Goal: Task Accomplishment & Management: Complete application form

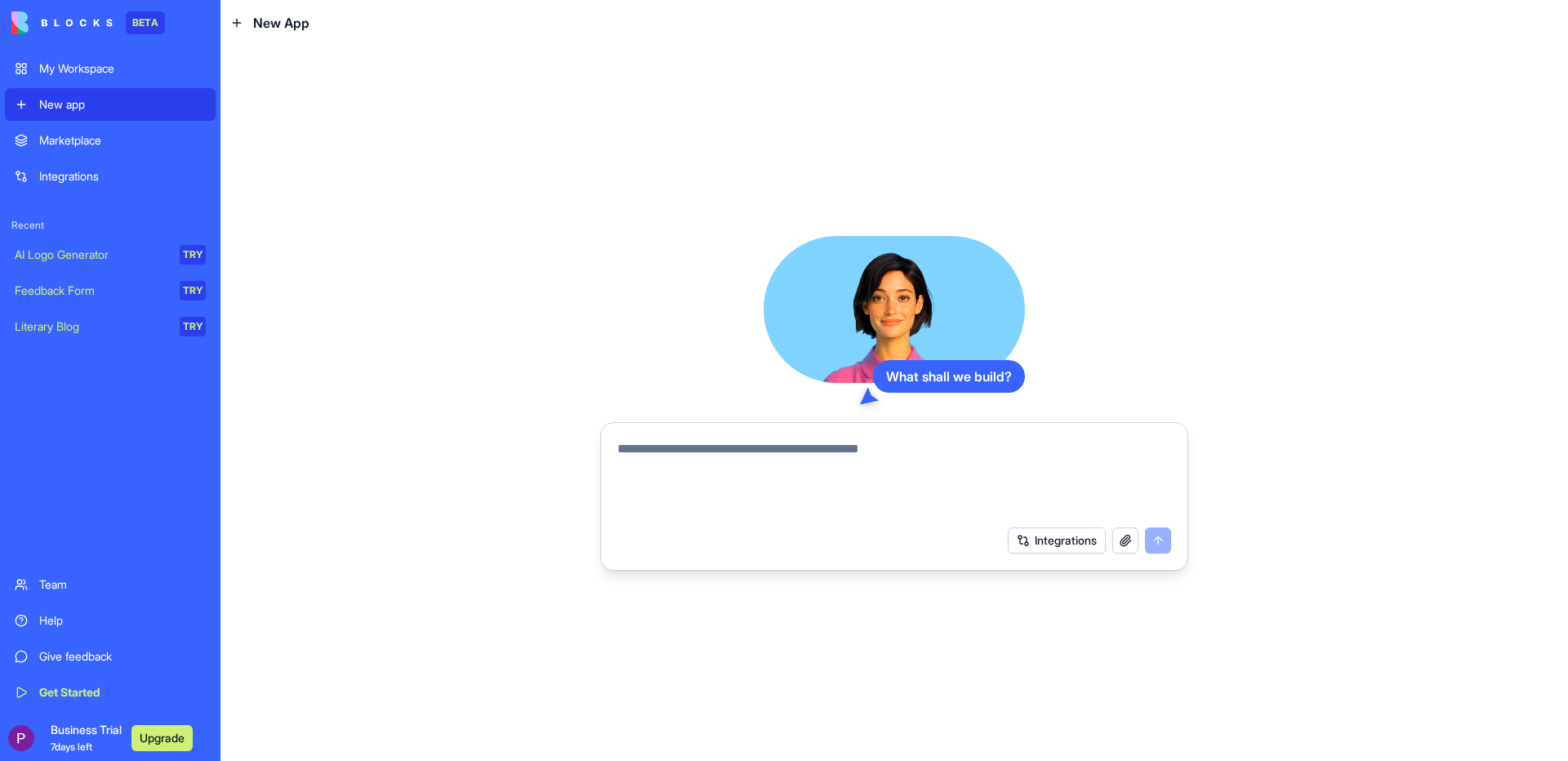
click at [765, 484] on textarea at bounding box center [894, 478] width 554 height 79
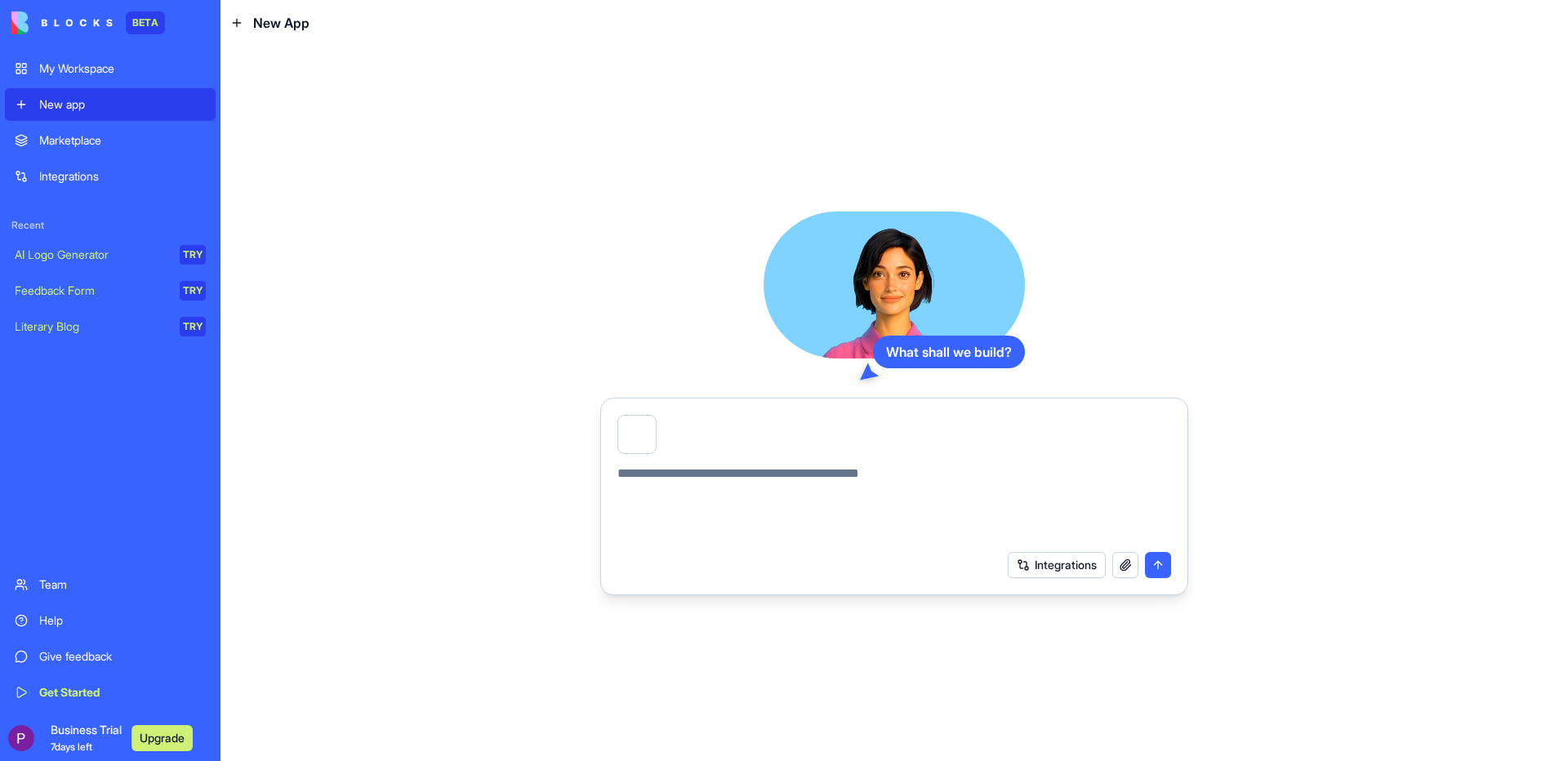
click at [704, 484] on textarea at bounding box center [894, 503] width 554 height 79
paste textarea "**********"
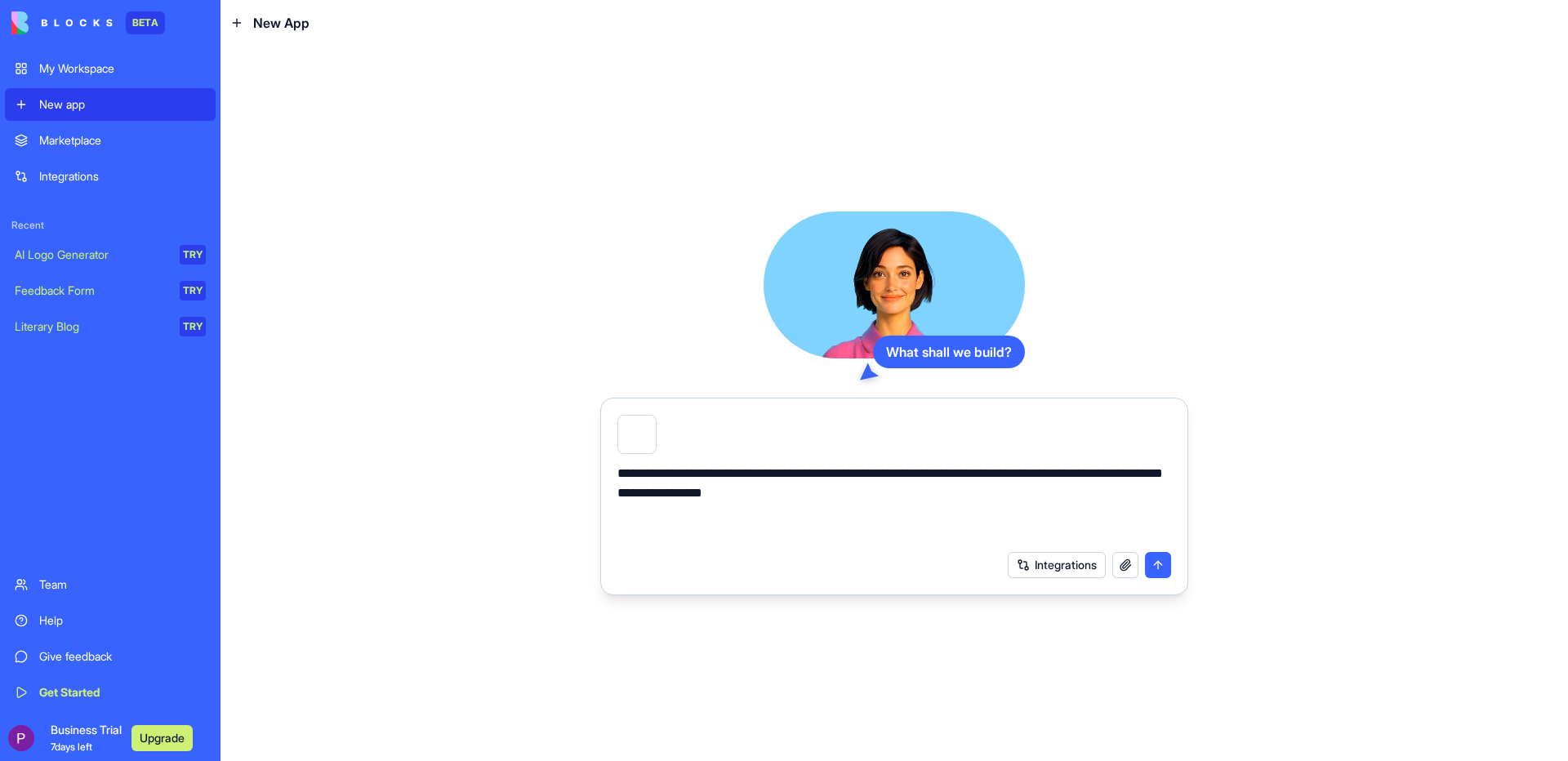
type textarea "**********"
click at [1160, 573] on button "submit" at bounding box center [1158, 565] width 26 height 26
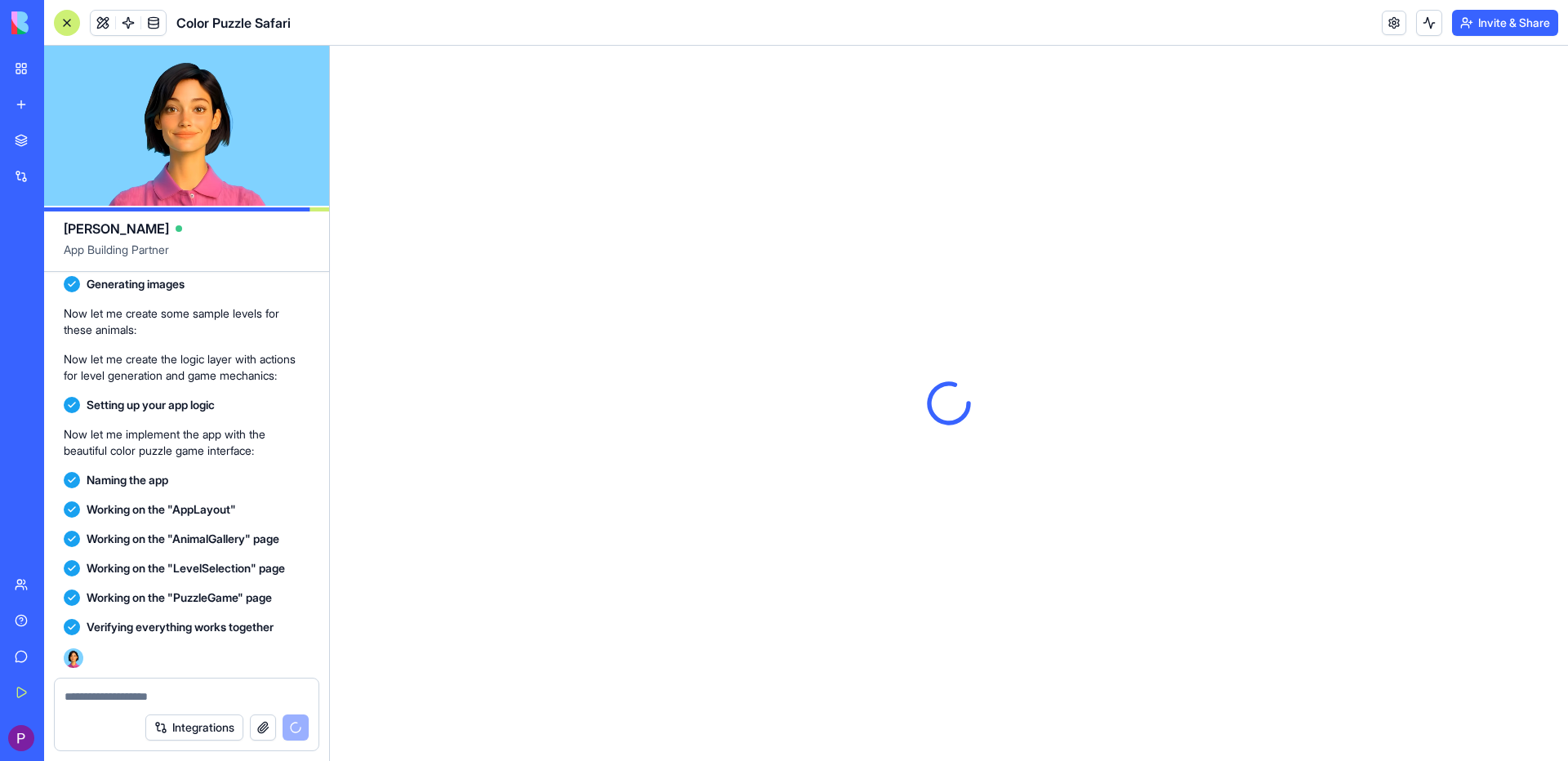
scroll to position [740, 0]
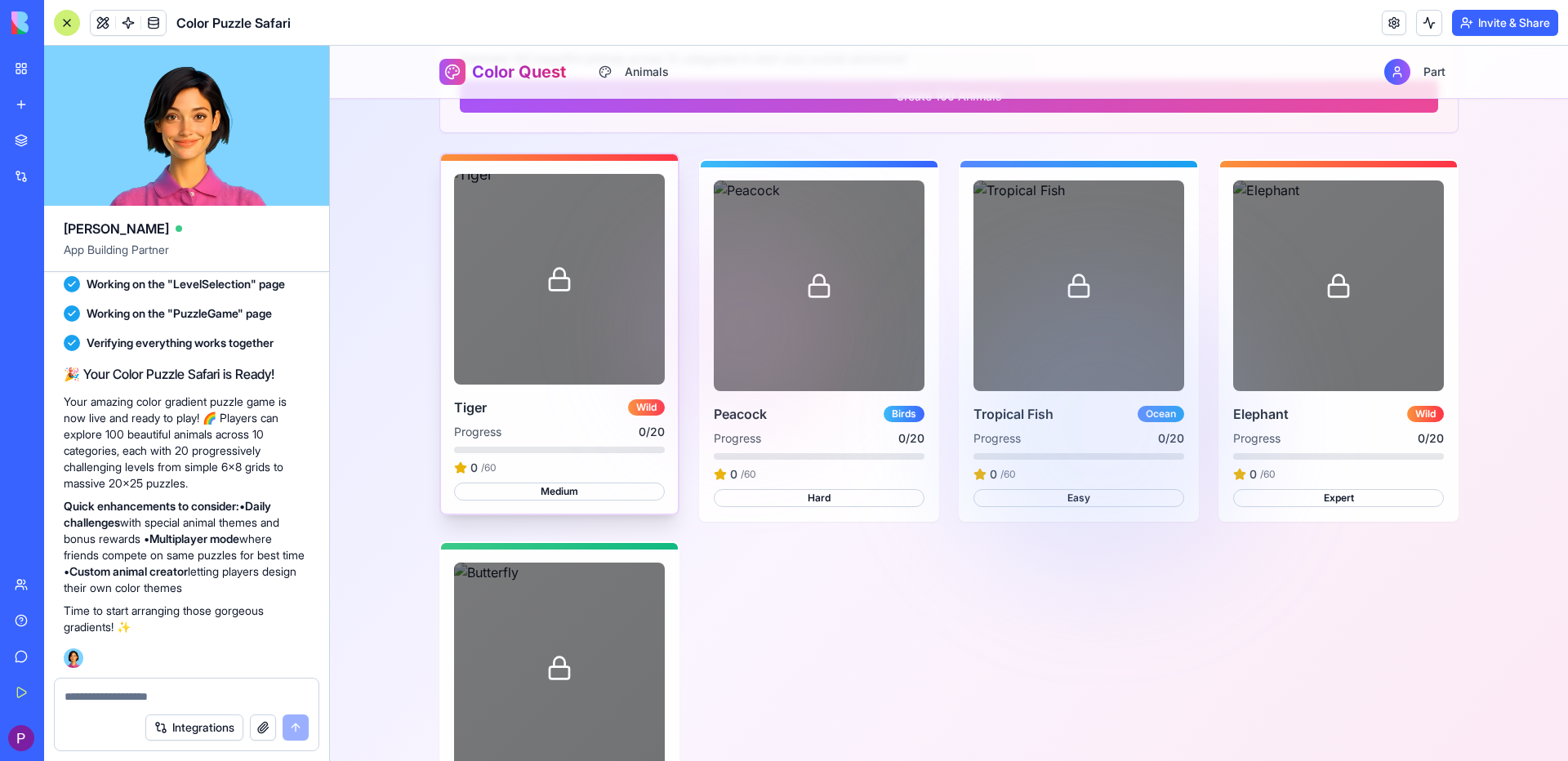
scroll to position [408, 0]
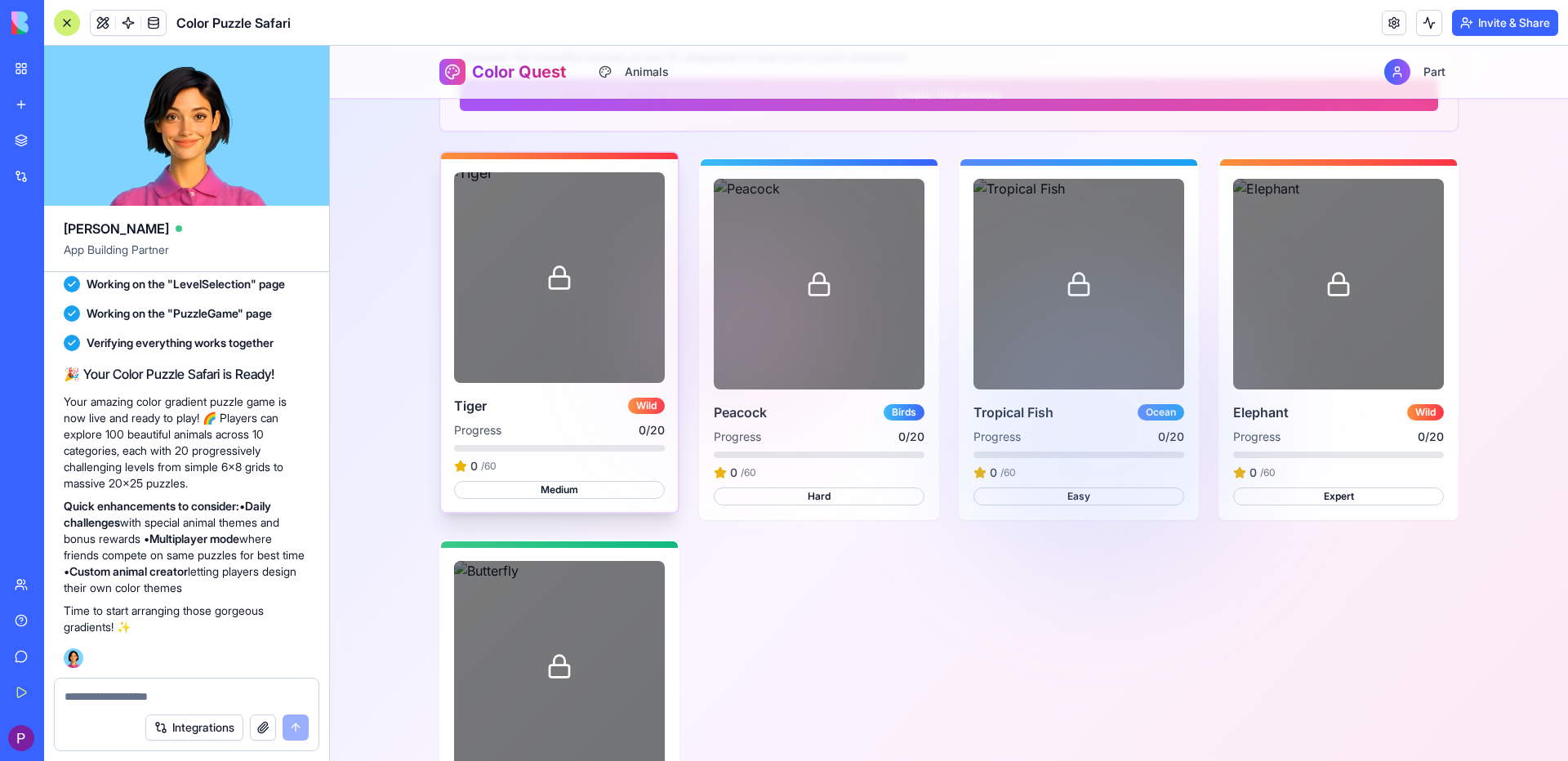
click at [603, 309] on div at bounding box center [559, 277] width 210 height 210
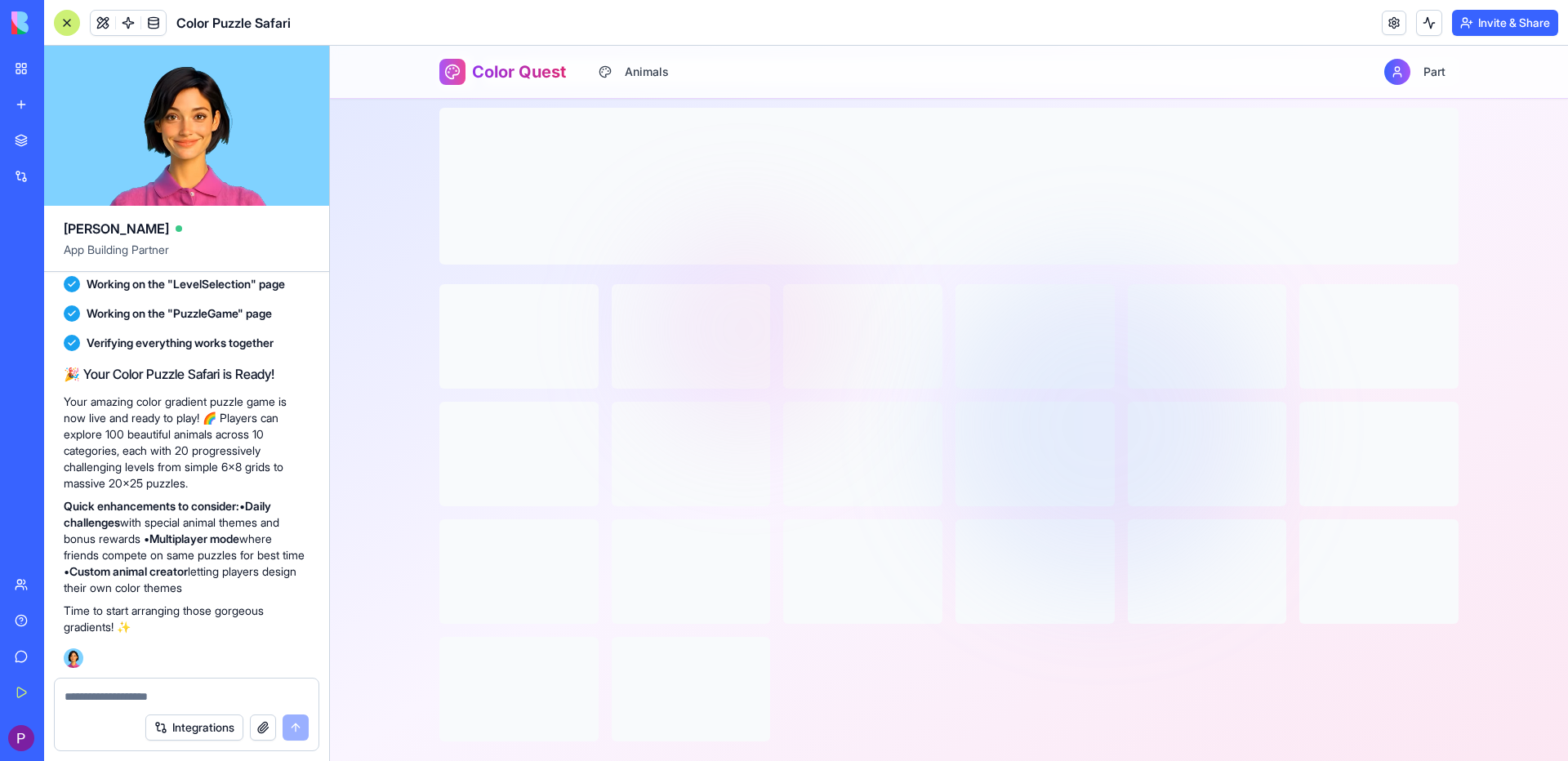
scroll to position [63, 0]
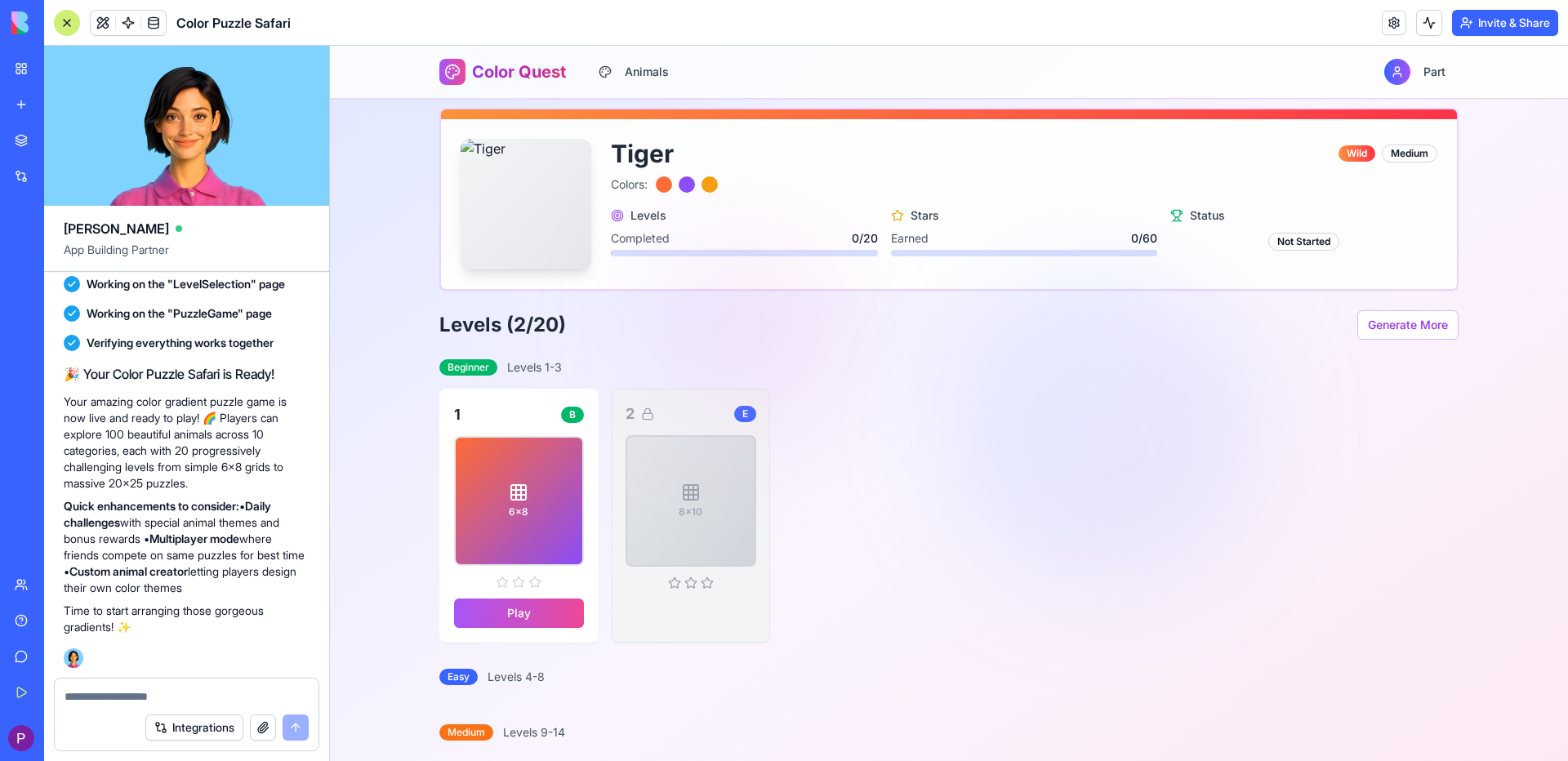
scroll to position [186, 0]
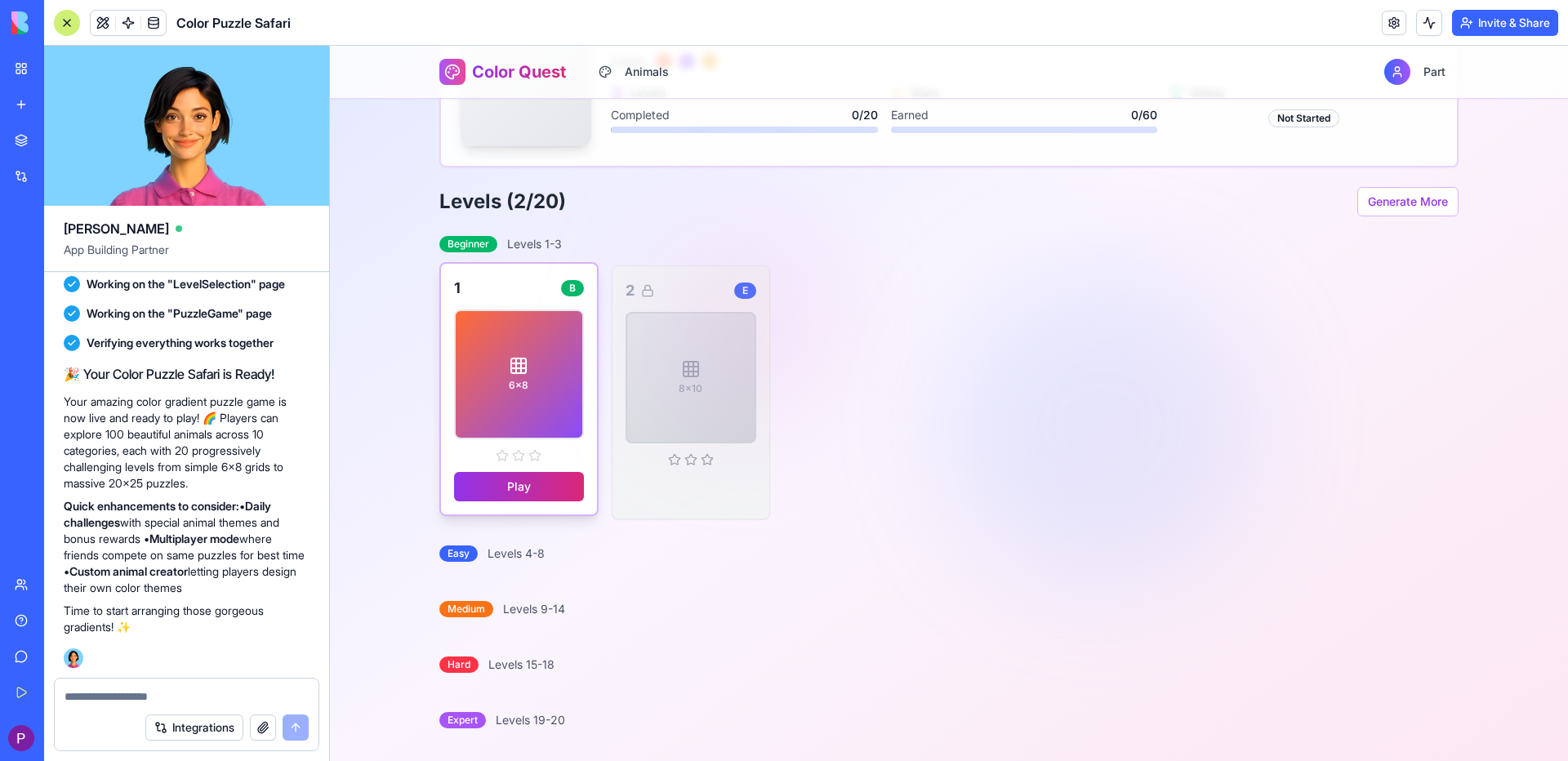
click at [538, 483] on button "Play" at bounding box center [519, 487] width 130 height 30
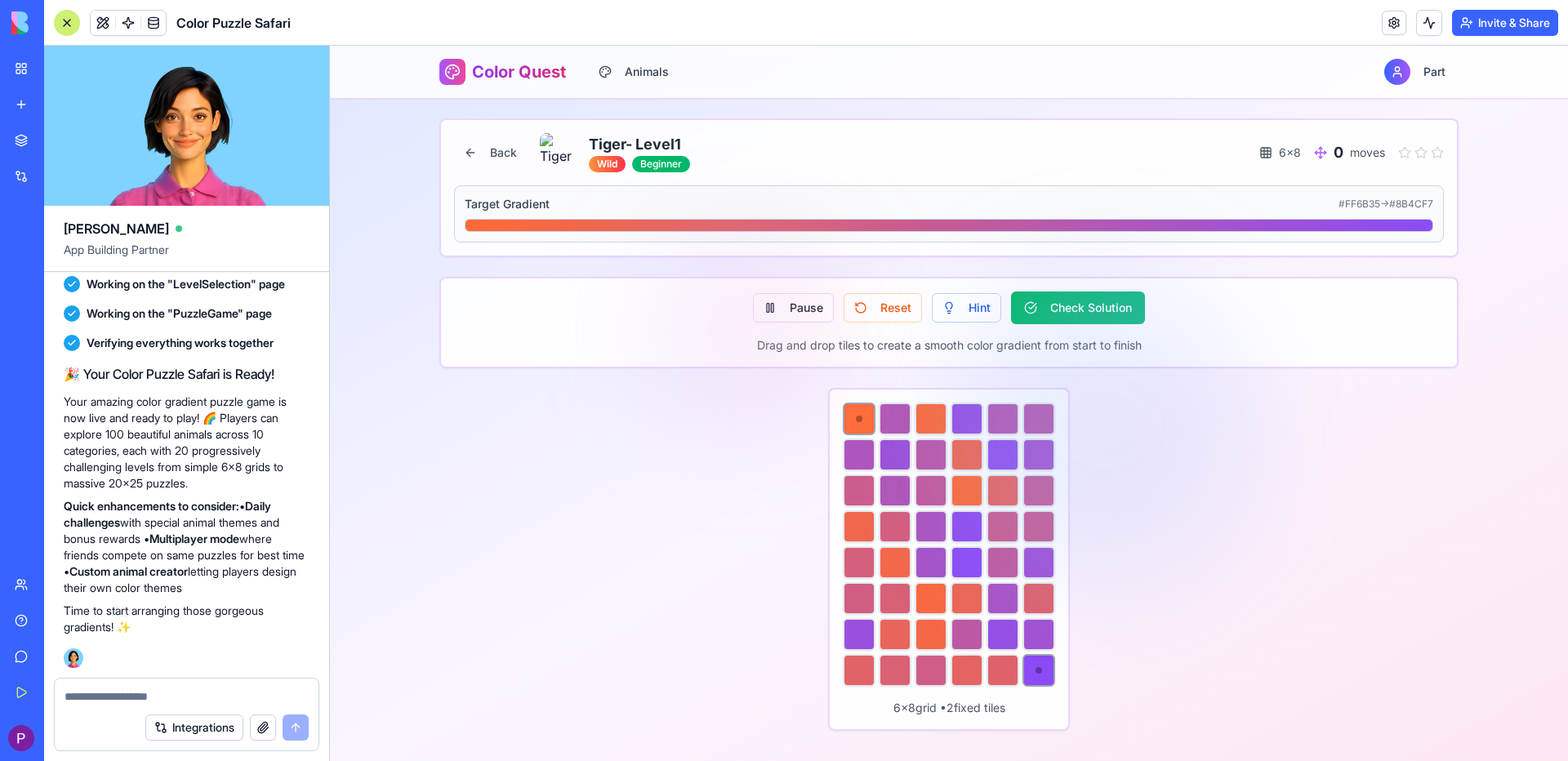
click at [856, 419] on div at bounding box center [858, 418] width 6 height 6
click at [899, 422] on div at bounding box center [894, 418] width 32 height 32
drag, startPoint x: 852, startPoint y: 415, endPoint x: 939, endPoint y: 416, distance: 87.0
click at [939, 416] on div at bounding box center [948, 544] width 212 height 284
click at [941, 420] on div at bounding box center [931, 418] width 32 height 32
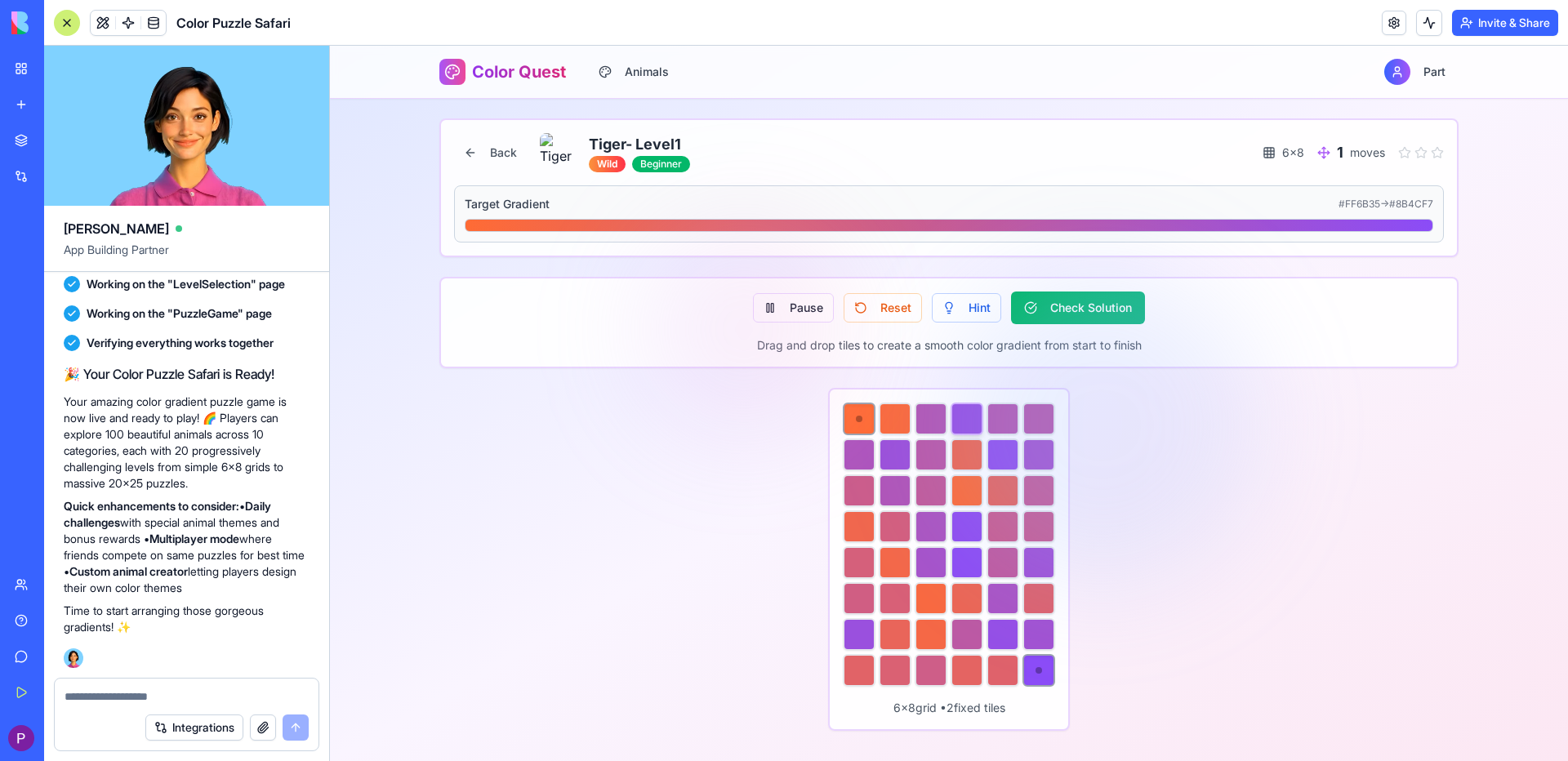
click at [969, 418] on div at bounding box center [966, 418] width 32 height 32
click at [970, 421] on div at bounding box center [966, 418] width 32 height 32
click at [934, 416] on div at bounding box center [931, 418] width 32 height 32
click at [904, 427] on div at bounding box center [894, 418] width 32 height 32
click at [907, 456] on div at bounding box center [894, 454] width 32 height 32
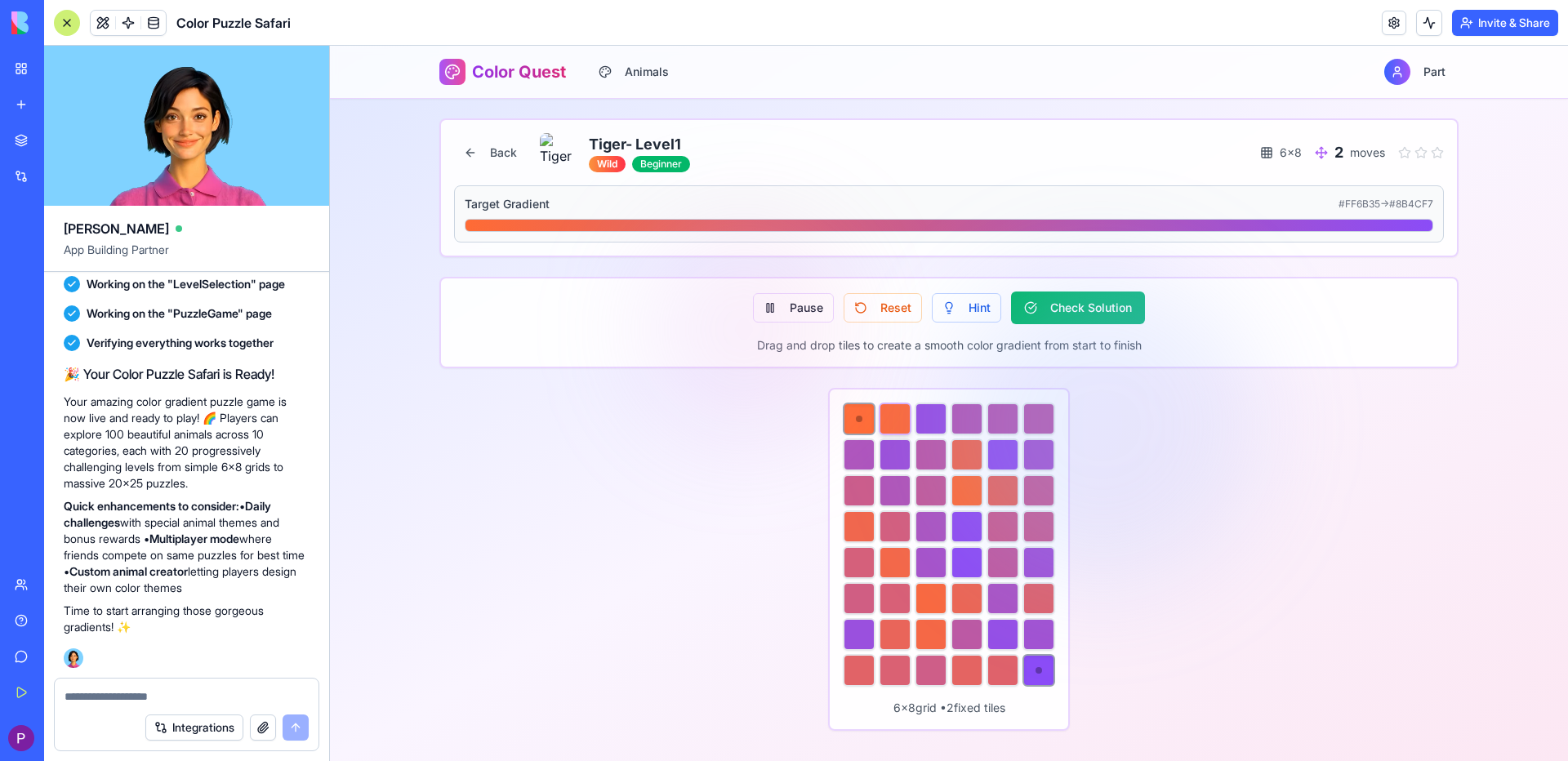
click at [904, 417] on div at bounding box center [894, 418] width 32 height 32
drag, startPoint x: 892, startPoint y: 411, endPoint x: 866, endPoint y: 414, distance: 26.2
click at [891, 411] on div at bounding box center [894, 418] width 32 height 32
click at [890, 424] on div at bounding box center [894, 418] width 32 height 32
click at [863, 420] on div at bounding box center [859, 419] width 30 height 30
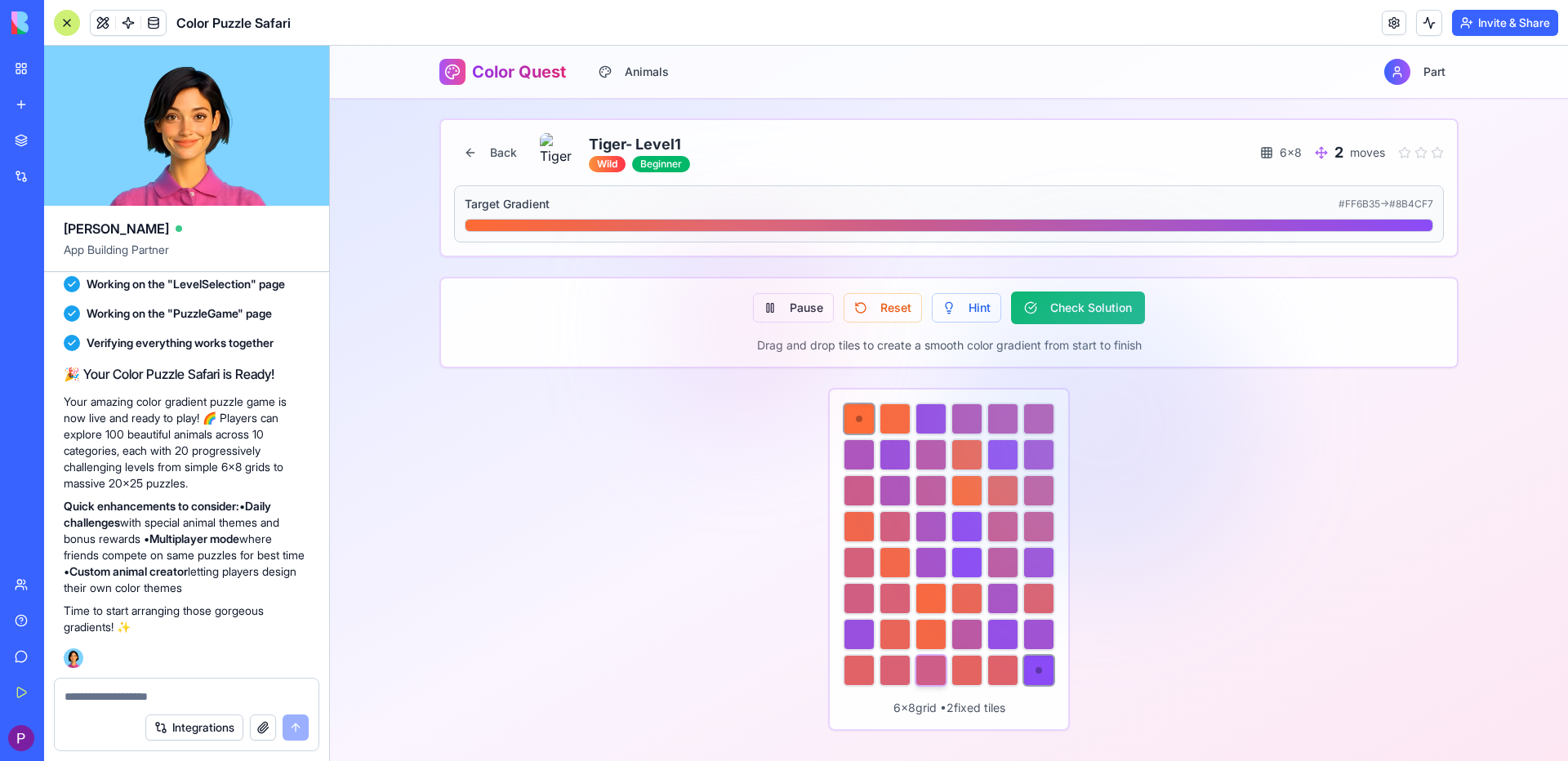
click at [916, 669] on div at bounding box center [931, 669] width 32 height 32
click at [1034, 673] on div at bounding box center [1039, 670] width 30 height 30
drag, startPoint x: 1037, startPoint y: 665, endPoint x: 993, endPoint y: 666, distance: 44.0
click at [997, 666] on div at bounding box center [948, 544] width 212 height 284
click at [1014, 674] on div at bounding box center [1002, 669] width 32 height 32
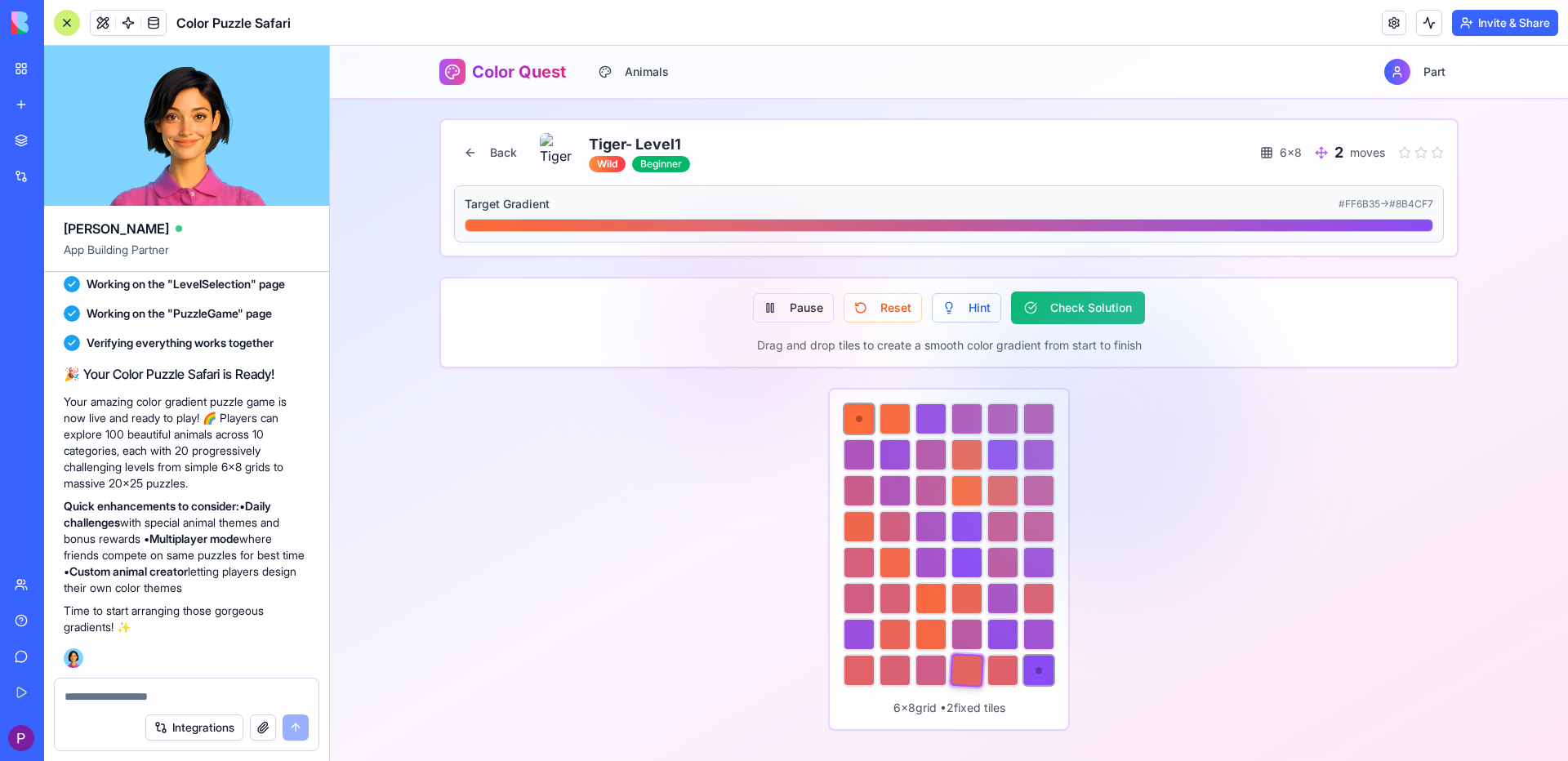
click at [970, 671] on div at bounding box center [966, 669] width 34 height 34
click at [932, 631] on div at bounding box center [931, 634] width 32 height 32
click at [972, 559] on div at bounding box center [966, 562] width 32 height 32
drag, startPoint x: 945, startPoint y: 502, endPoint x: 910, endPoint y: 518, distance: 38.5
click at [943, 502] on div at bounding box center [931, 490] width 32 height 32
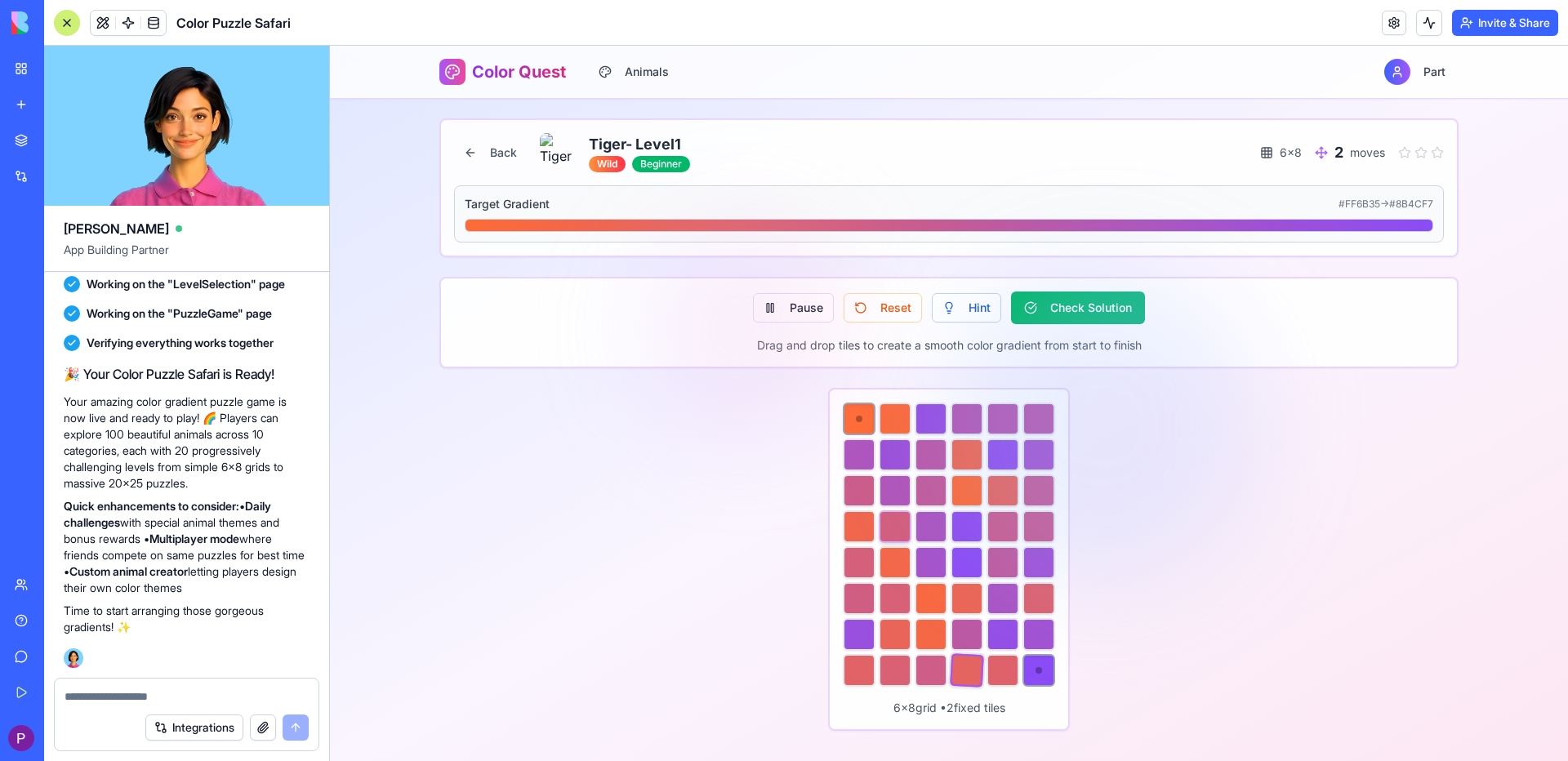
click at [910, 518] on div at bounding box center [894, 526] width 32 height 32
click at [957, 520] on div at bounding box center [966, 526] width 32 height 32
drag, startPoint x: 973, startPoint y: 513, endPoint x: 1025, endPoint y: 520, distance: 52.5
click at [1025, 520] on div at bounding box center [948, 544] width 212 height 284
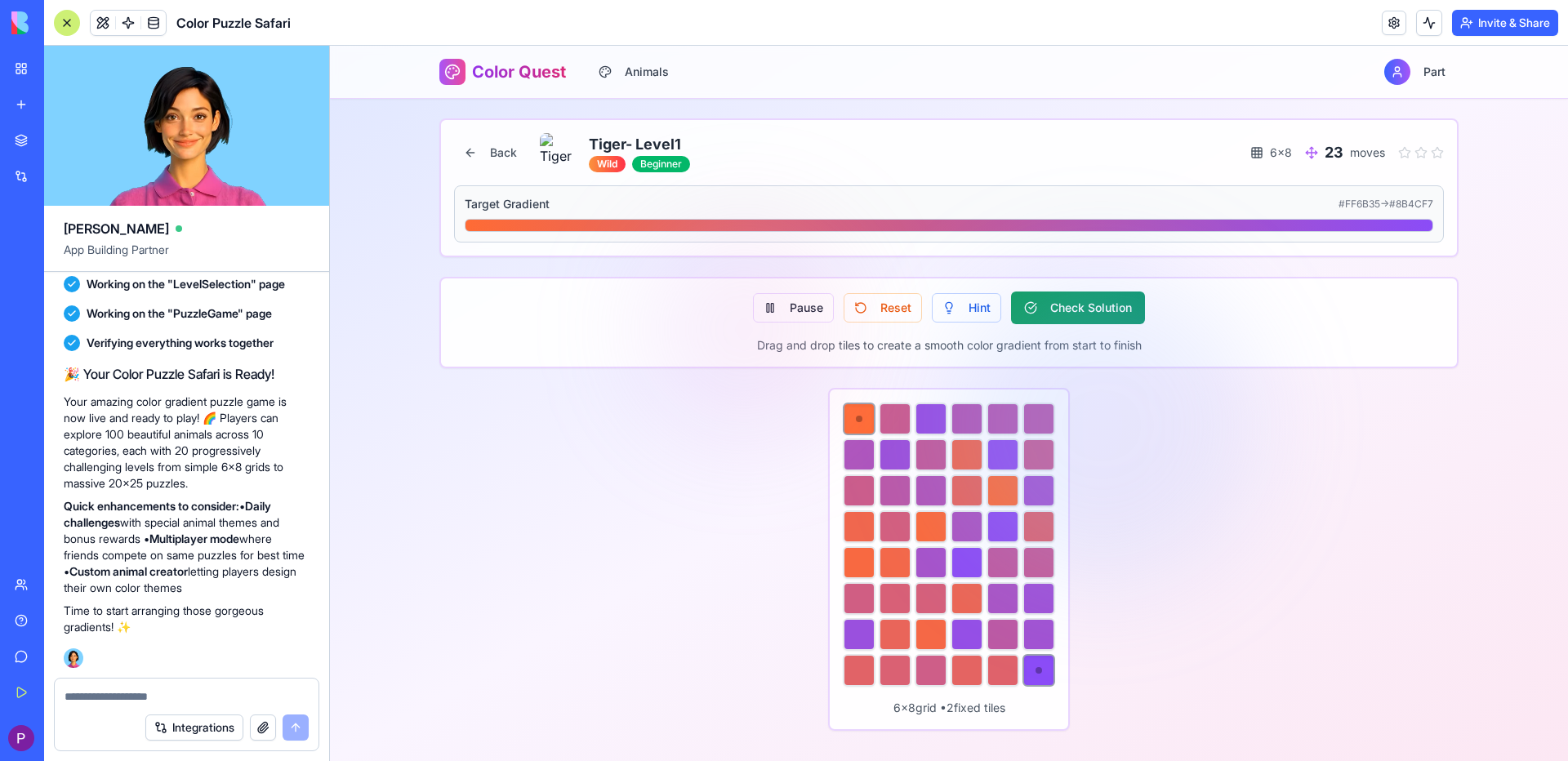
click at [1084, 305] on span "Check Solution" at bounding box center [1091, 307] width 82 height 17
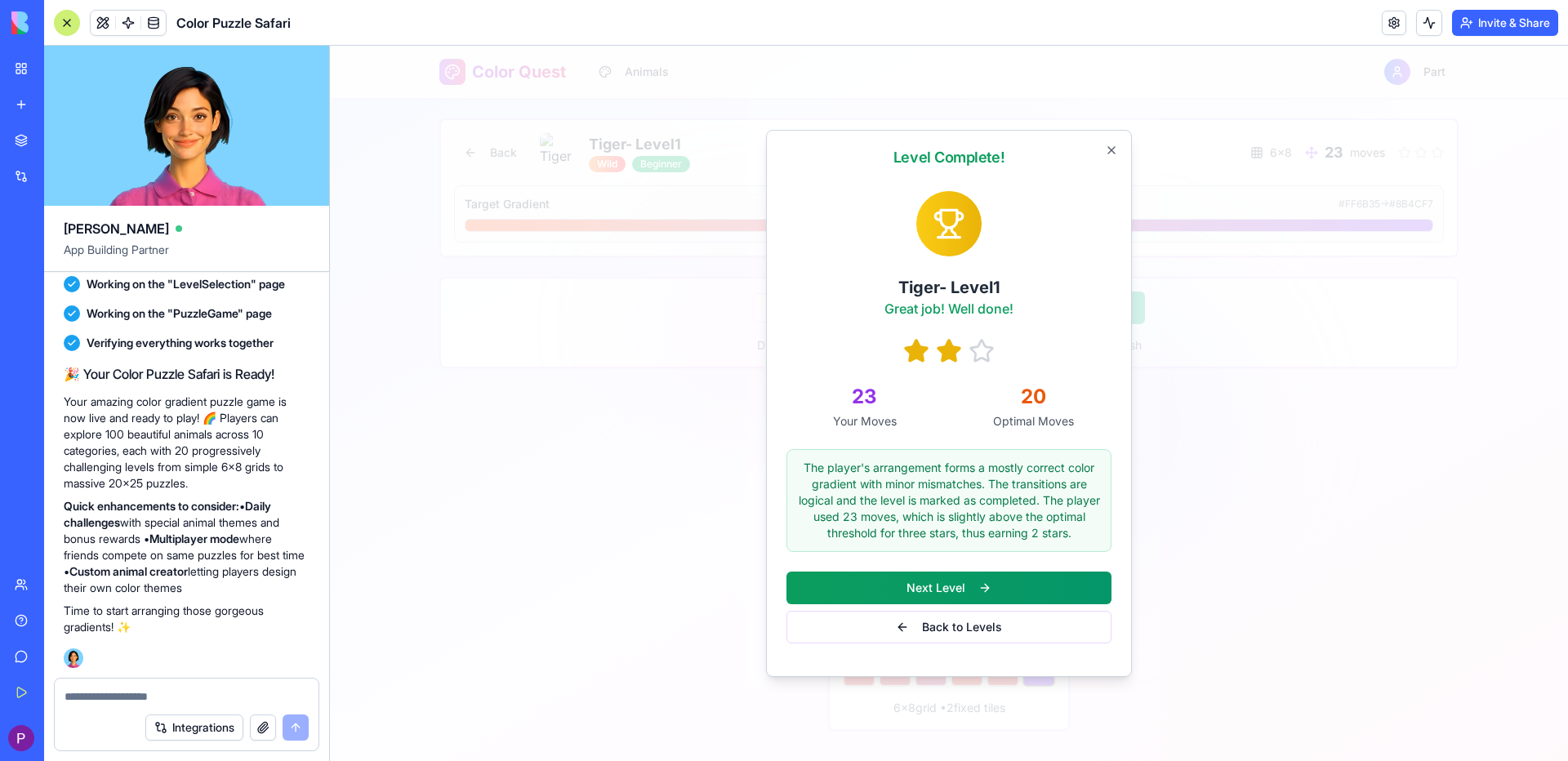
click at [974, 586] on button "Next Level" at bounding box center [949, 587] width 325 height 32
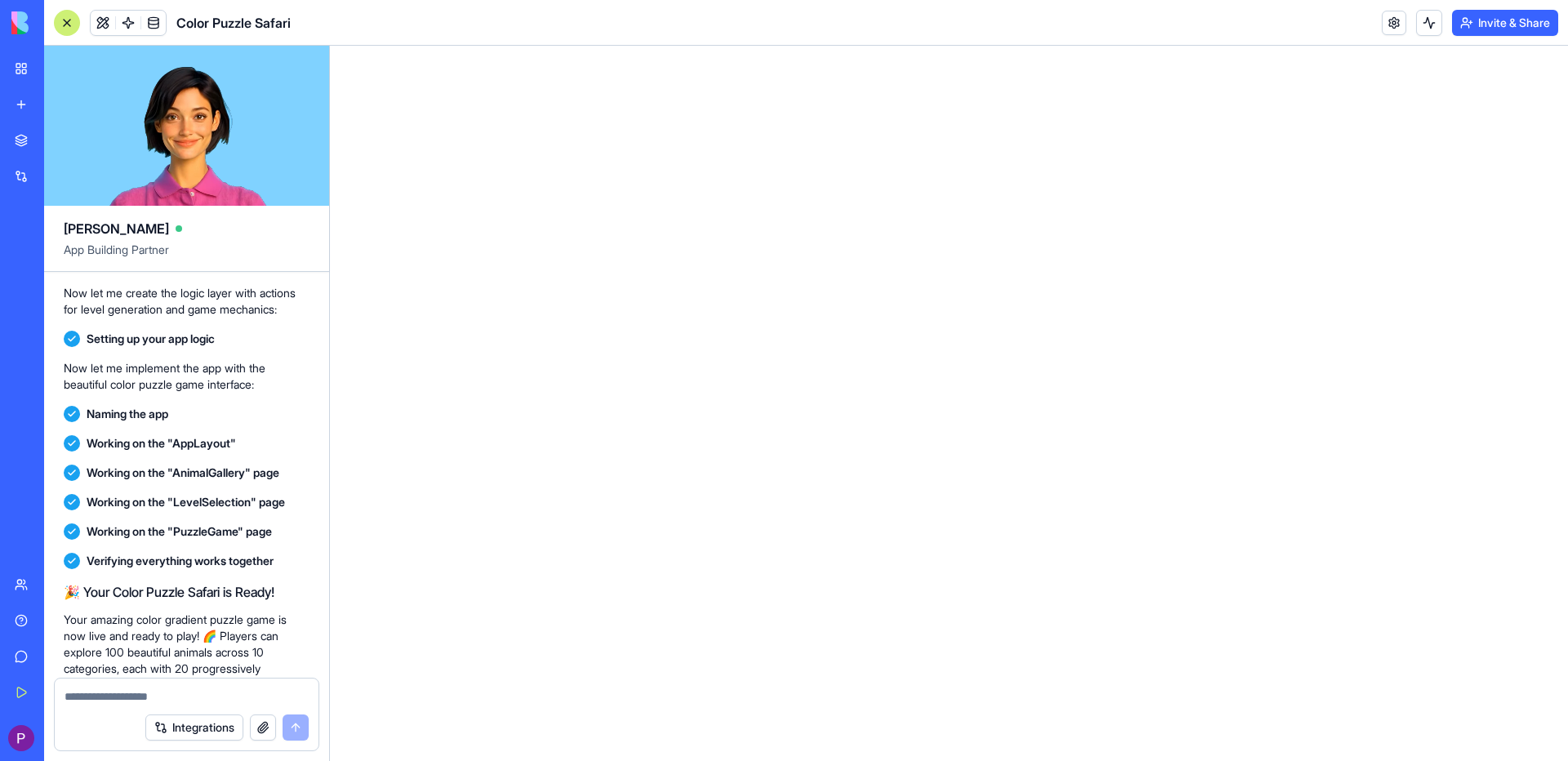
scroll to position [740, 0]
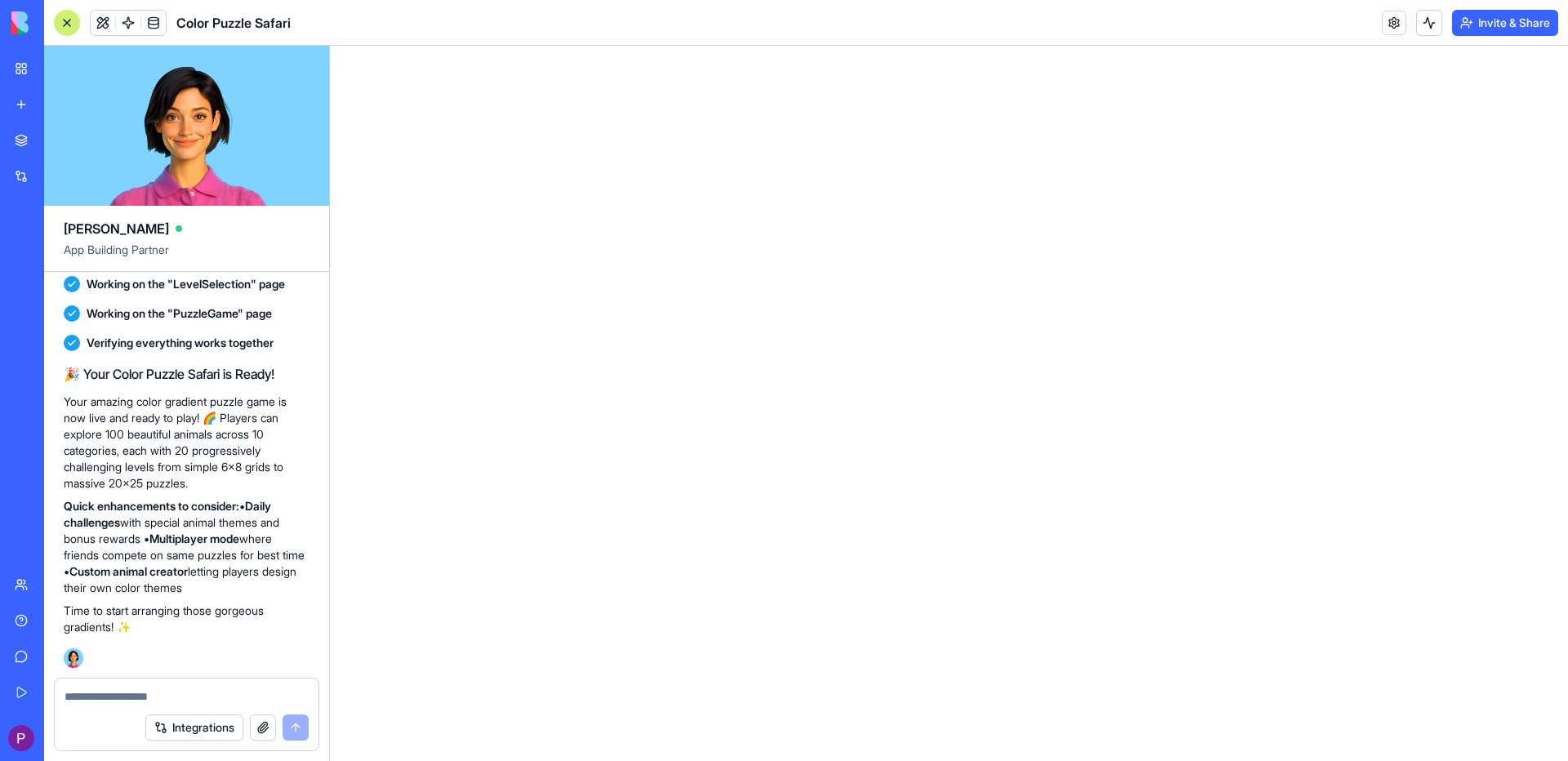
click at [566, 45] on html at bounding box center [949, 45] width 1238 height 0
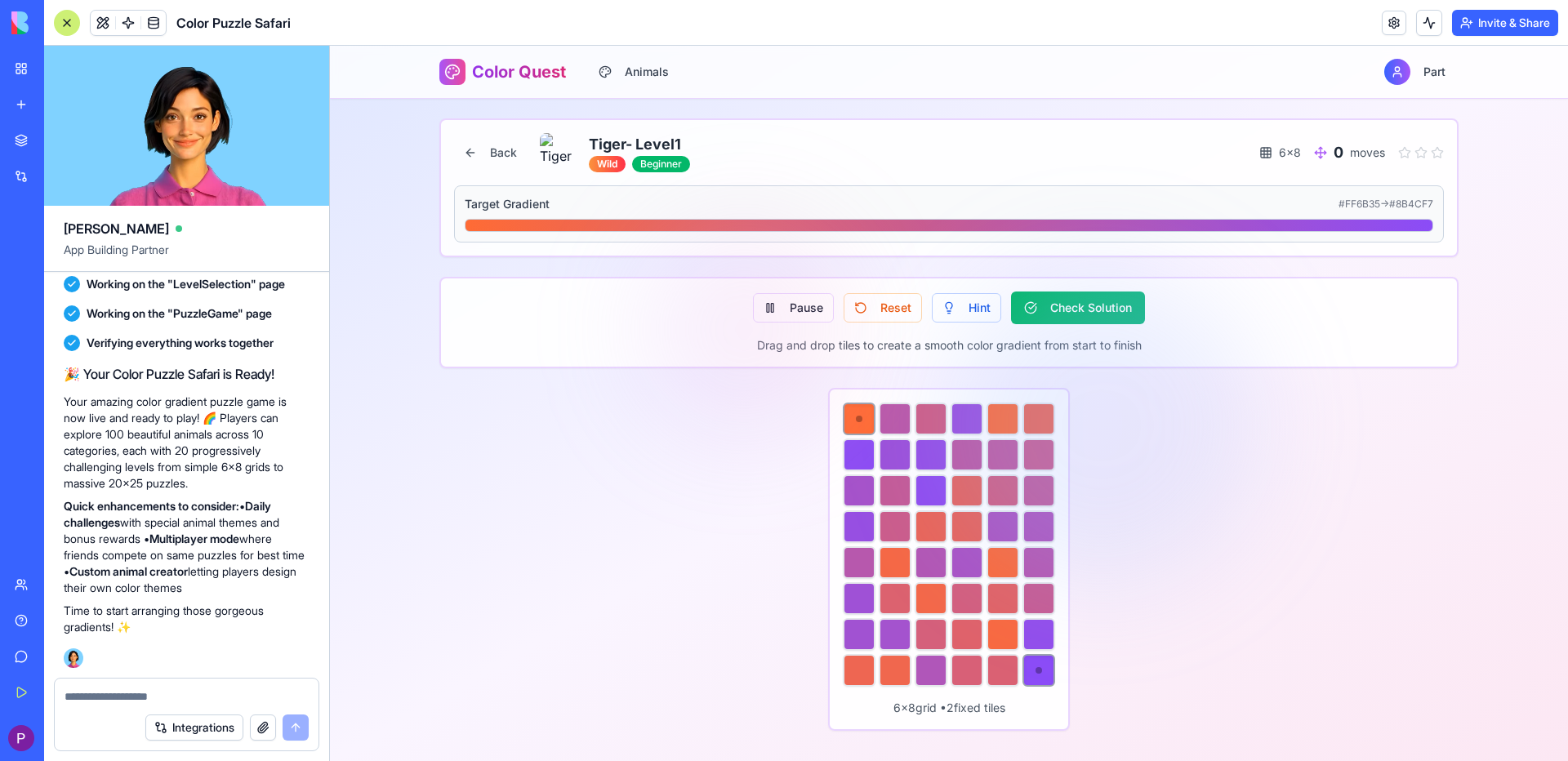
click at [525, 71] on span "Color Quest" at bounding box center [519, 72] width 94 height 23
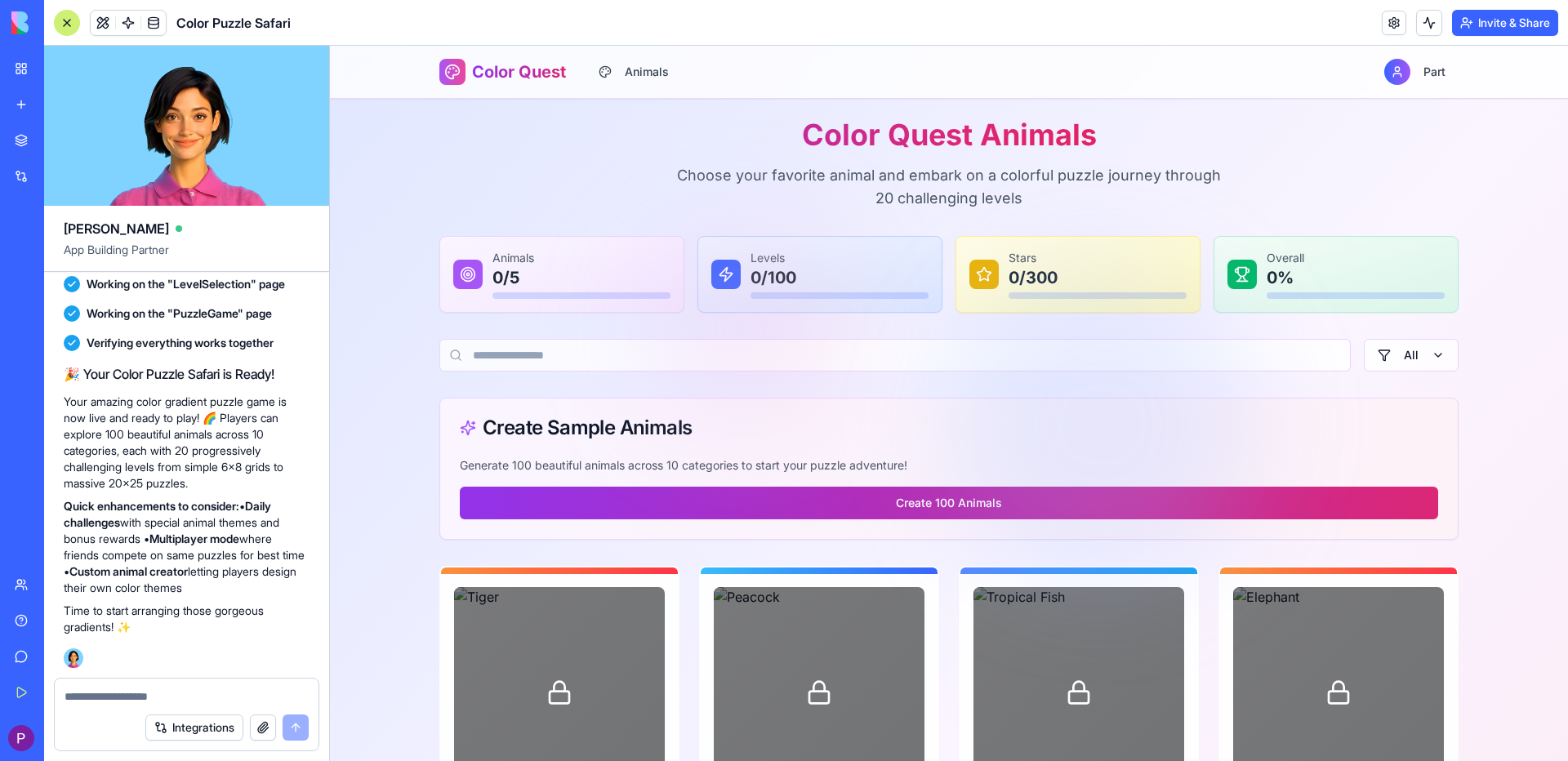
click at [841, 514] on button "Create 100 Animals" at bounding box center [949, 502] width 978 height 32
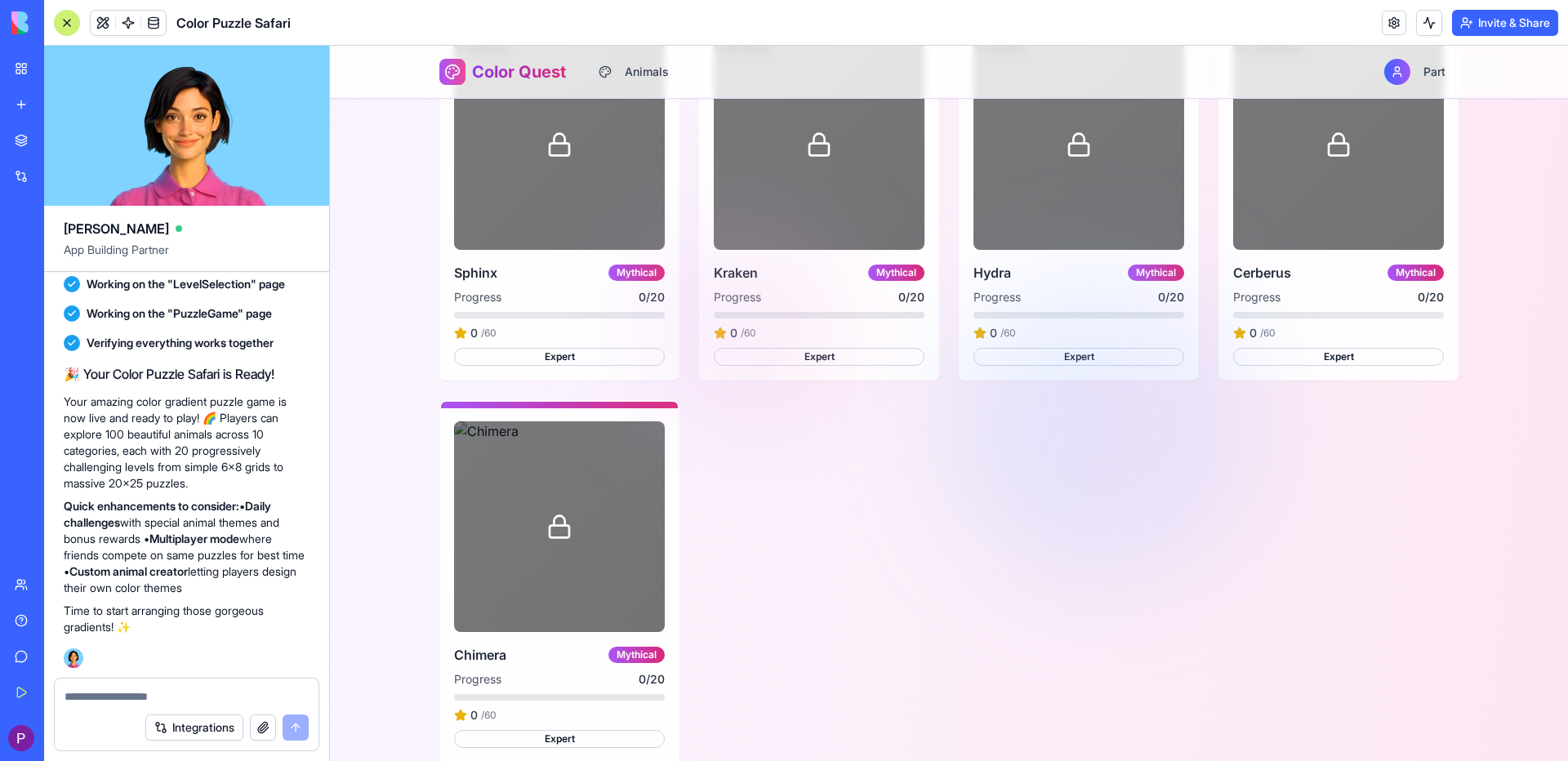
scroll to position [10236, 0]
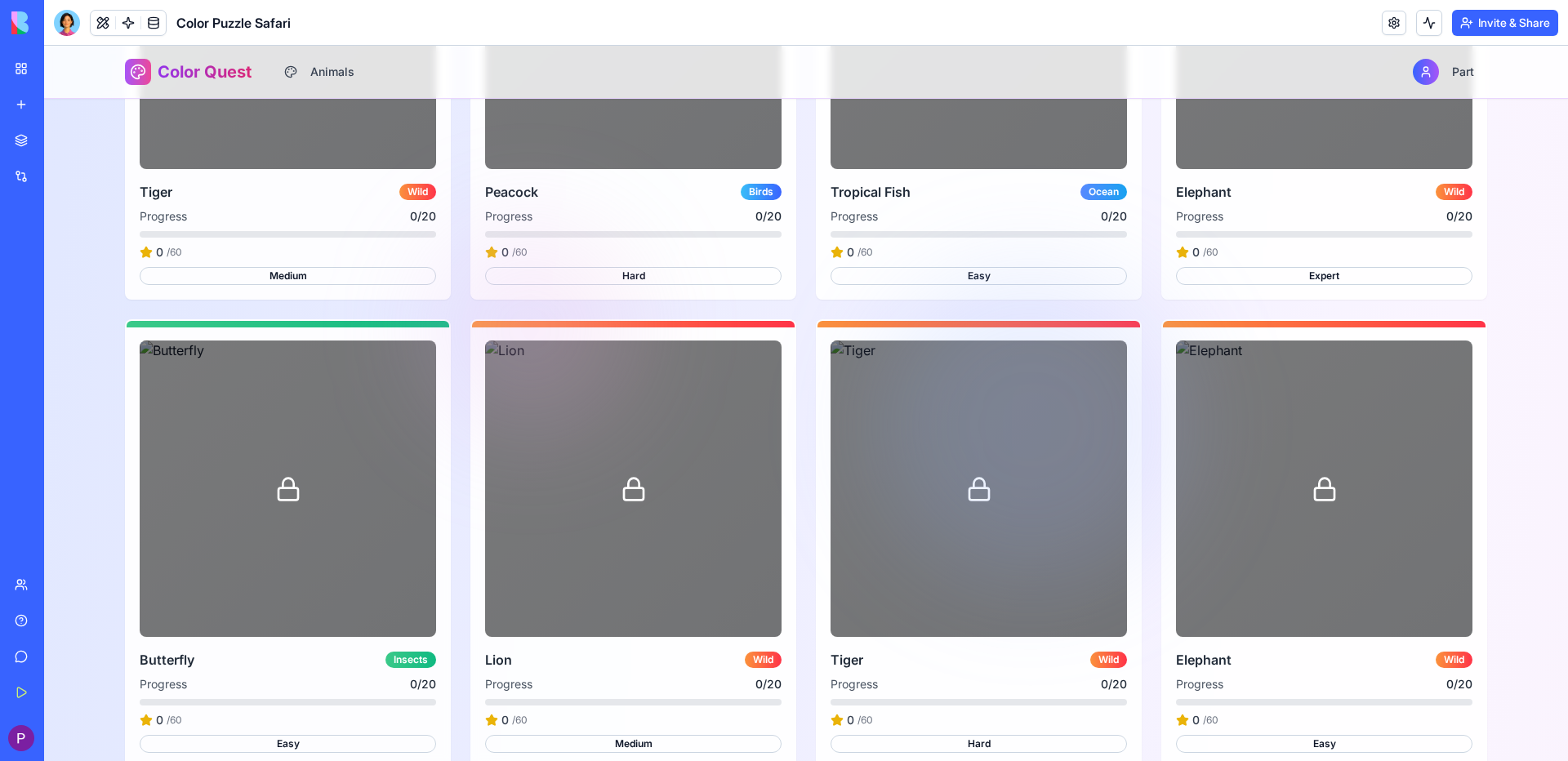
scroll to position [735, 0]
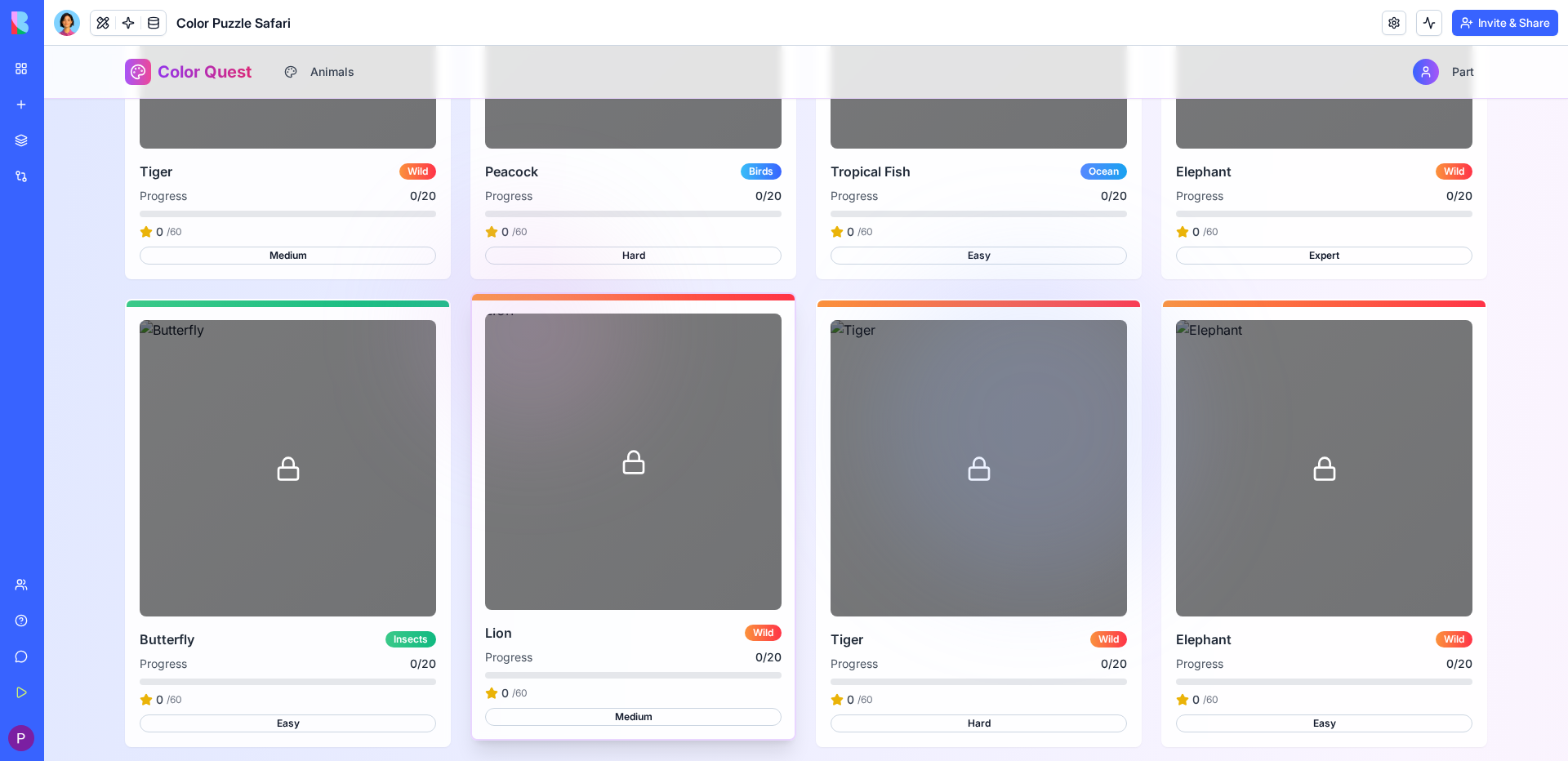
click at [583, 463] on div at bounding box center [634, 462] width 297 height 297
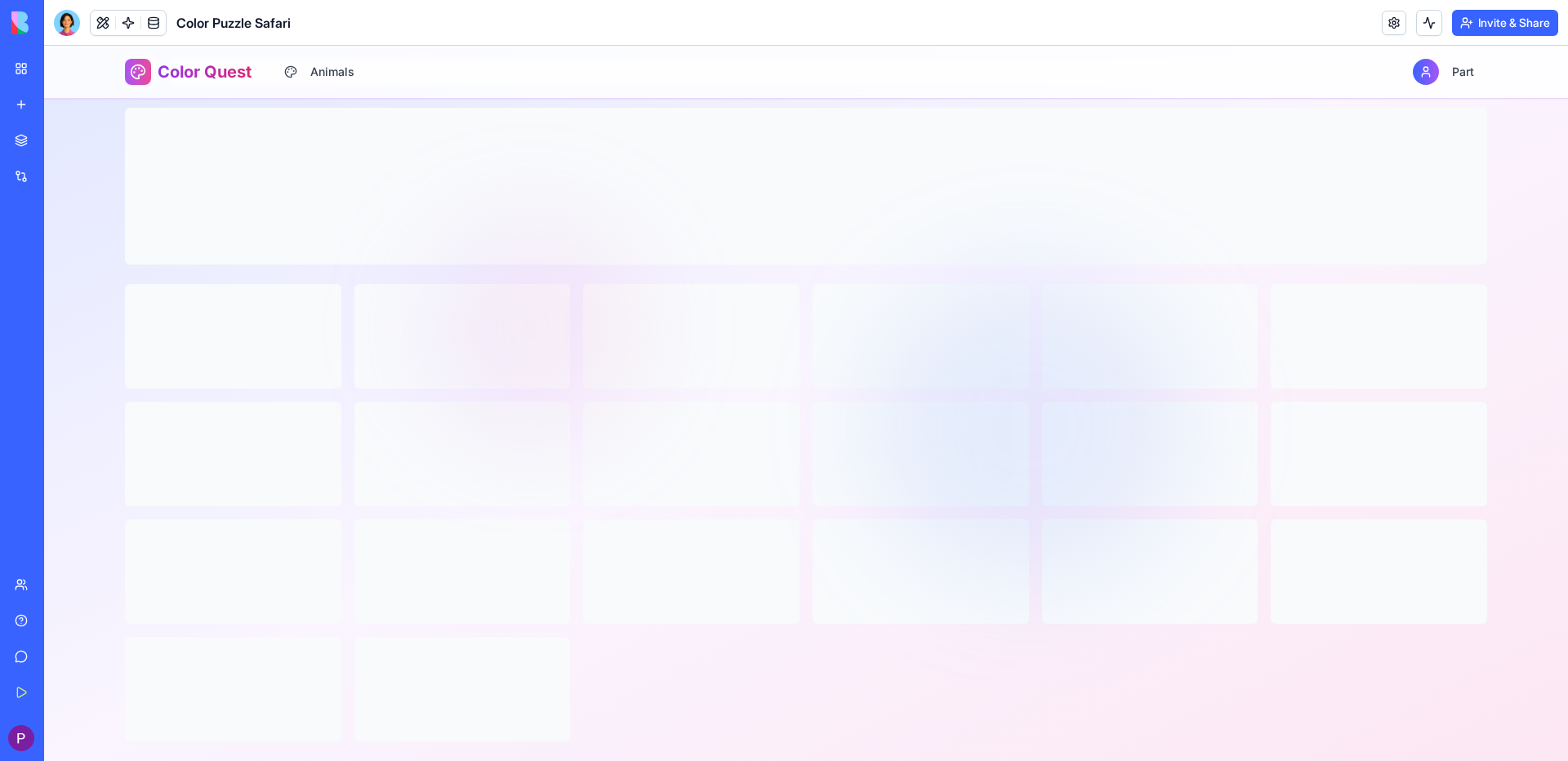
scroll to position [63, 0]
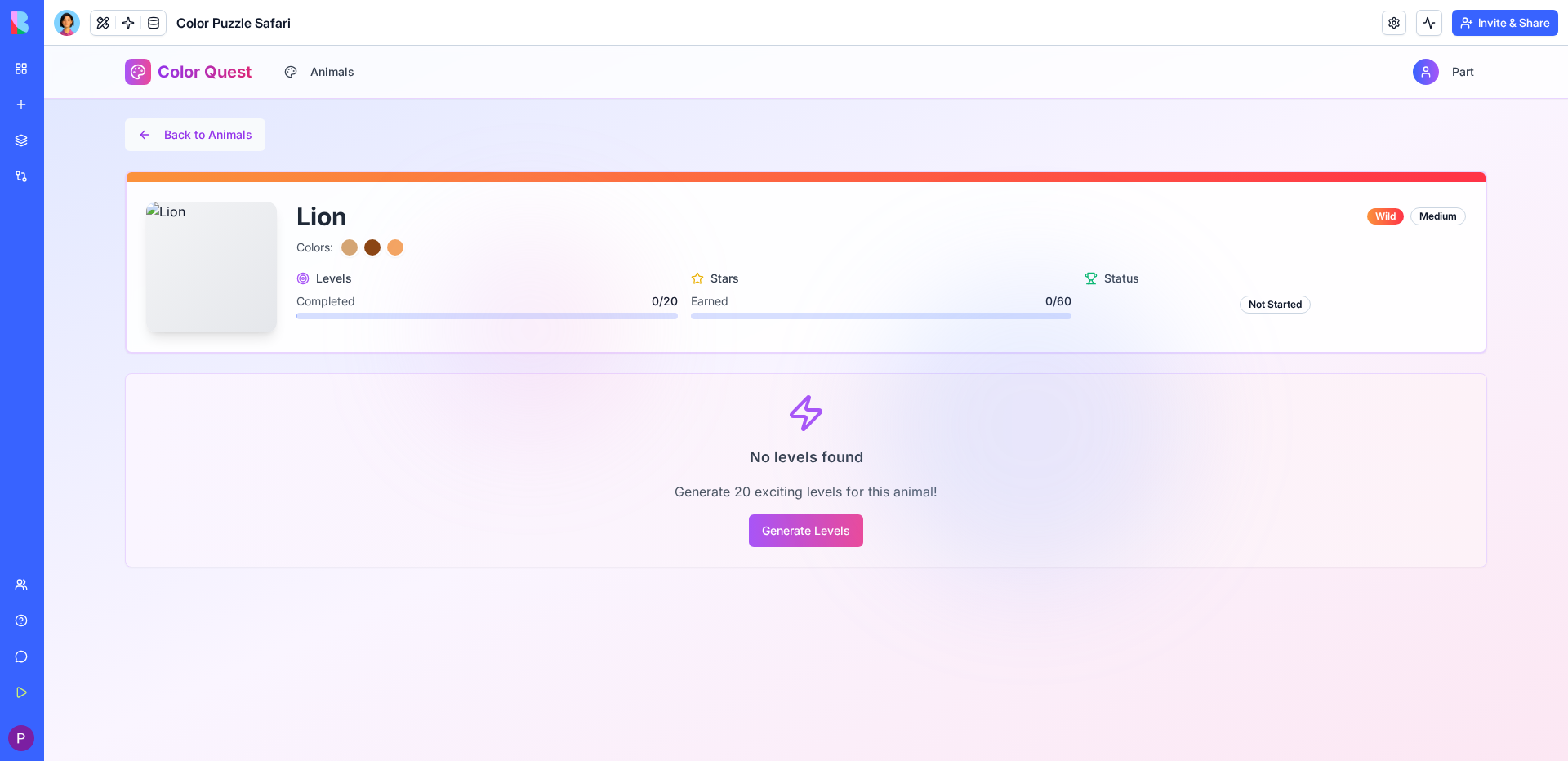
click at [148, 132] on button "Back to Animals" at bounding box center [195, 134] width 141 height 32
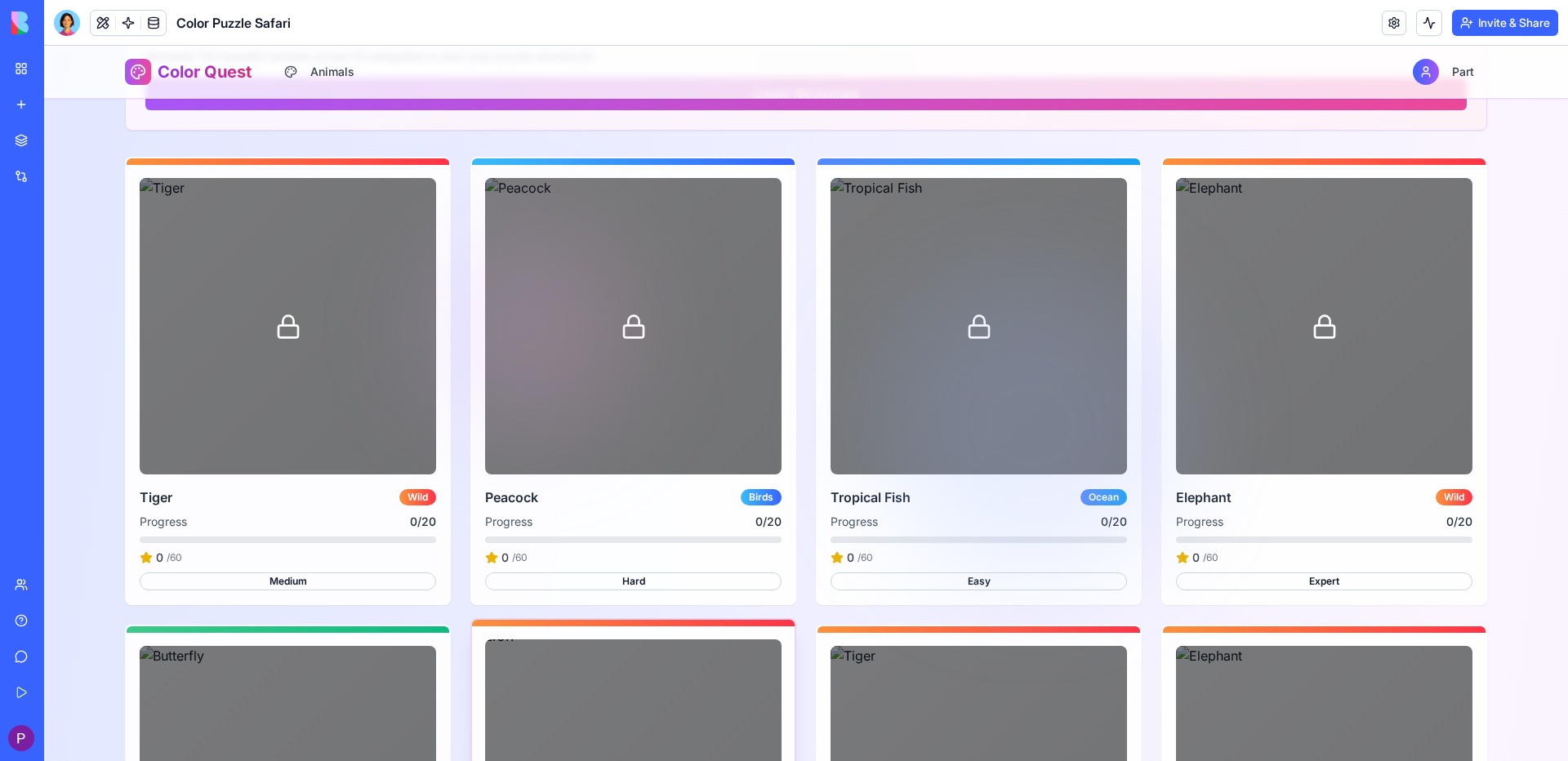
scroll to position [408, 0]
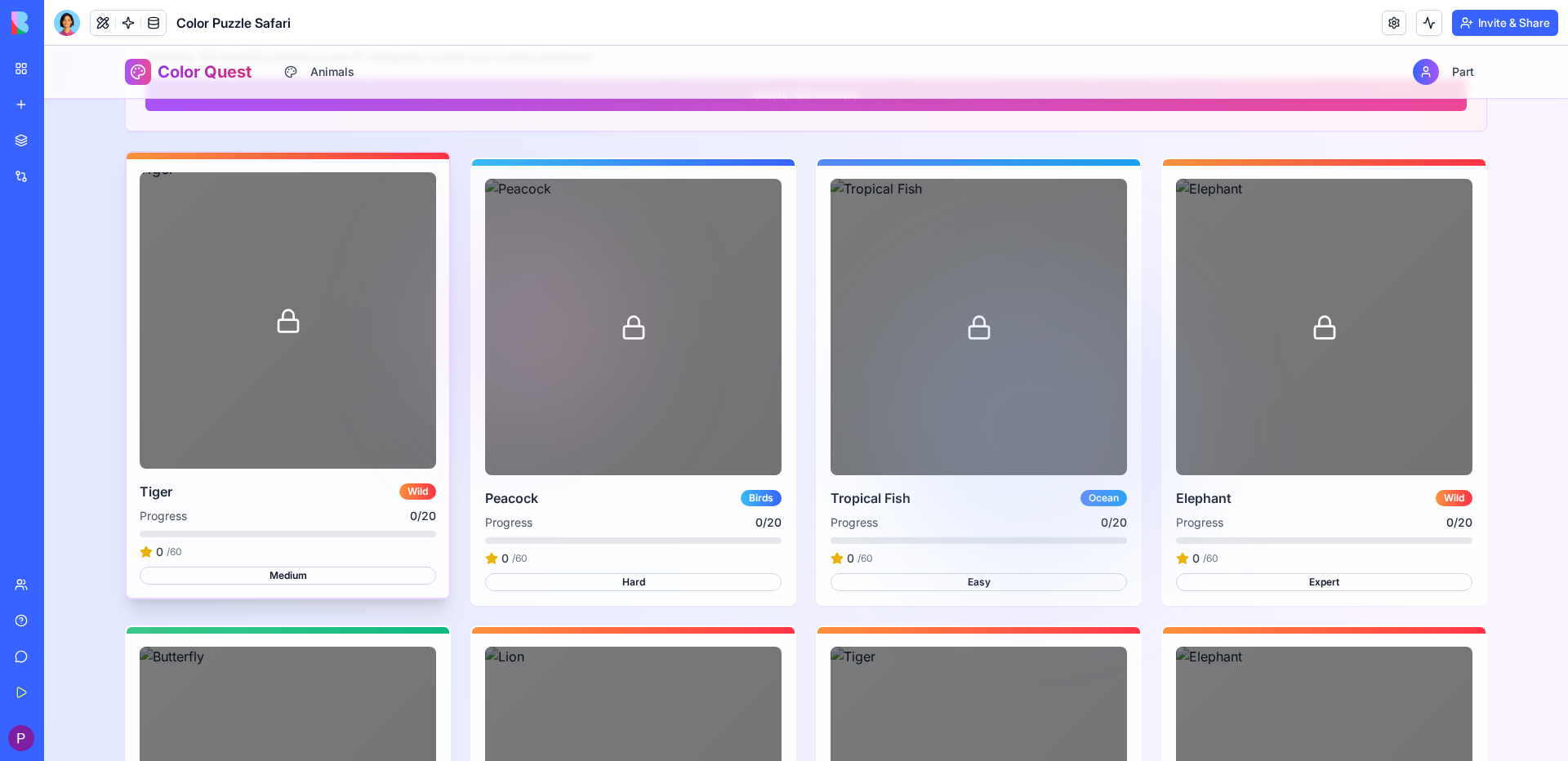
click at [327, 330] on div at bounding box center [288, 320] width 297 height 297
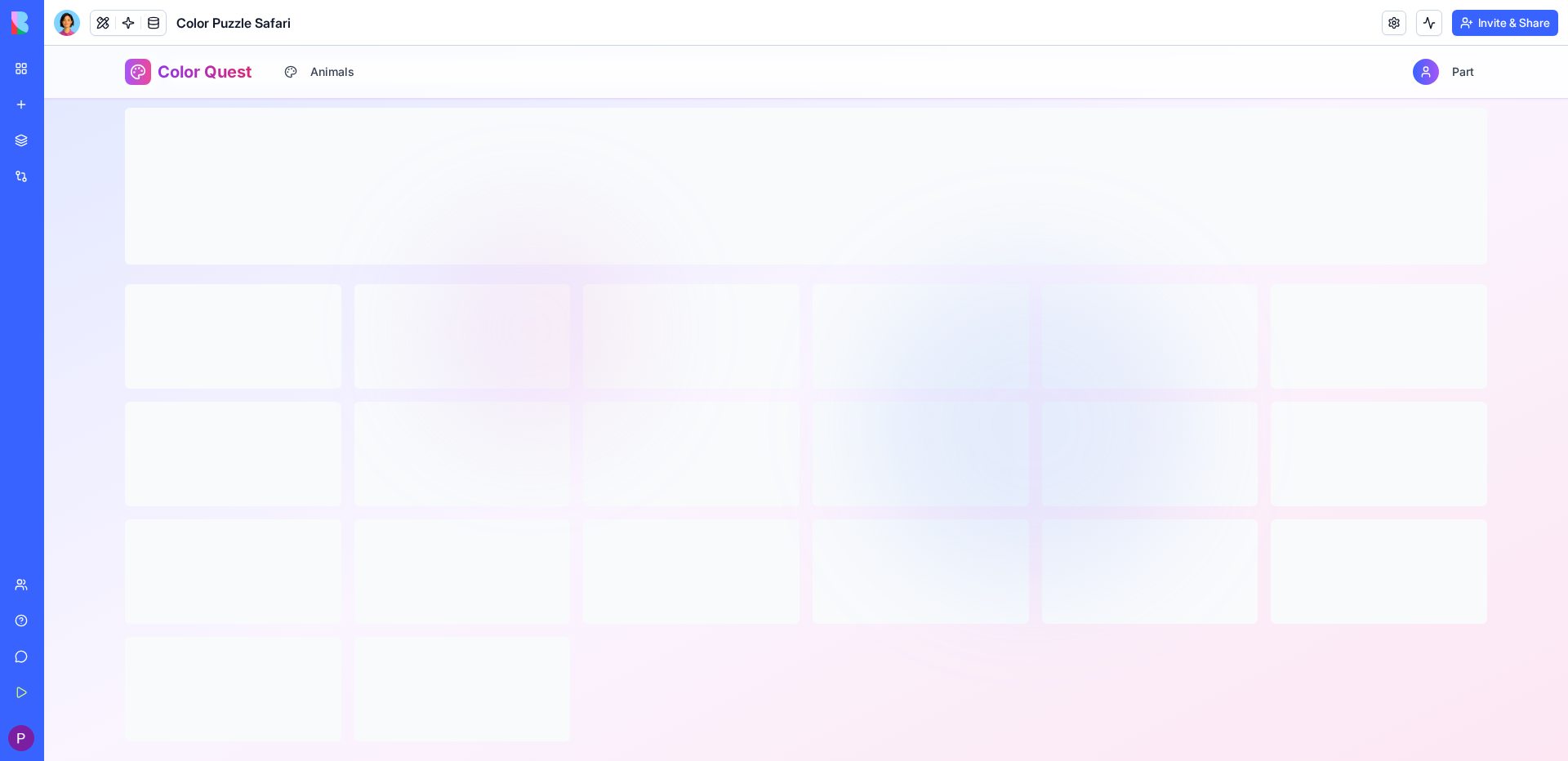
scroll to position [63, 0]
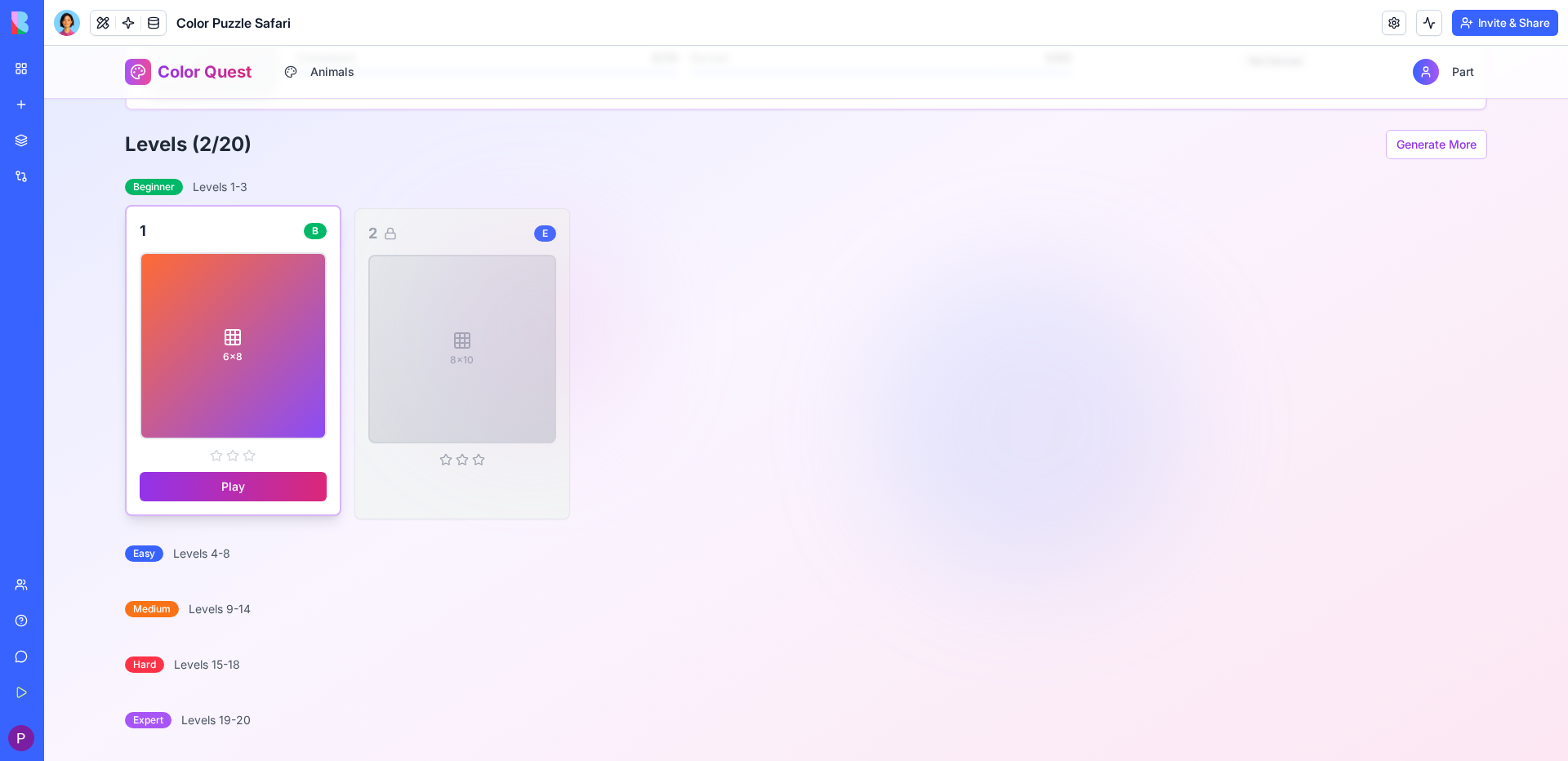
click at [258, 490] on button "Play" at bounding box center [233, 487] width 187 height 30
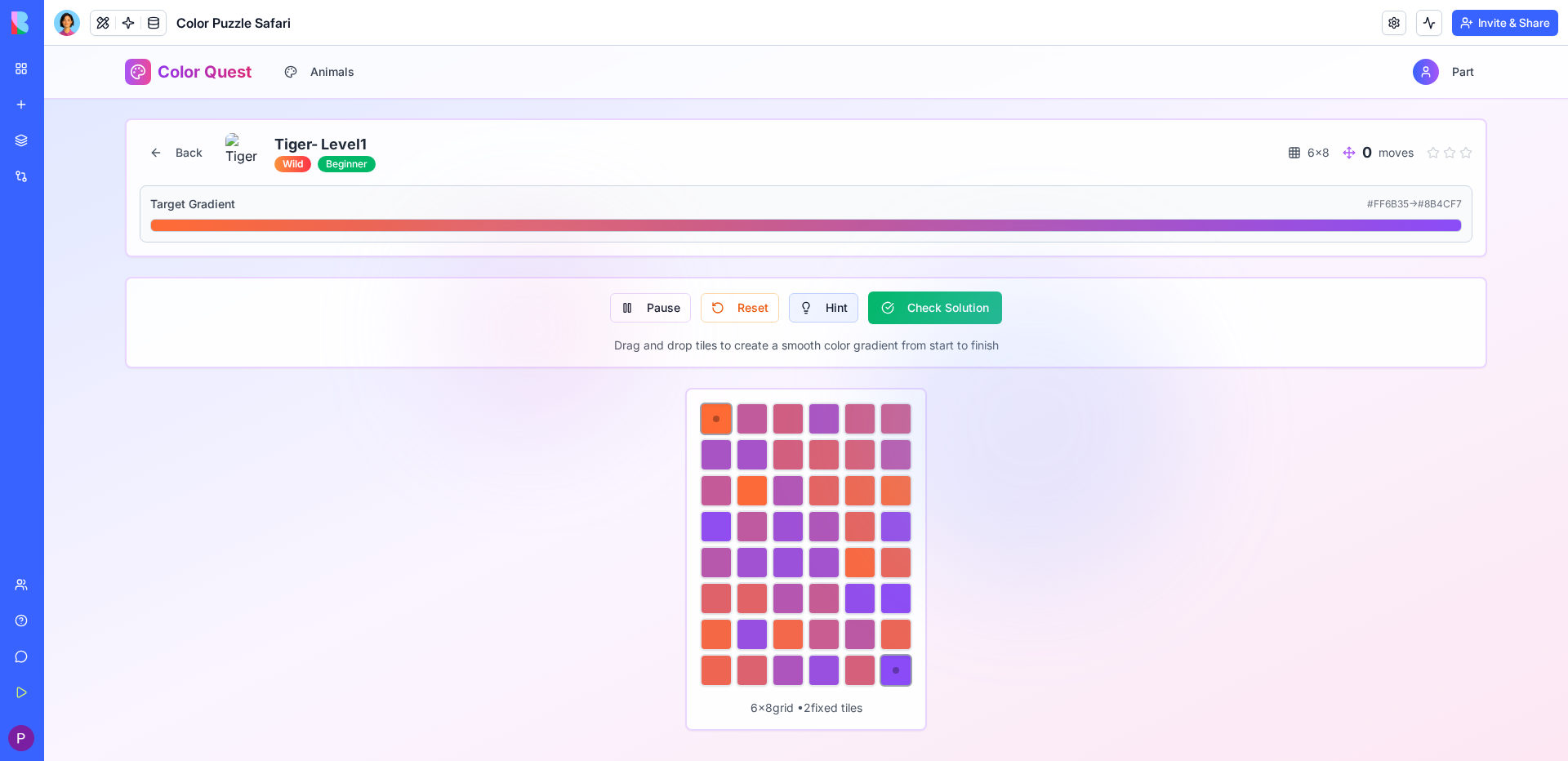
click at [835, 301] on span "Hint" at bounding box center [836, 307] width 22 height 17
click at [820, 305] on button "Hint" at bounding box center [822, 308] width 69 height 30
click at [829, 314] on span "Hint" at bounding box center [836, 307] width 22 height 17
click at [817, 309] on button "Hint" at bounding box center [822, 308] width 69 height 30
click at [857, 494] on div at bounding box center [859, 490] width 32 height 32
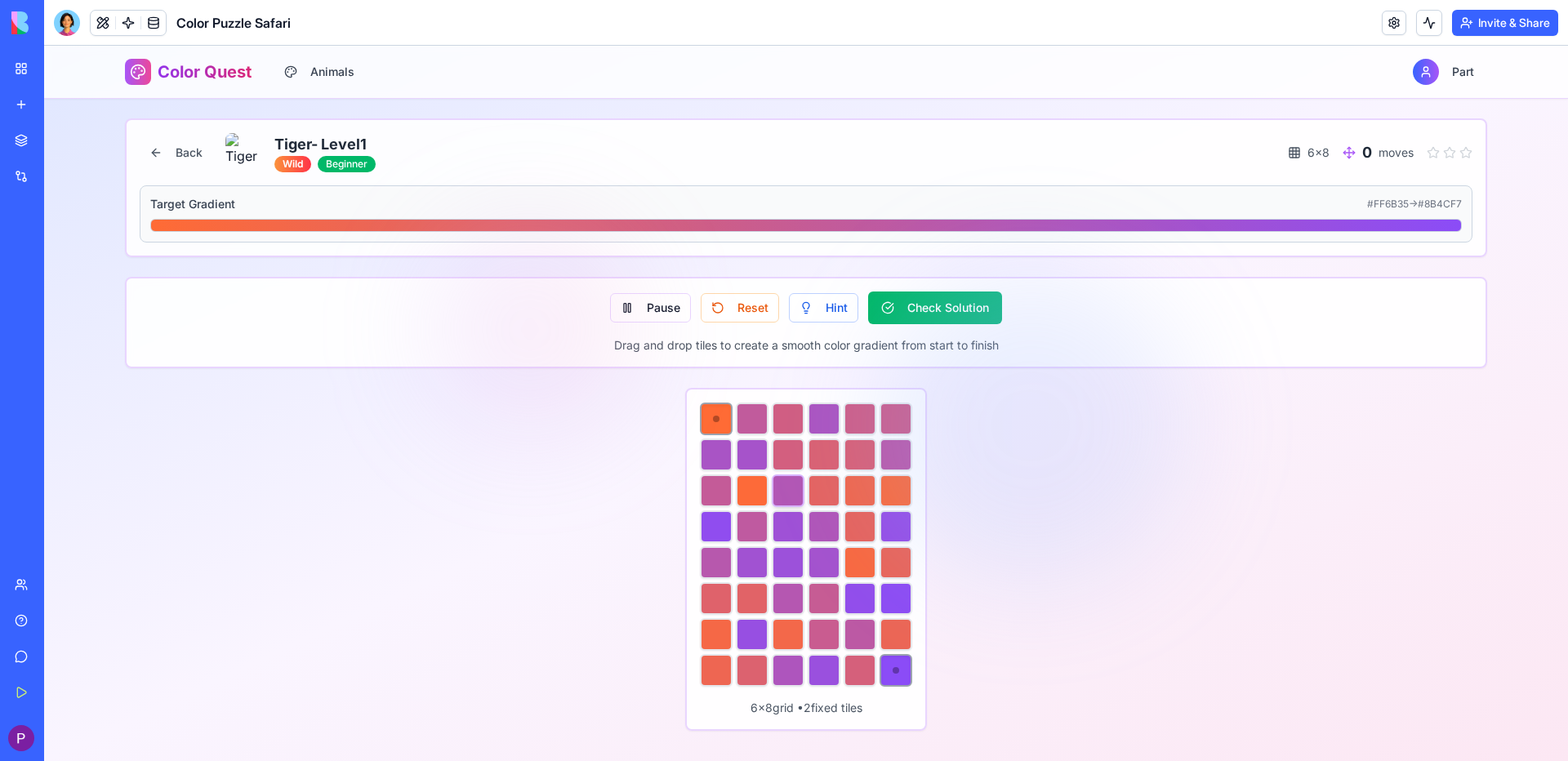
click at [784, 494] on div at bounding box center [787, 490] width 32 height 32
click at [787, 484] on div at bounding box center [787, 490] width 32 height 32
click at [787, 515] on div at bounding box center [787, 526] width 32 height 32
click at [753, 529] on div at bounding box center [752, 526] width 32 height 32
click at [704, 519] on div at bounding box center [716, 526] width 32 height 32
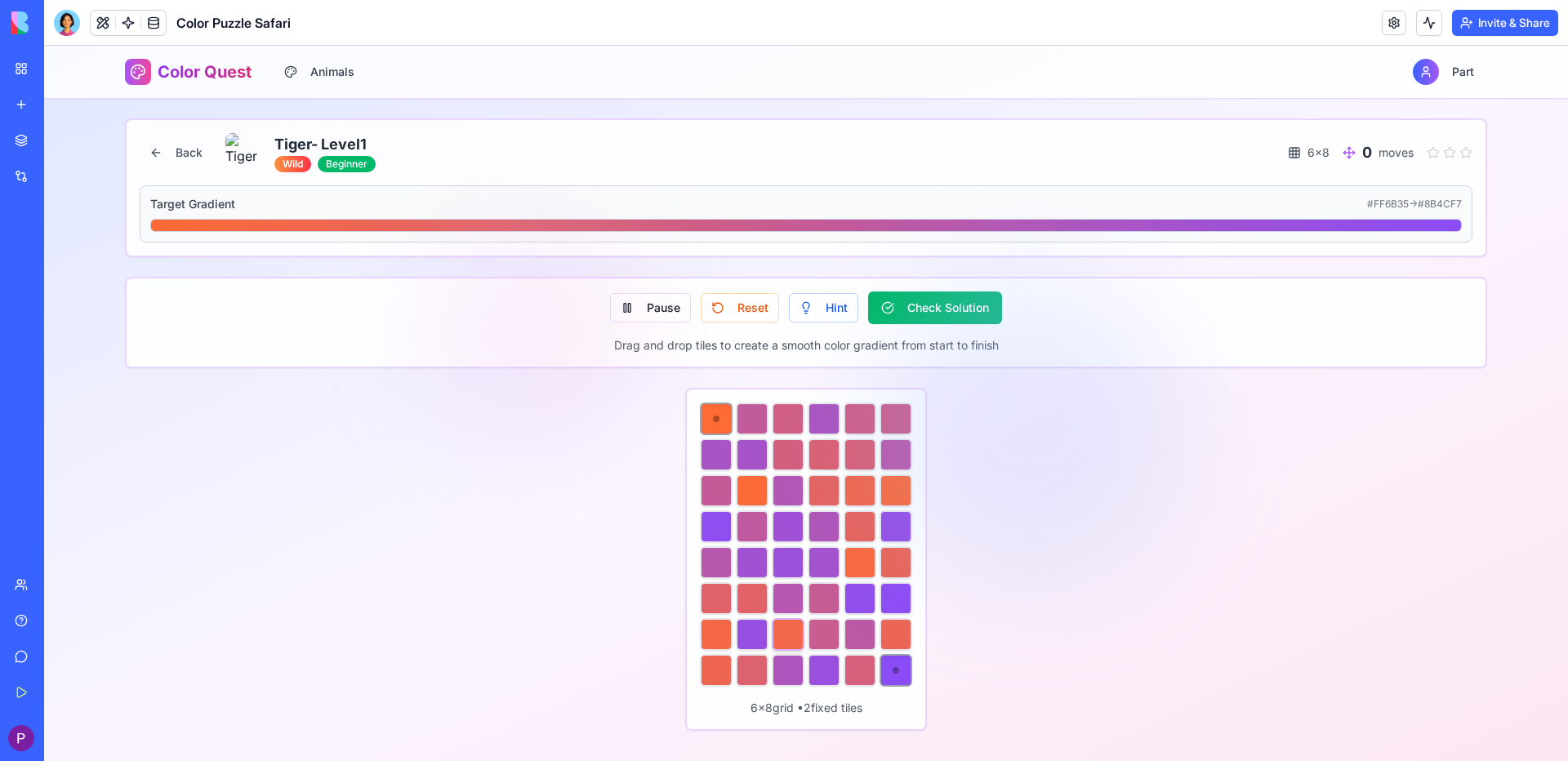
click at [774, 630] on div at bounding box center [787, 634] width 32 height 32
click at [753, 628] on div at bounding box center [752, 634] width 32 height 32
drag, startPoint x: 783, startPoint y: 634, endPoint x: 776, endPoint y: 628, distance: 9.2
click at [782, 634] on div at bounding box center [787, 634] width 32 height 32
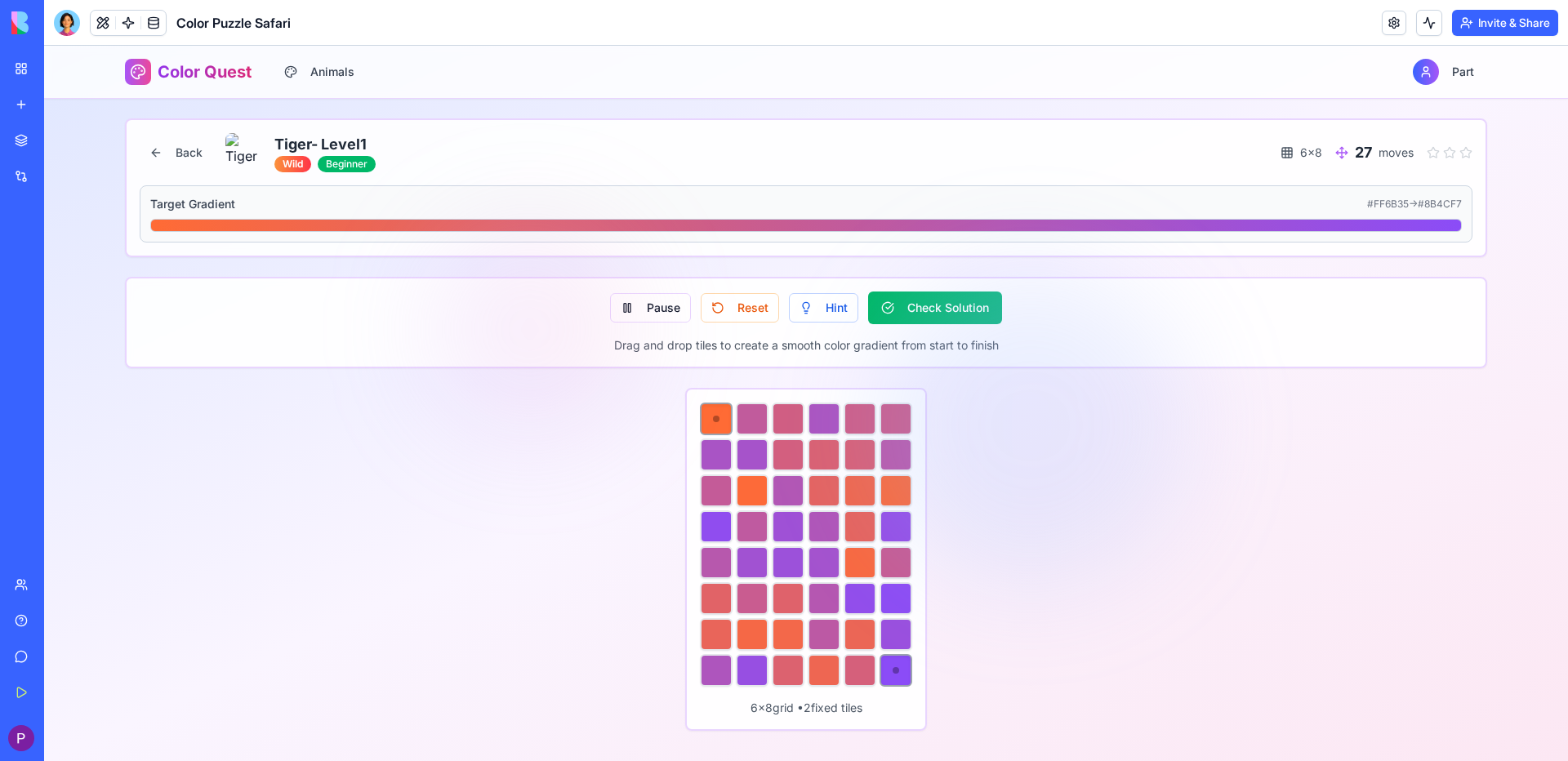
click at [192, 72] on span "Color Quest" at bounding box center [205, 72] width 94 height 23
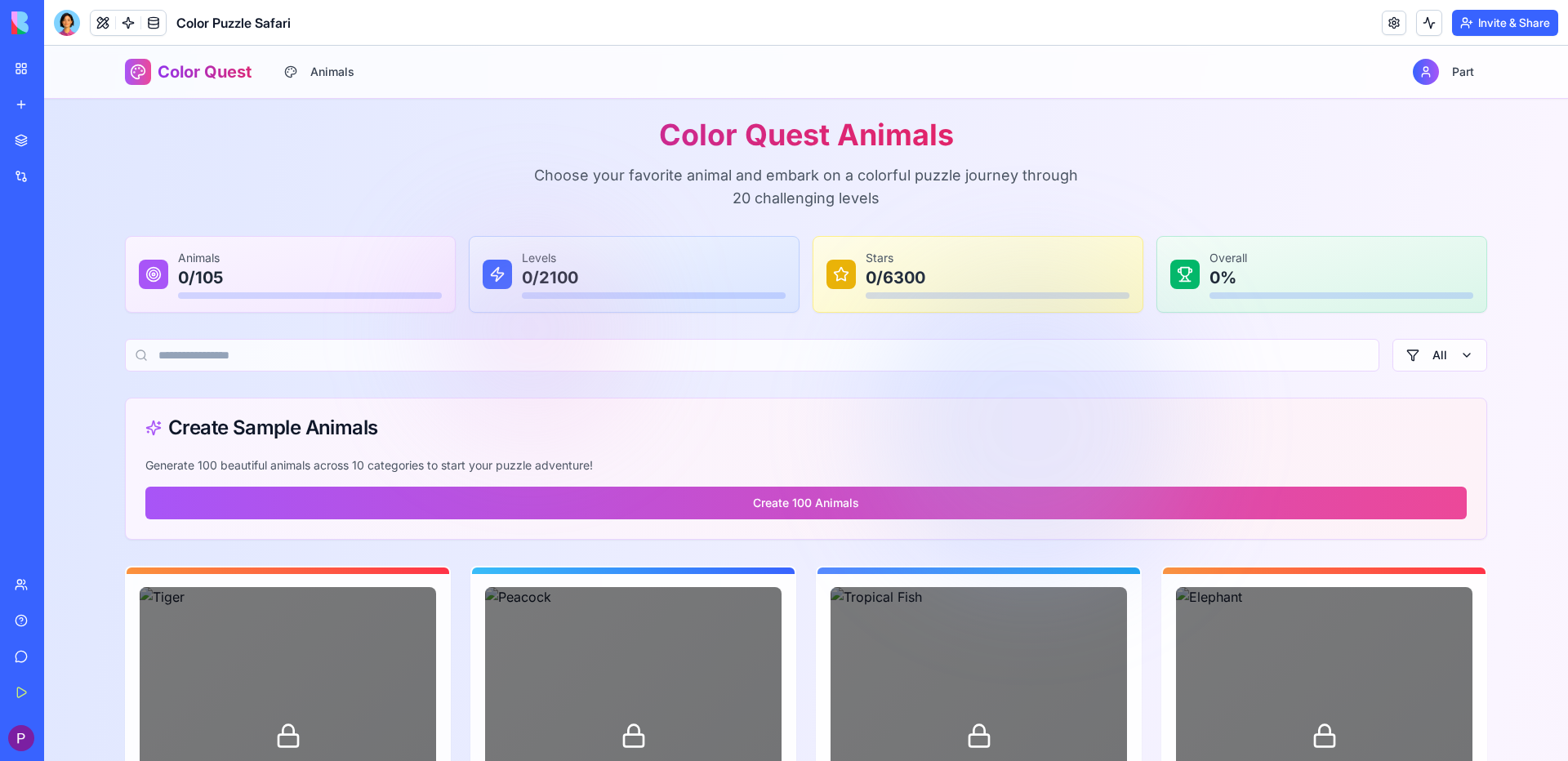
click at [27, 68] on link "My Workspace" at bounding box center [38, 68] width 65 height 32
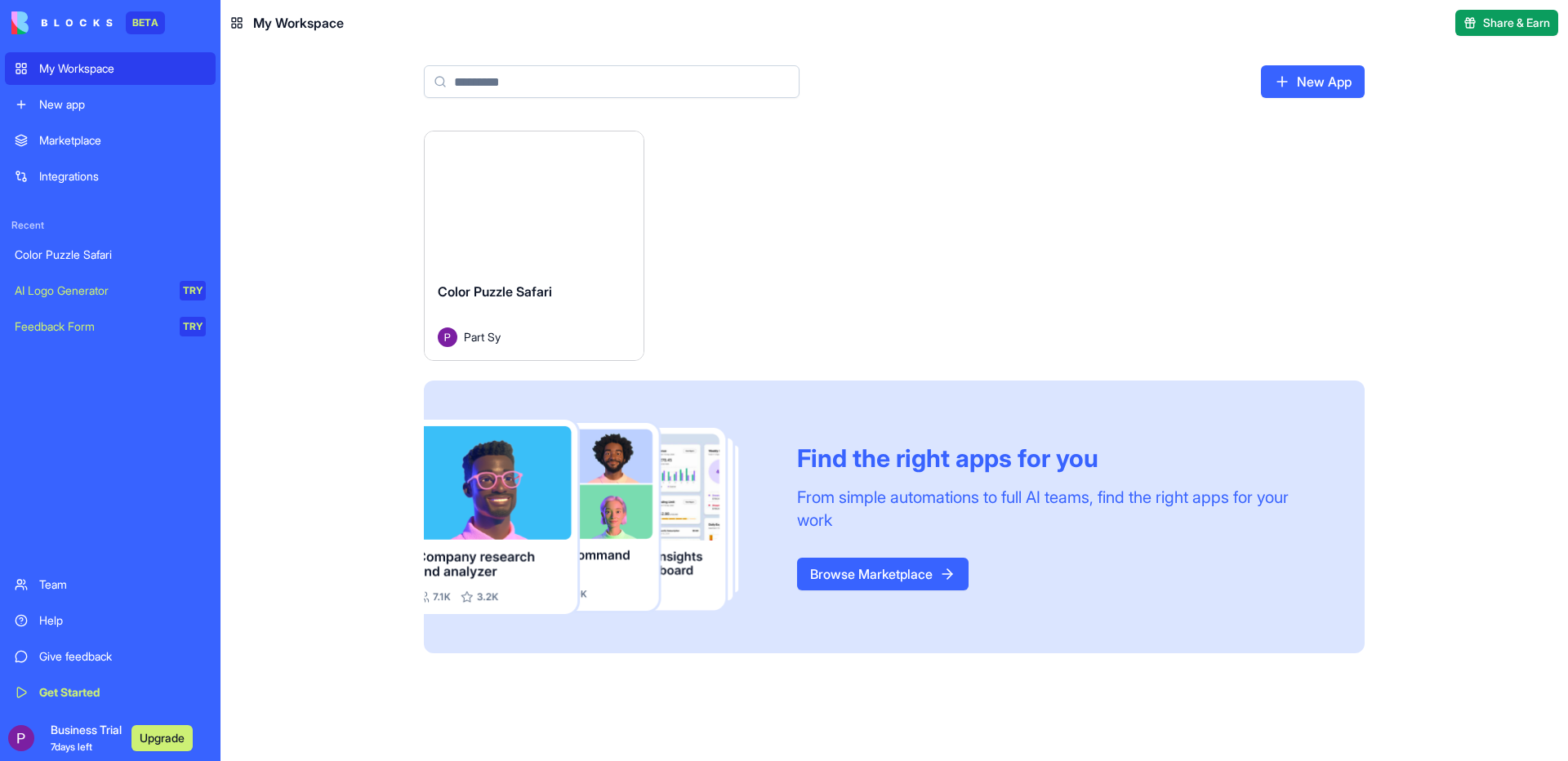
click at [88, 146] on div "Marketplace" at bounding box center [122, 141] width 167 height 17
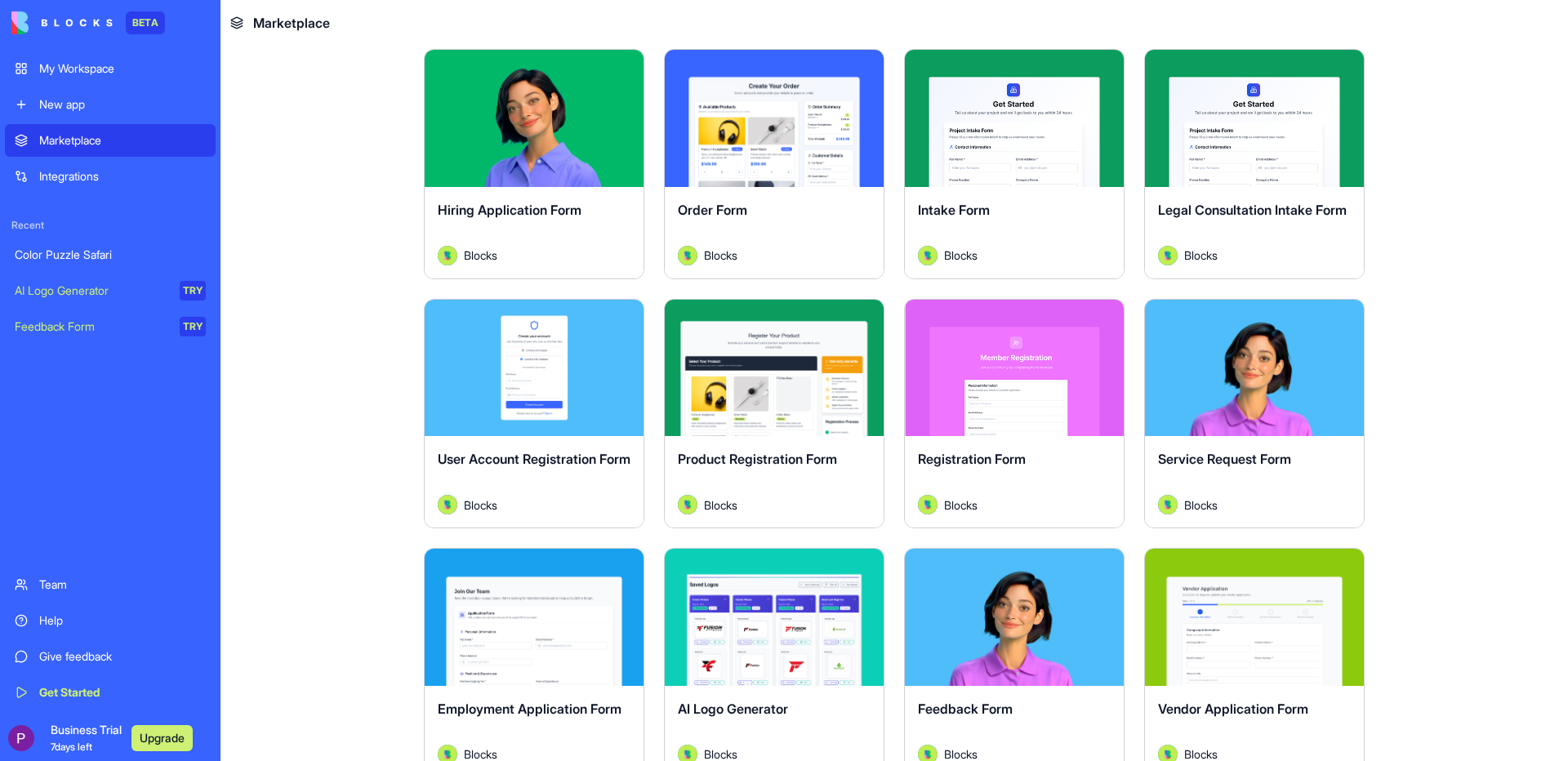
scroll to position [572, 0]
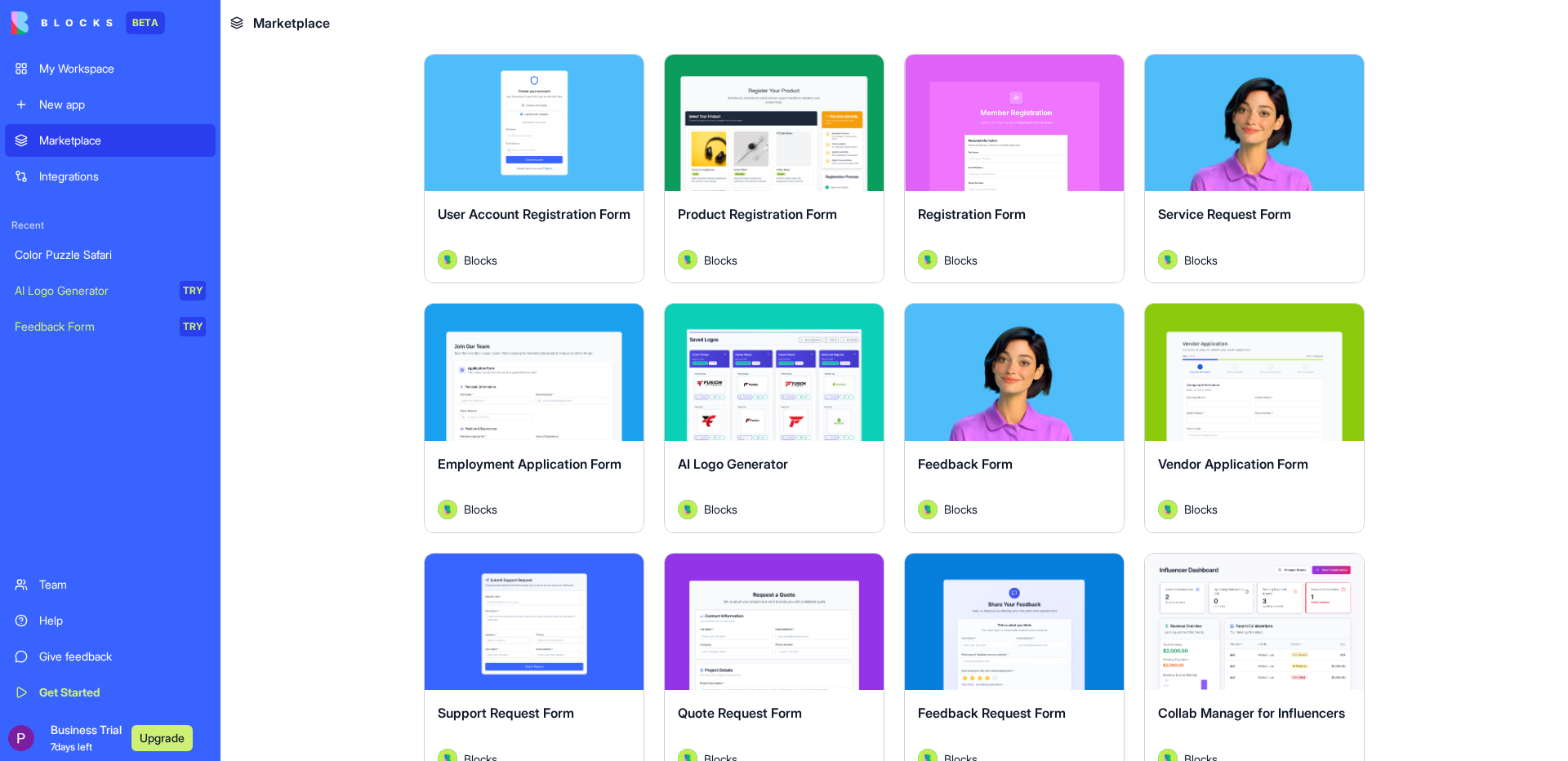
click at [781, 376] on button "Explore" at bounding box center [774, 372] width 122 height 32
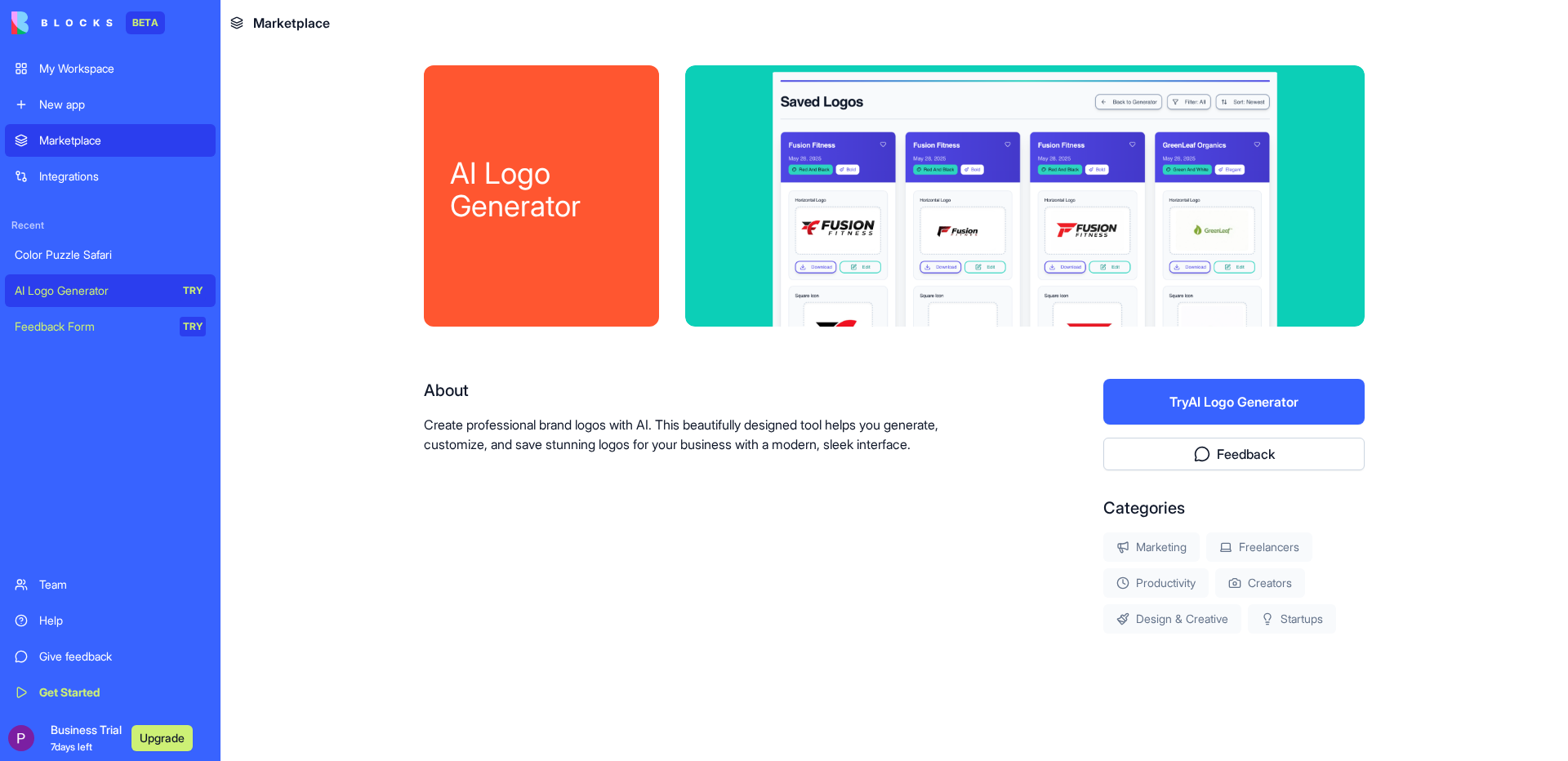
click at [1227, 409] on button "Try AI Logo Generator" at bounding box center [1234, 401] width 261 height 45
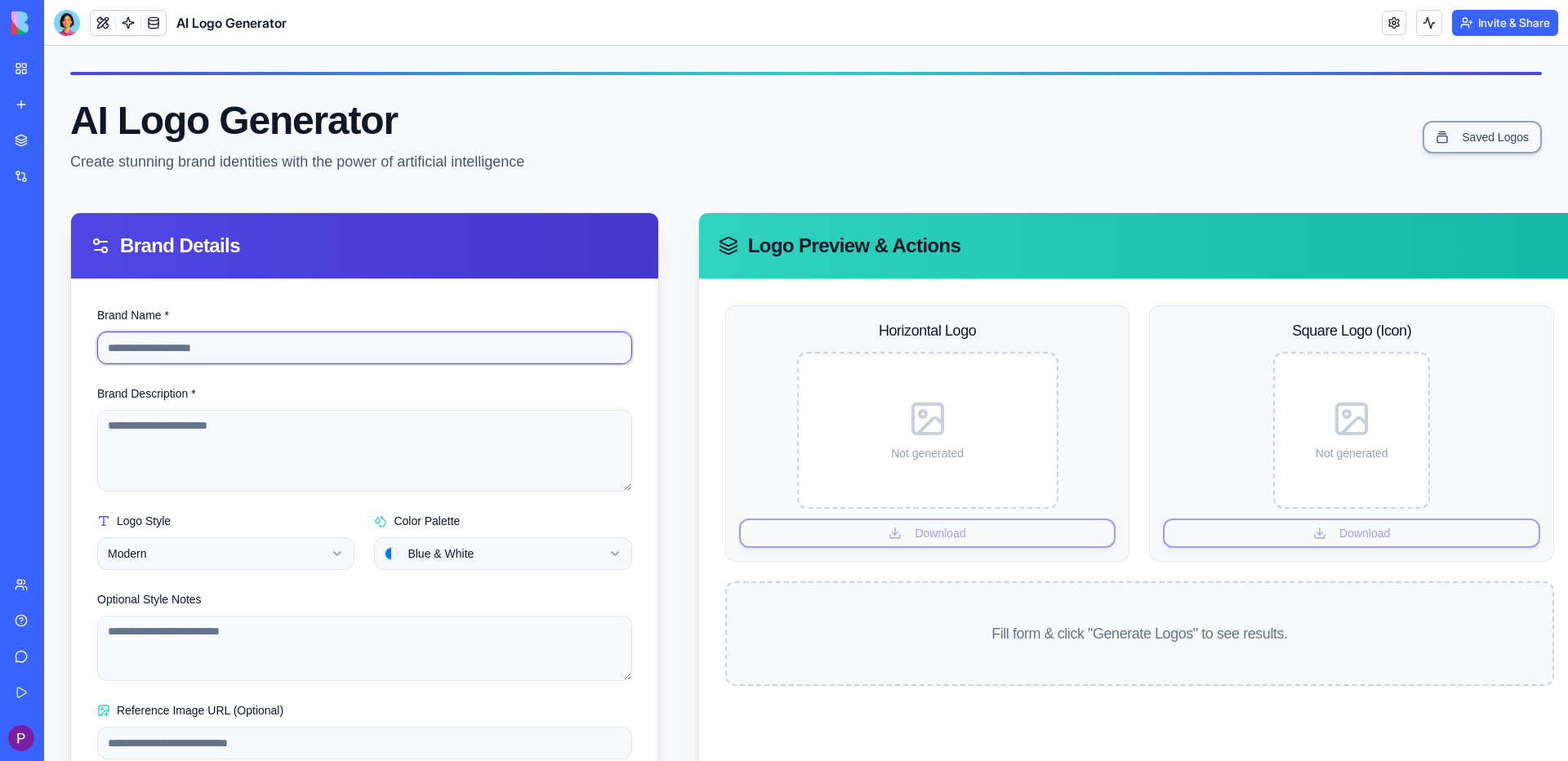
click at [205, 340] on input "Brand Name *" at bounding box center [364, 347] width 535 height 32
click at [217, 340] on input "Brand Name *" at bounding box center [364, 347] width 535 height 32
type input "*"
type input "**********"
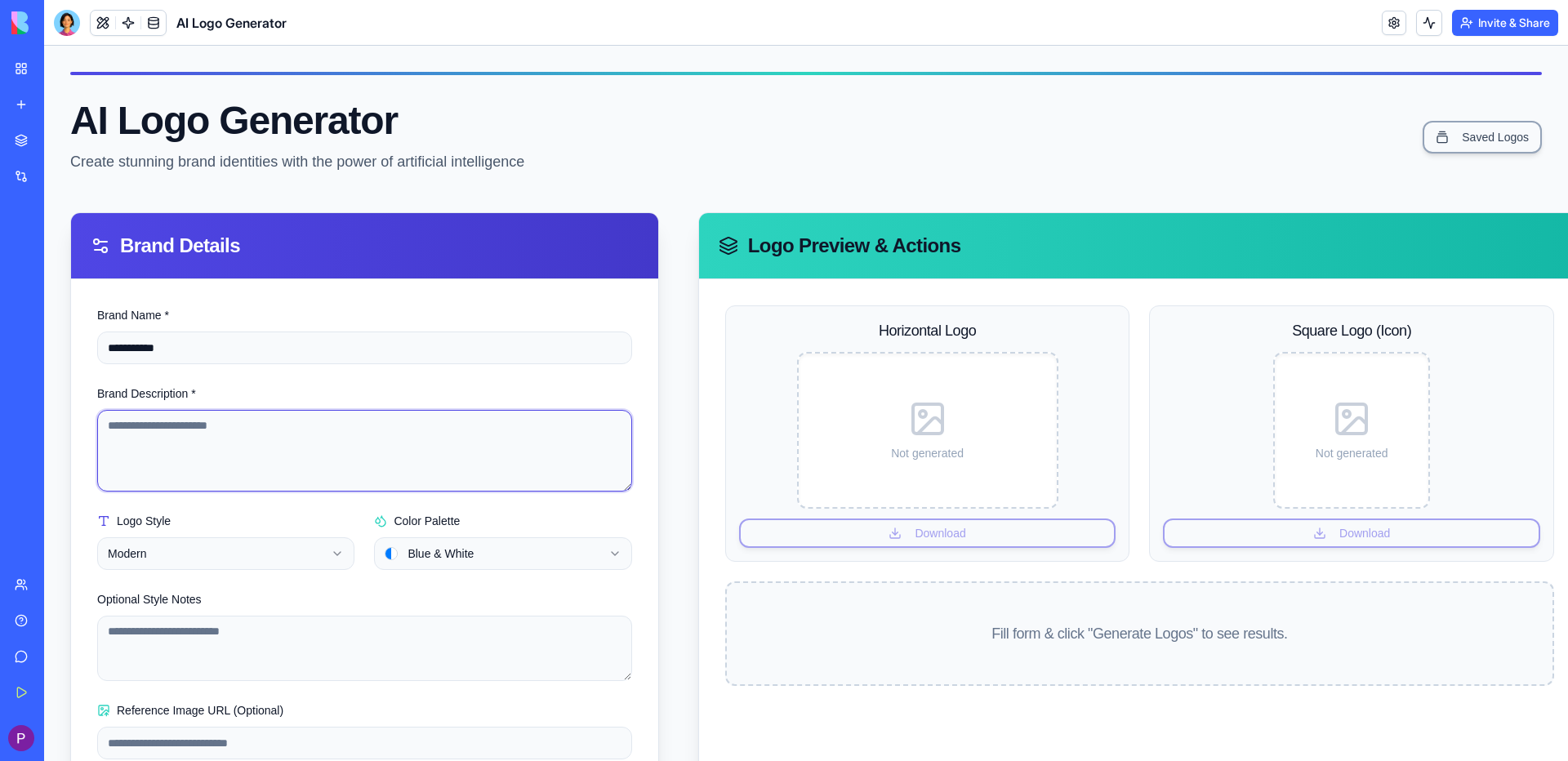
click at [162, 435] on textarea "Brand Description *" at bounding box center [364, 451] width 535 height 82
type textarea "**********"
click at [460, 552] on html "**********" at bounding box center [806, 455] width 1523 height 819
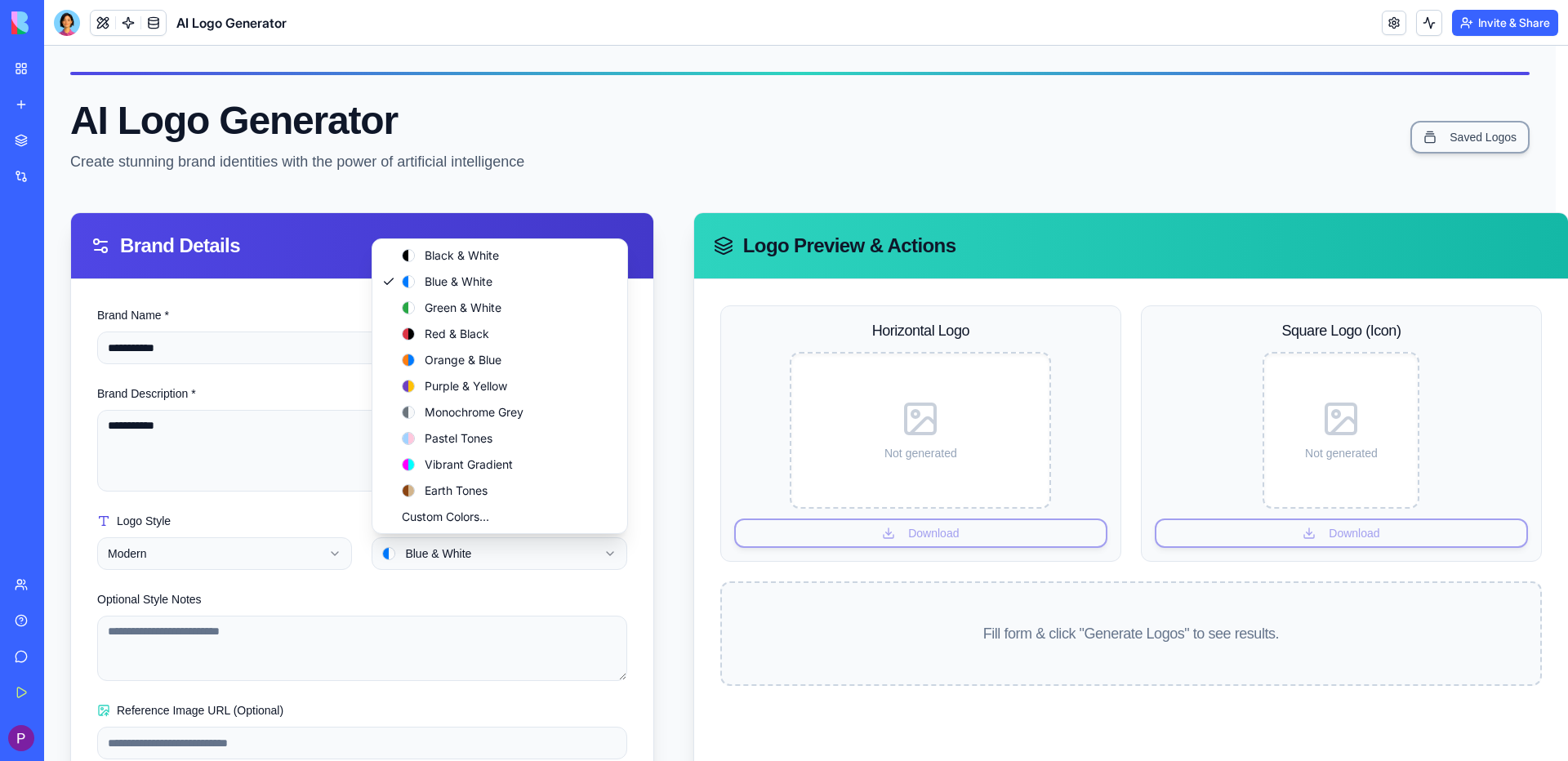
select select "**********"
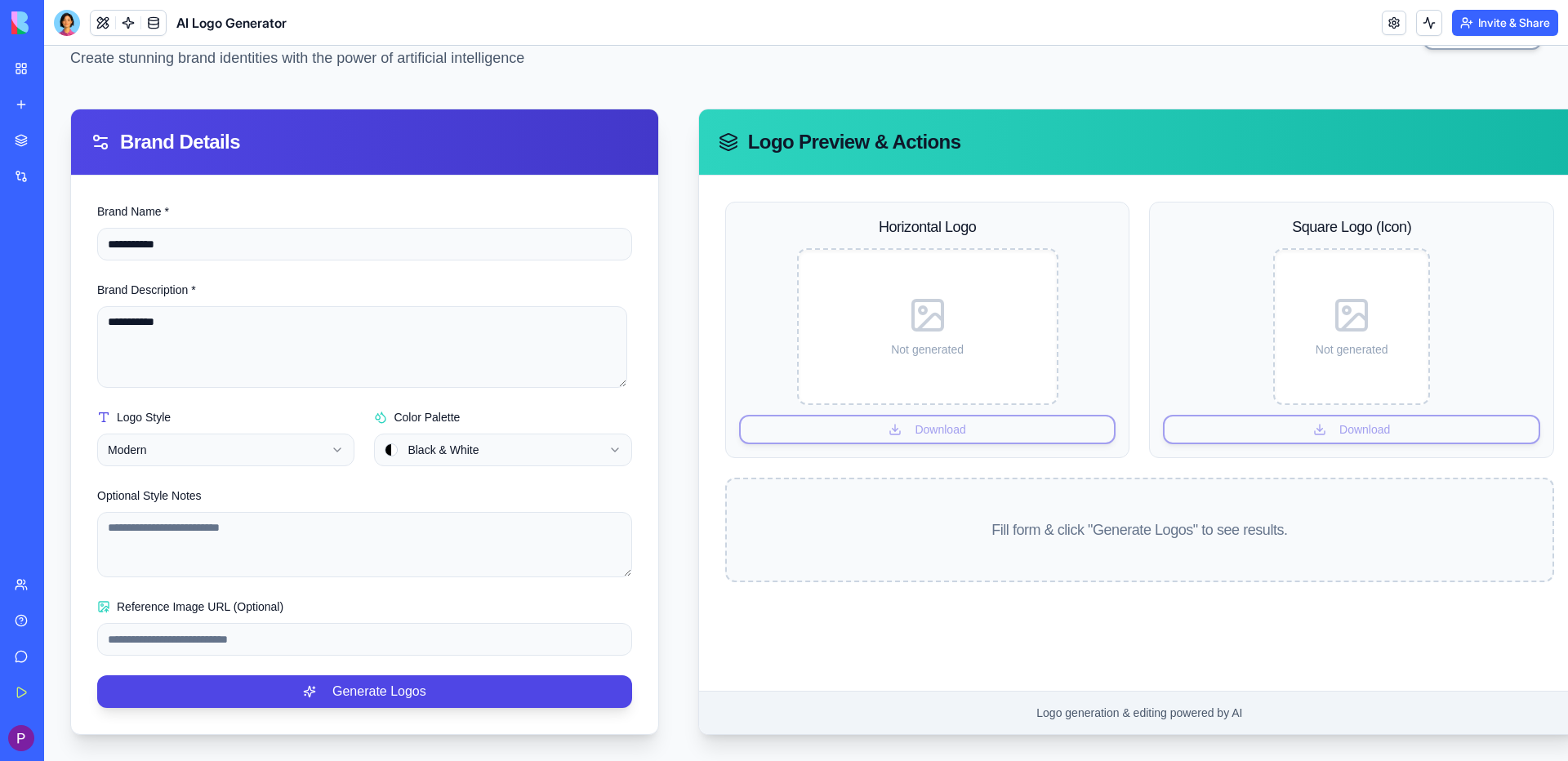
click at [257, 441] on html "**********" at bounding box center [806, 352] width 1523 height 819
click at [380, 694] on button "Generate Logos" at bounding box center [364, 690] width 535 height 32
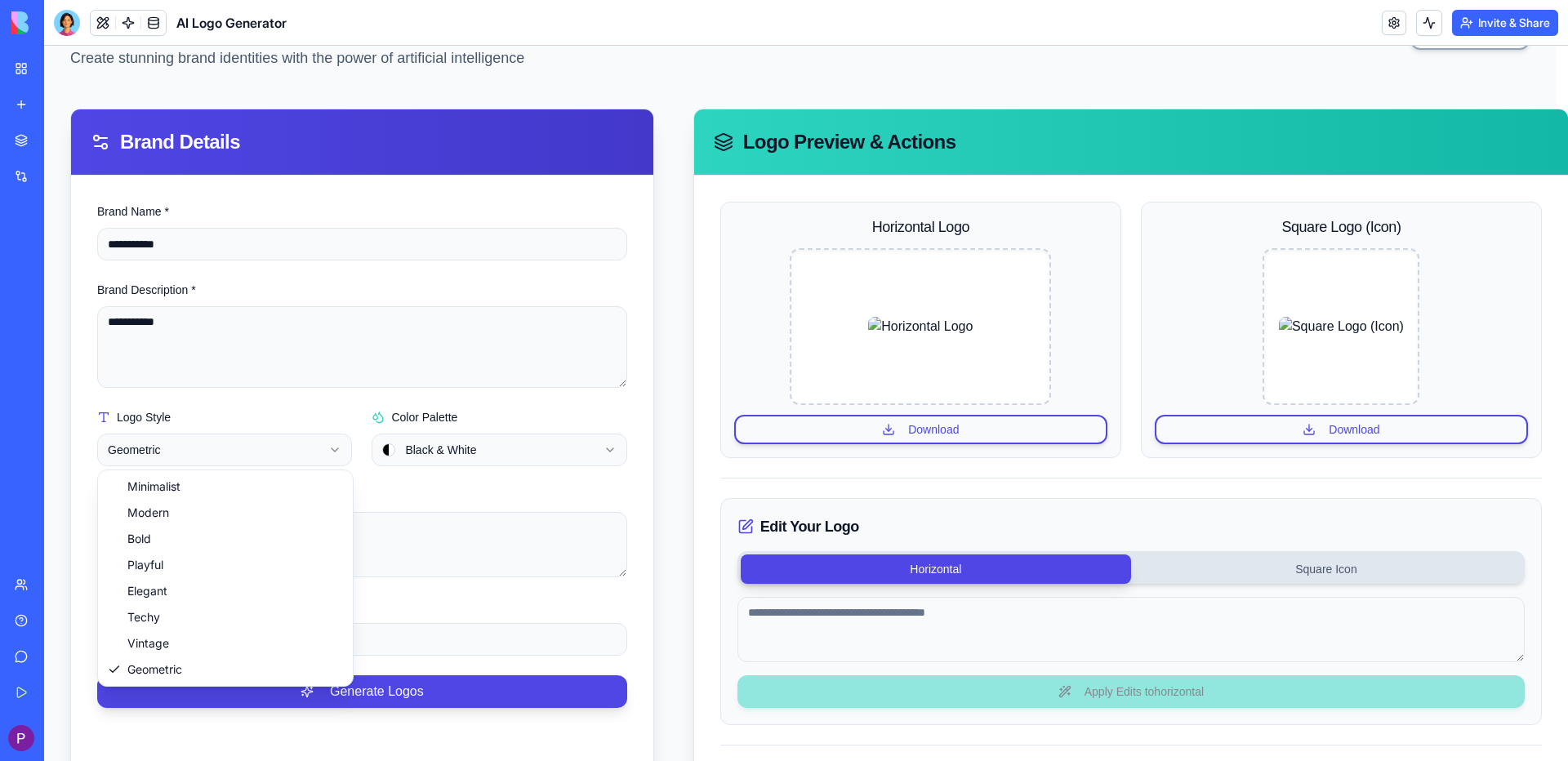
click at [260, 448] on html "**********" at bounding box center [806, 418] width 1523 height 952
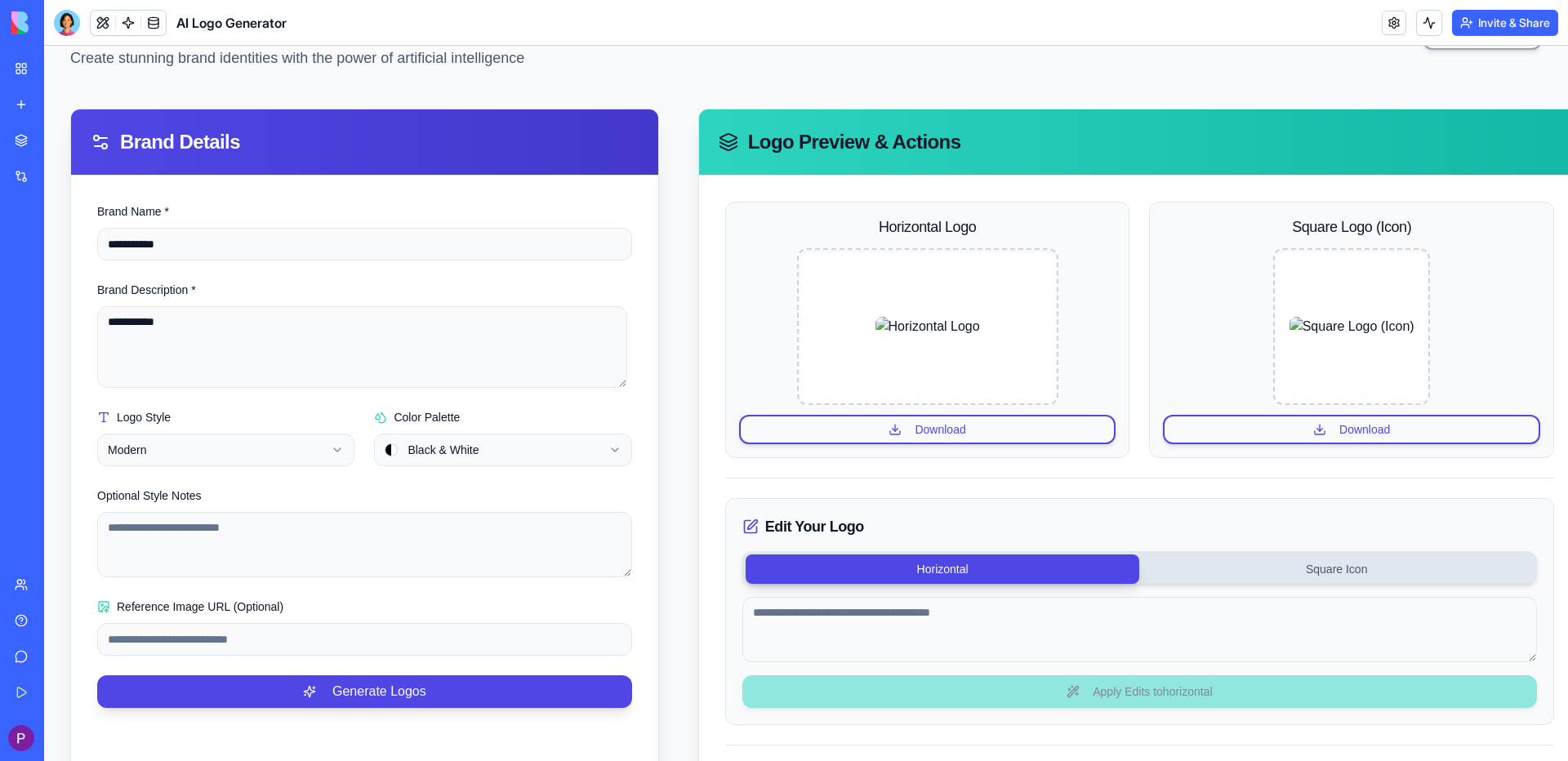
click at [229, 458] on html "**********" at bounding box center [806, 418] width 1523 height 952
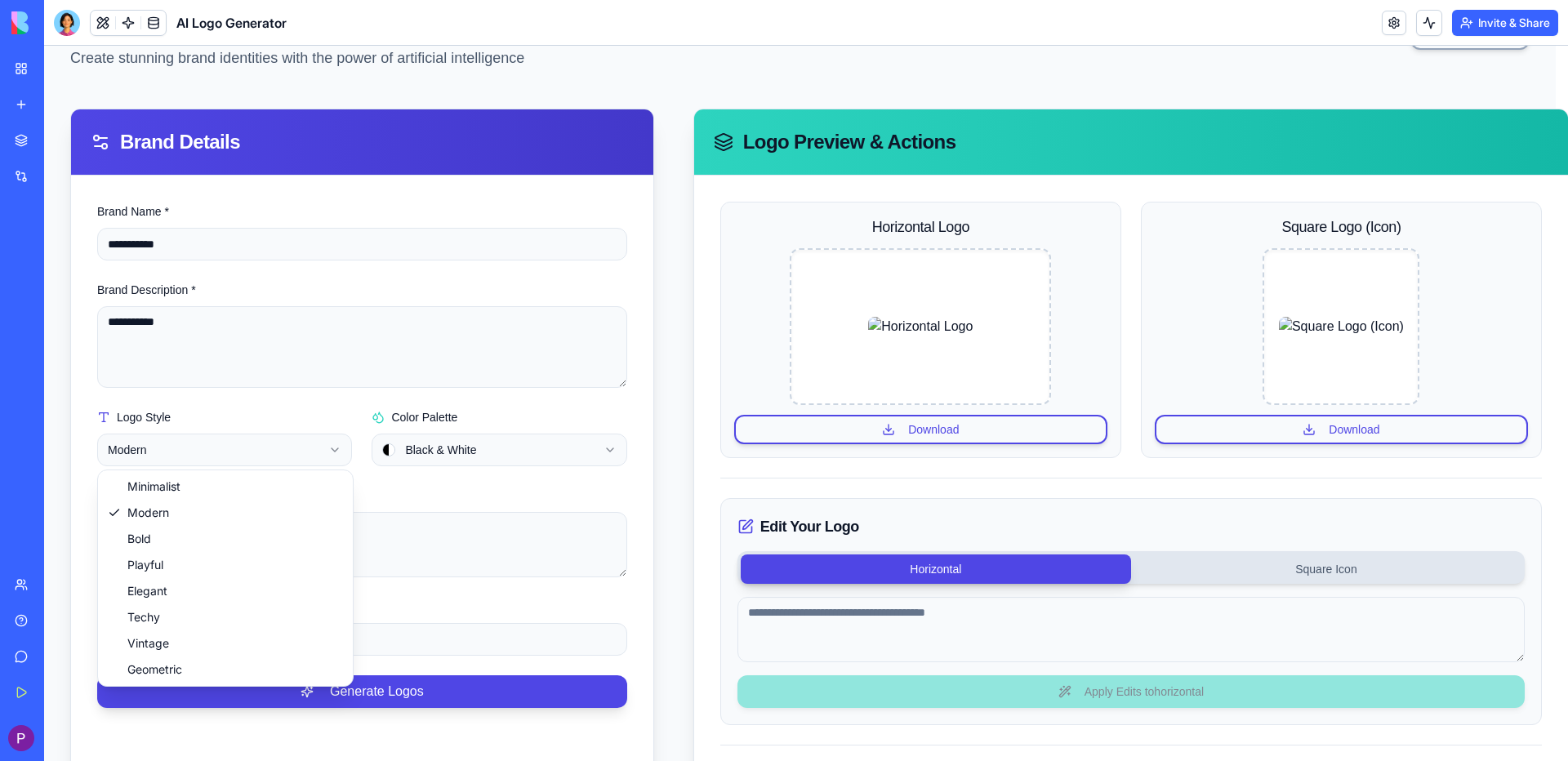
select select "**********"
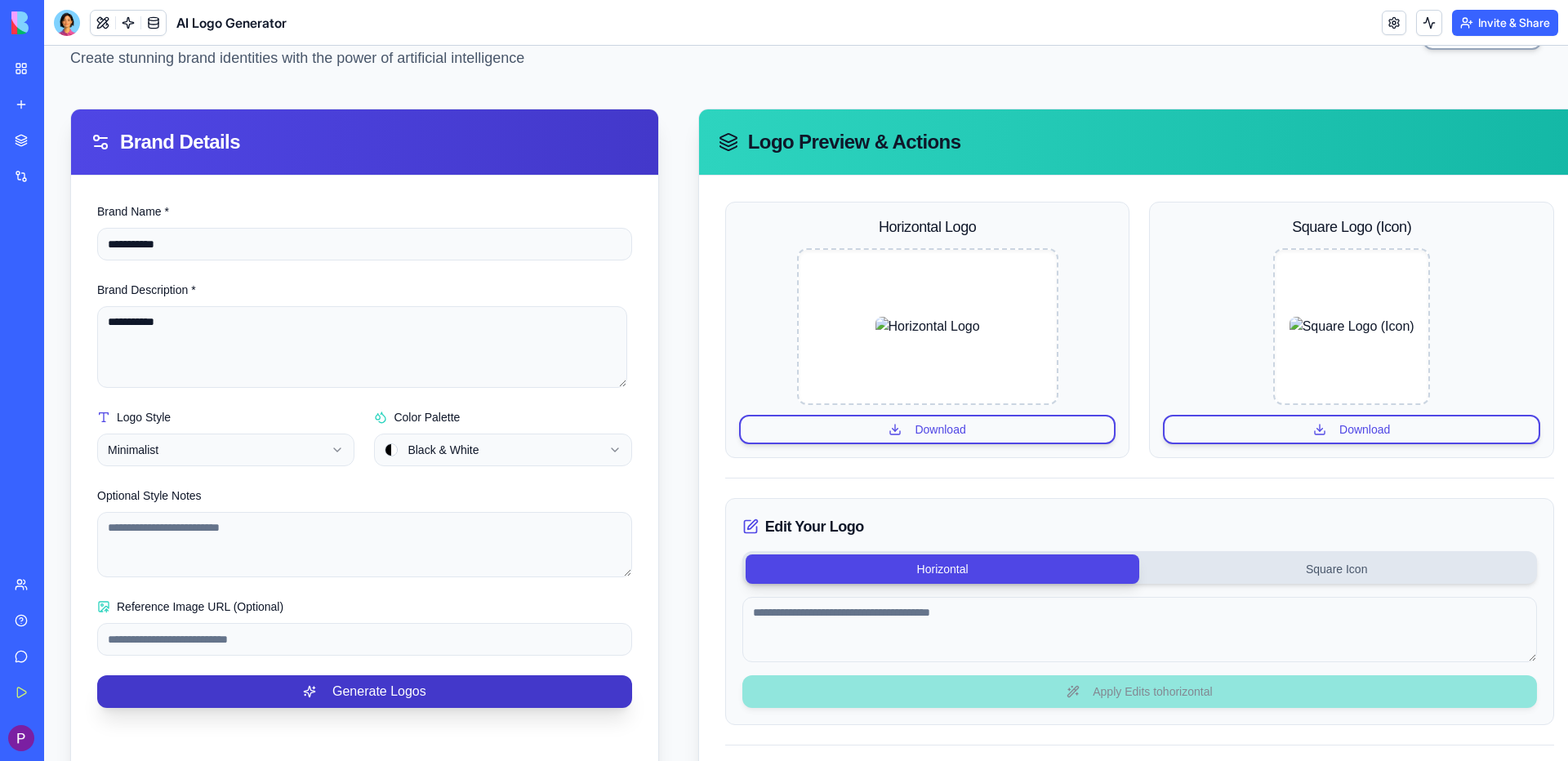
click at [340, 700] on button "Generate Logos" at bounding box center [364, 690] width 535 height 32
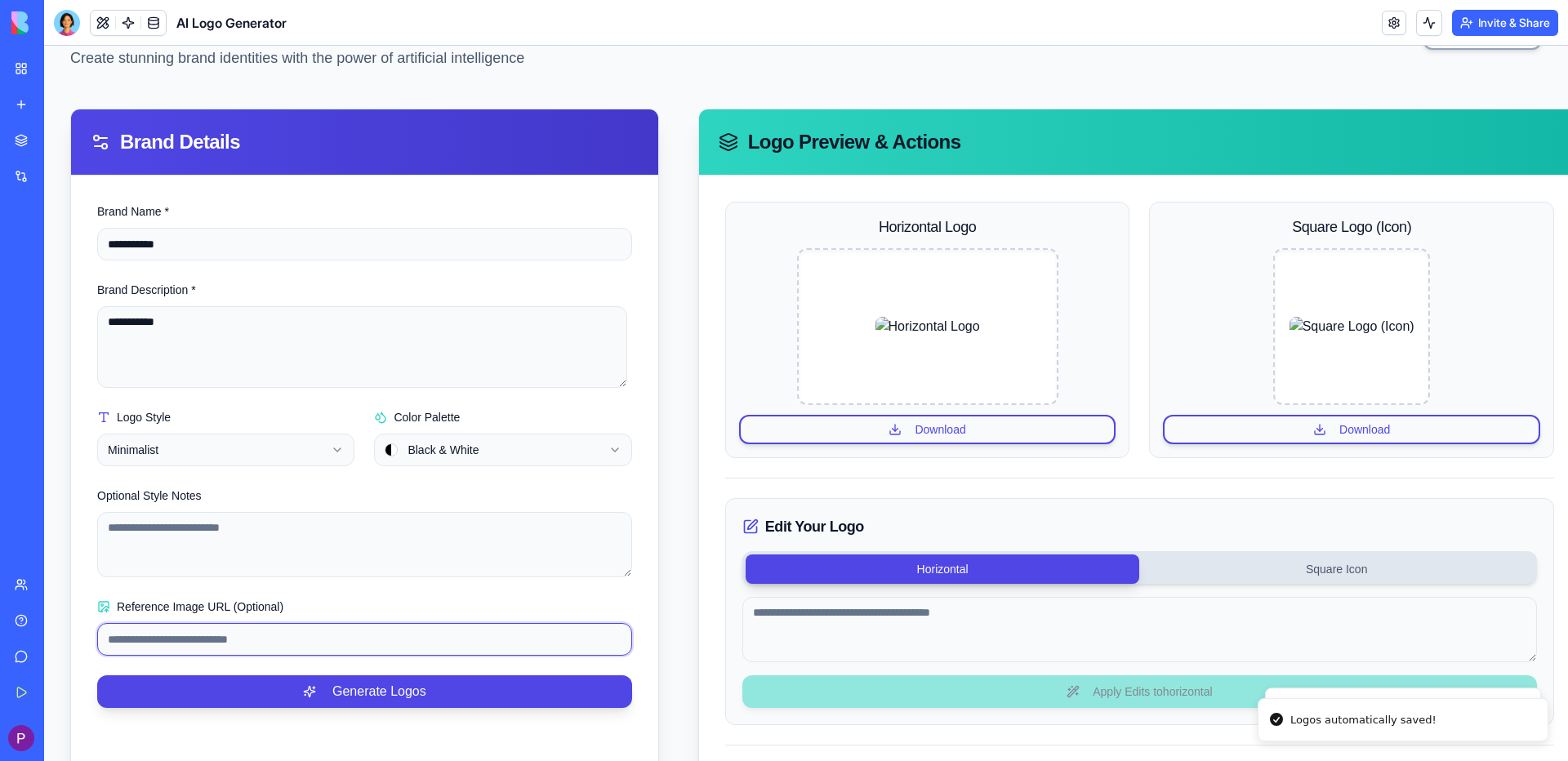
click at [244, 636] on input "Reference Image URL (Optional)" at bounding box center [364, 639] width 535 height 32
paste input "**********"
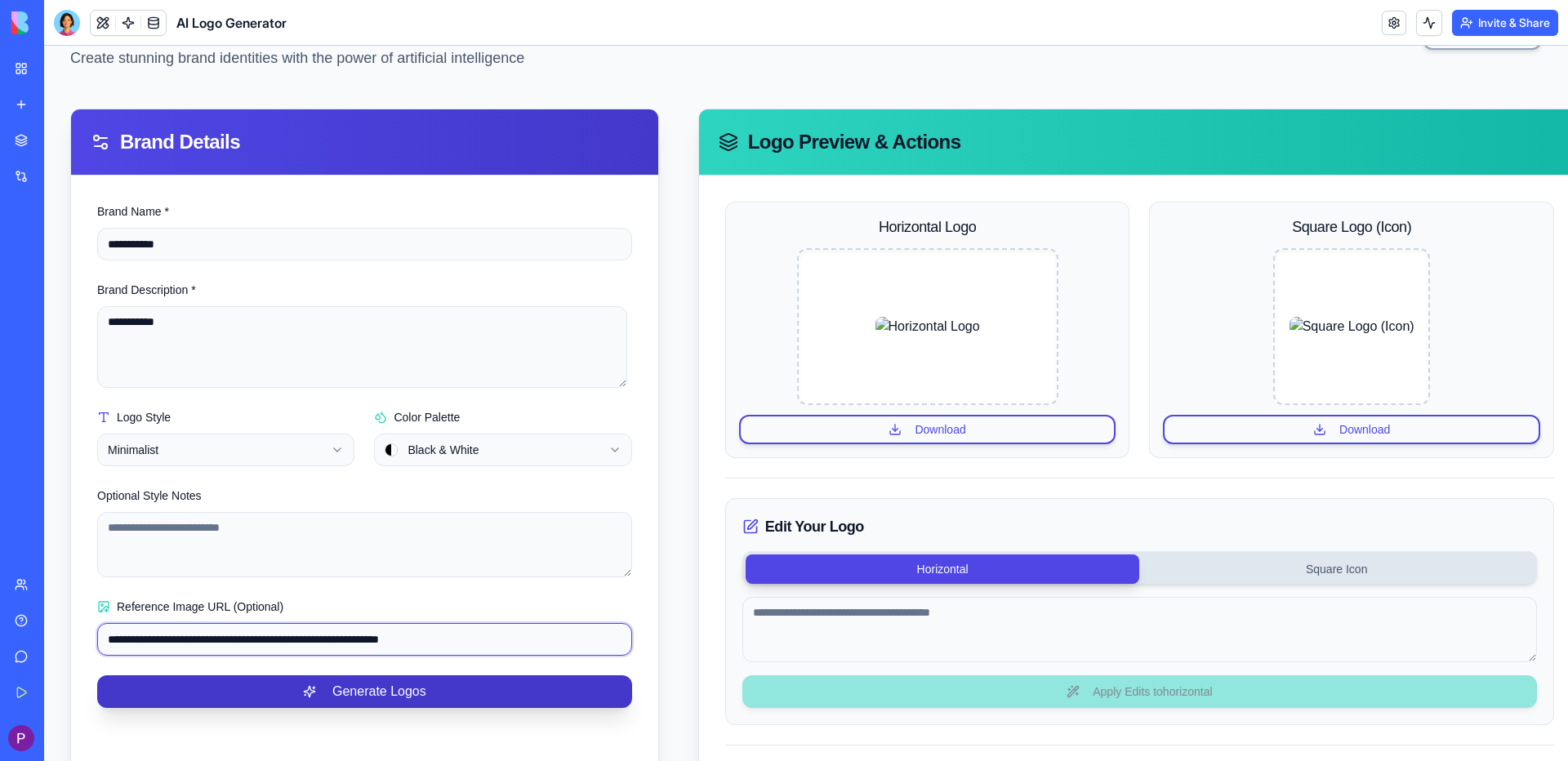
type input "**********"
click at [321, 697] on button "Generate Logos" at bounding box center [364, 690] width 535 height 32
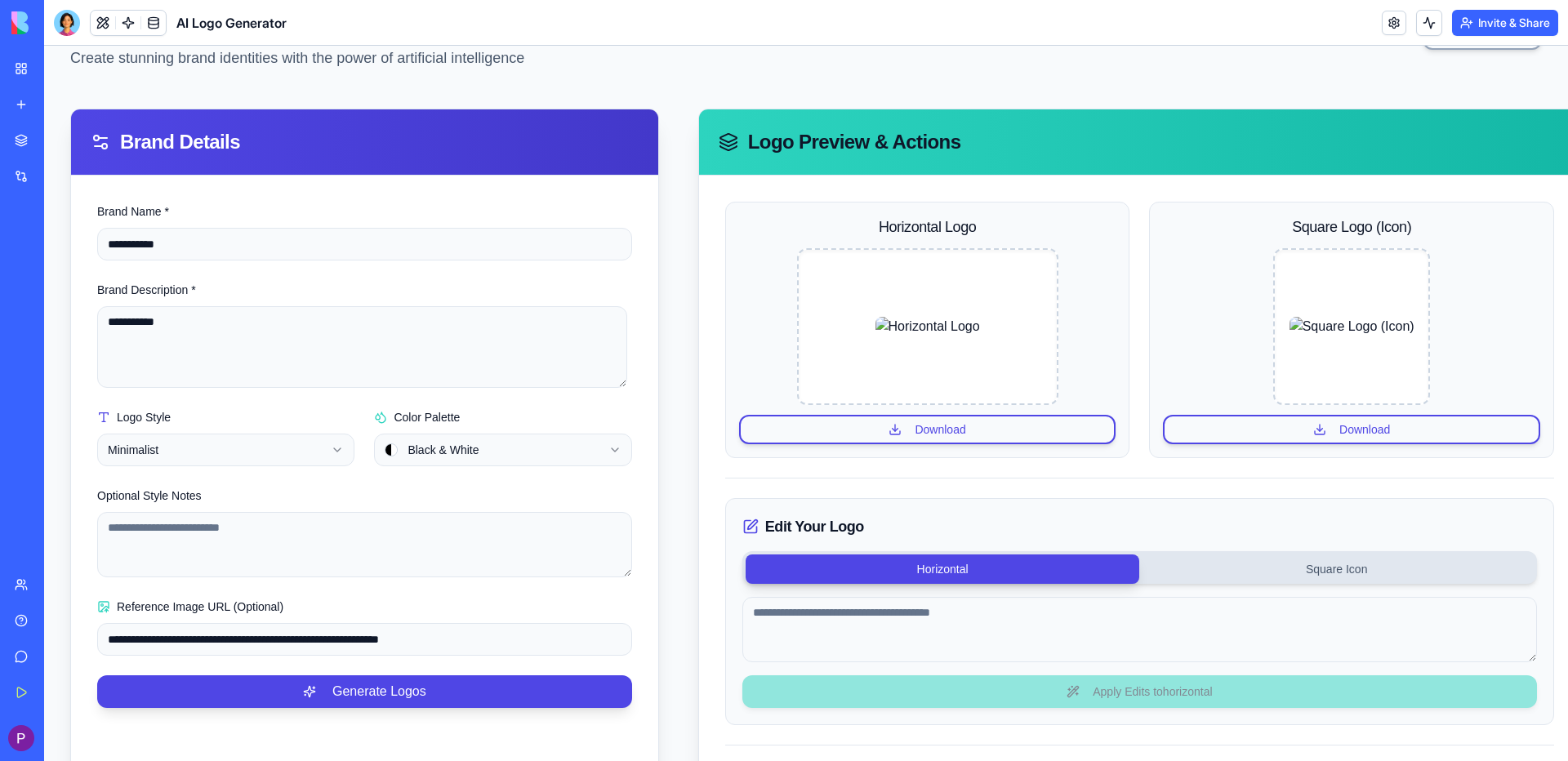
click at [292, 443] on html "**********" at bounding box center [806, 418] width 1523 height 952
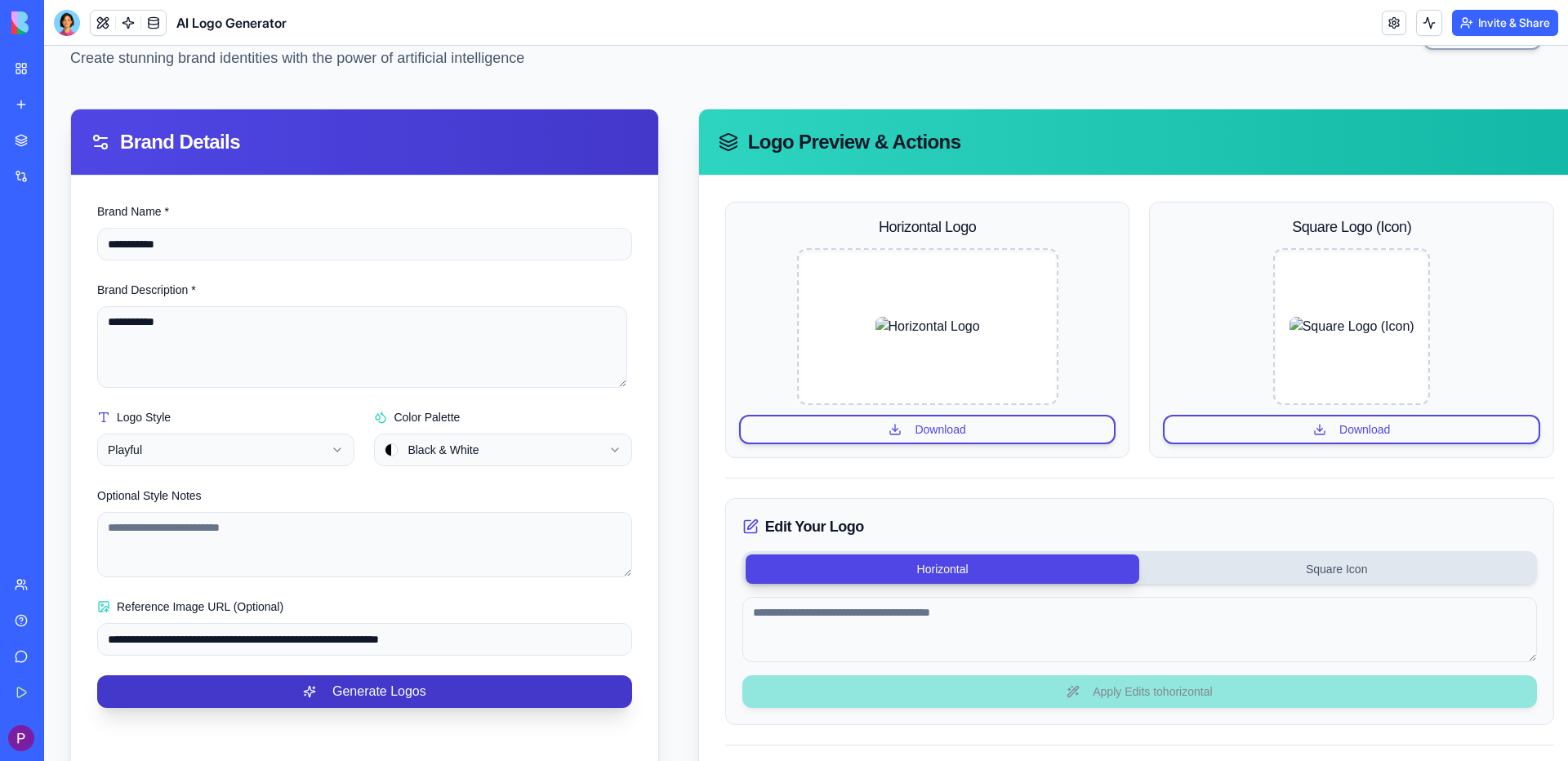
click at [368, 688] on button "Generate Logos" at bounding box center [364, 690] width 535 height 32
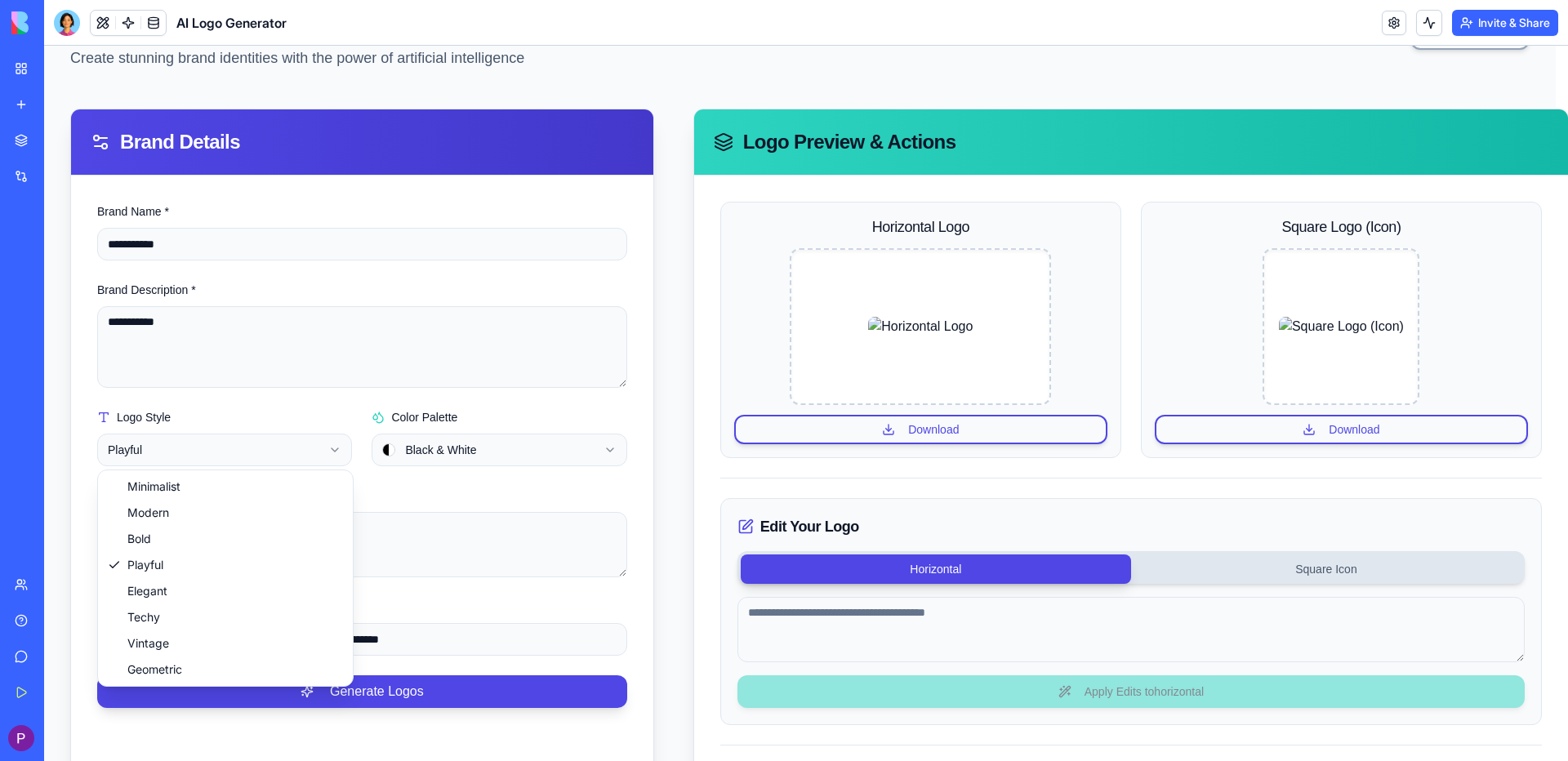
click at [242, 451] on html "**********" at bounding box center [806, 418] width 1523 height 952
select select "*******"
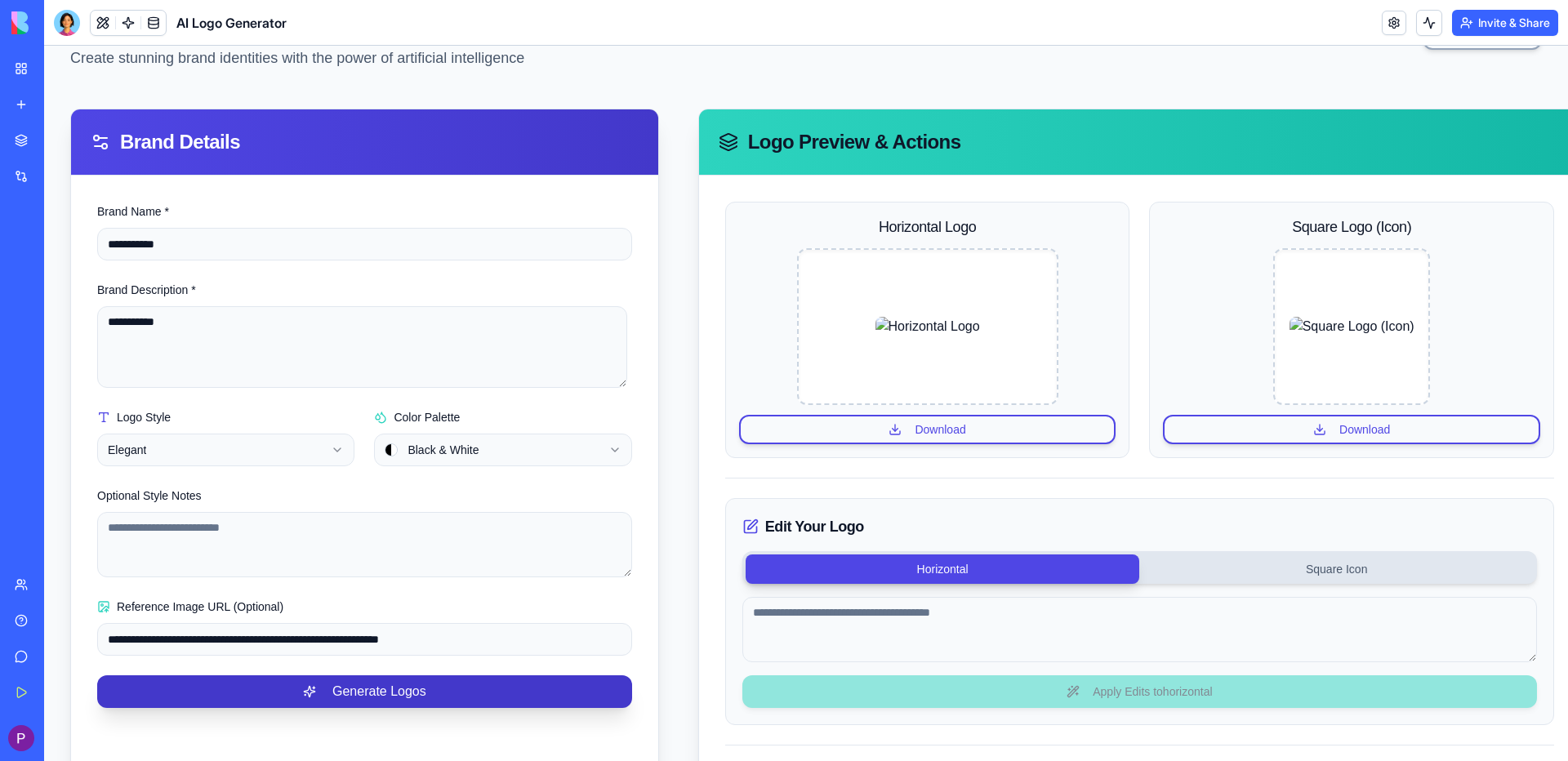
click at [351, 680] on button "Generate Logos" at bounding box center [364, 690] width 535 height 32
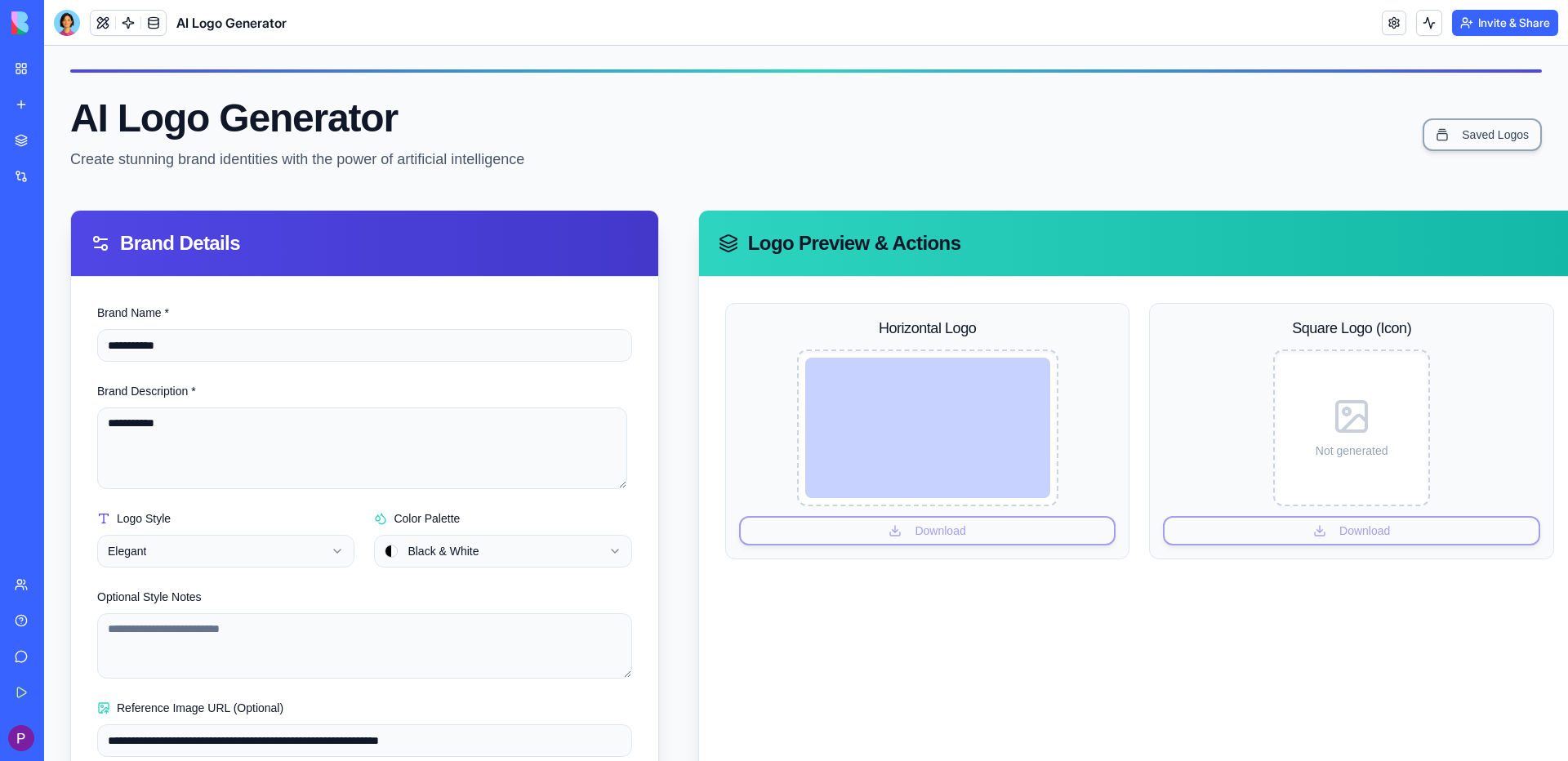
scroll to position [0, 0]
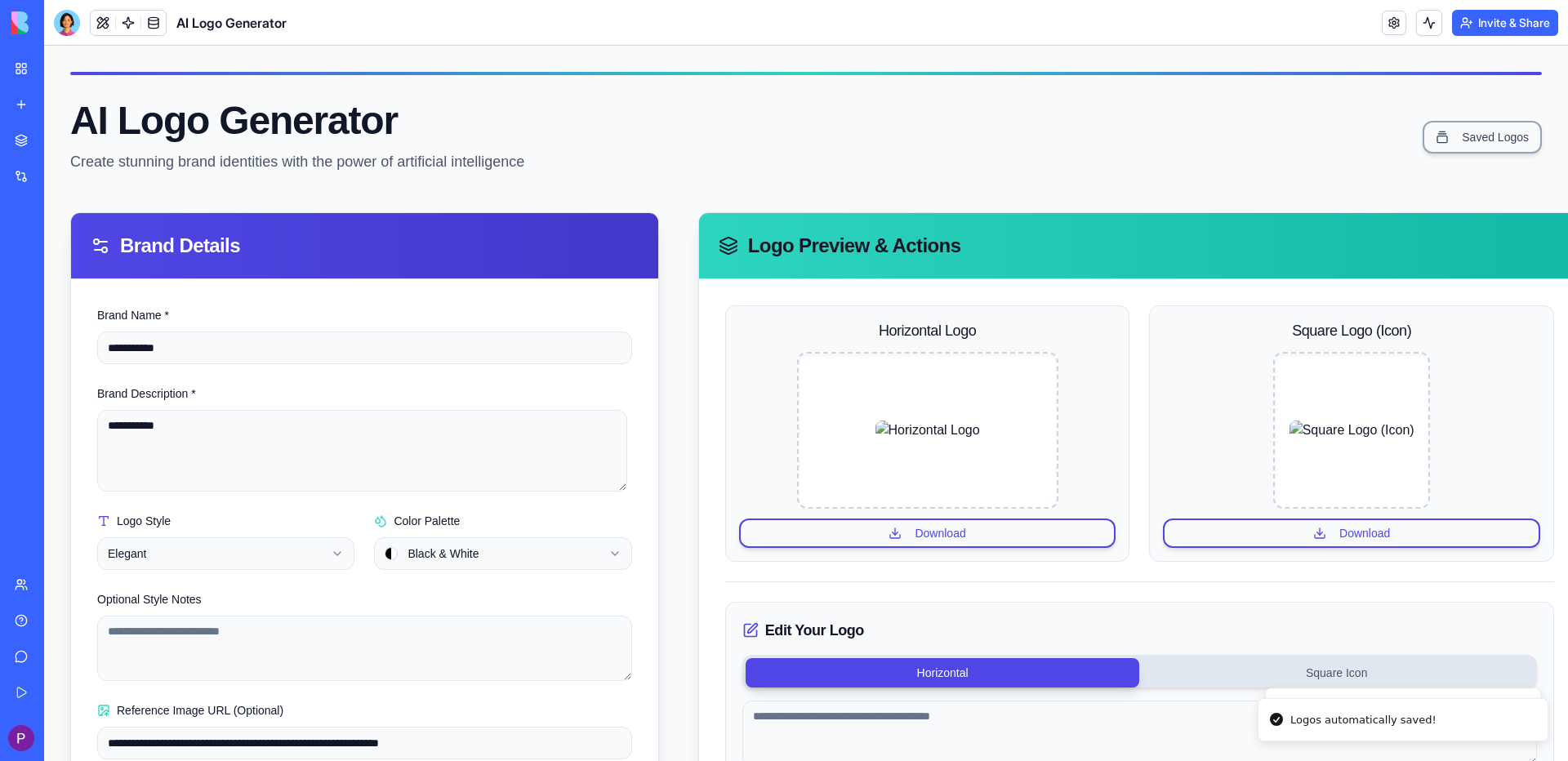
click at [31, 63] on link "My Workspace" at bounding box center [38, 68] width 65 height 32
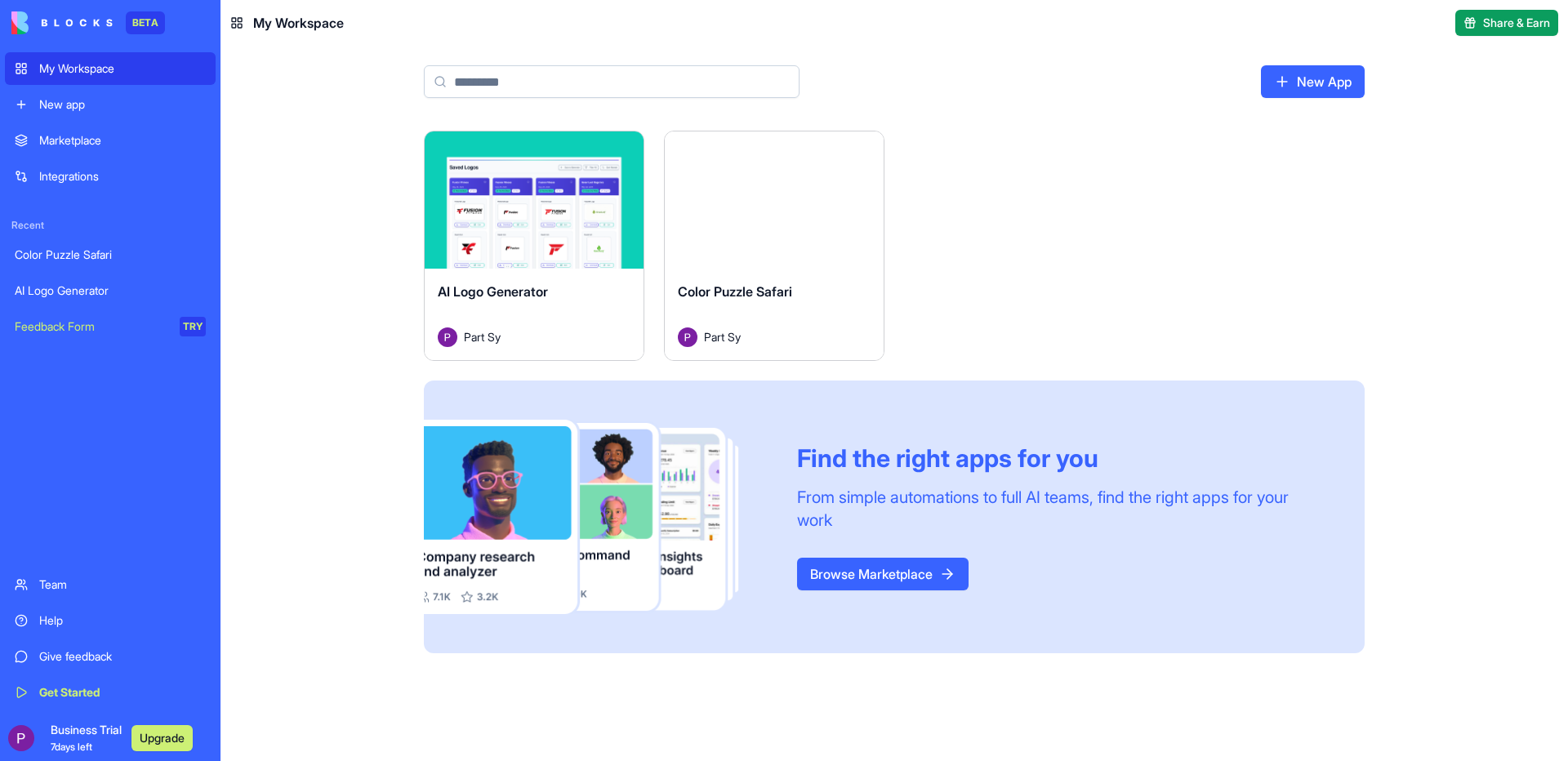
click at [127, 66] on div "My Workspace" at bounding box center [122, 68] width 167 height 17
click at [624, 154] on html "BETA My Workspace New app Marketplace Integrations Recent Color Puzzle Safari A…" at bounding box center [784, 380] width 1568 height 761
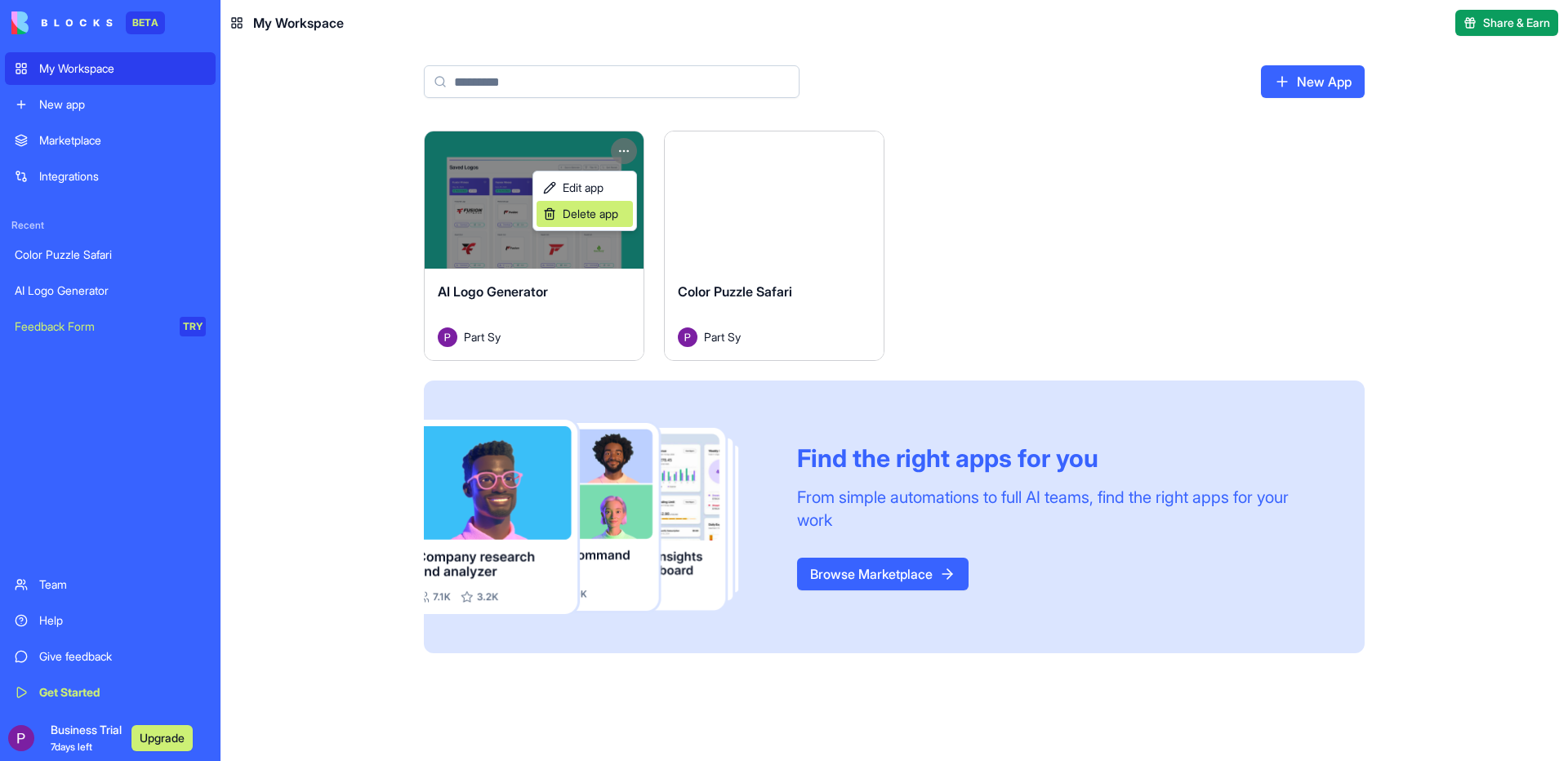
click at [592, 213] on span "Delete app" at bounding box center [590, 214] width 56 height 17
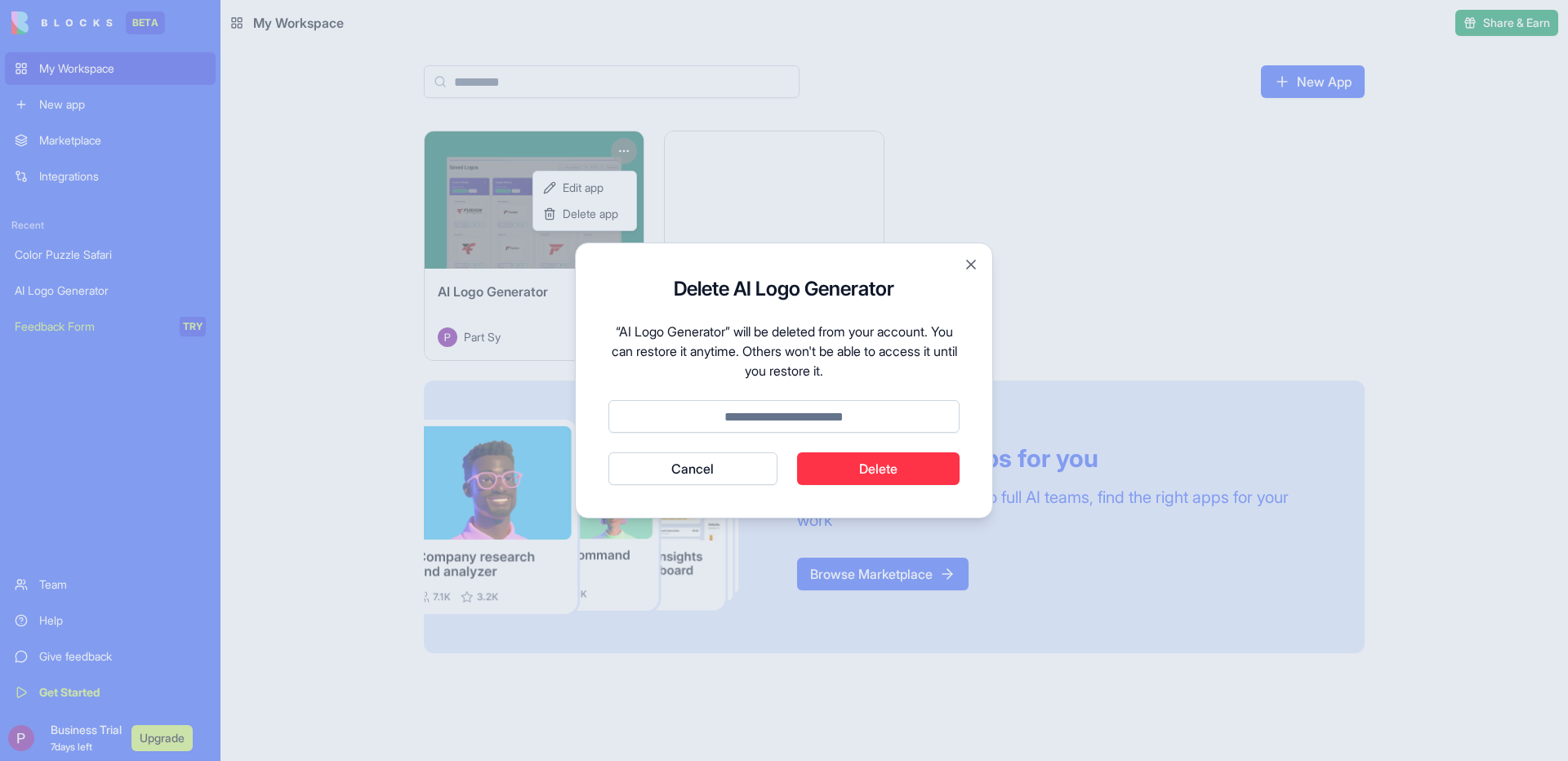
click at [854, 475] on button "Delete" at bounding box center [878, 468] width 163 height 32
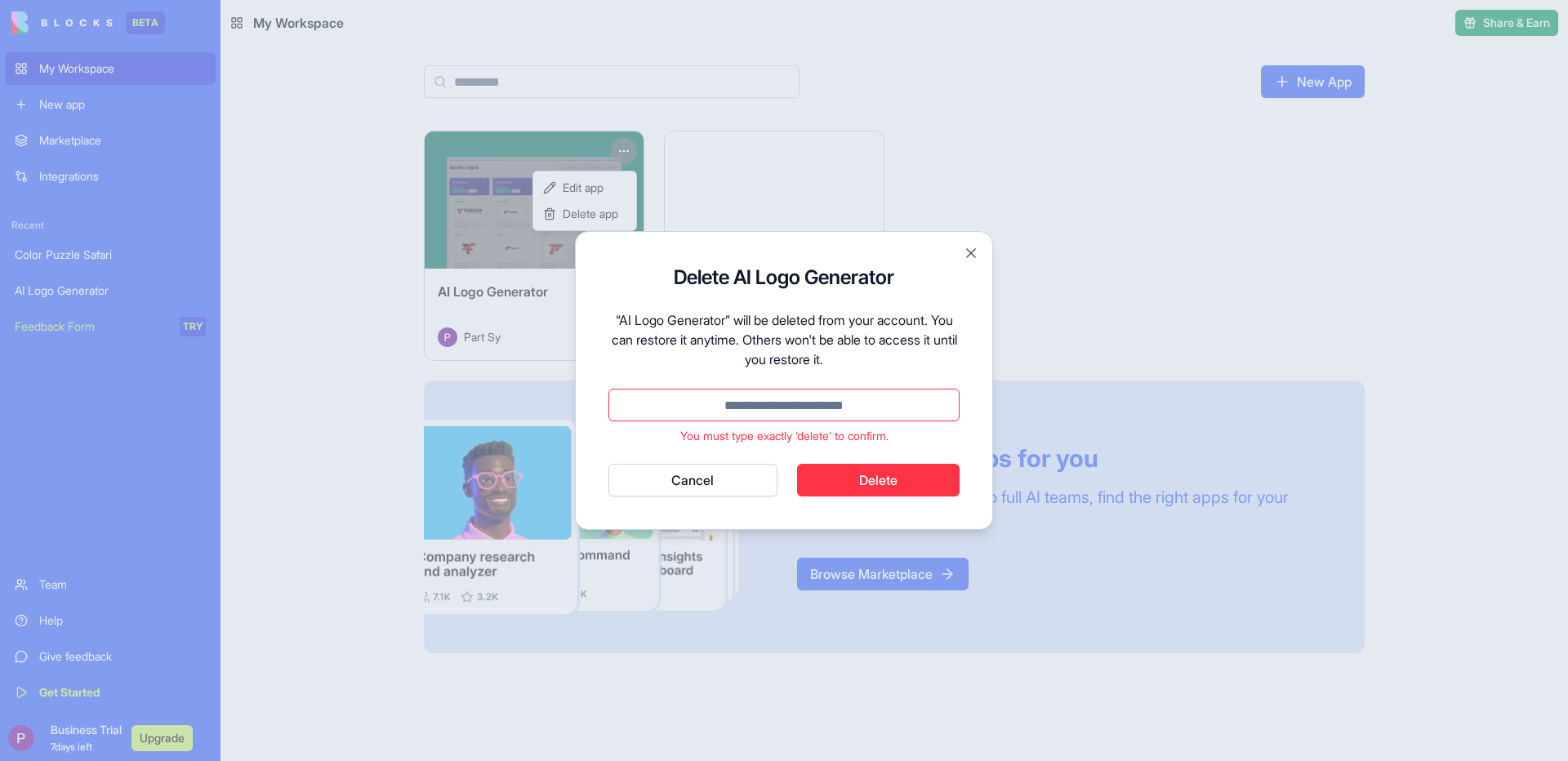
click at [631, 424] on div "You must type exactly ‘delete’ to confirm." at bounding box center [784, 416] width 351 height 56
click at [760, 408] on input at bounding box center [784, 404] width 351 height 32
type input "*"
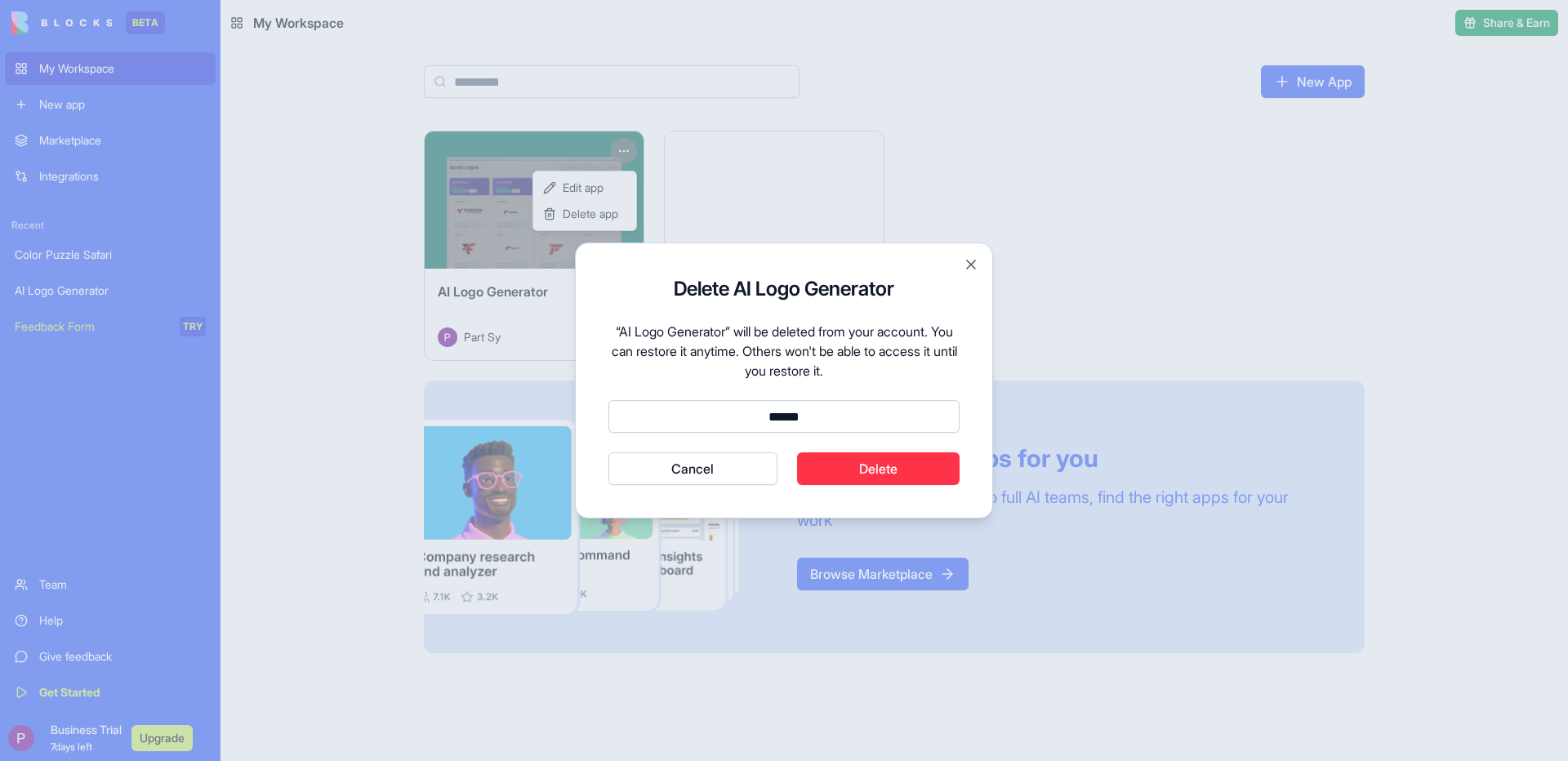
type input "******"
click at [609, 452] on button "Cancel" at bounding box center [693, 468] width 169 height 32
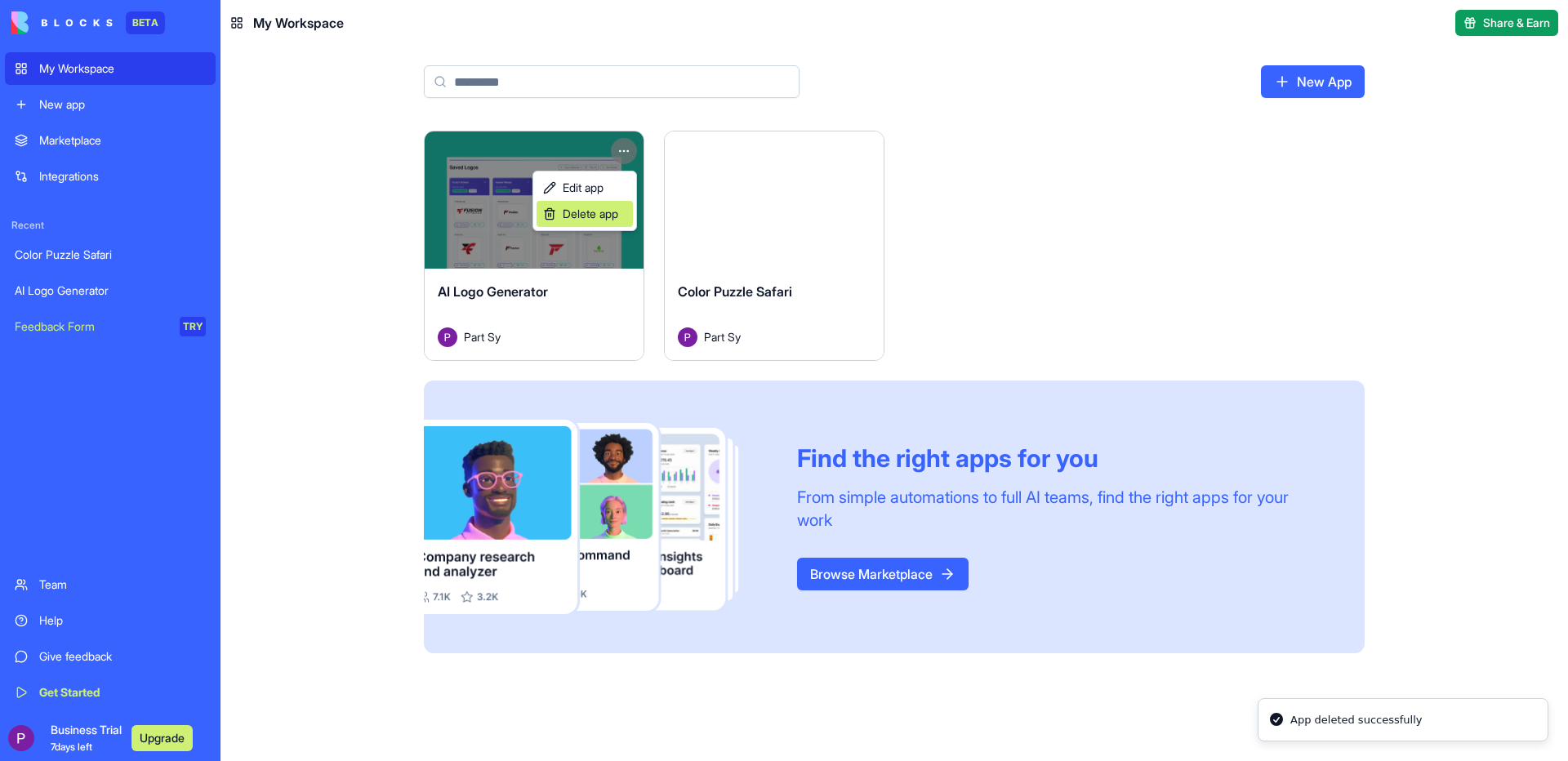
click at [565, 208] on span "Delete app" at bounding box center [590, 214] width 56 height 17
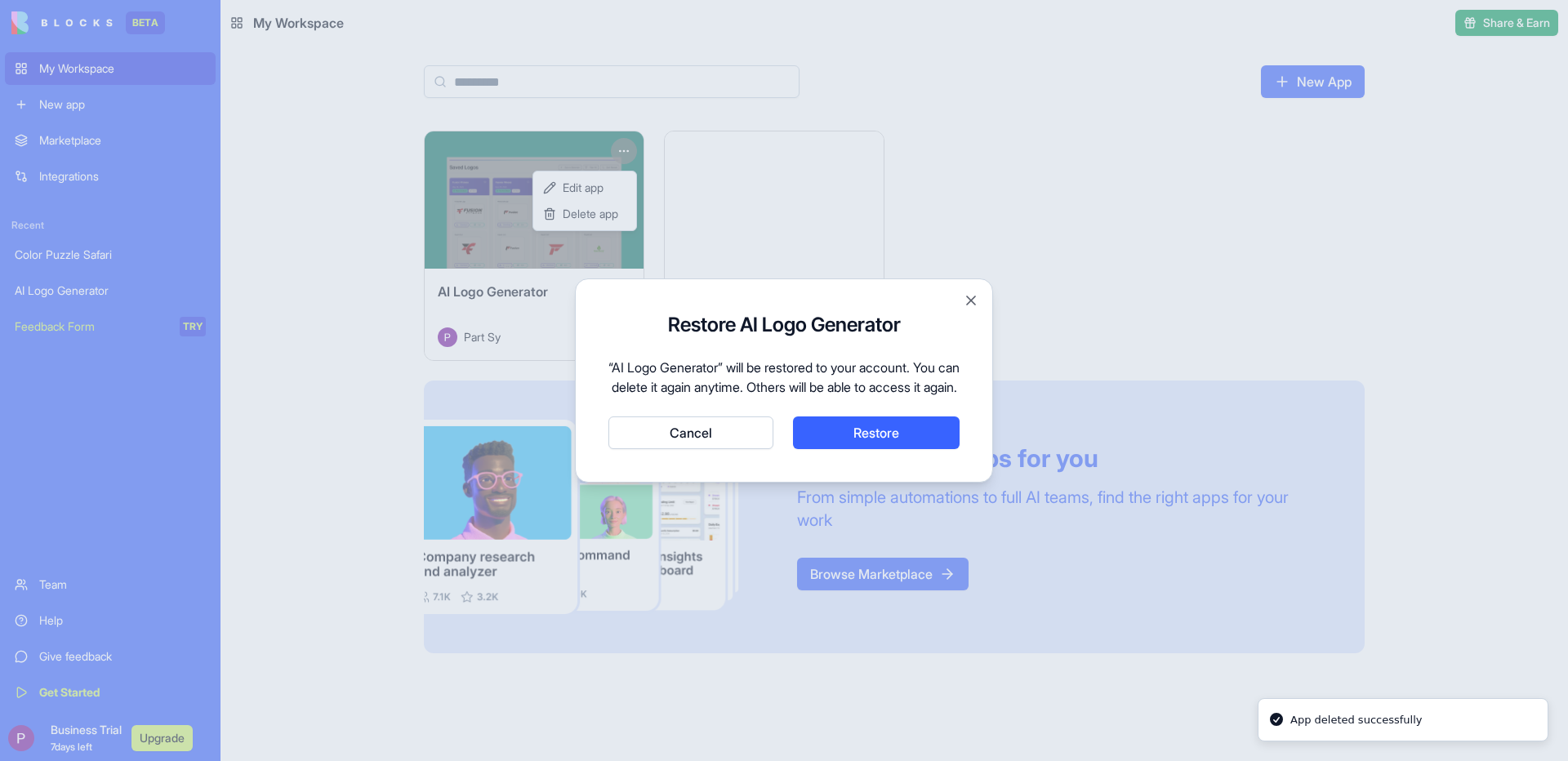
click at [888, 449] on button "Restore" at bounding box center [876, 432] width 167 height 32
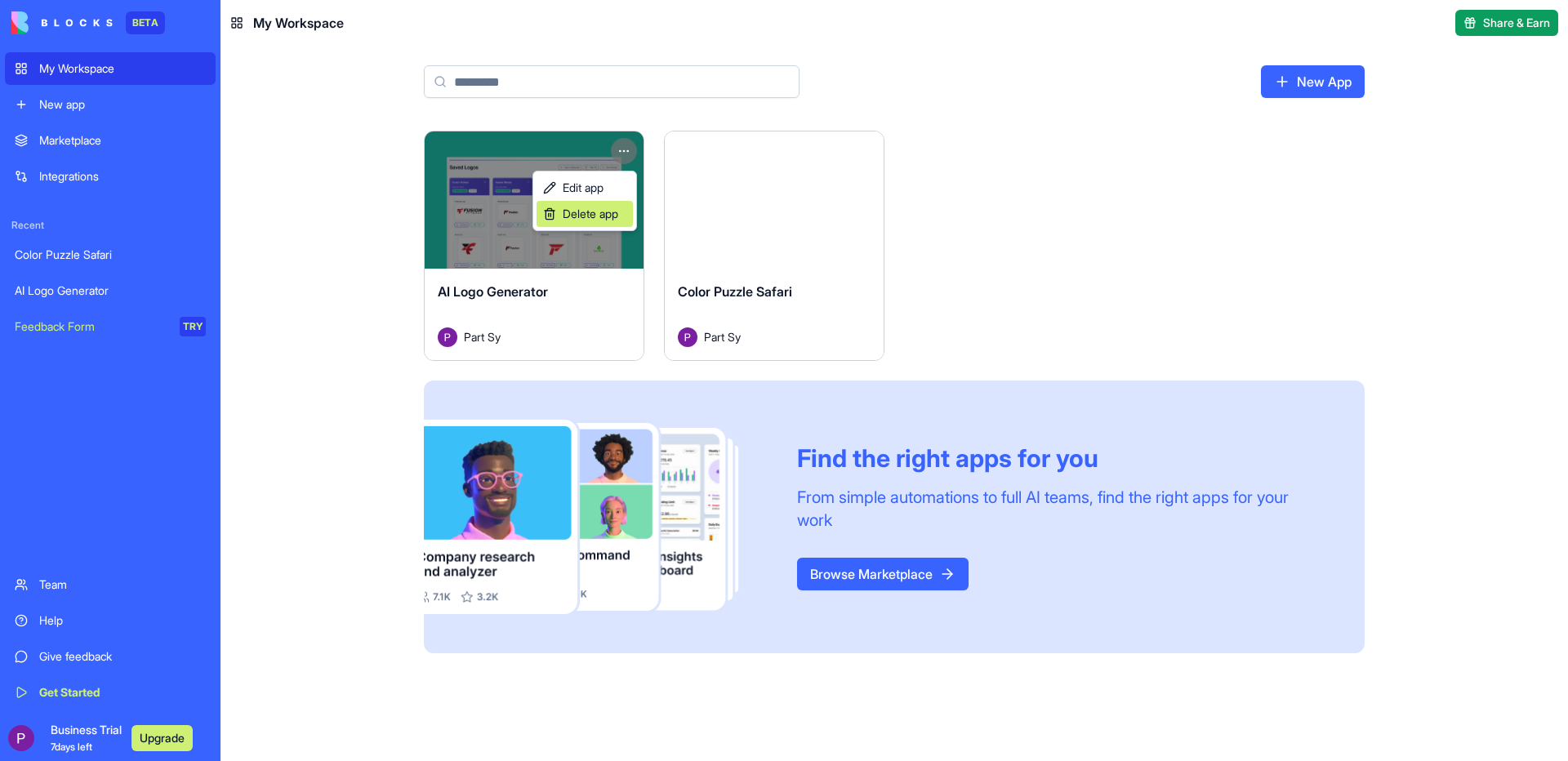
click at [550, 211] on div "Delete app" at bounding box center [584, 214] width 96 height 26
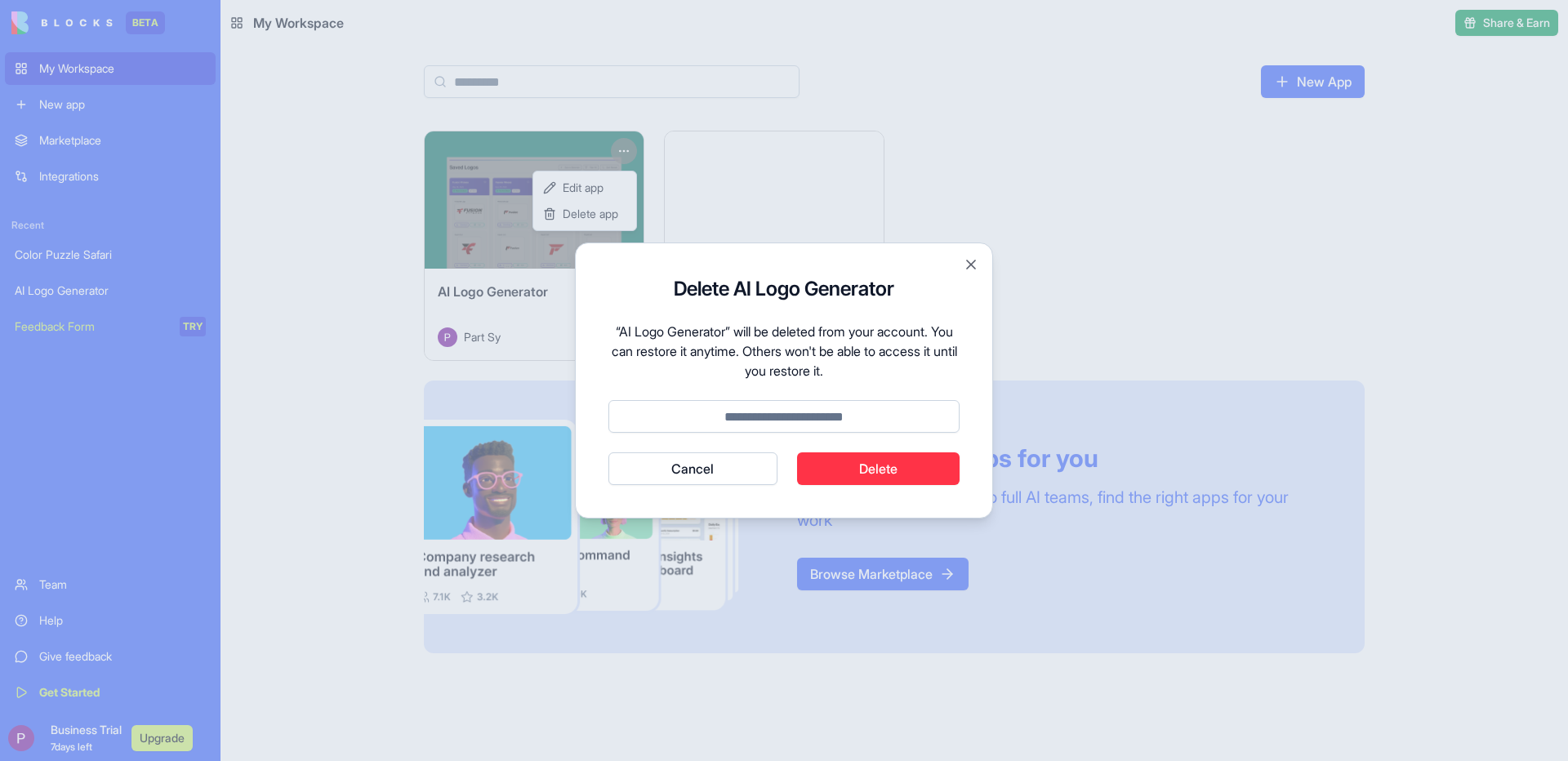
click at [706, 461] on button "Cancel" at bounding box center [693, 468] width 169 height 32
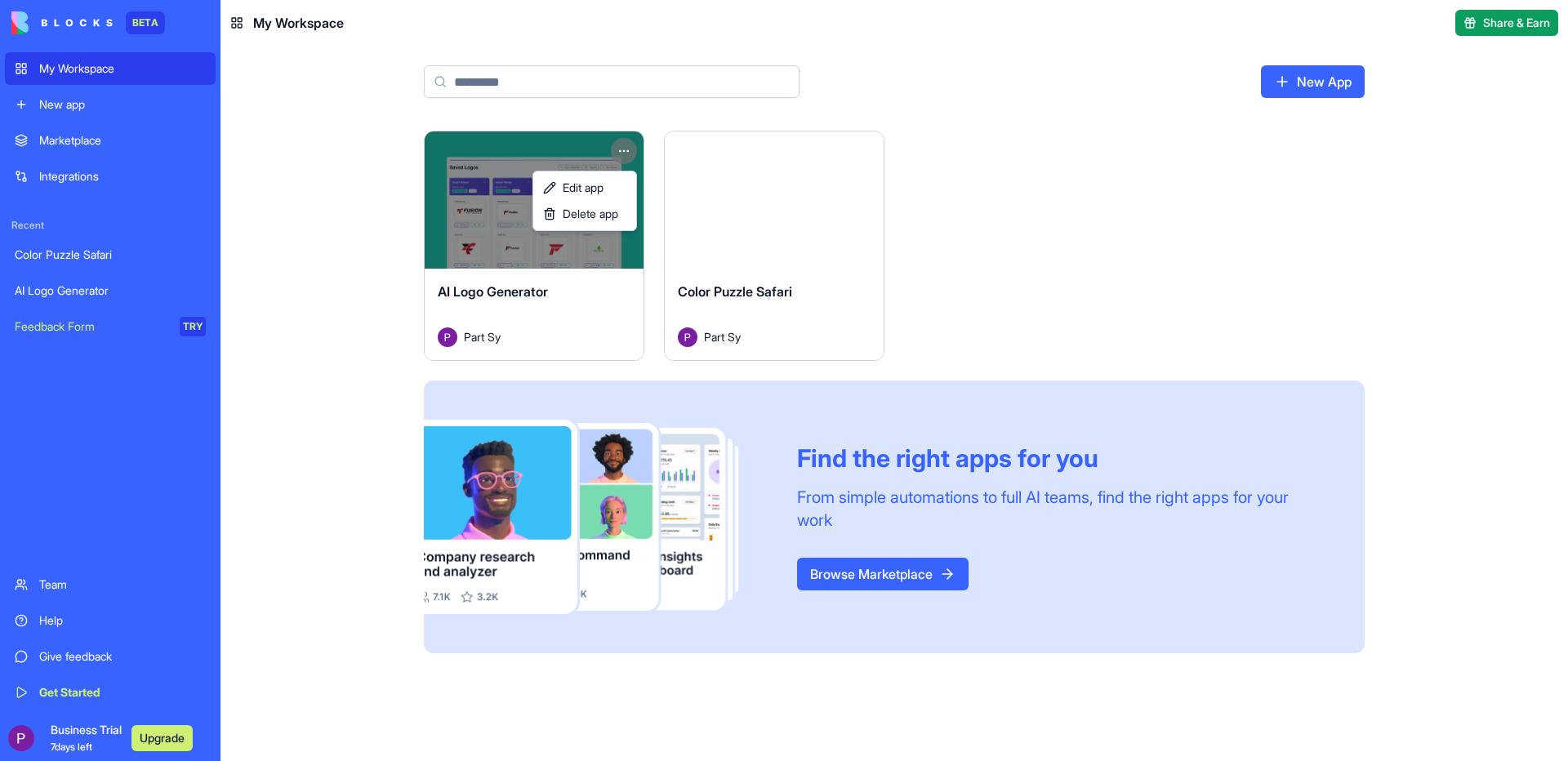
click at [79, 178] on html "BETA My Workspace New app Marketplace Integrations Recent Color Puzzle Safari A…" at bounding box center [784, 380] width 1568 height 761
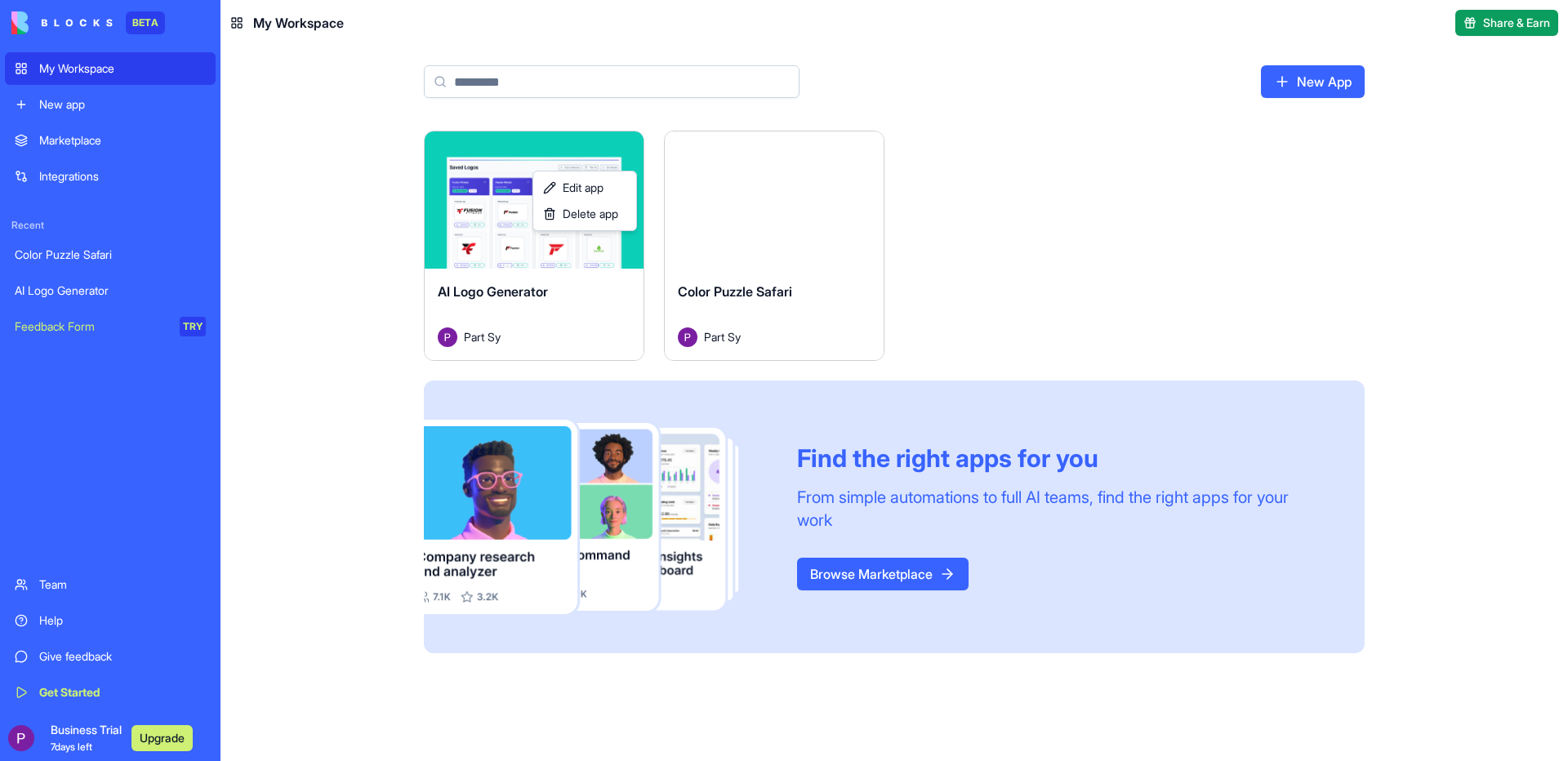
click at [79, 178] on div "Integrations" at bounding box center [122, 176] width 167 height 17
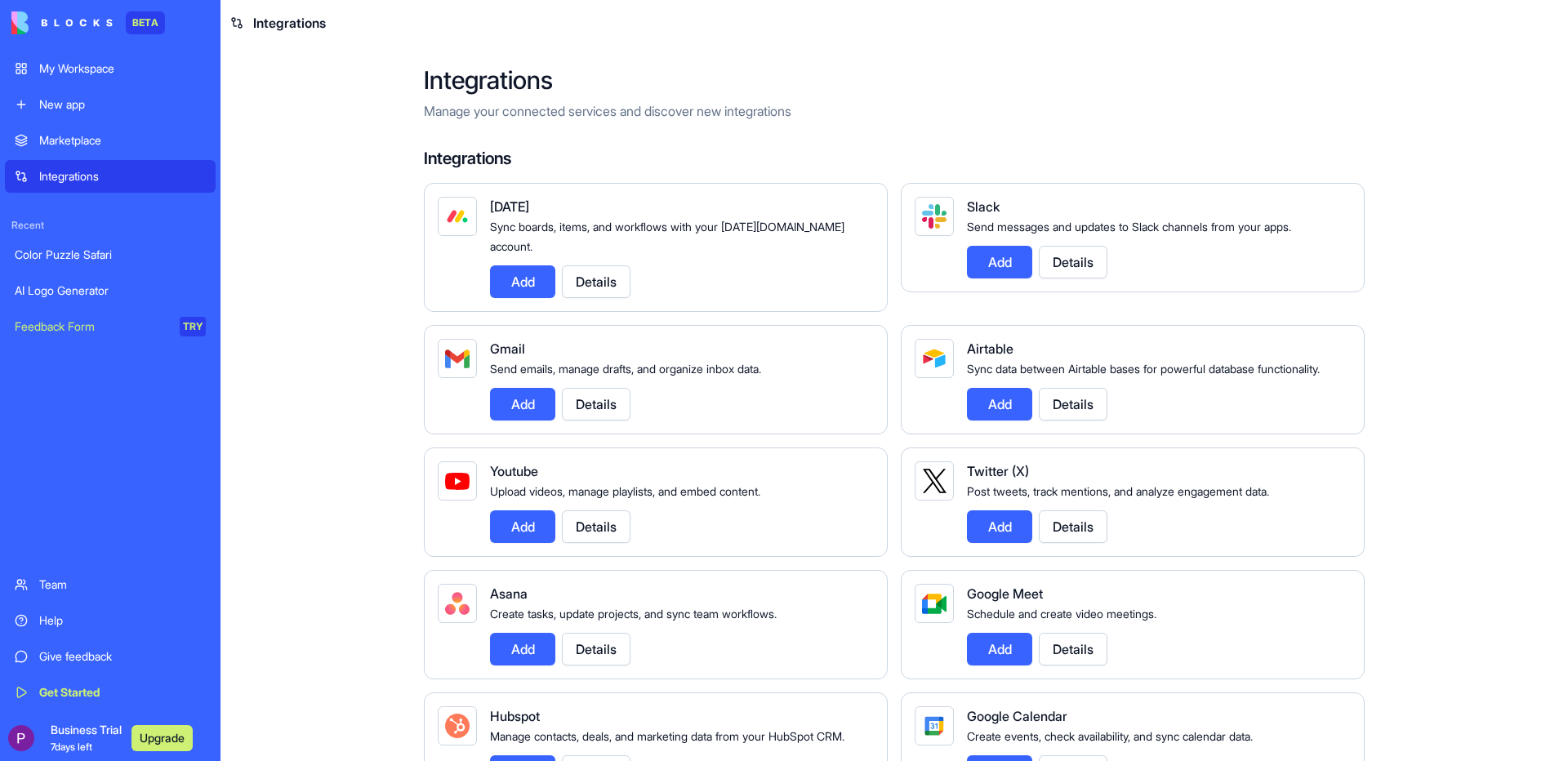
click at [524, 265] on button "Add" at bounding box center [522, 281] width 65 height 32
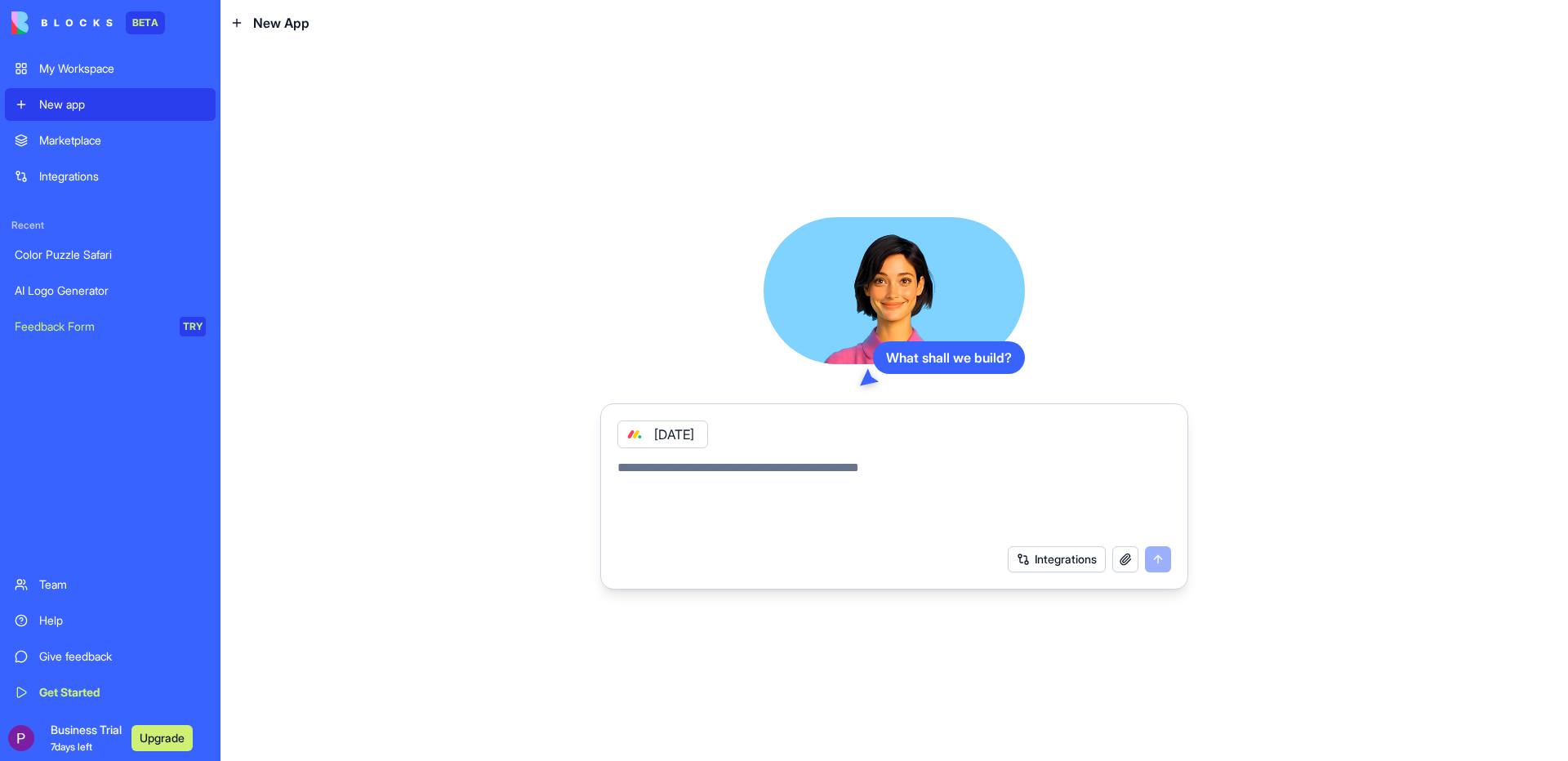
click at [638, 434] on icon at bounding box center [634, 434] width 13 height 13
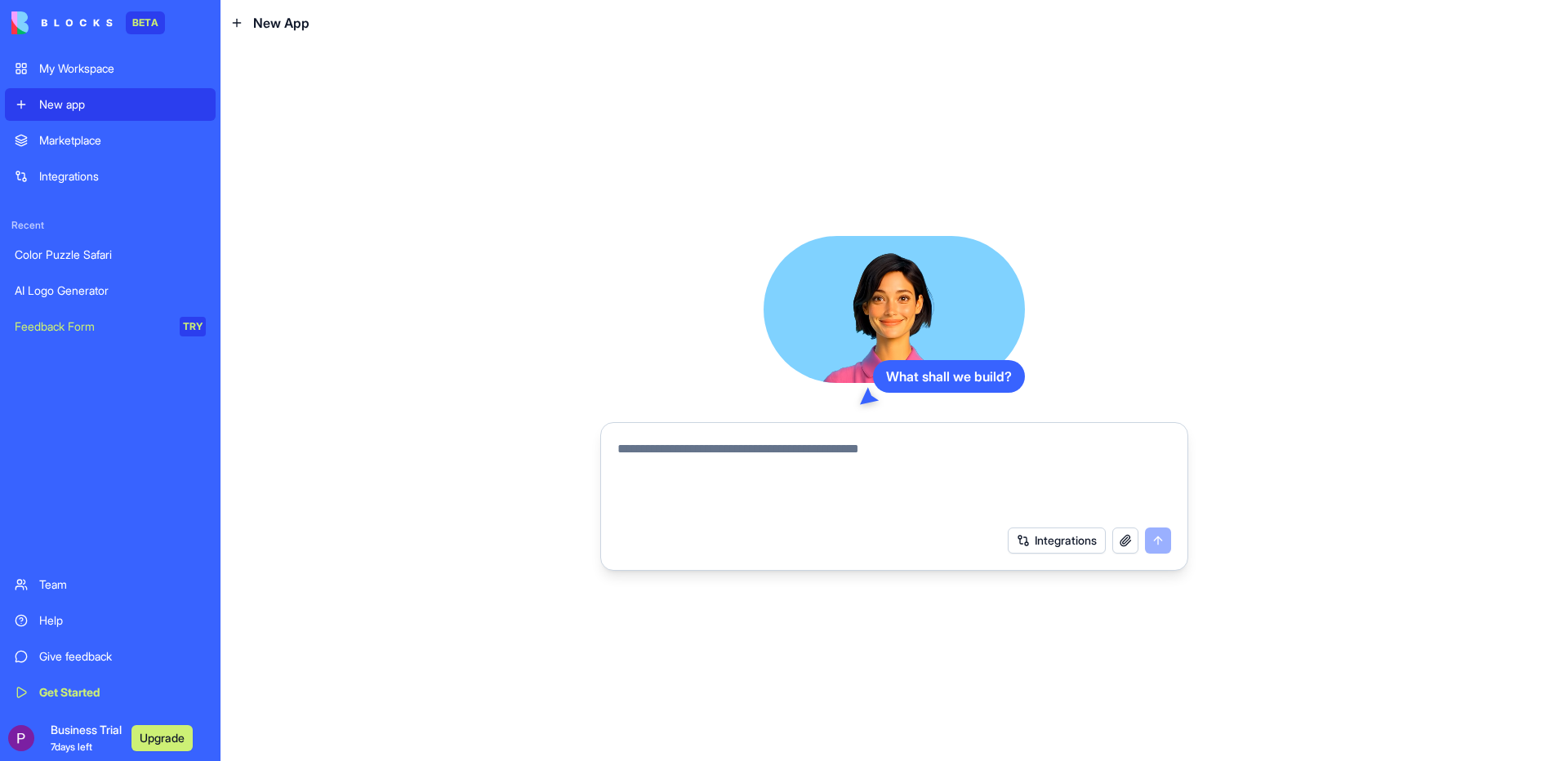
click at [62, 187] on link "Integrations" at bounding box center [110, 175] width 210 height 32
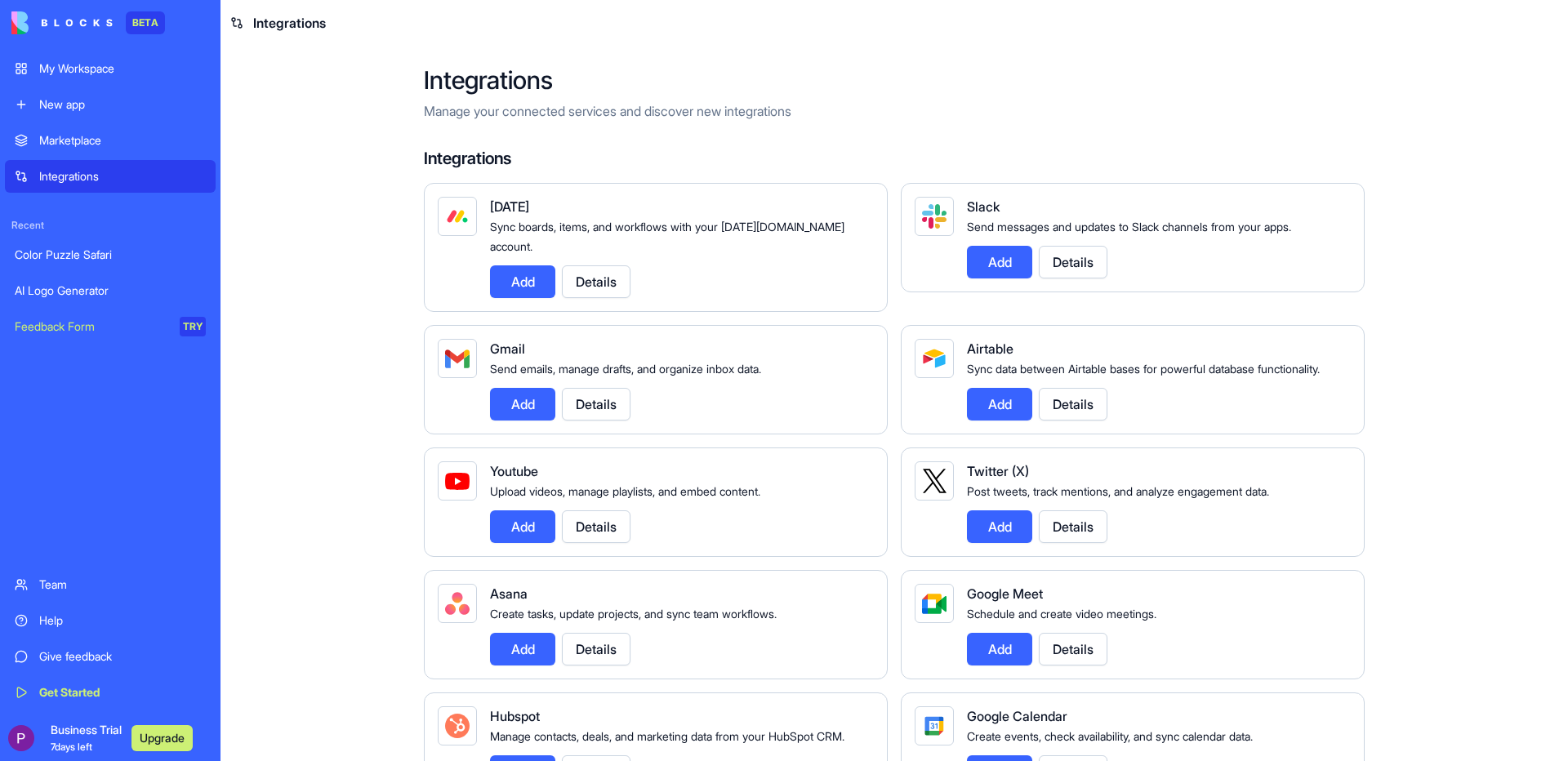
click at [89, 336] on link "Feedback Form TRY" at bounding box center [110, 326] width 210 height 32
click at [95, 322] on div "Feedback Form" at bounding box center [92, 326] width 154 height 17
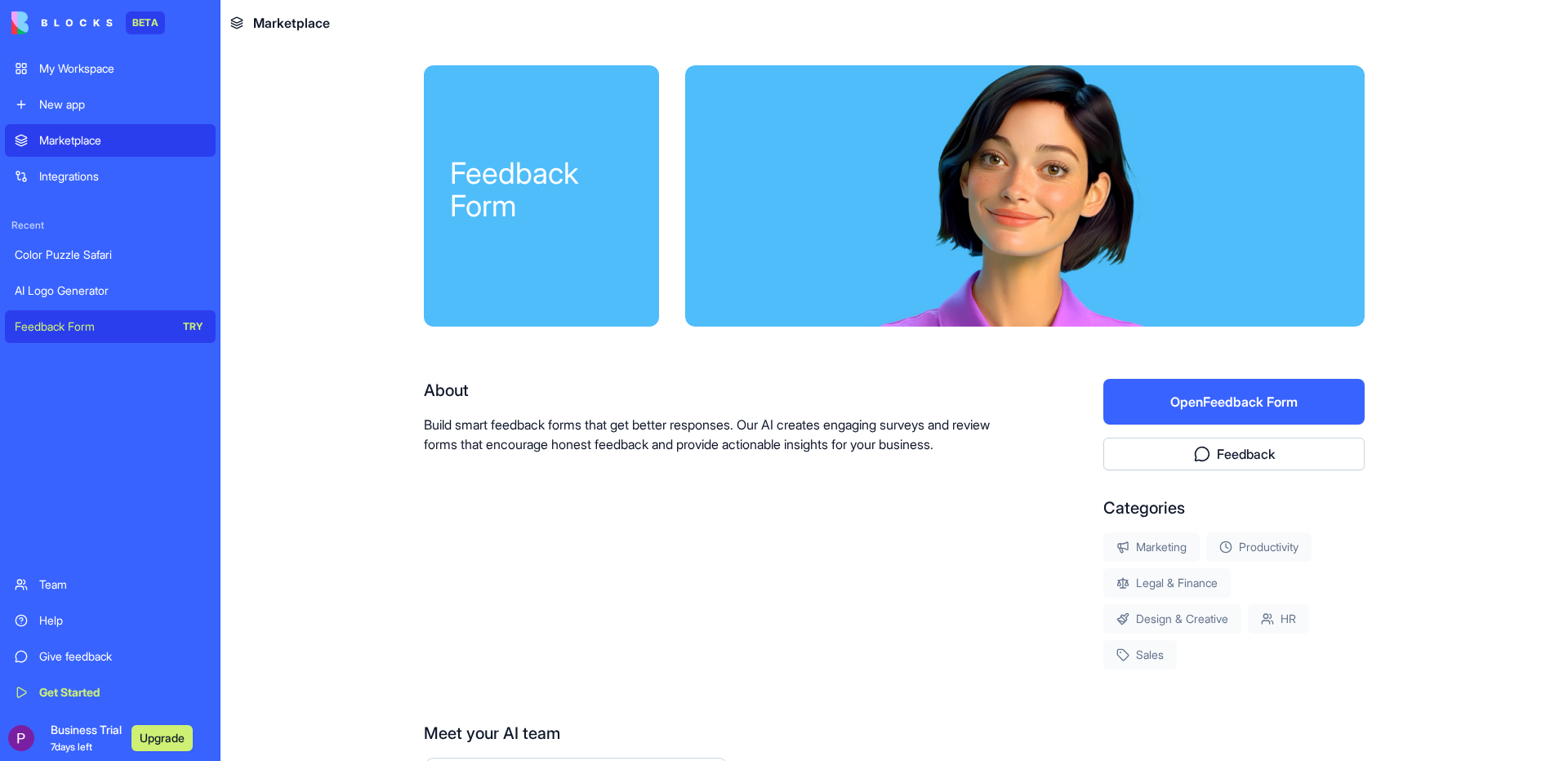
click at [1180, 408] on button "Open Feedback Form" at bounding box center [1234, 401] width 261 height 45
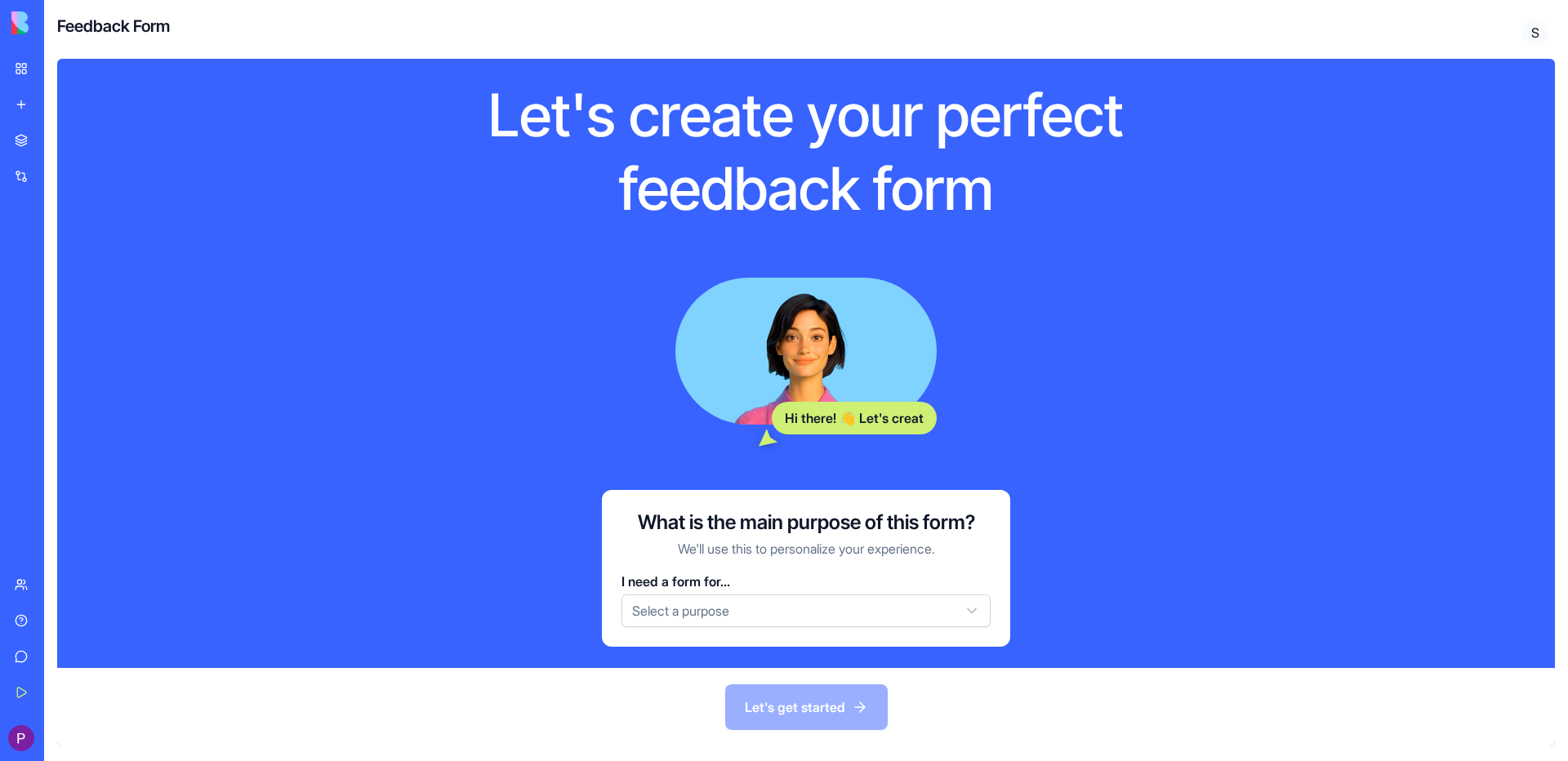
scroll to position [64, 0]
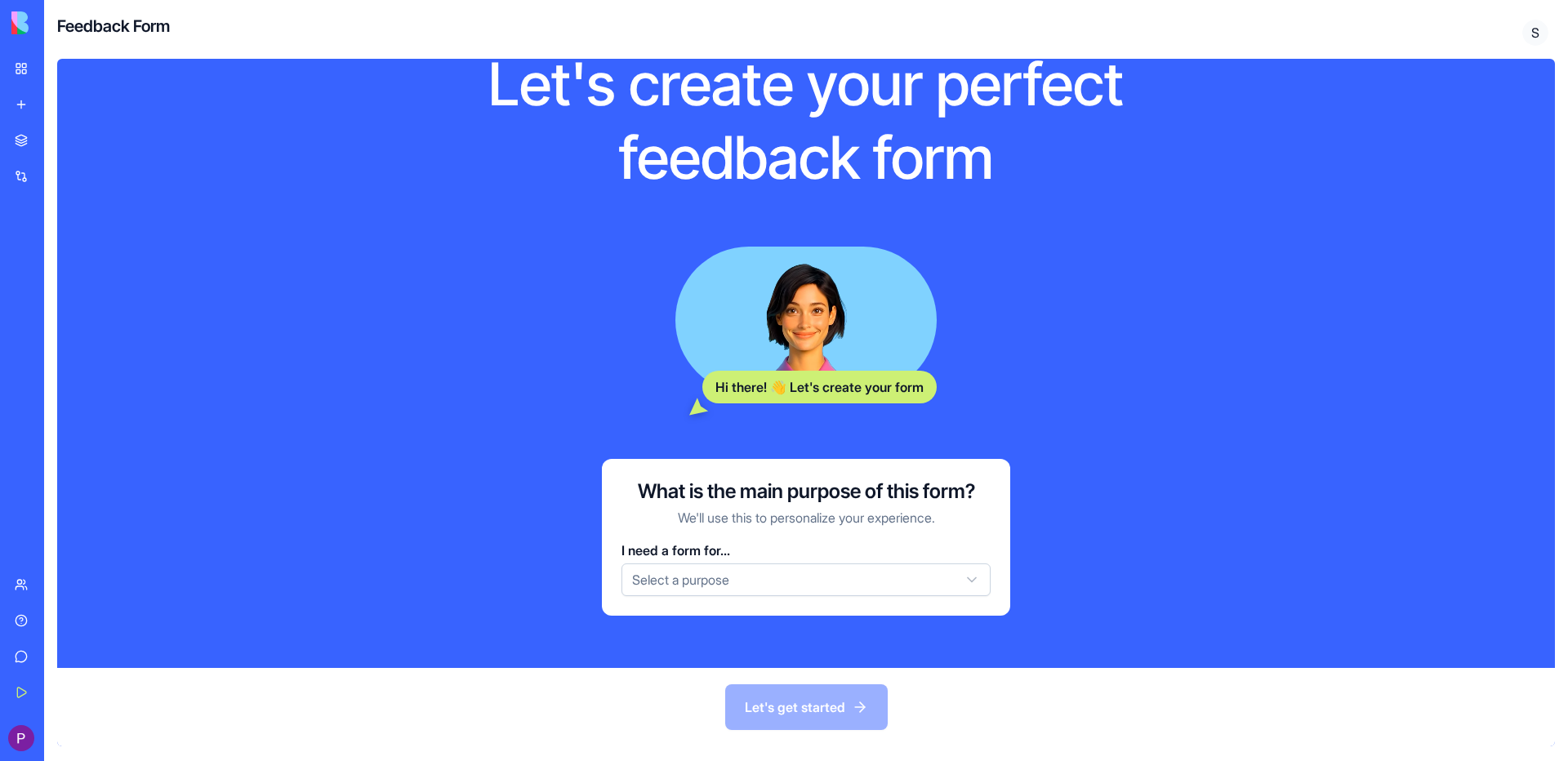
click at [781, 579] on html "BETA My Workspace New app Marketplace Integrations Recent Color Puzzle Safari A…" at bounding box center [784, 380] width 1568 height 761
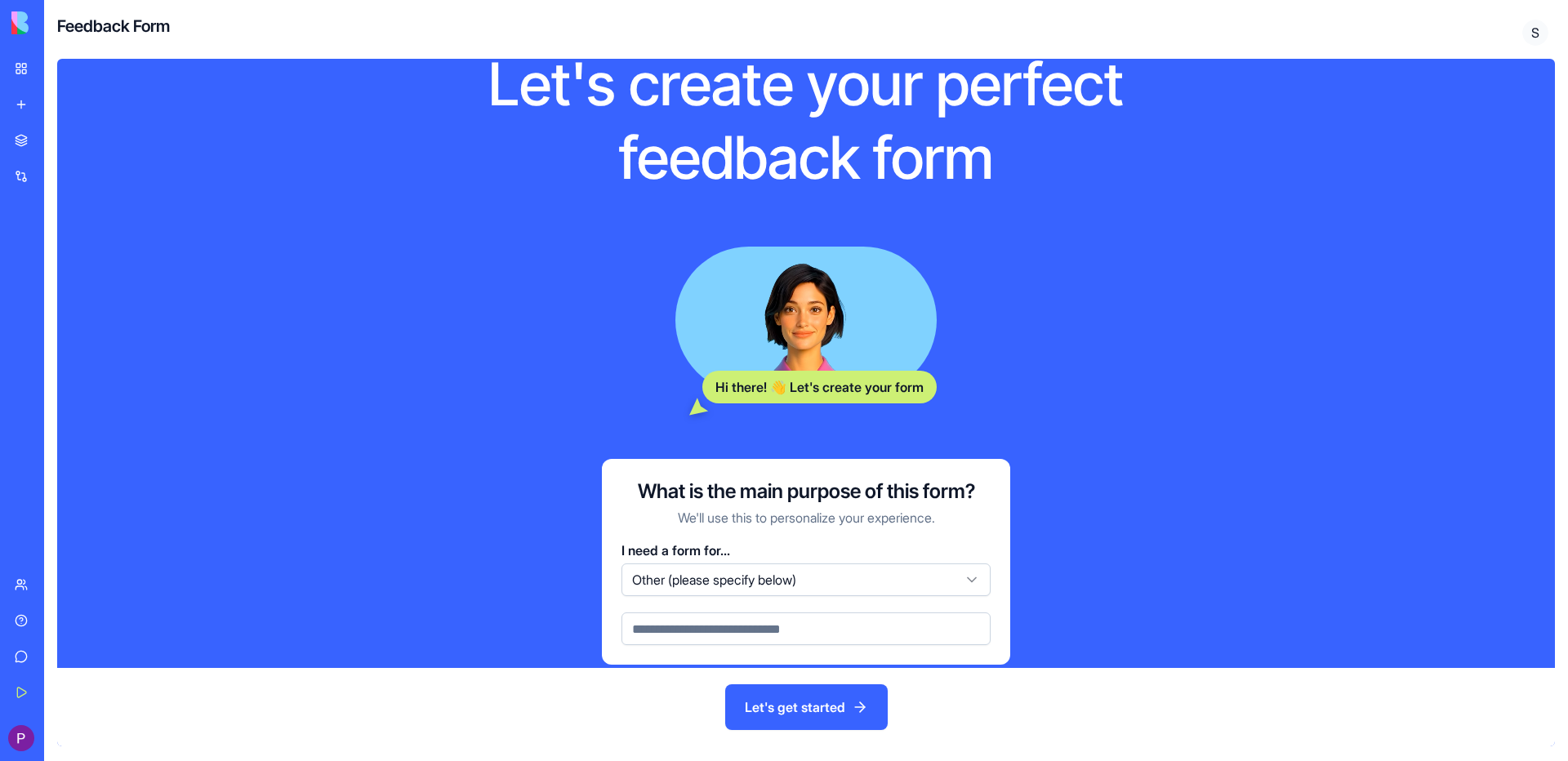
click at [725, 629] on input at bounding box center [806, 627] width 369 height 32
click at [683, 632] on input at bounding box center [806, 627] width 369 height 32
paste input "**********"
type input "**********"
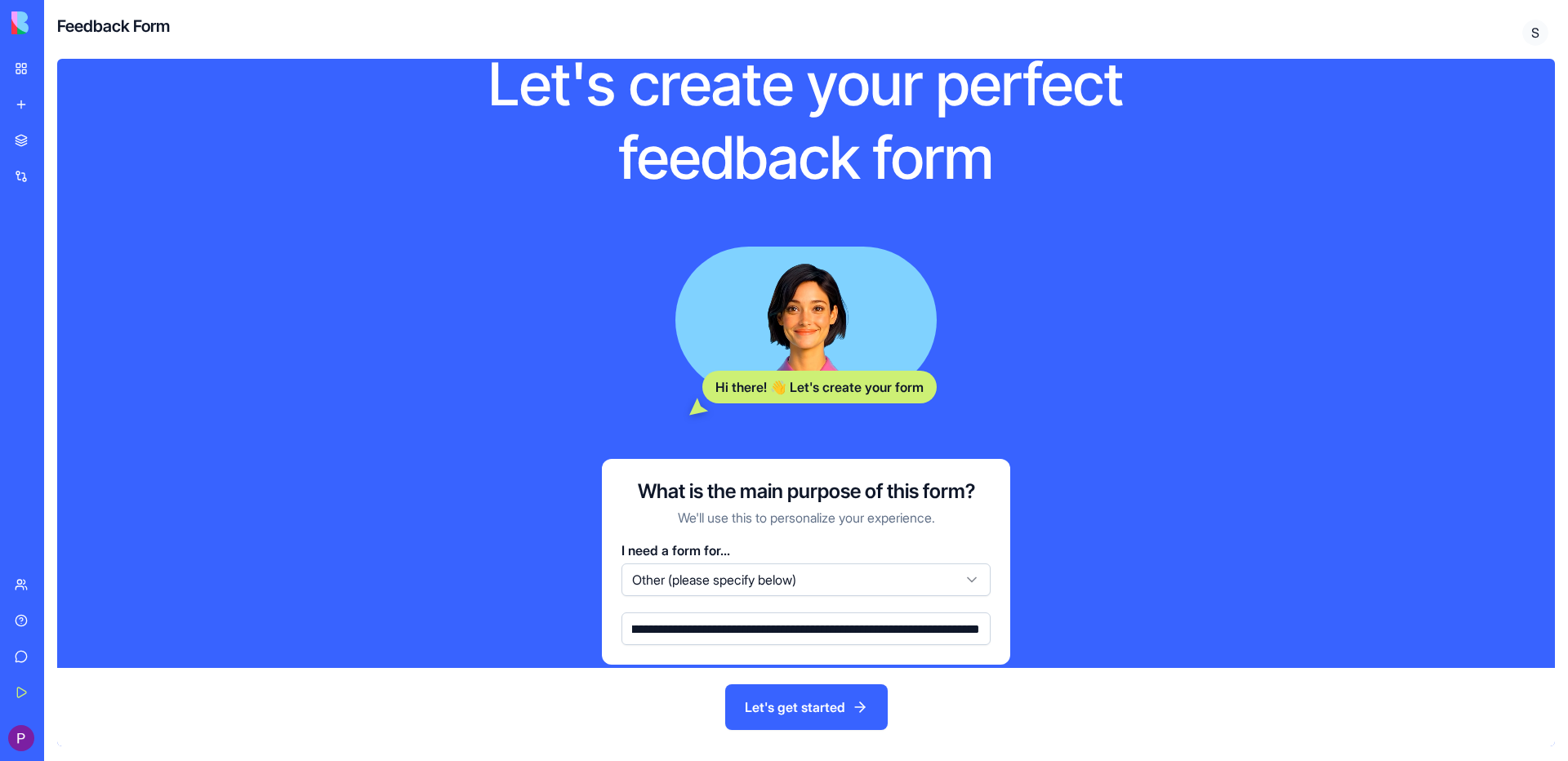
click at [805, 711] on button "Let's get started" at bounding box center [807, 707] width 162 height 45
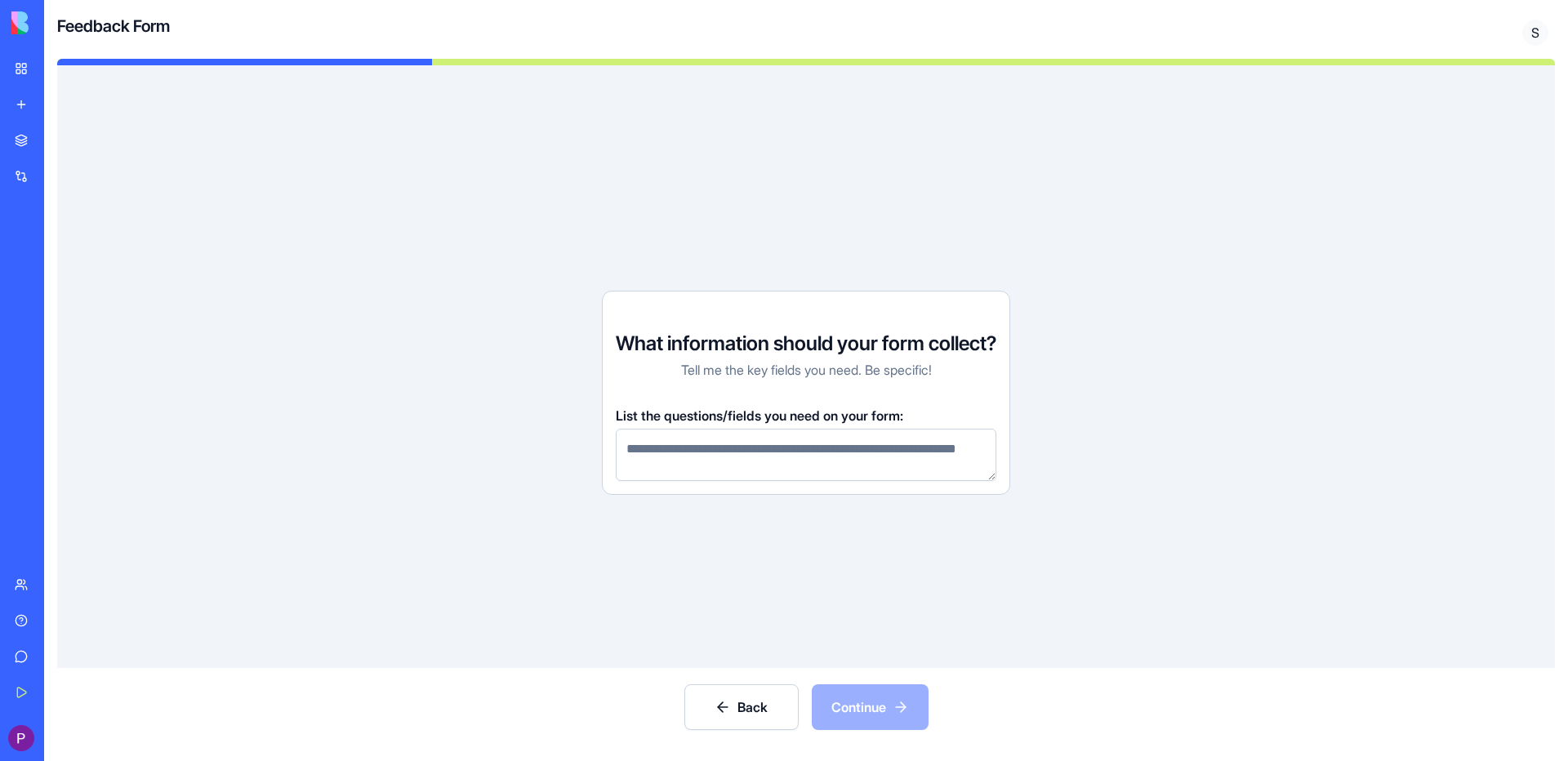
drag, startPoint x: 698, startPoint y: 463, endPoint x: 616, endPoint y: 441, distance: 84.9
click at [616, 441] on textarea at bounding box center [806, 455] width 381 height 52
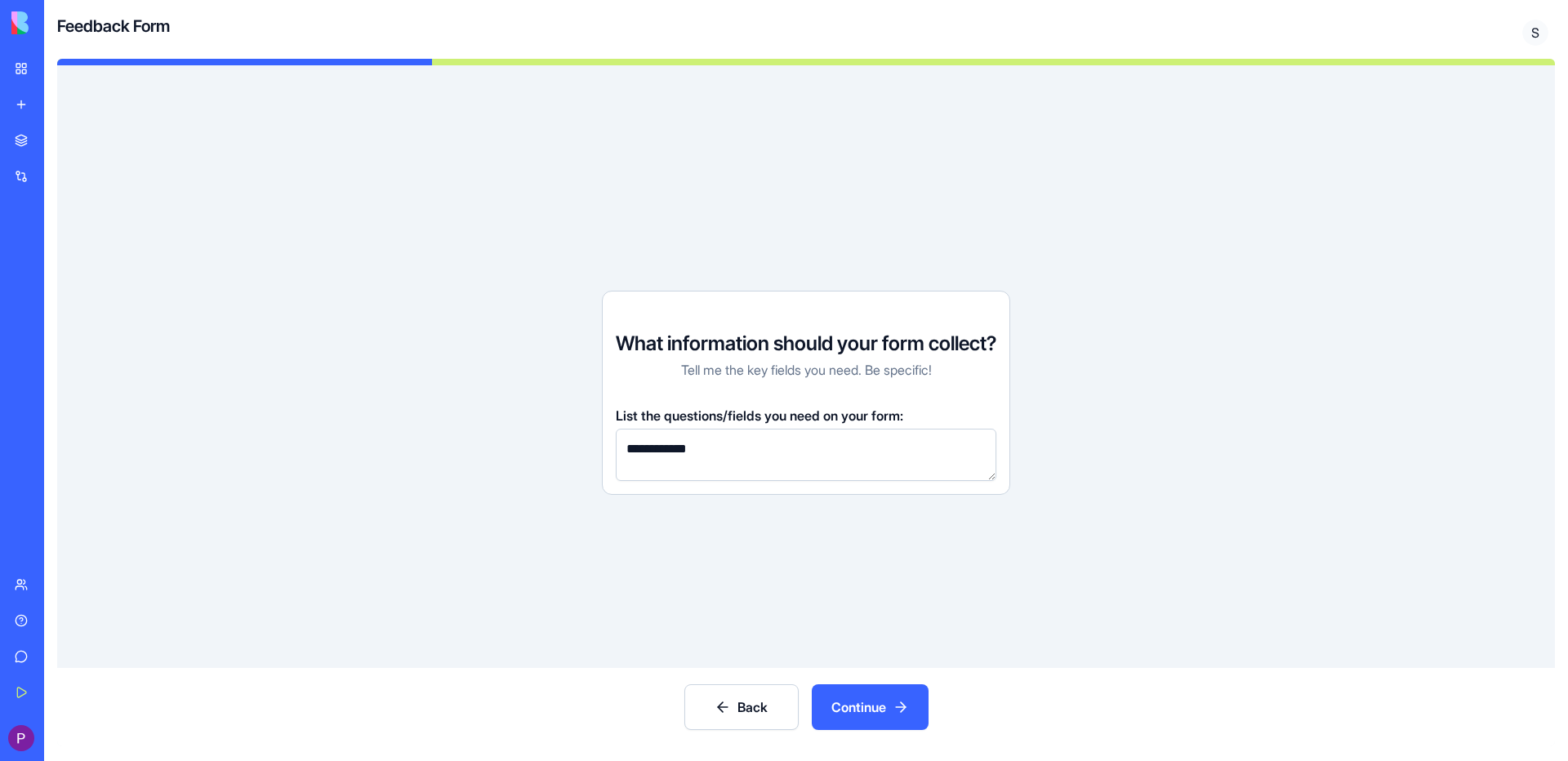
type textarea "**********"
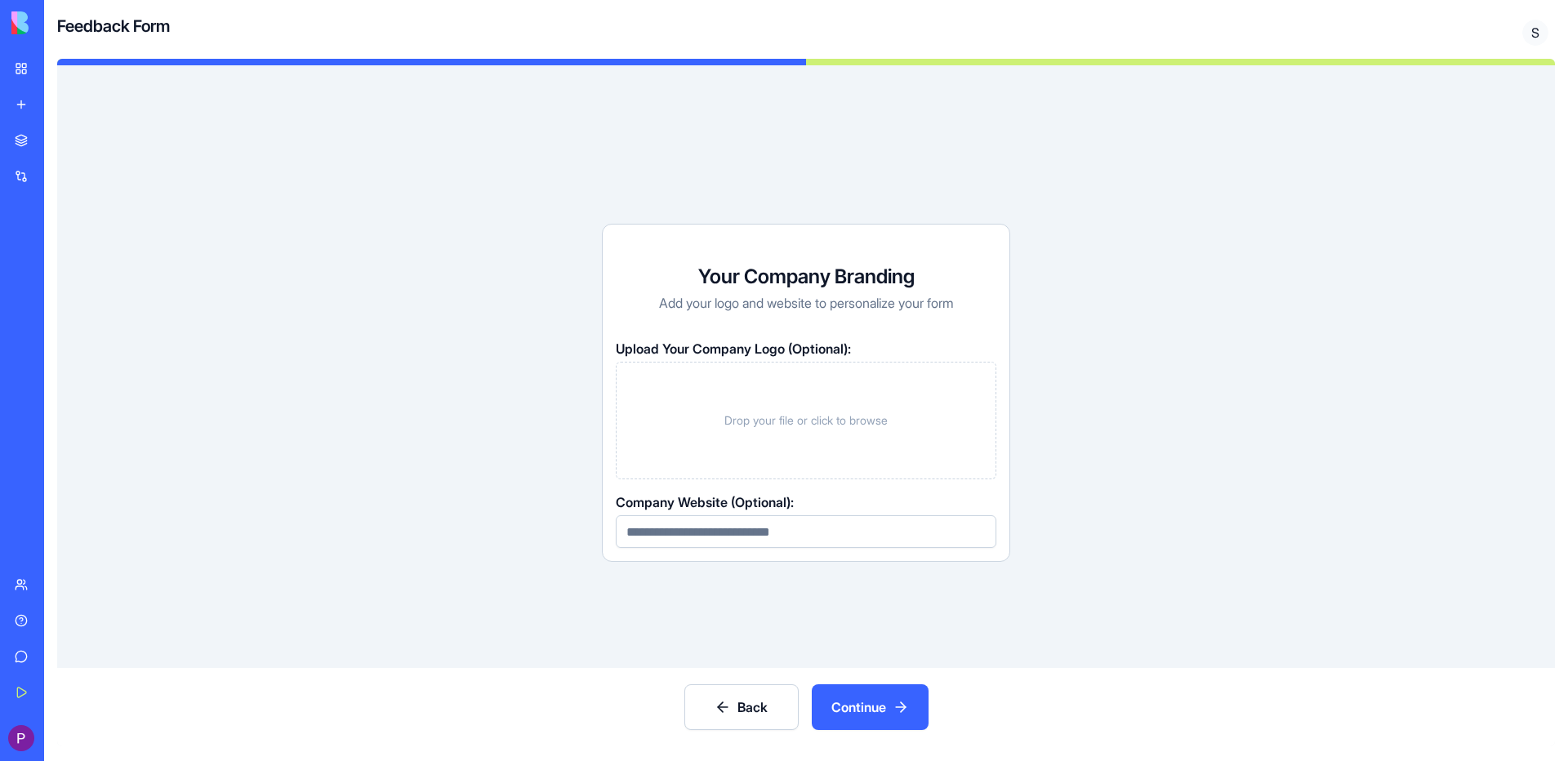
click at [807, 419] on span "Drop your file or click to browse" at bounding box center [806, 420] width 163 height 17
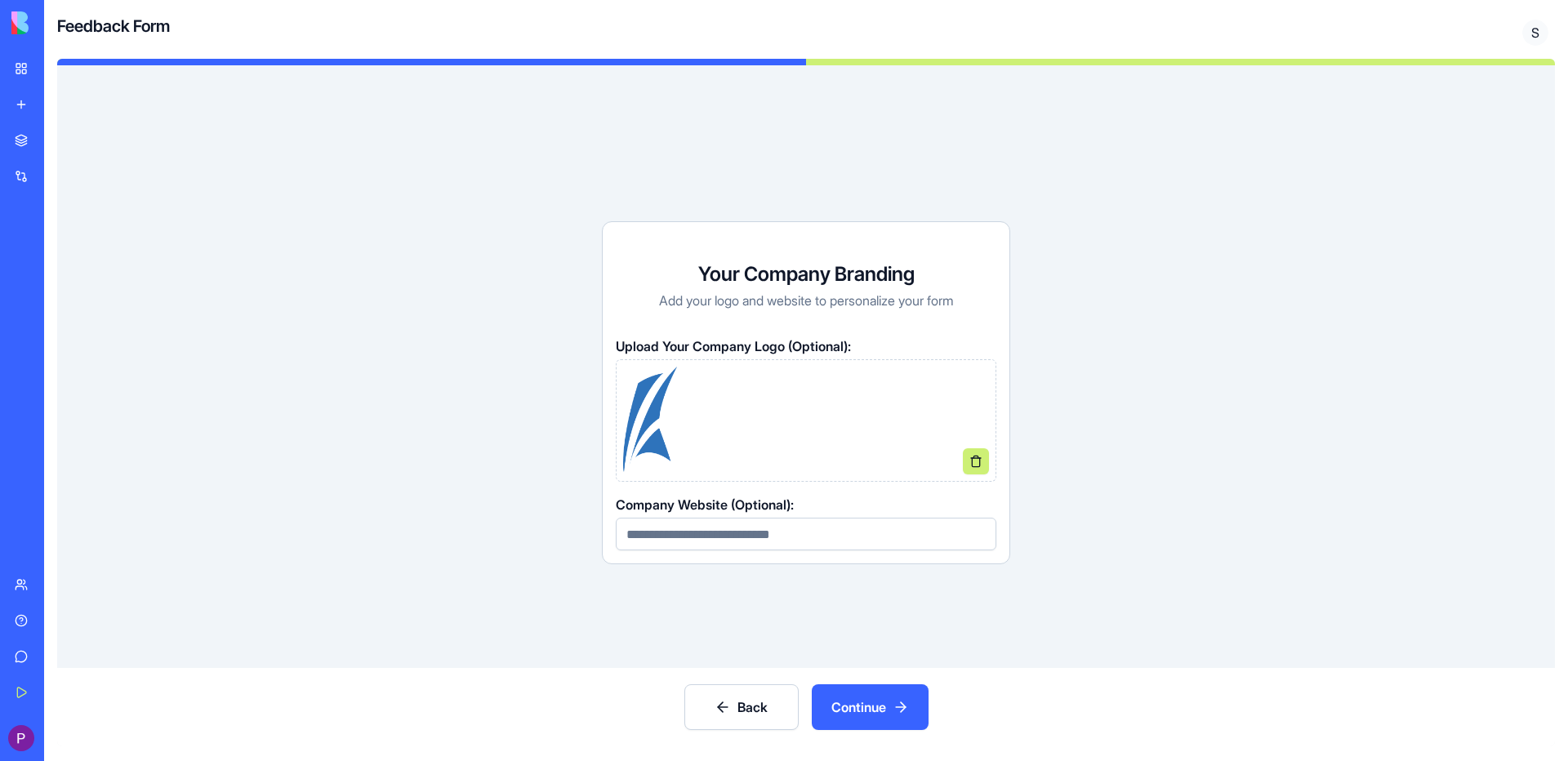
click at [763, 536] on input at bounding box center [806, 533] width 381 height 32
paste input "**********"
type input "**********"
click at [894, 710] on button "Continue" at bounding box center [870, 707] width 117 height 45
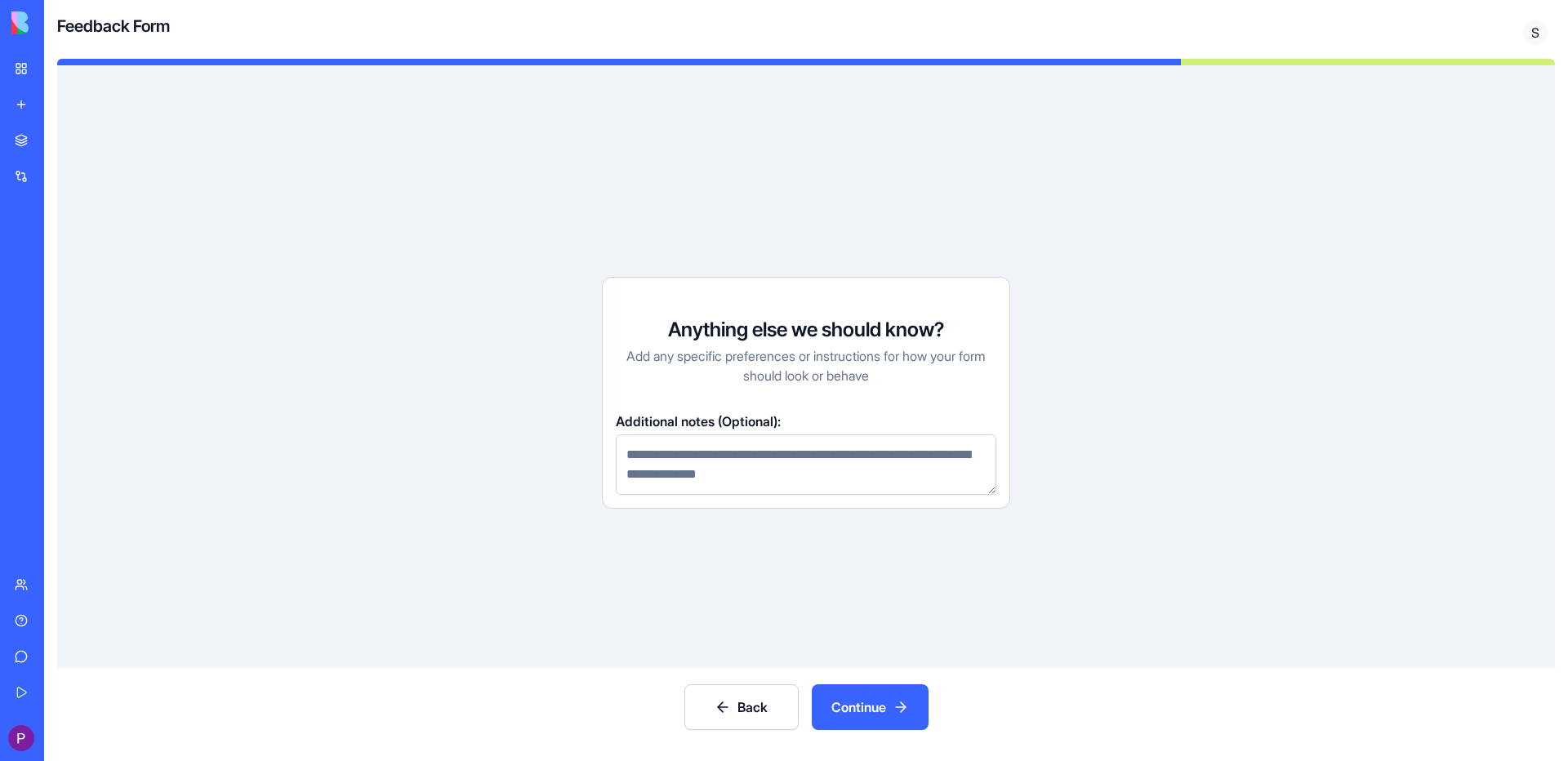
click at [894, 710] on button "Continue" at bounding box center [870, 707] width 117 height 45
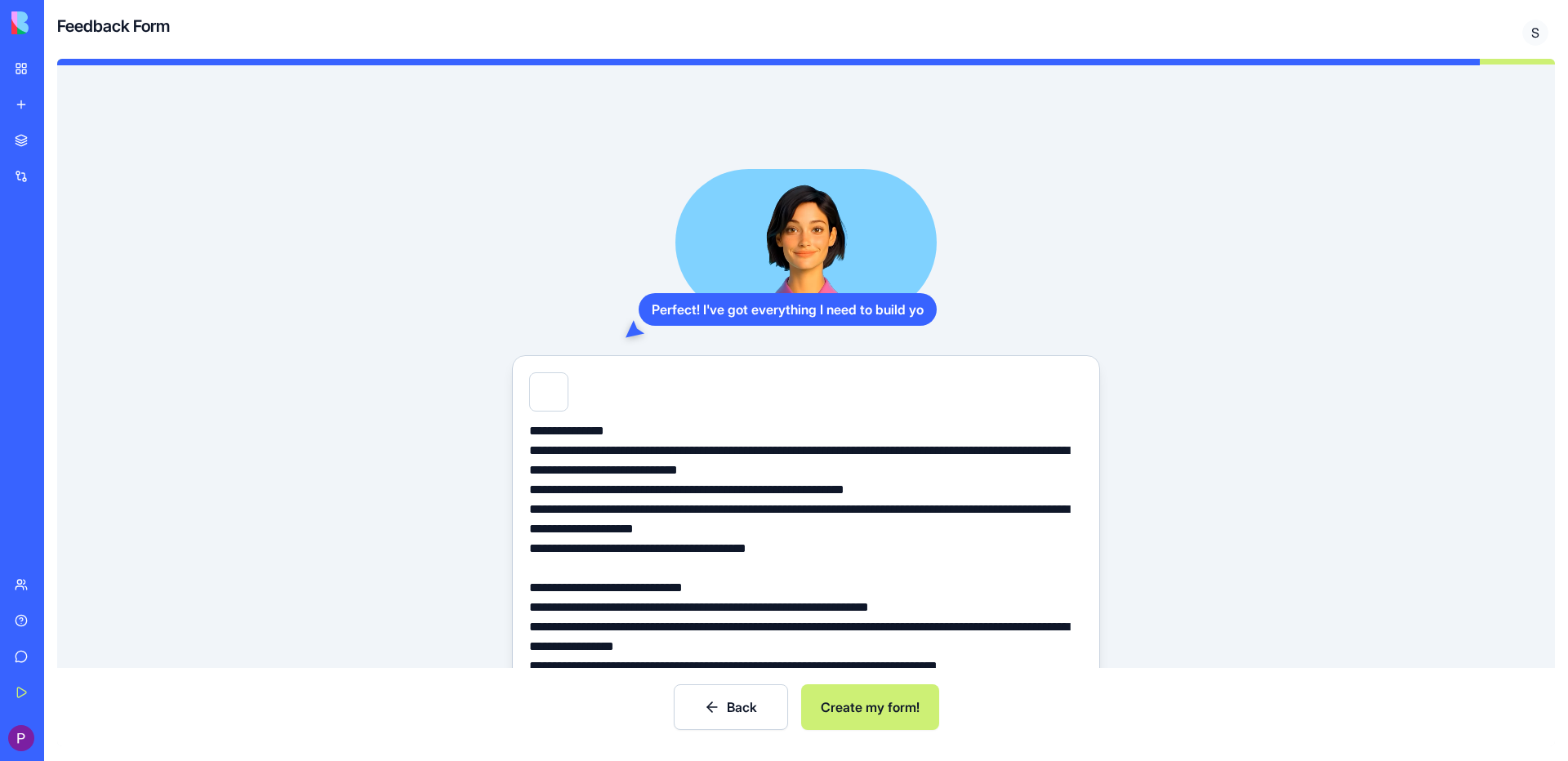
scroll to position [39, 0]
click at [878, 715] on button "Create my form!" at bounding box center [870, 707] width 138 height 45
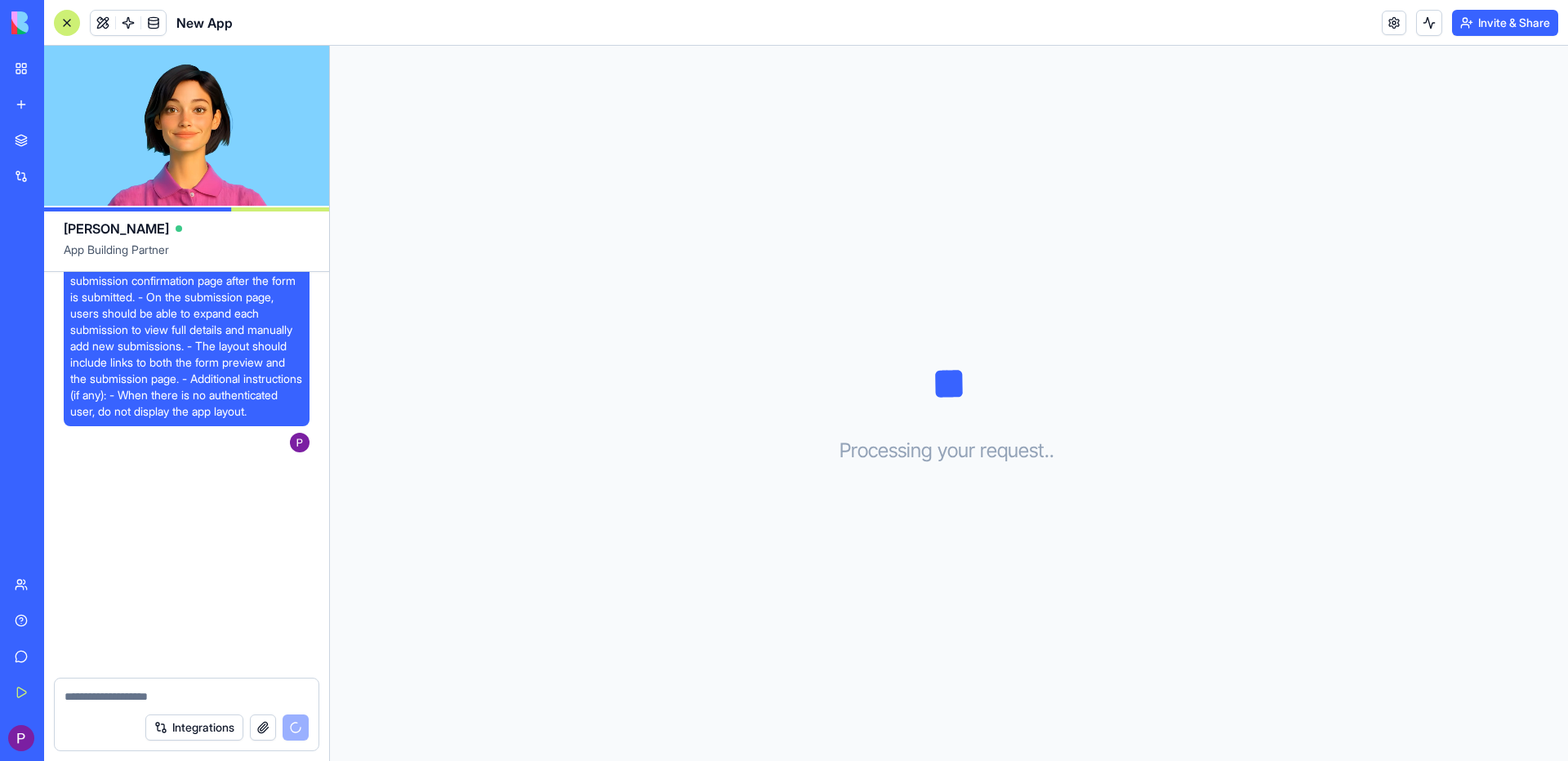
scroll to position [303, 0]
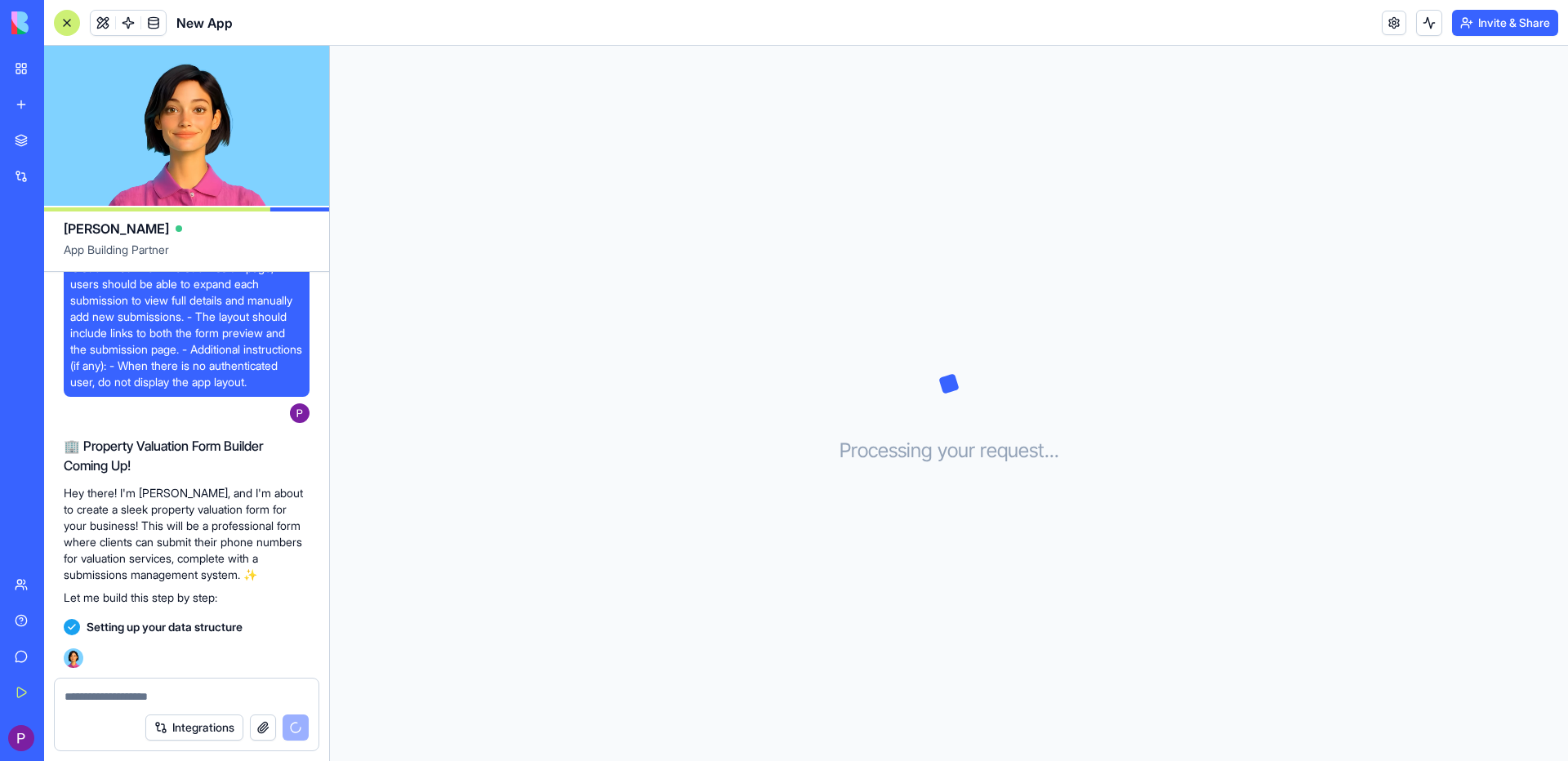
click at [60, 107] on div "New app" at bounding box center [50, 104] width 21 height 17
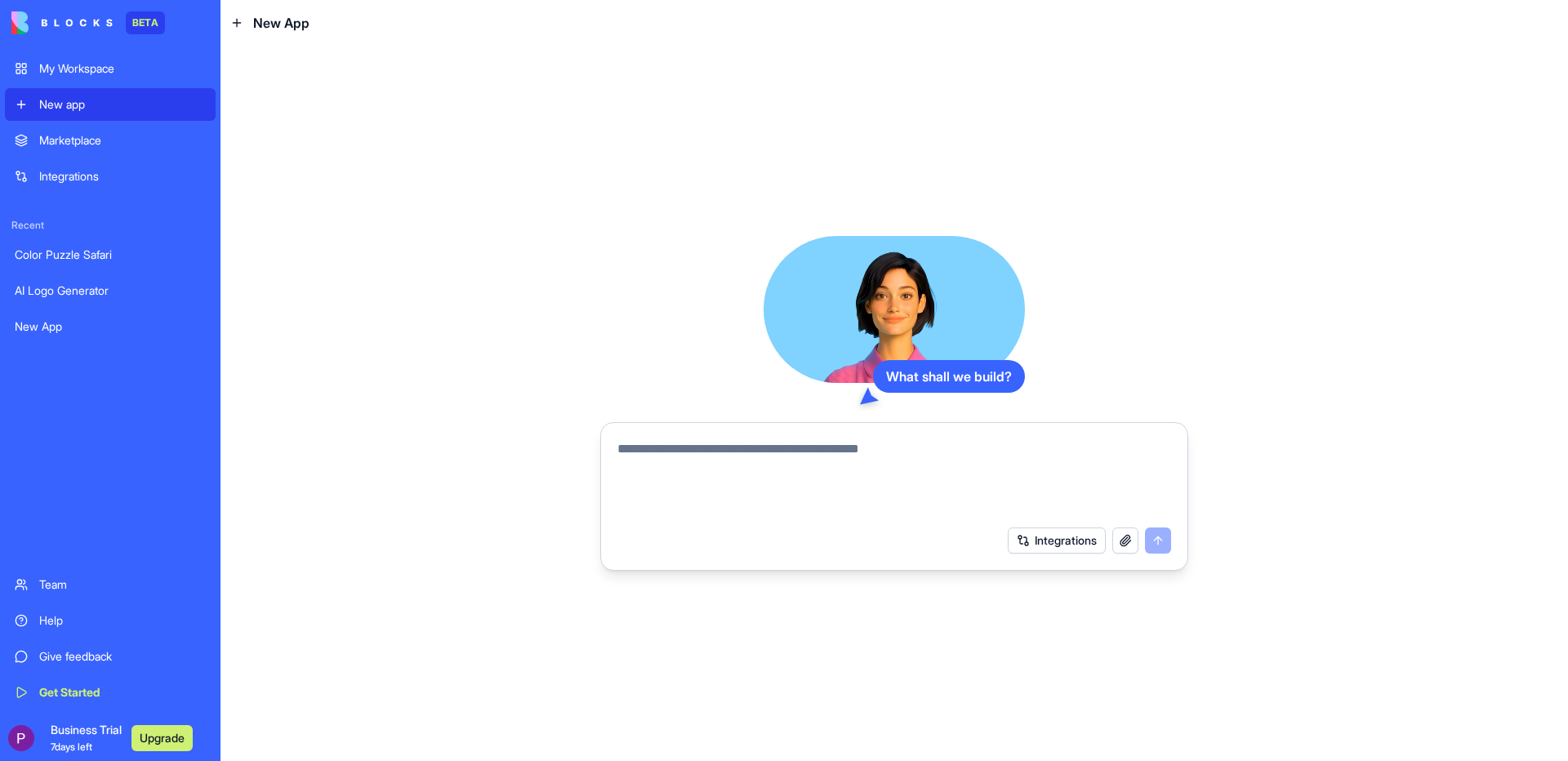
click at [699, 466] on textarea at bounding box center [894, 478] width 554 height 79
type textarea "*"
paste textarea "**********"
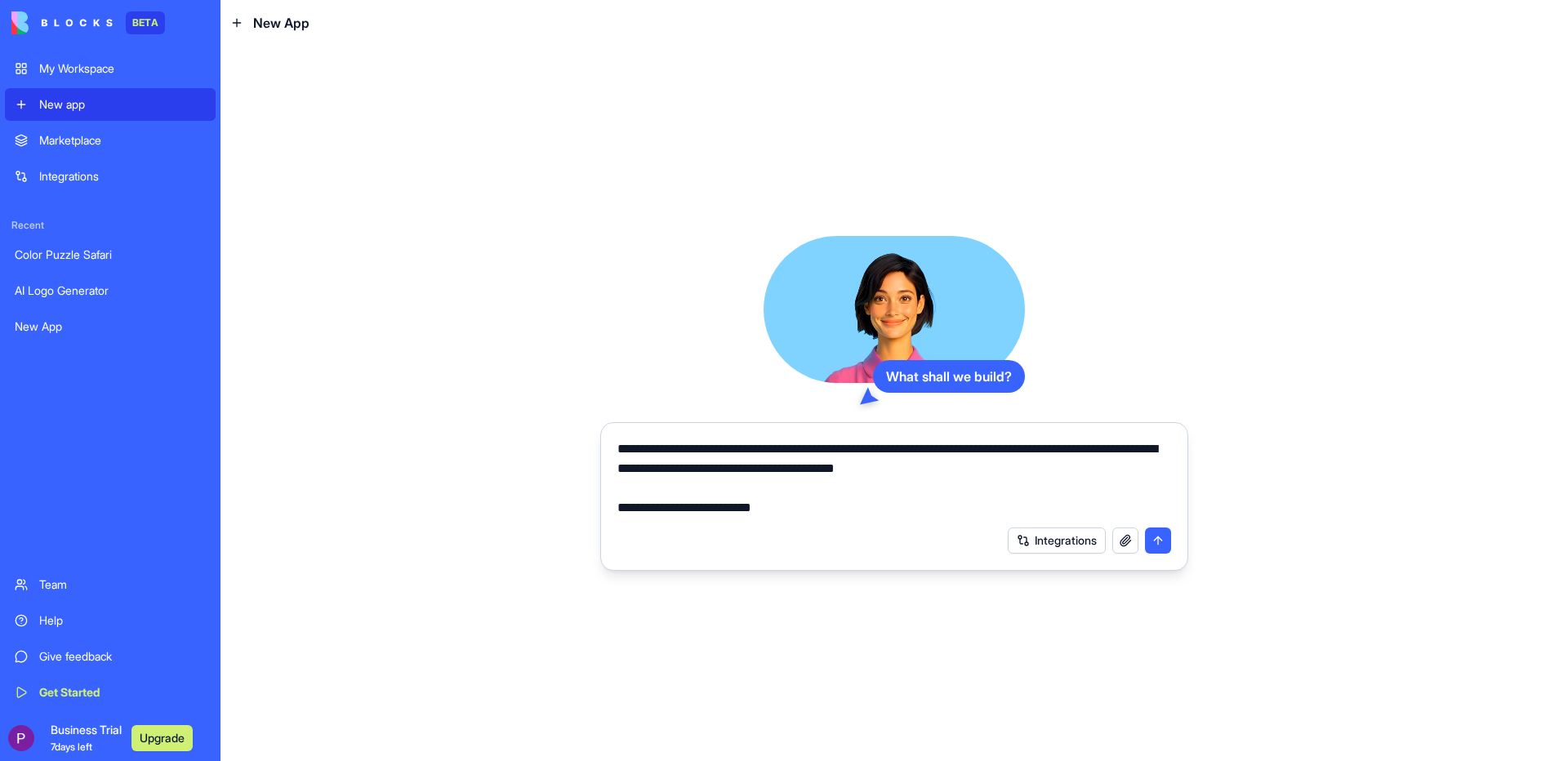
scroll to position [5660, 0]
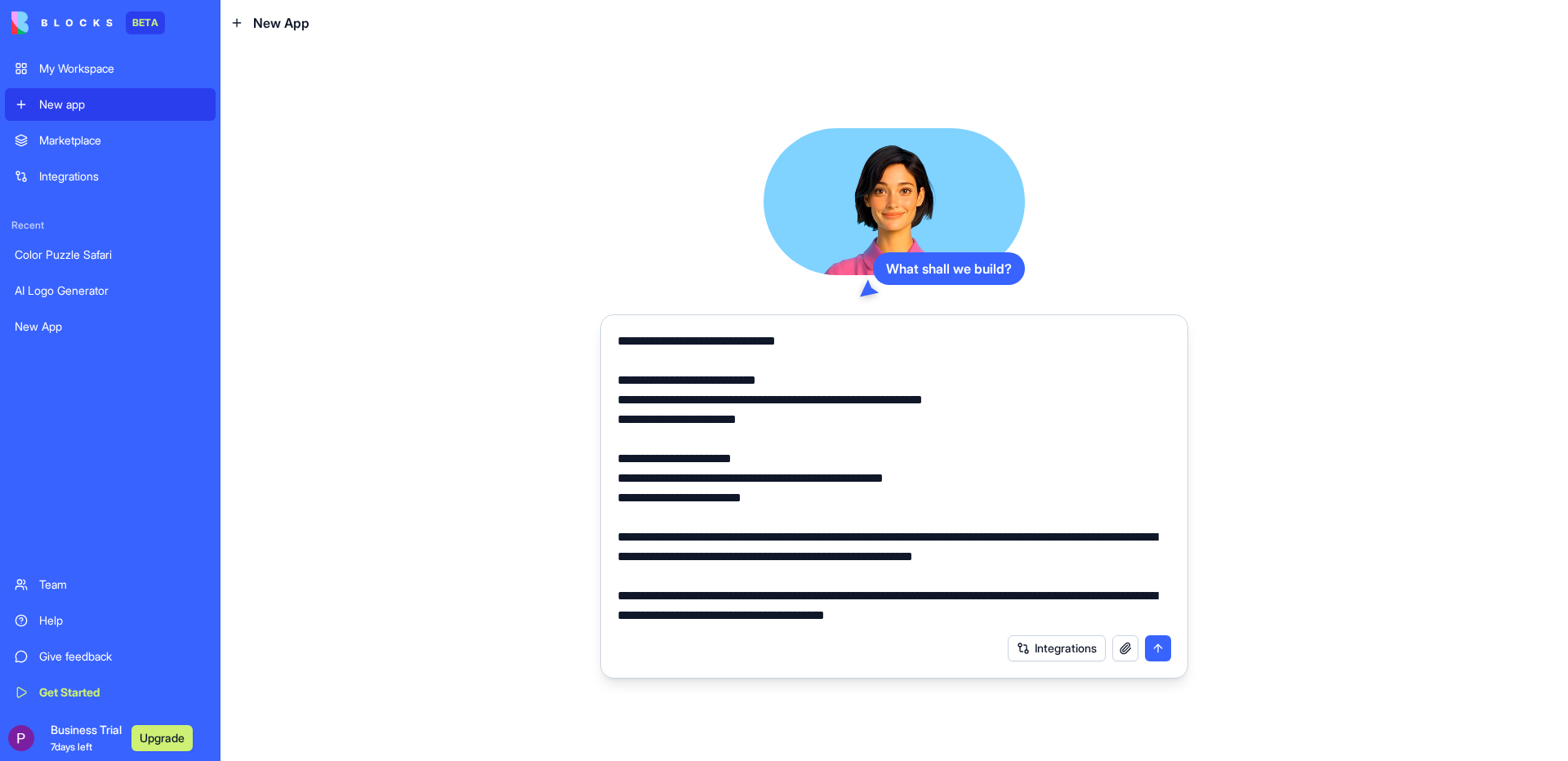
paste textarea "**********"
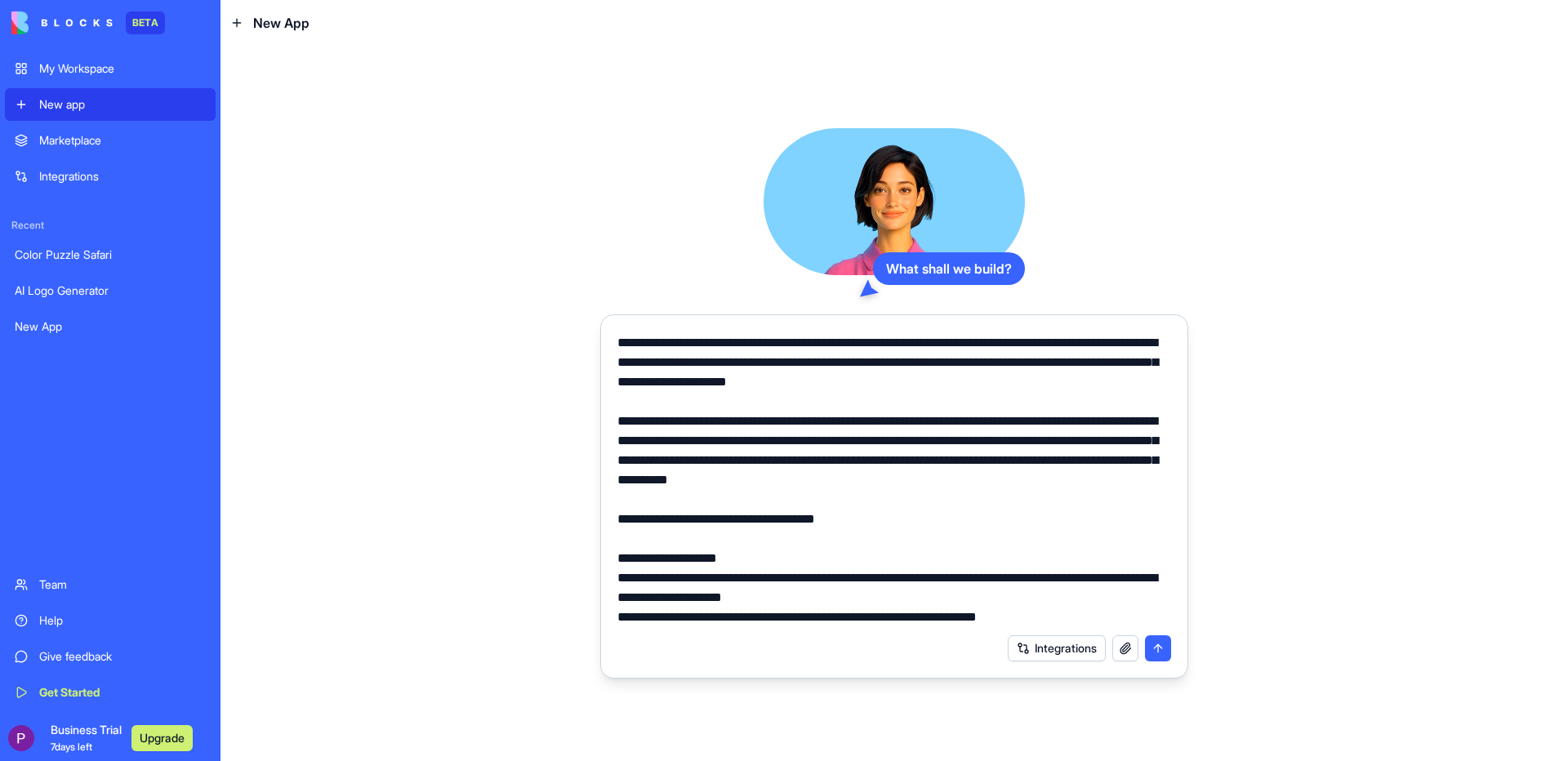
scroll to position [11596, 0]
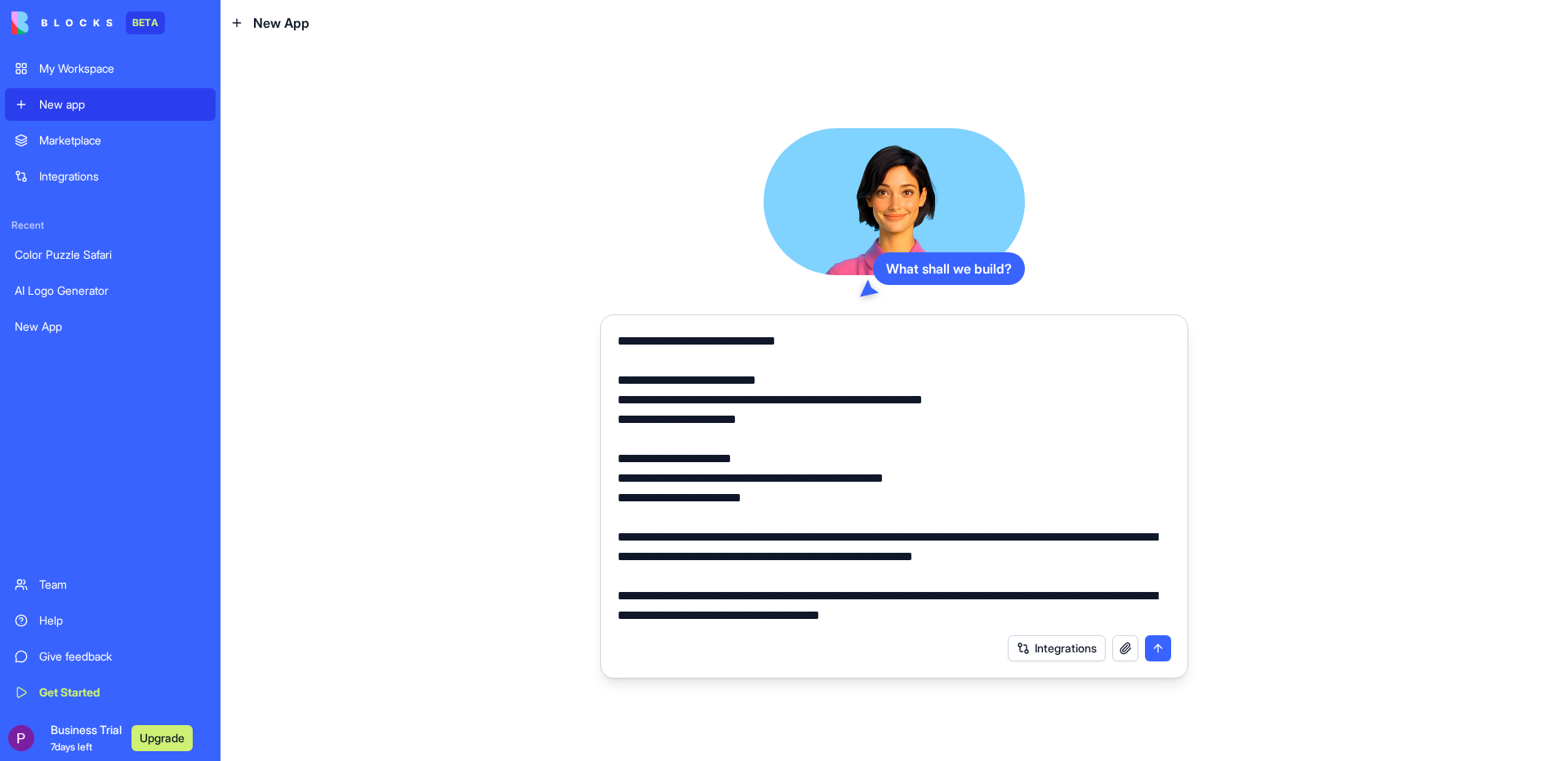
click at [1151, 619] on textarea at bounding box center [894, 478] width 554 height 294
click at [1150, 607] on textarea at bounding box center [894, 478] width 554 height 294
click at [1154, 621] on textarea at bounding box center [894, 478] width 554 height 294
paste textarea "**********"
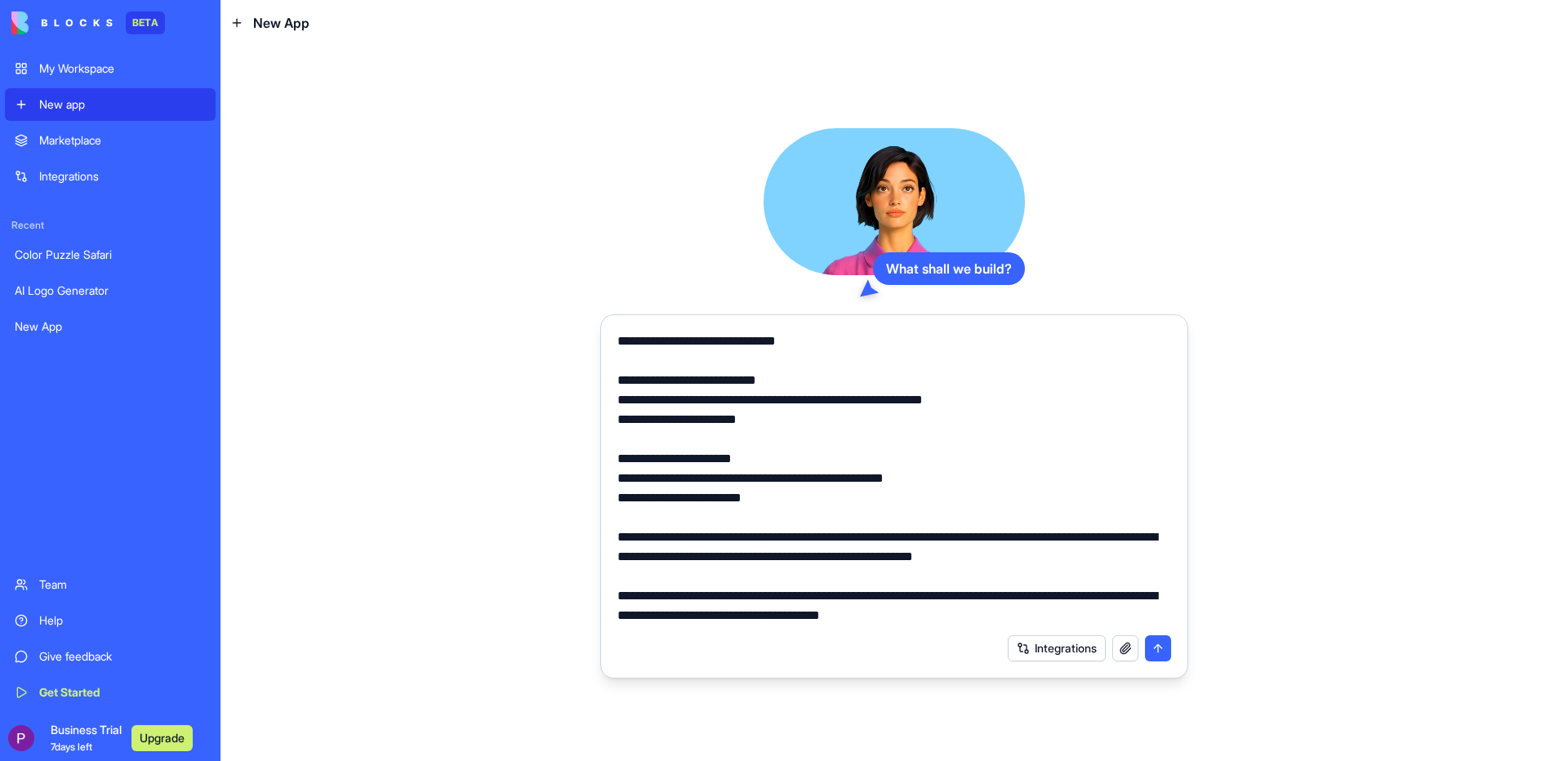
type textarea "**********"
click at [1159, 652] on button "submit" at bounding box center [1158, 648] width 26 height 26
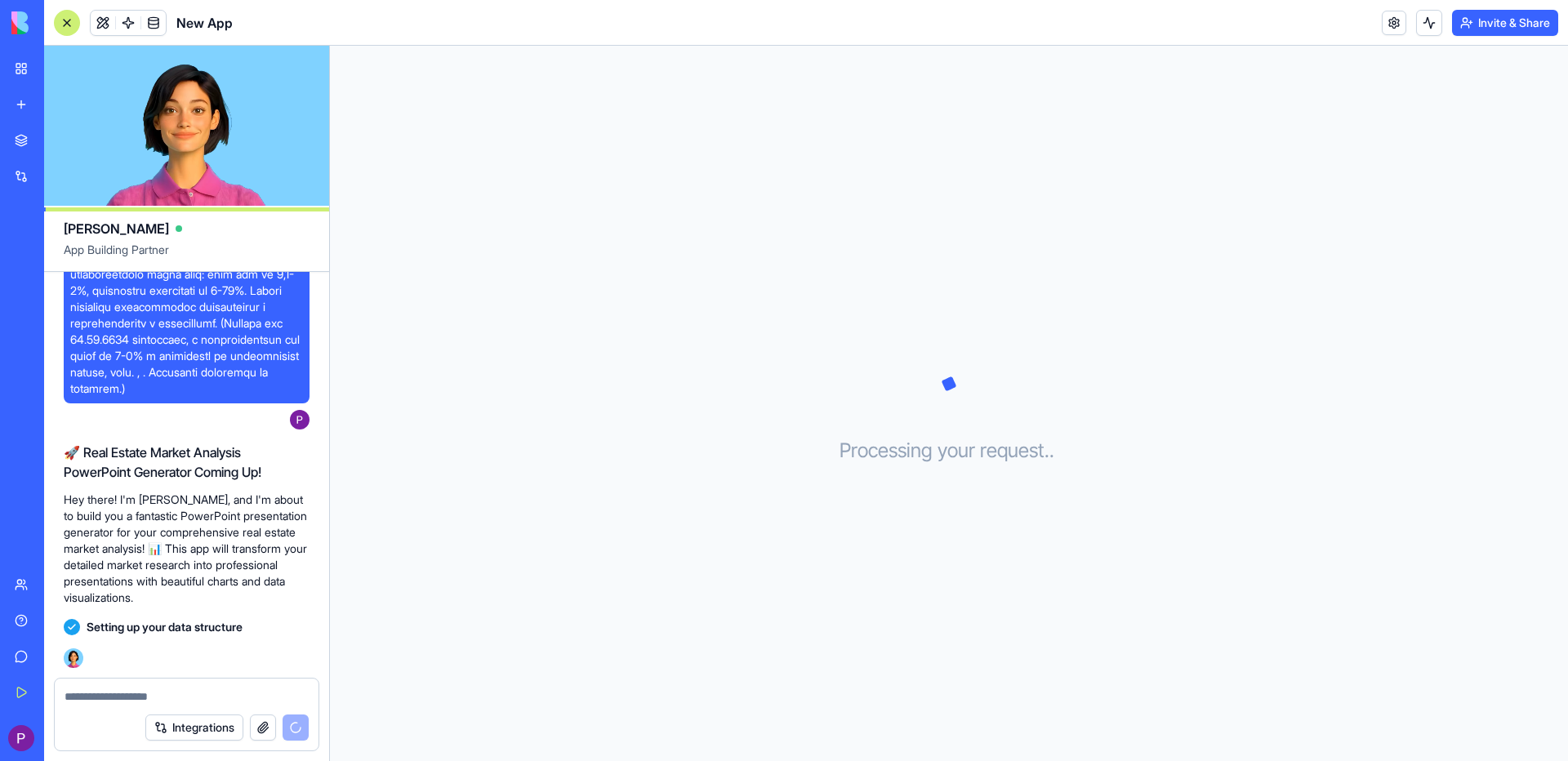
scroll to position [18074, 0]
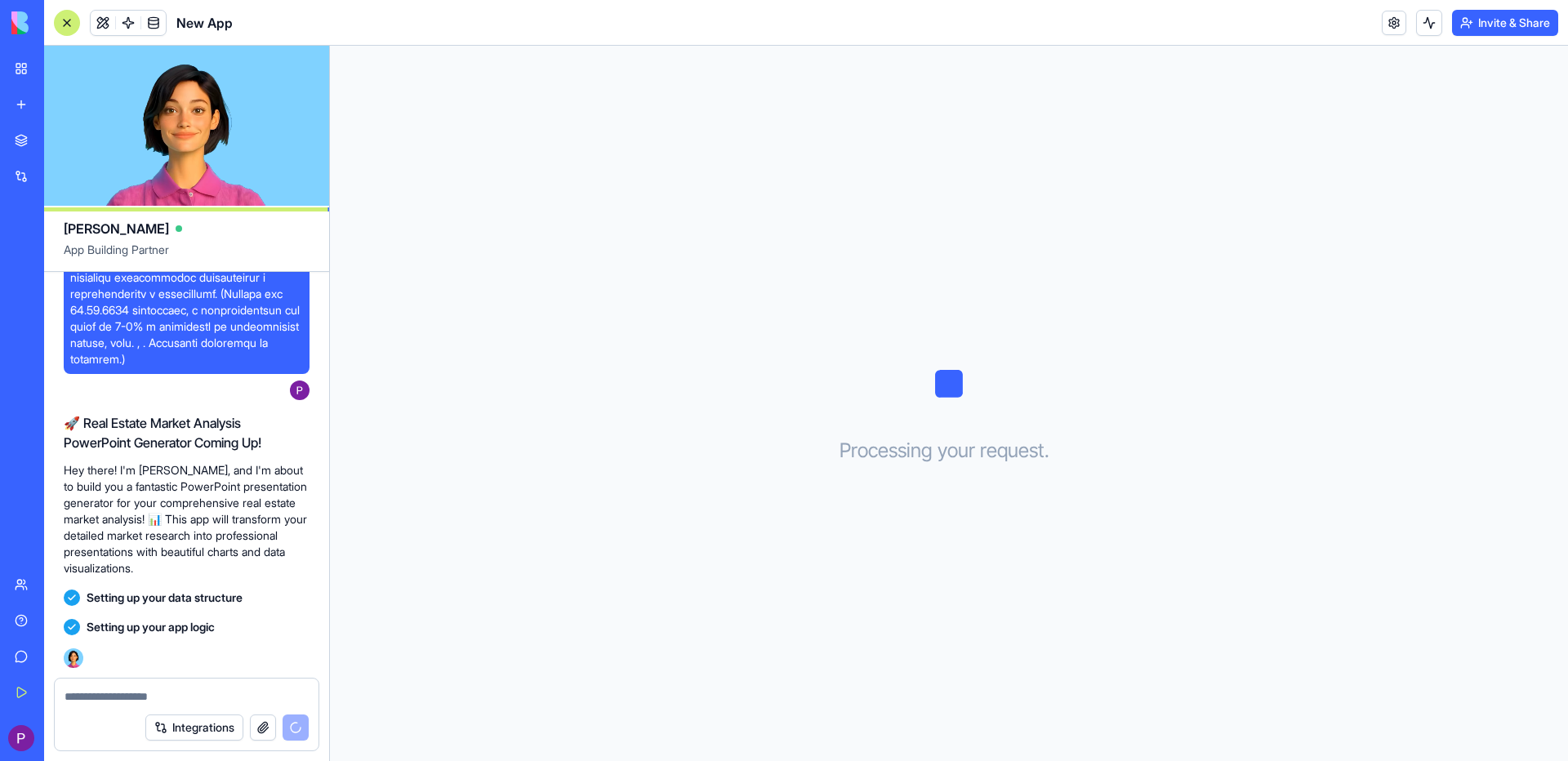
click at [122, 694] on textarea at bounding box center [187, 696] width 244 height 17
click at [123, 697] on textarea at bounding box center [187, 696] width 244 height 17
paste textarea "**********"
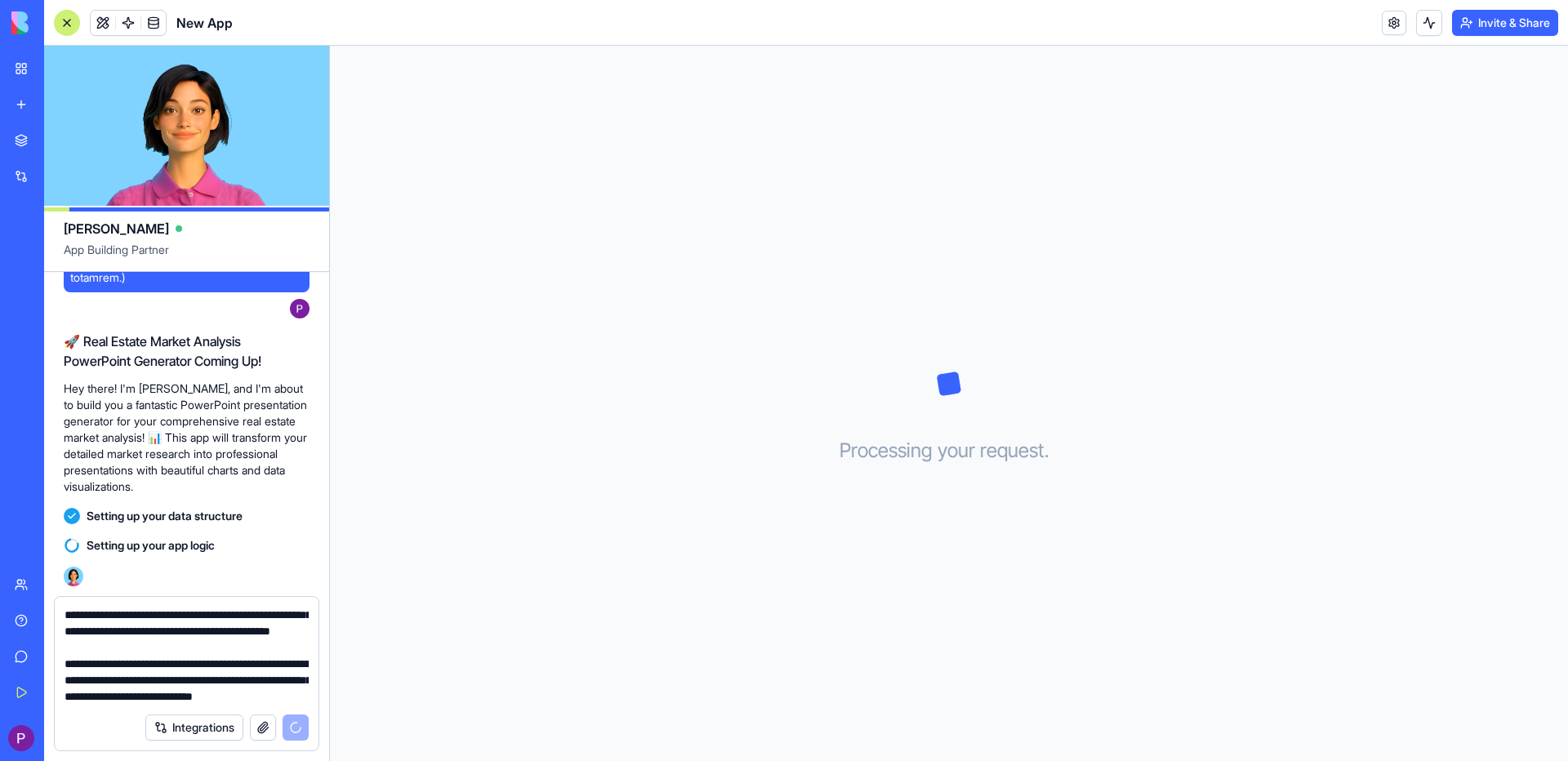
scroll to position [7559, 0]
click at [224, 664] on textarea at bounding box center [187, 655] width 244 height 98
paste textarea "**********"
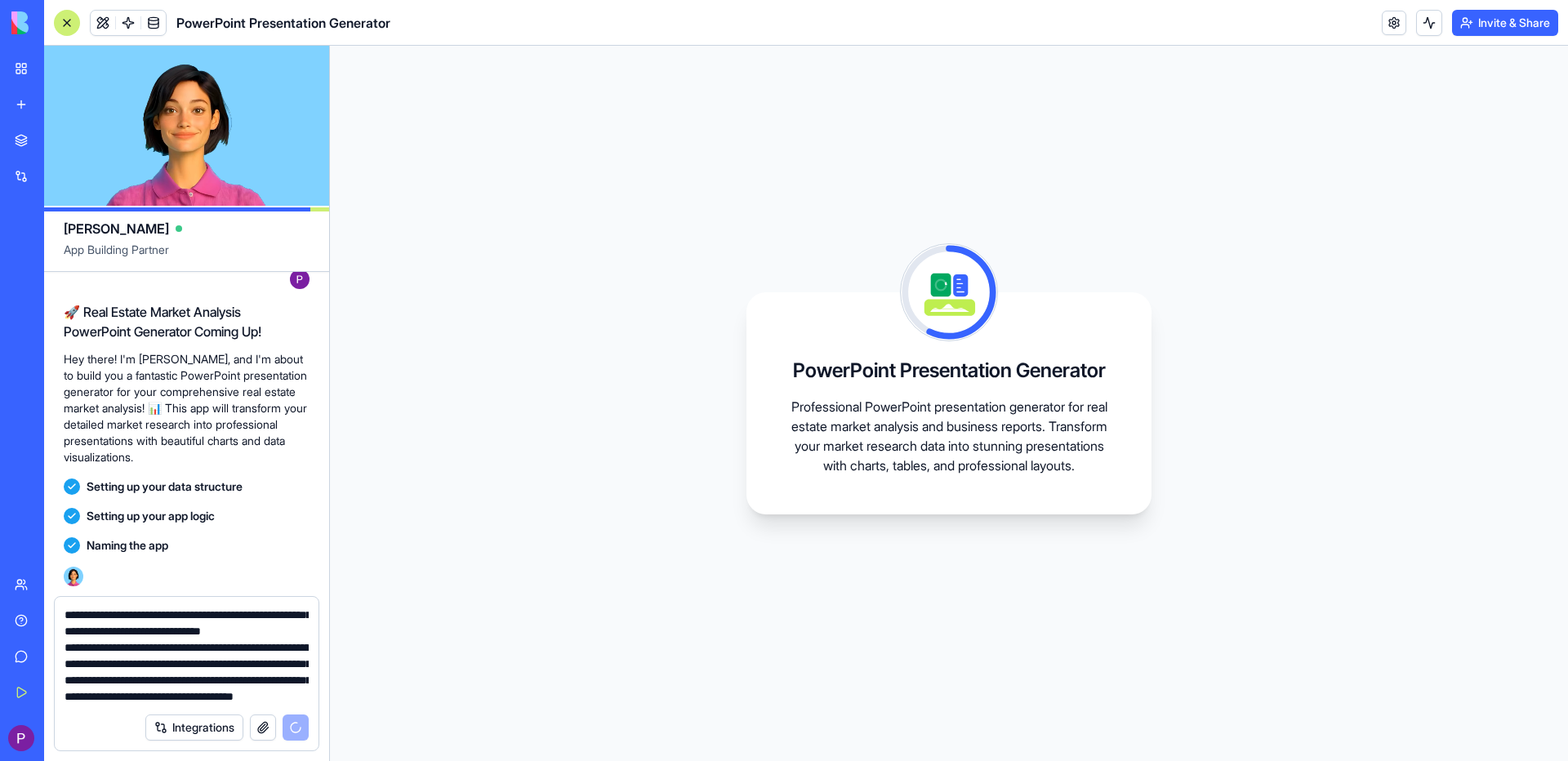
scroll to position [18335, 0]
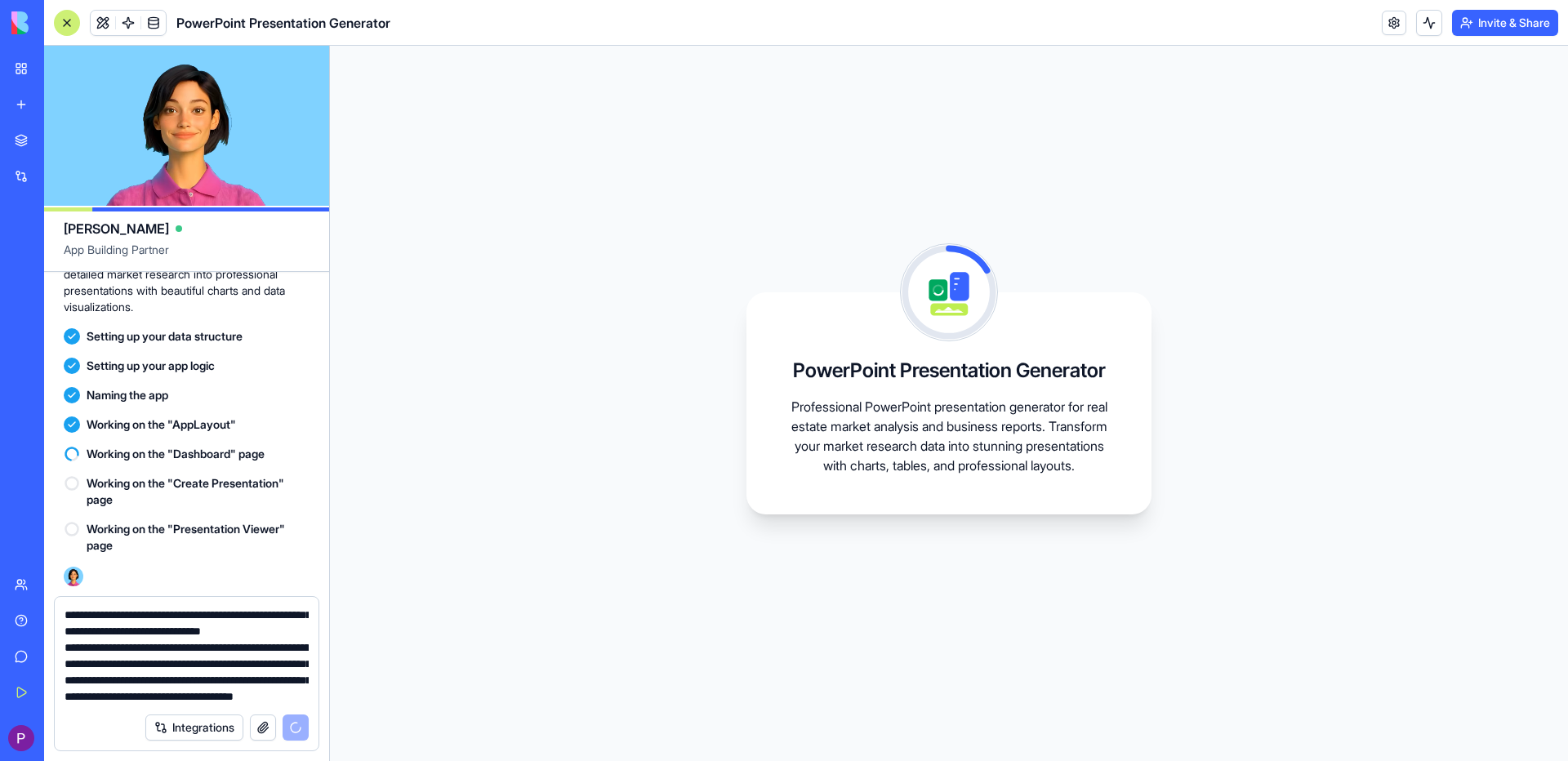
type textarea "**********"
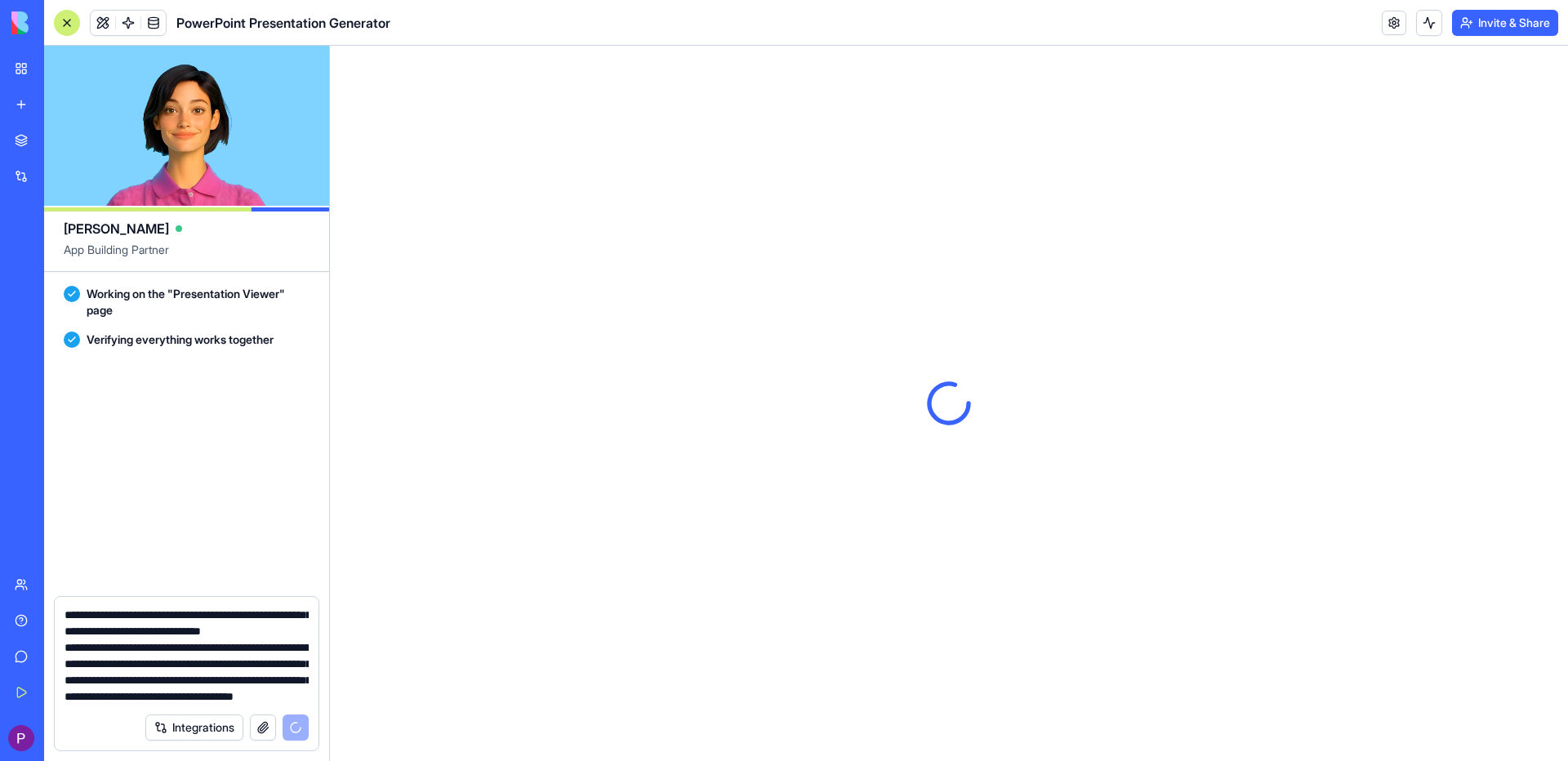
scroll to position [18570, 0]
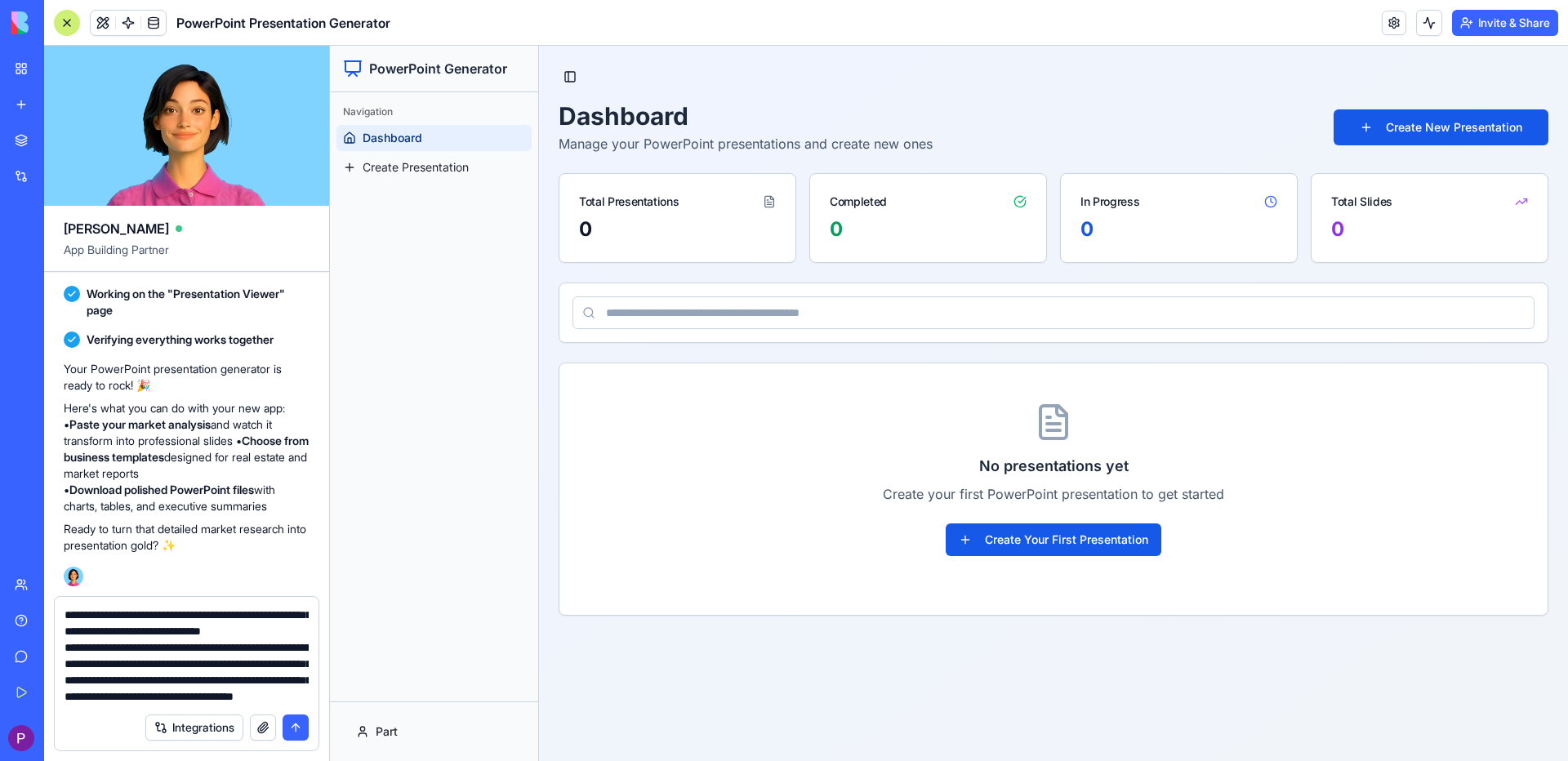
click at [290, 730] on button "submit" at bounding box center [296, 727] width 26 height 26
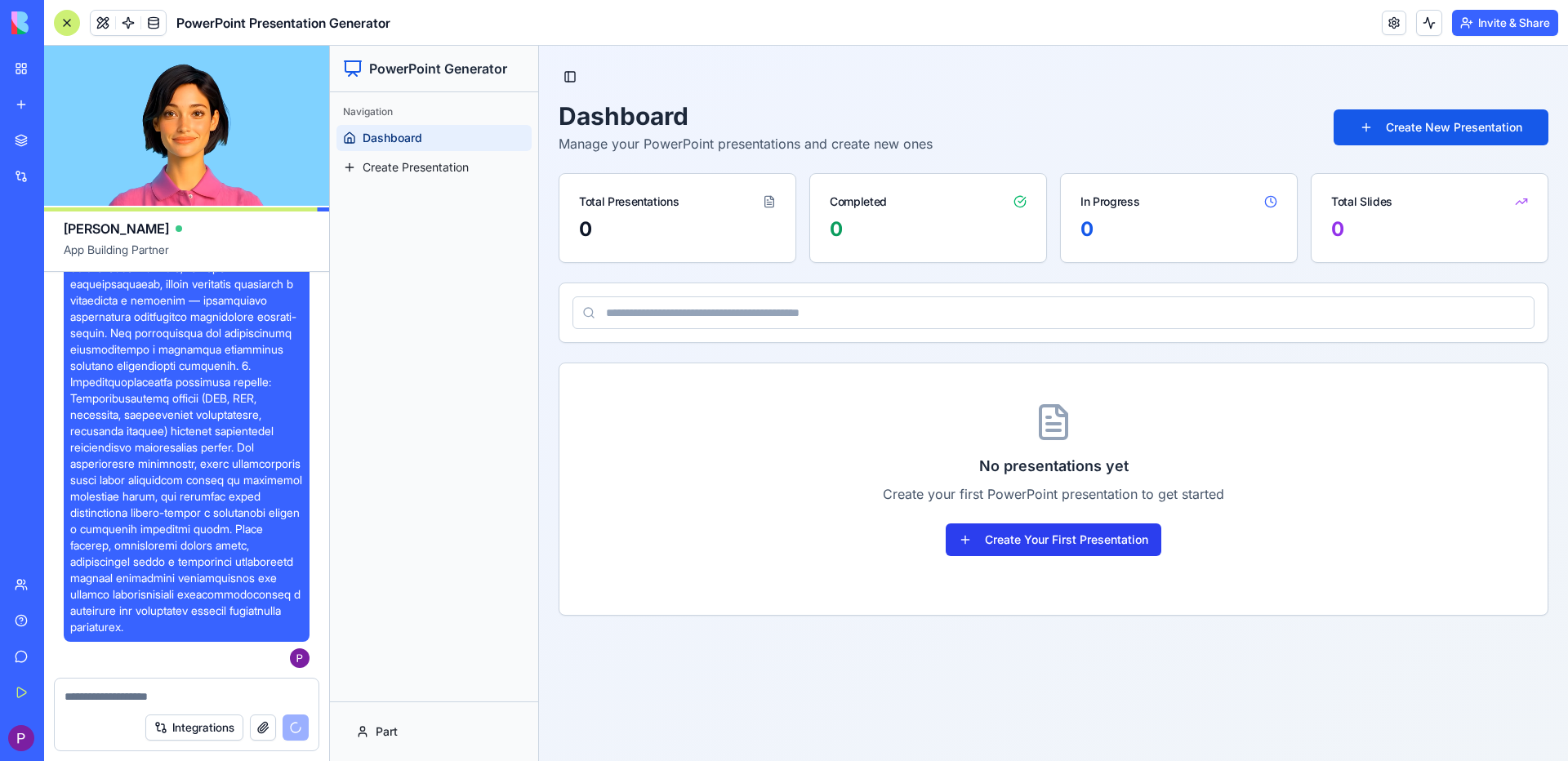
click at [1062, 540] on button "Create Your First Presentation" at bounding box center [1053, 539] width 216 height 32
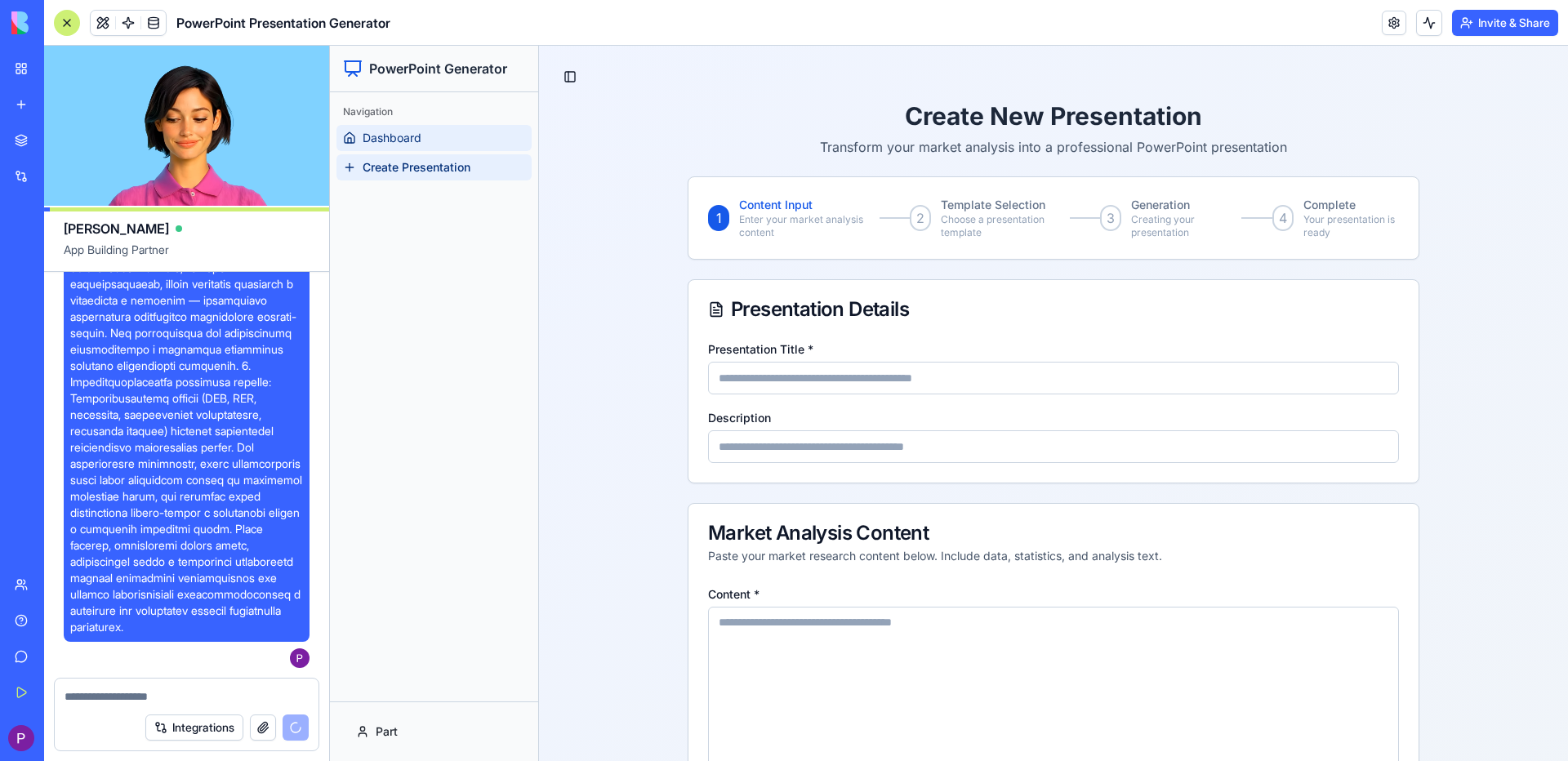
click at [394, 139] on span "Dashboard" at bounding box center [391, 138] width 58 height 17
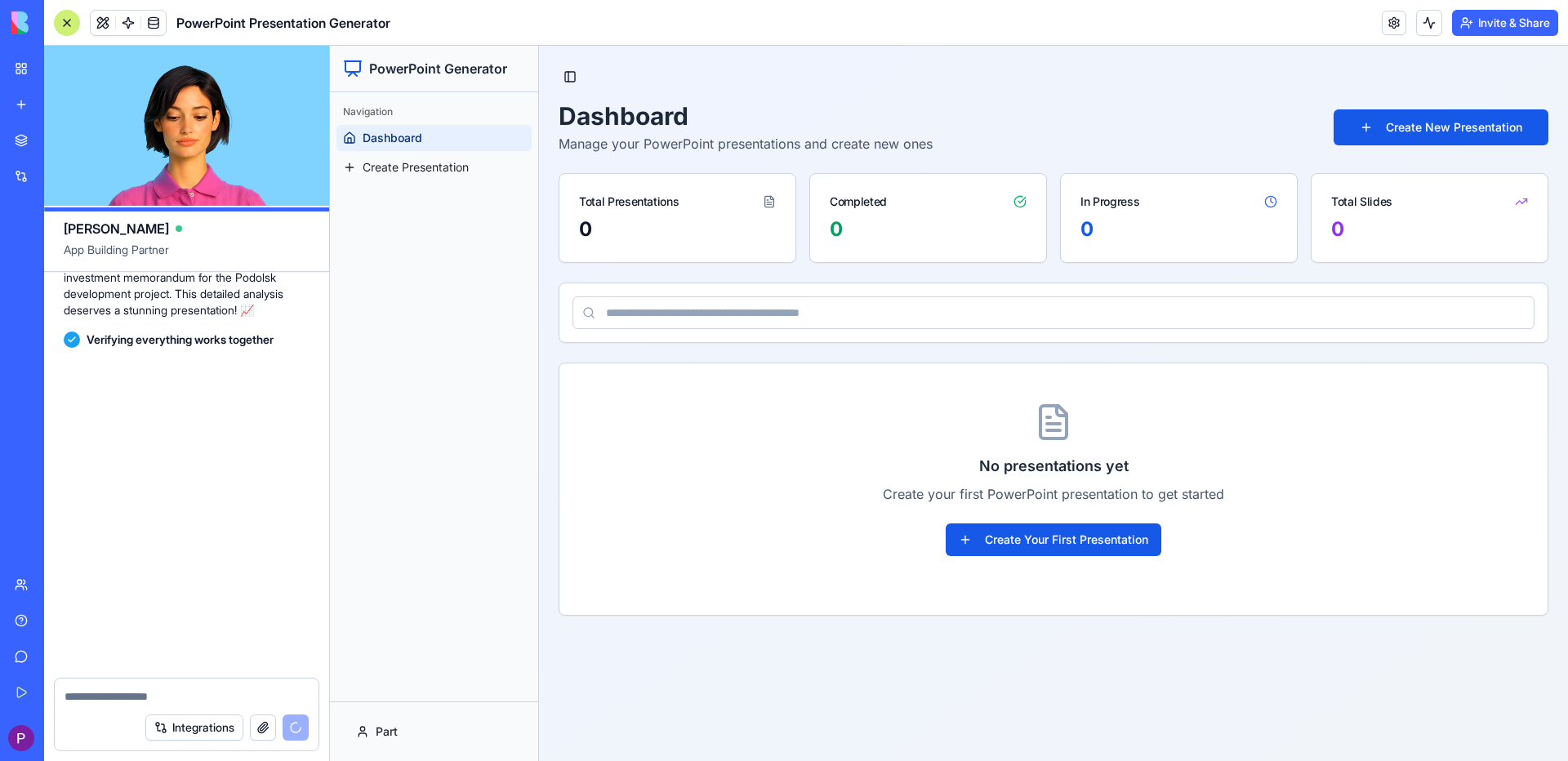
scroll to position [25214, 0]
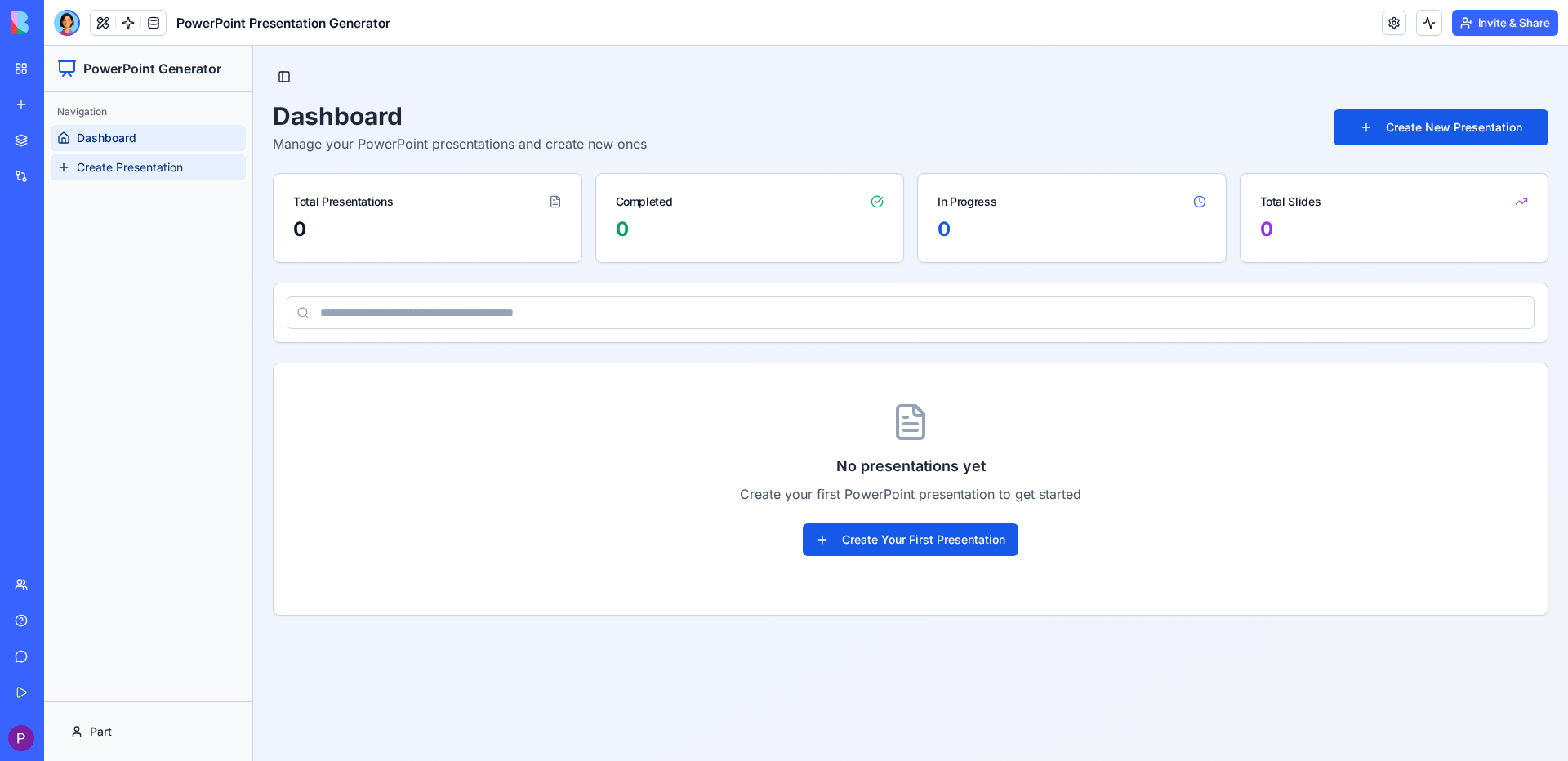
click at [131, 170] on span "Create Presentation" at bounding box center [130, 167] width 107 height 17
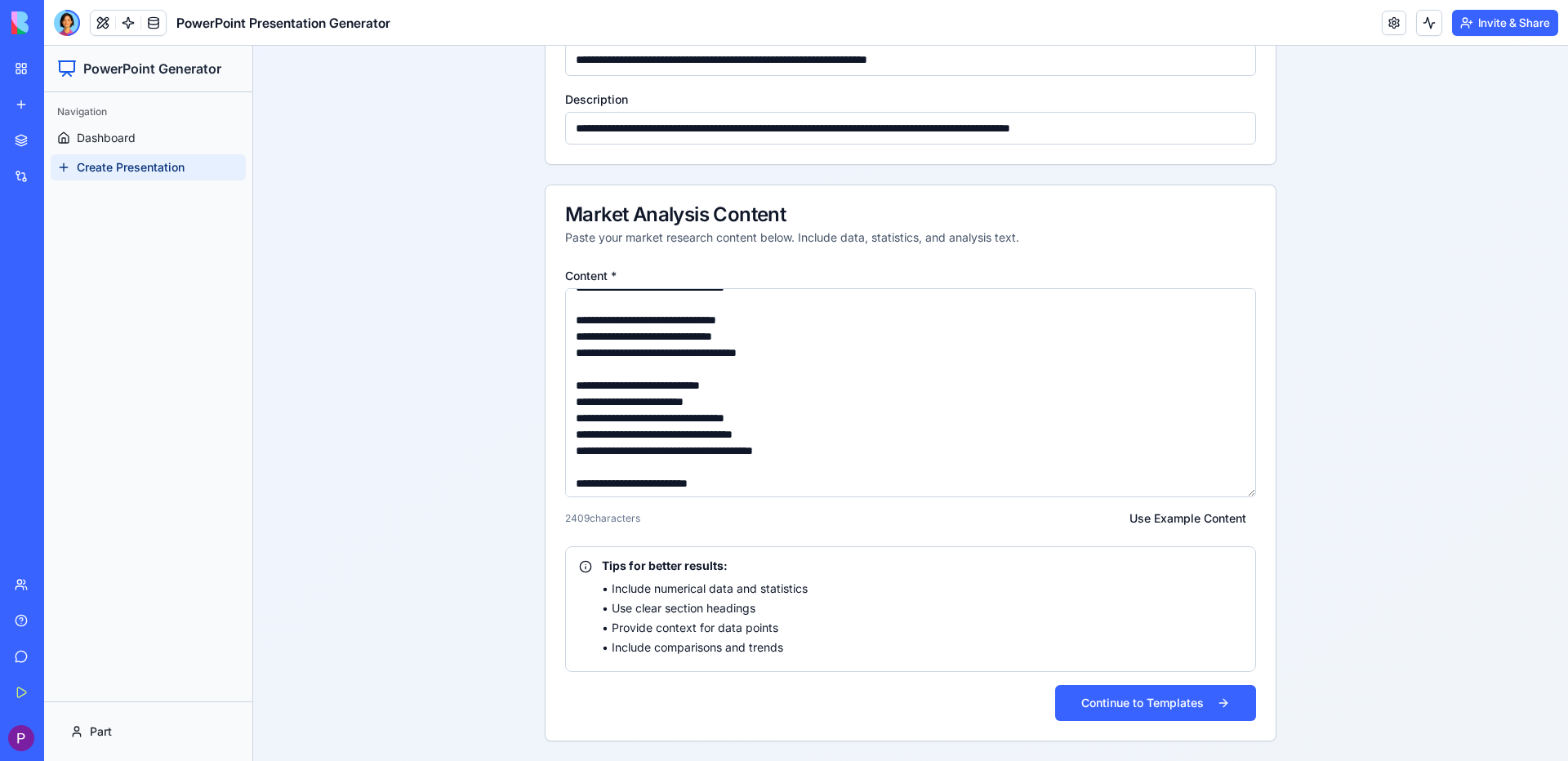
scroll to position [557, 0]
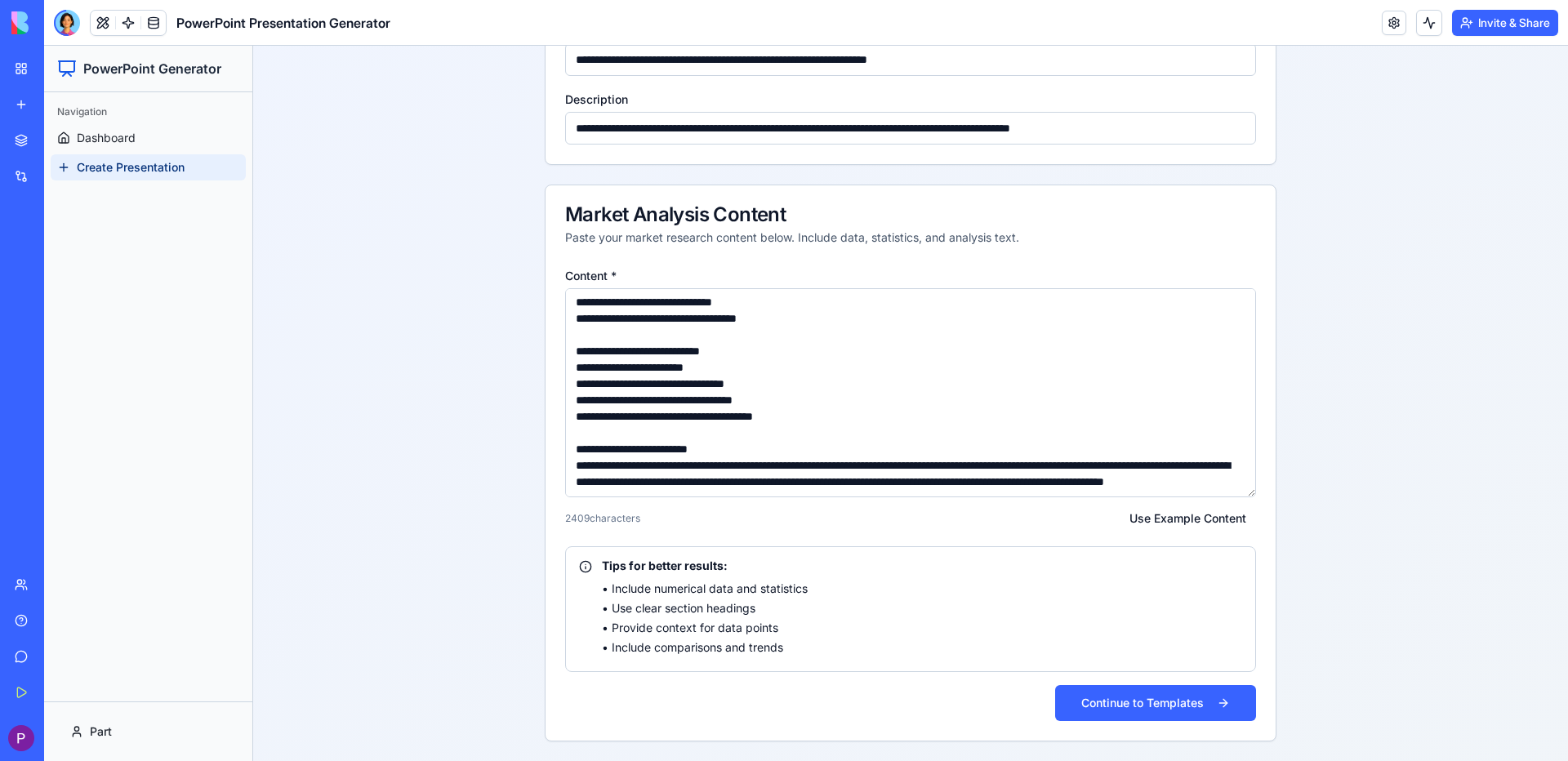
click at [900, 428] on textarea "Content *" at bounding box center [910, 392] width 691 height 209
paste textarea "**********"
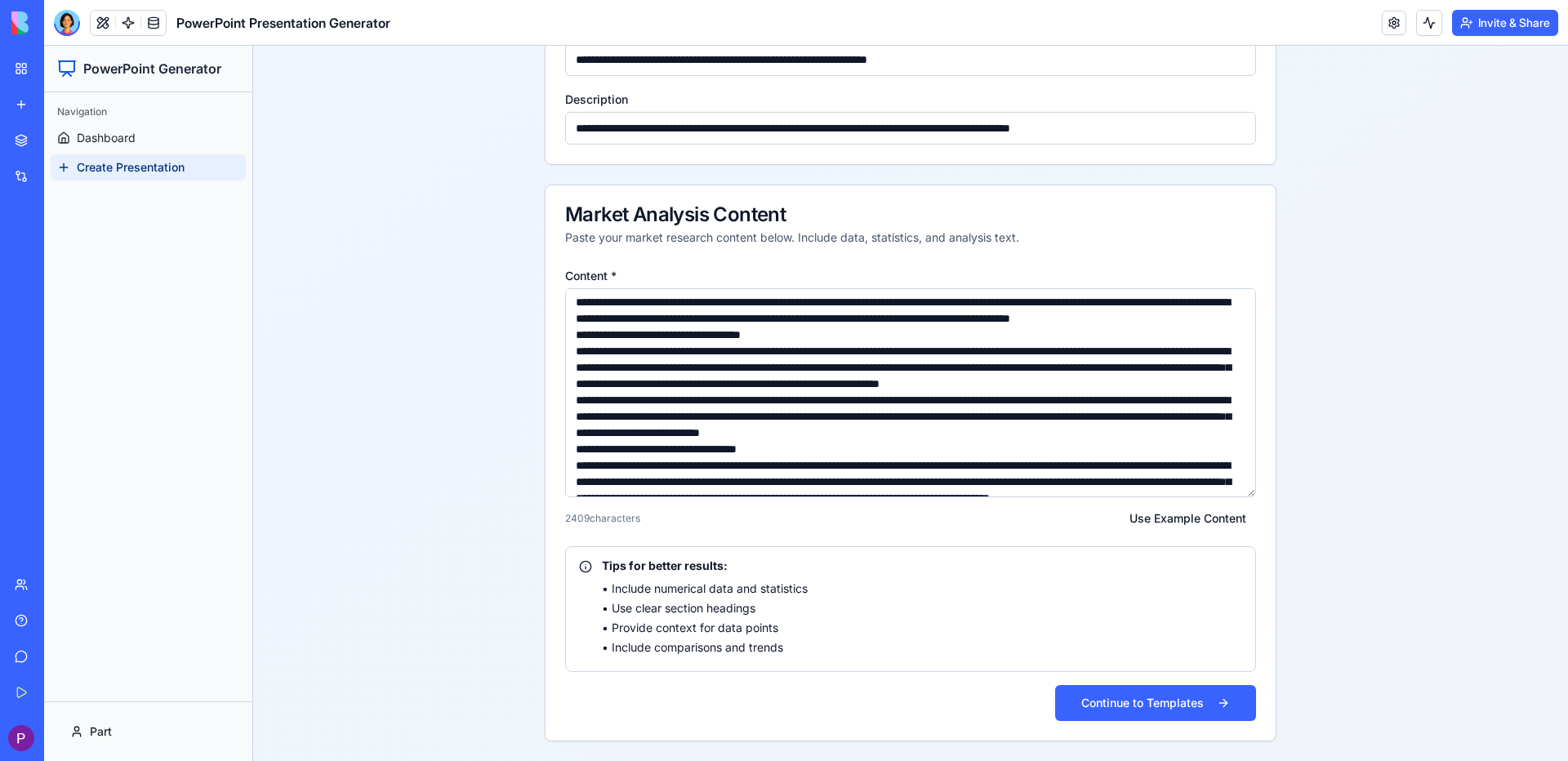
scroll to position [2785, 0]
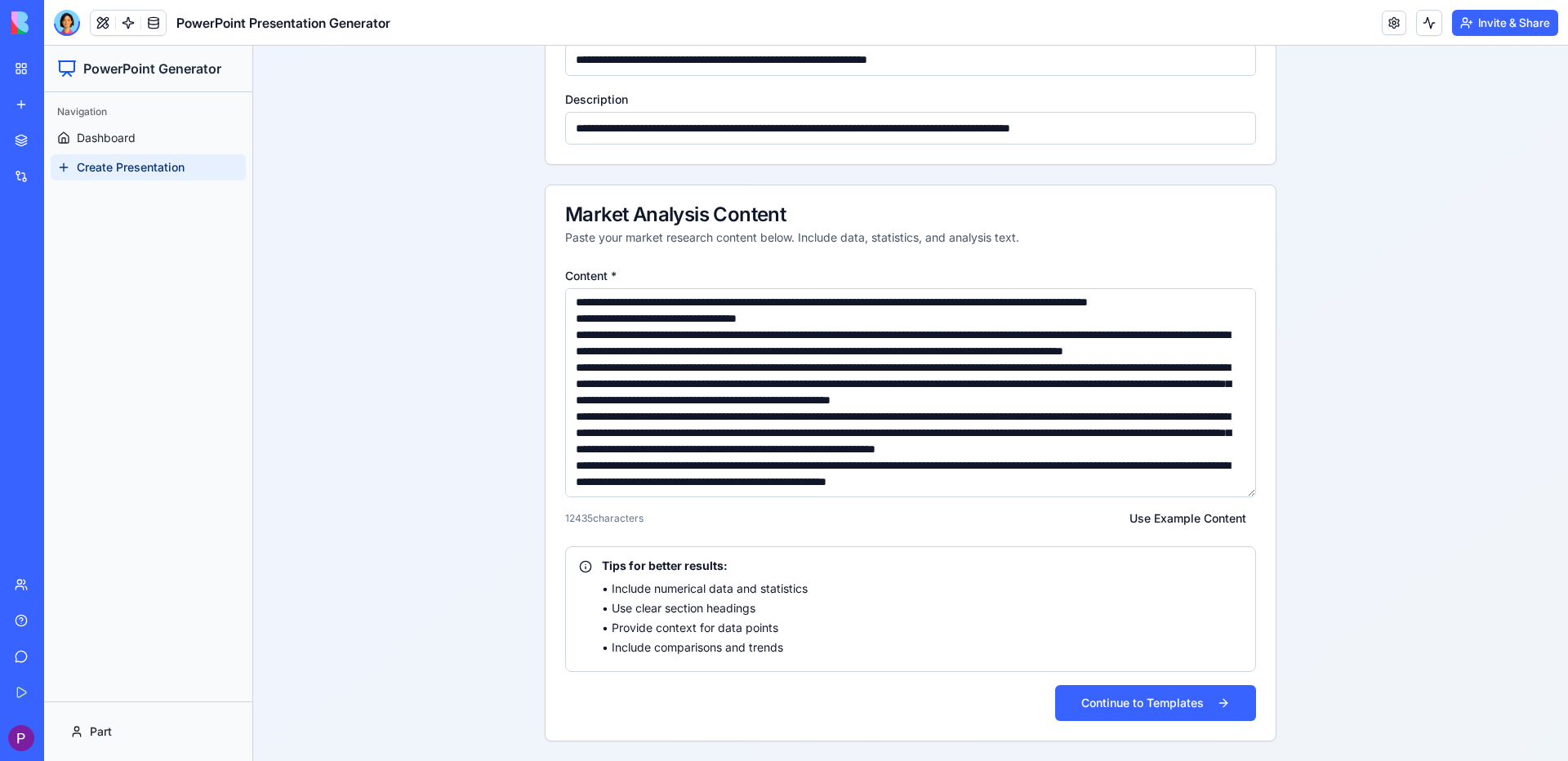
click at [707, 600] on ul "• Include numerical data and statistics • Use clear section headings • Provide …" at bounding box center [921, 618] width 640 height 75
click at [729, 600] on ul "• Include numerical data and statistics • Use clear section headings • Provide …" at bounding box center [921, 618] width 640 height 75
click at [753, 493] on textarea "Content *" at bounding box center [910, 392] width 691 height 209
click at [755, 489] on textarea "Content *" at bounding box center [910, 392] width 691 height 209
paste textarea "**********"
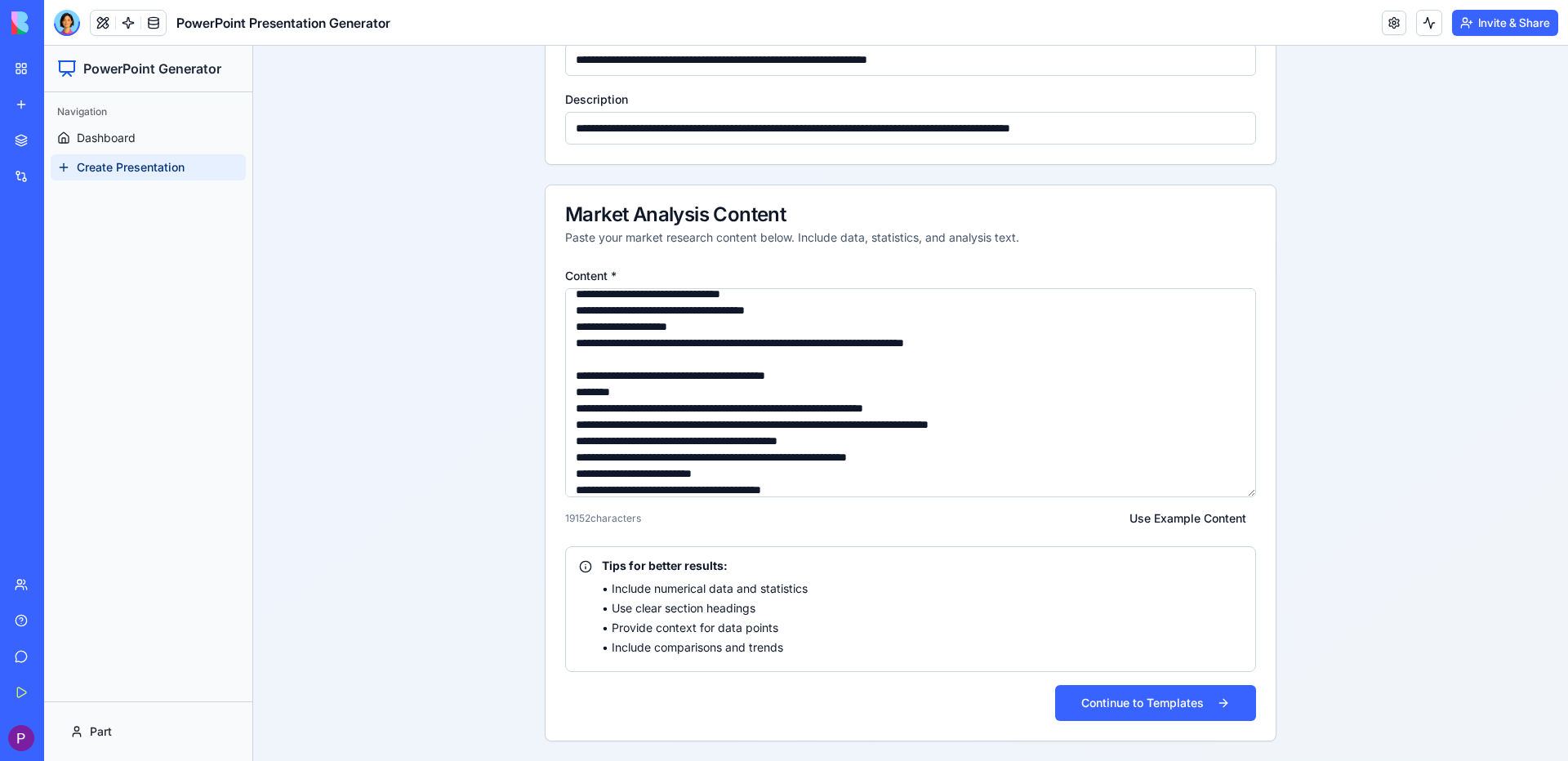
scroll to position [5528, 0]
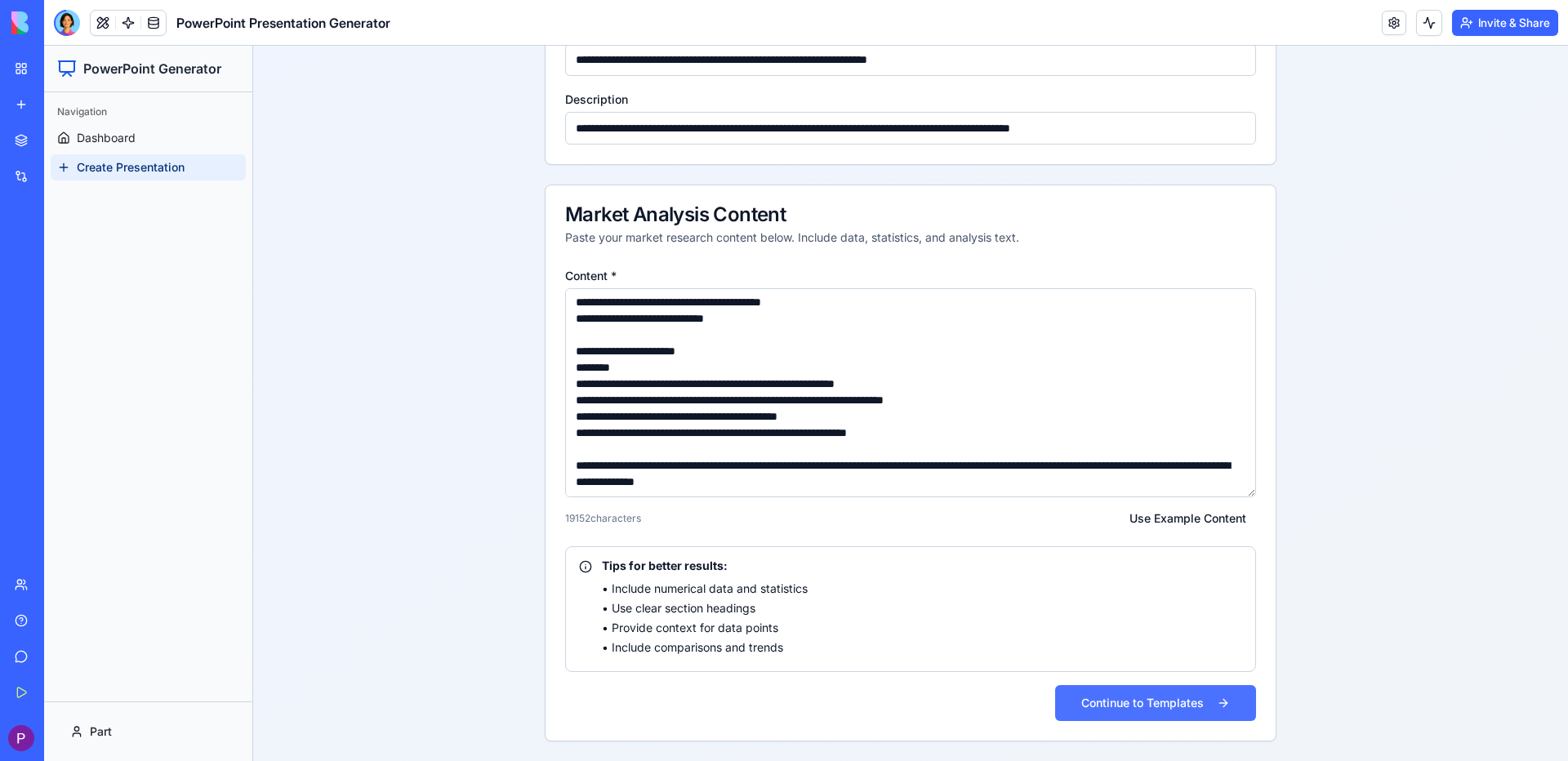
type textarea "**********"
click at [1167, 708] on button "Continue to Templates" at bounding box center [1155, 703] width 201 height 36
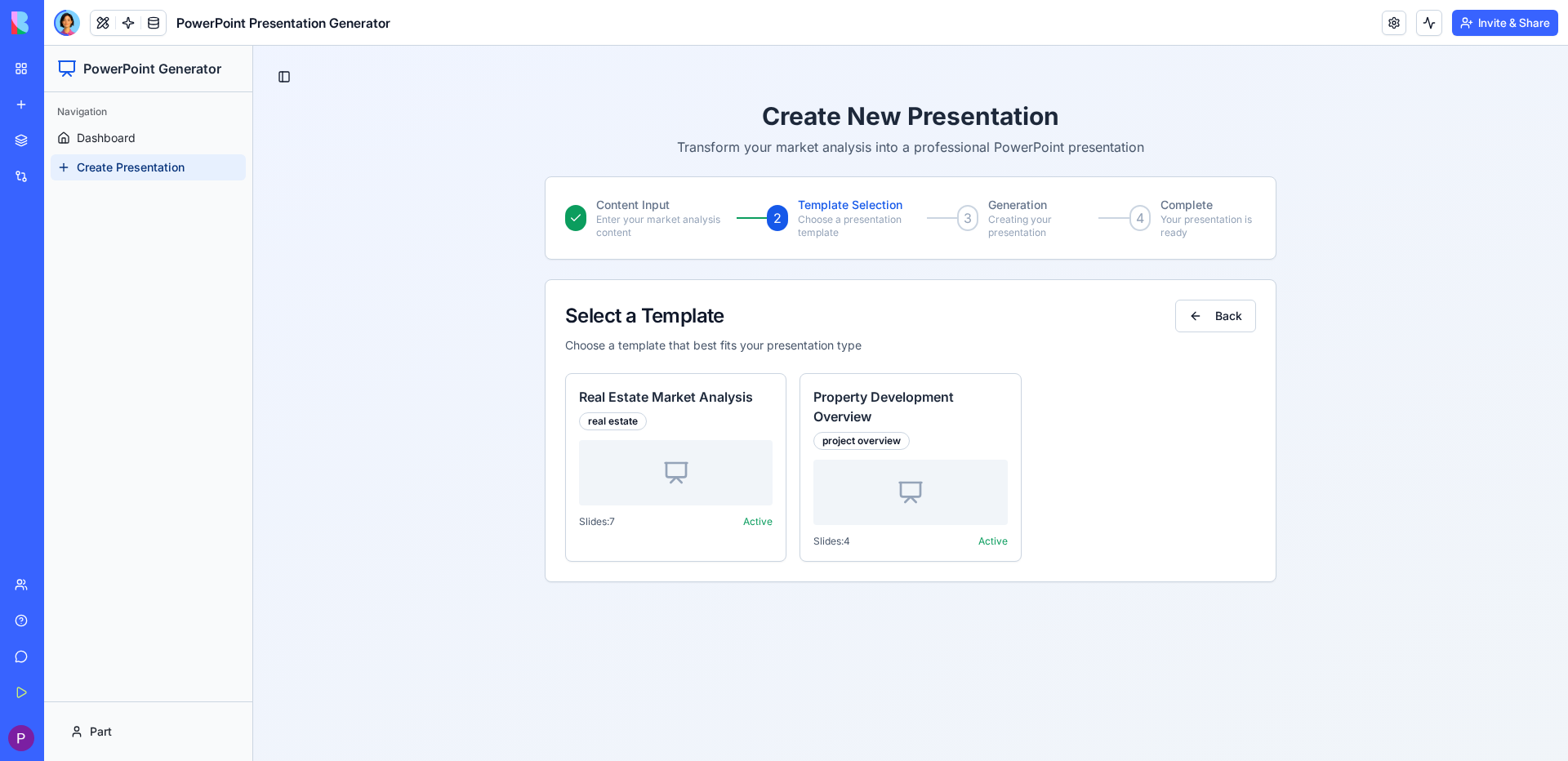
scroll to position [0, 0]
click at [740, 410] on div "Real Estate Market Analysis real estate" at bounding box center [676, 408] width 194 height 44
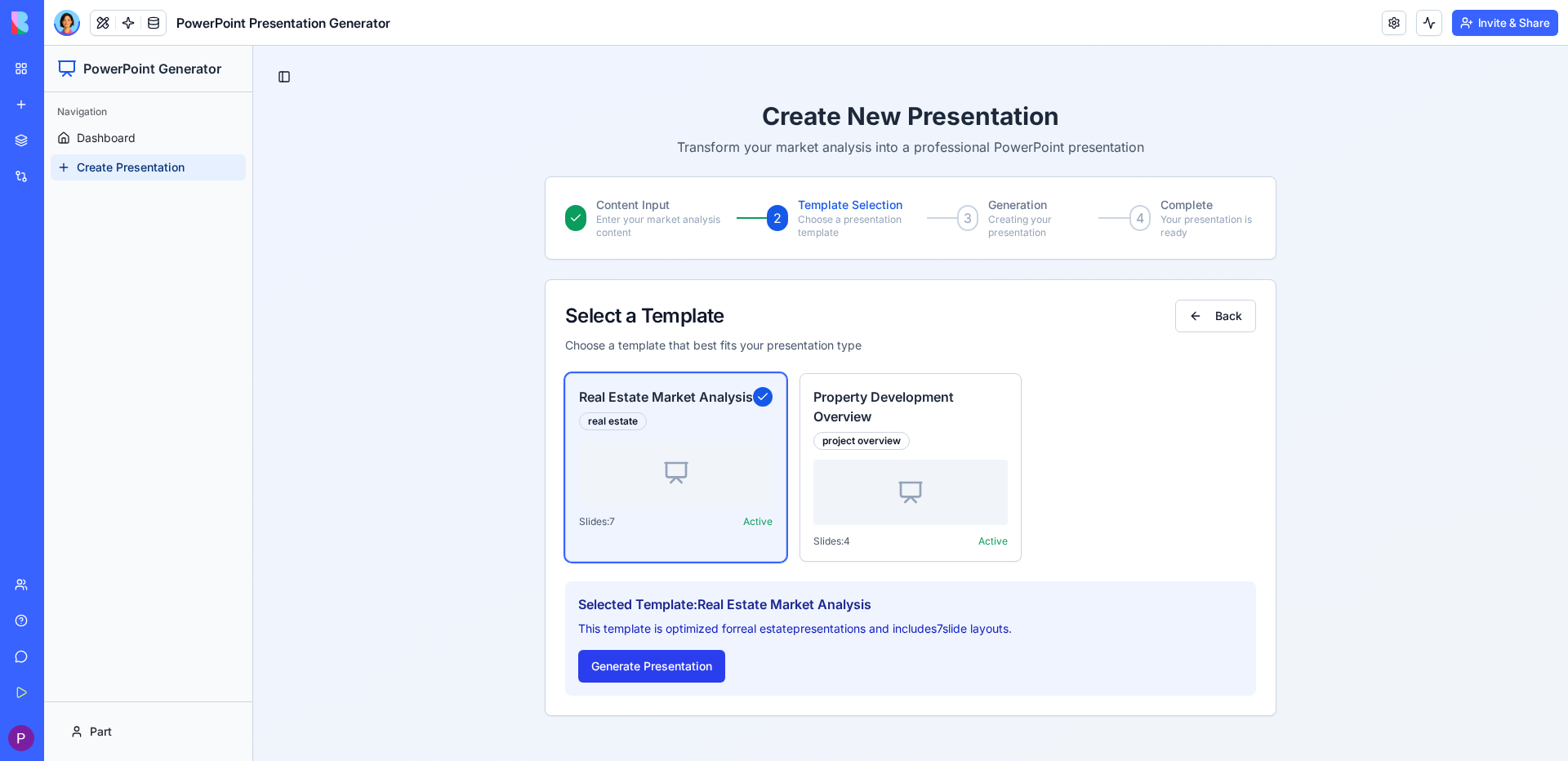
click at [655, 663] on button "Generate Presentation" at bounding box center [651, 665] width 147 height 32
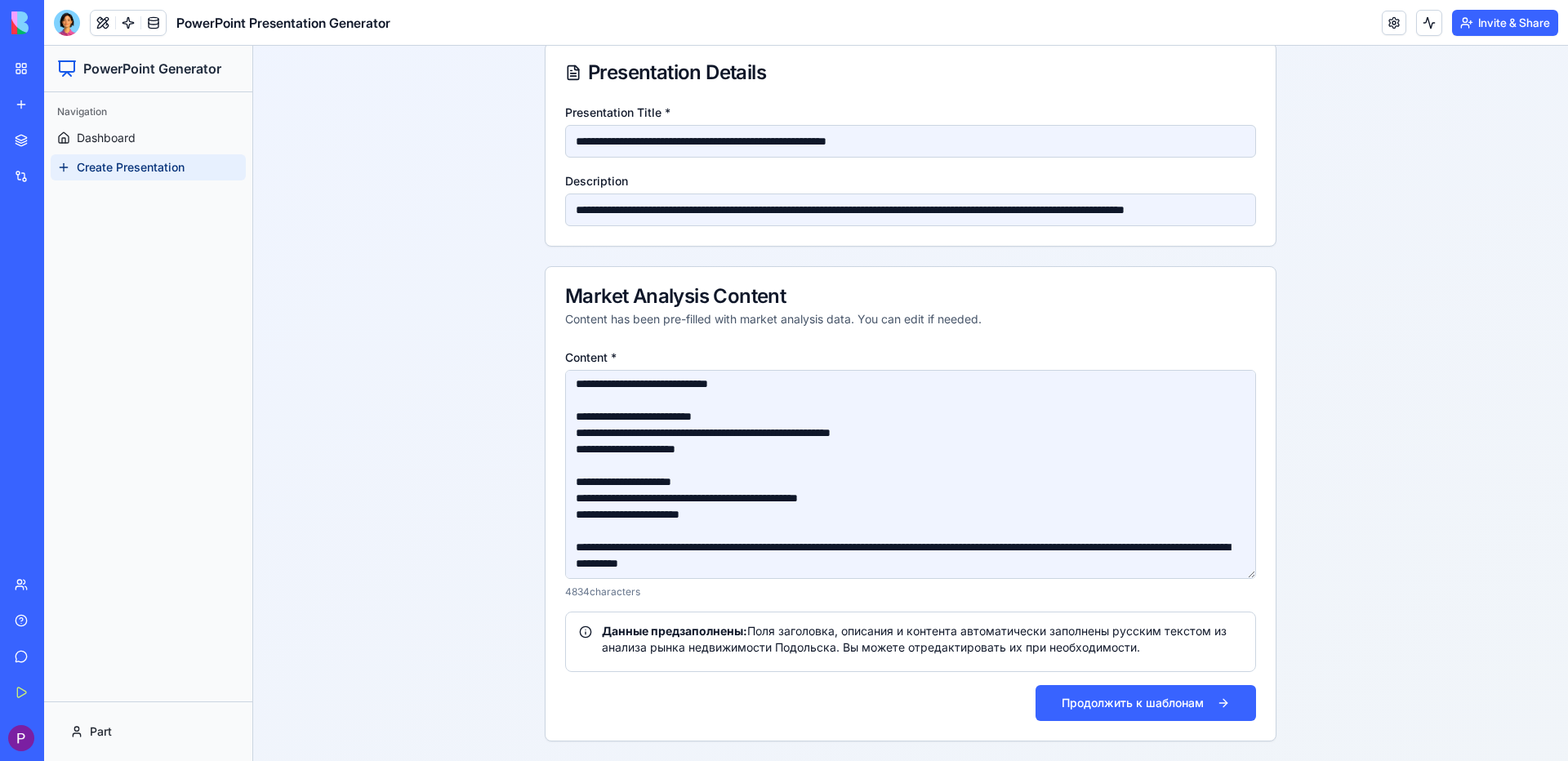
scroll to position [1716, 0]
click at [1130, 702] on button "Продолжить к шаблонам" at bounding box center [1145, 703] width 221 height 36
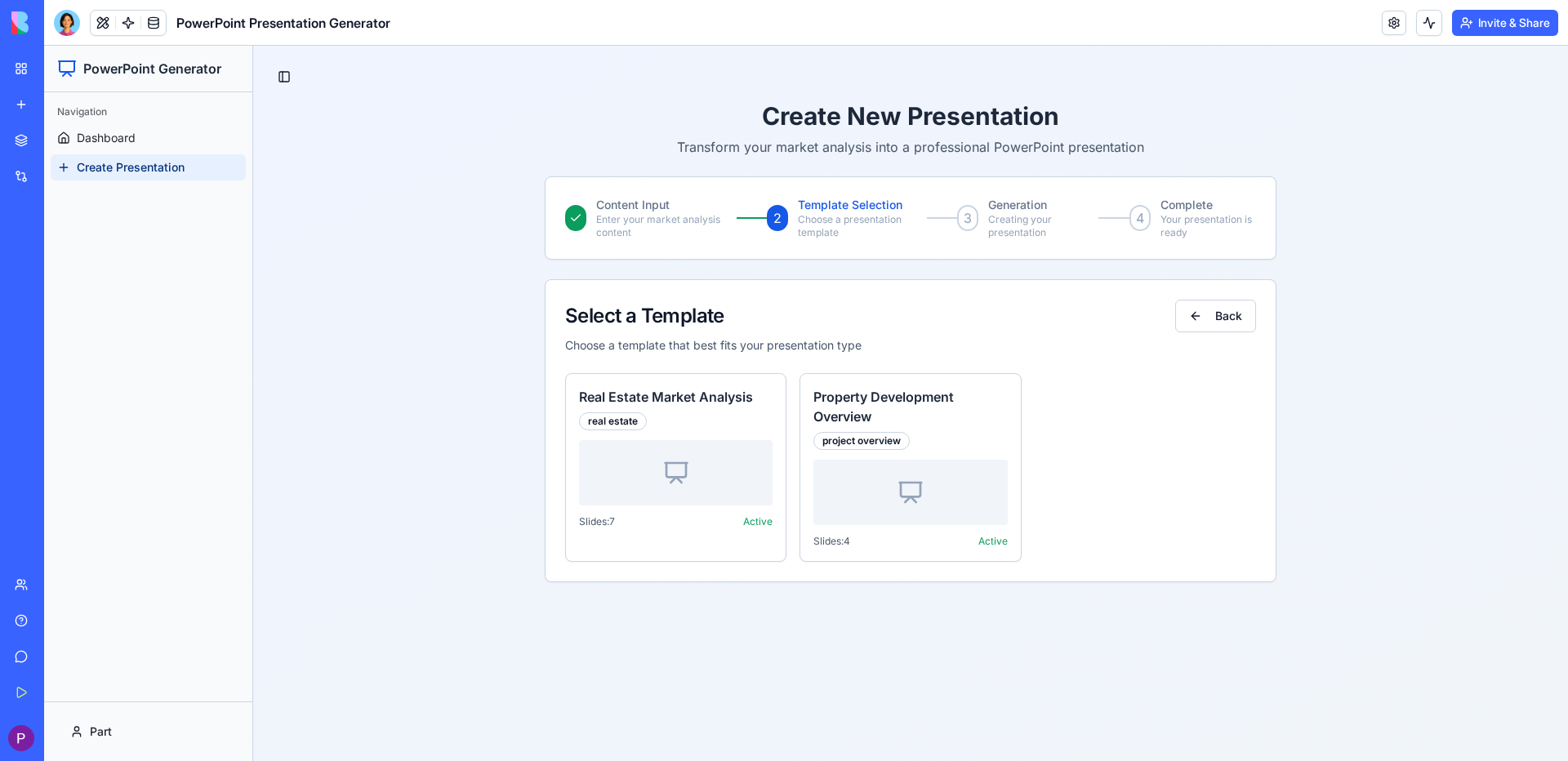
scroll to position [0, 0]
click at [705, 463] on div at bounding box center [676, 472] width 194 height 65
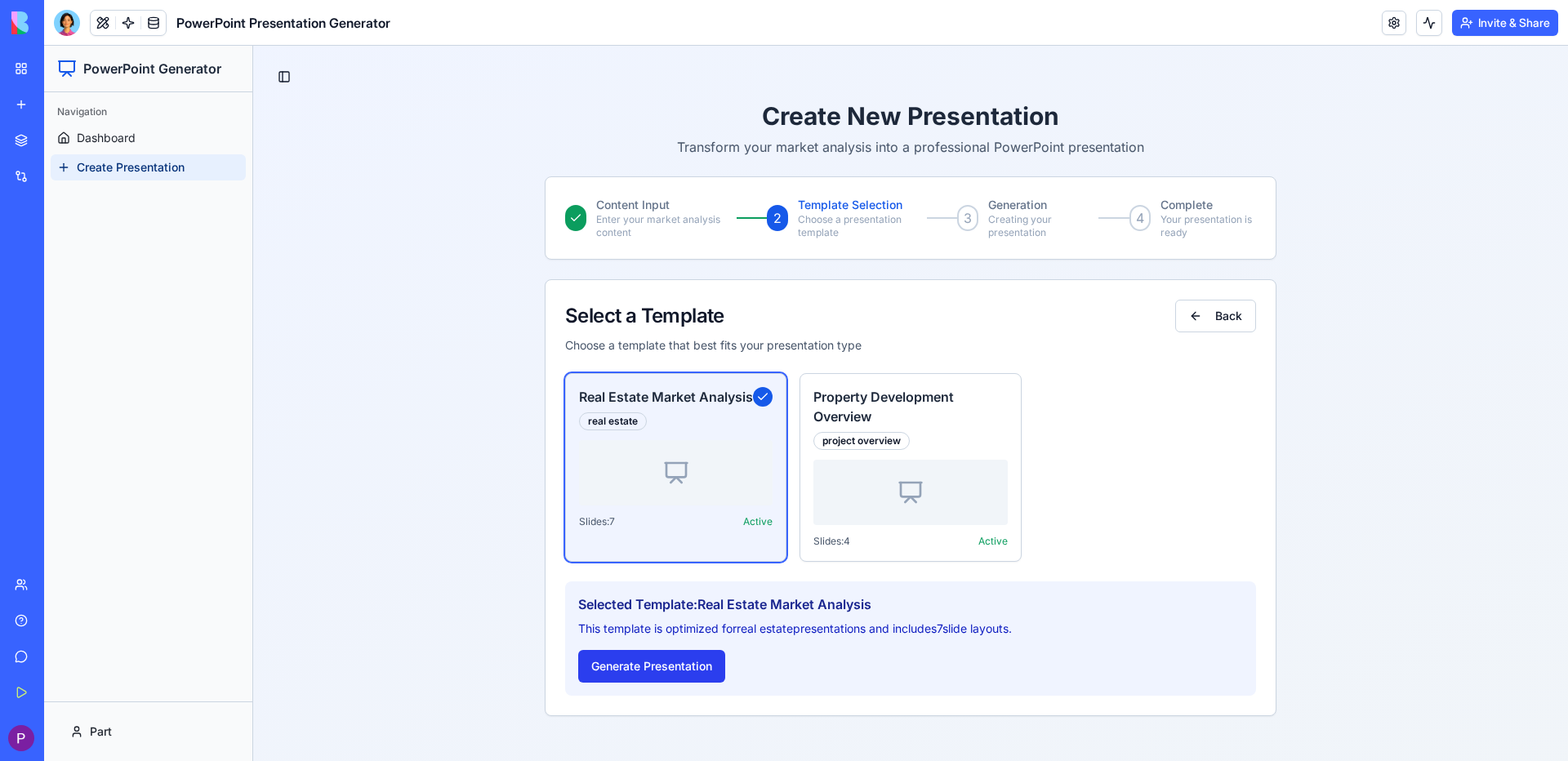
click at [690, 668] on button "Generate Presentation" at bounding box center [651, 665] width 147 height 32
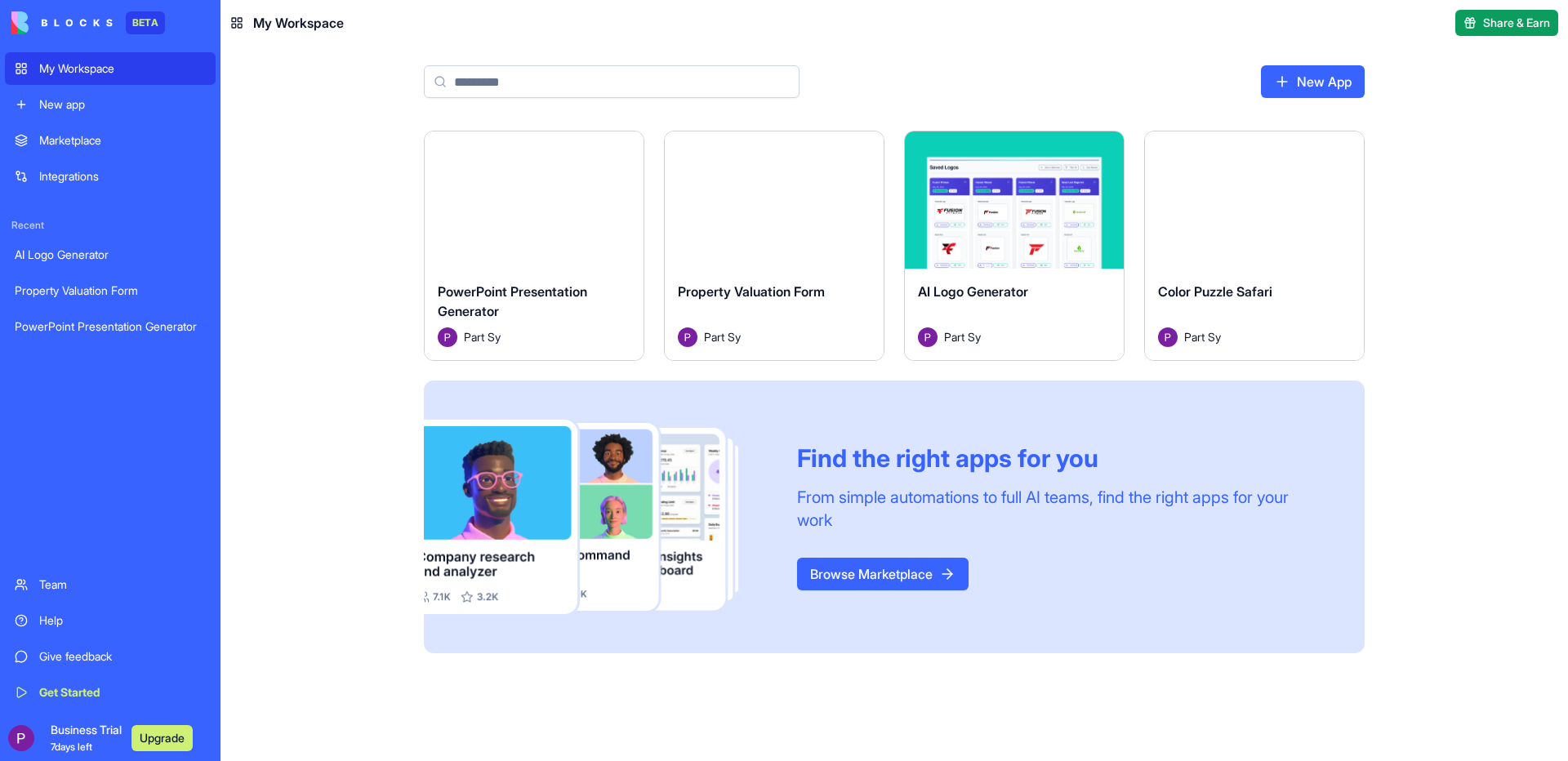
click at [1276, 276] on div "Color Puzzle Safari Part Sy" at bounding box center [1254, 314] width 219 height 92
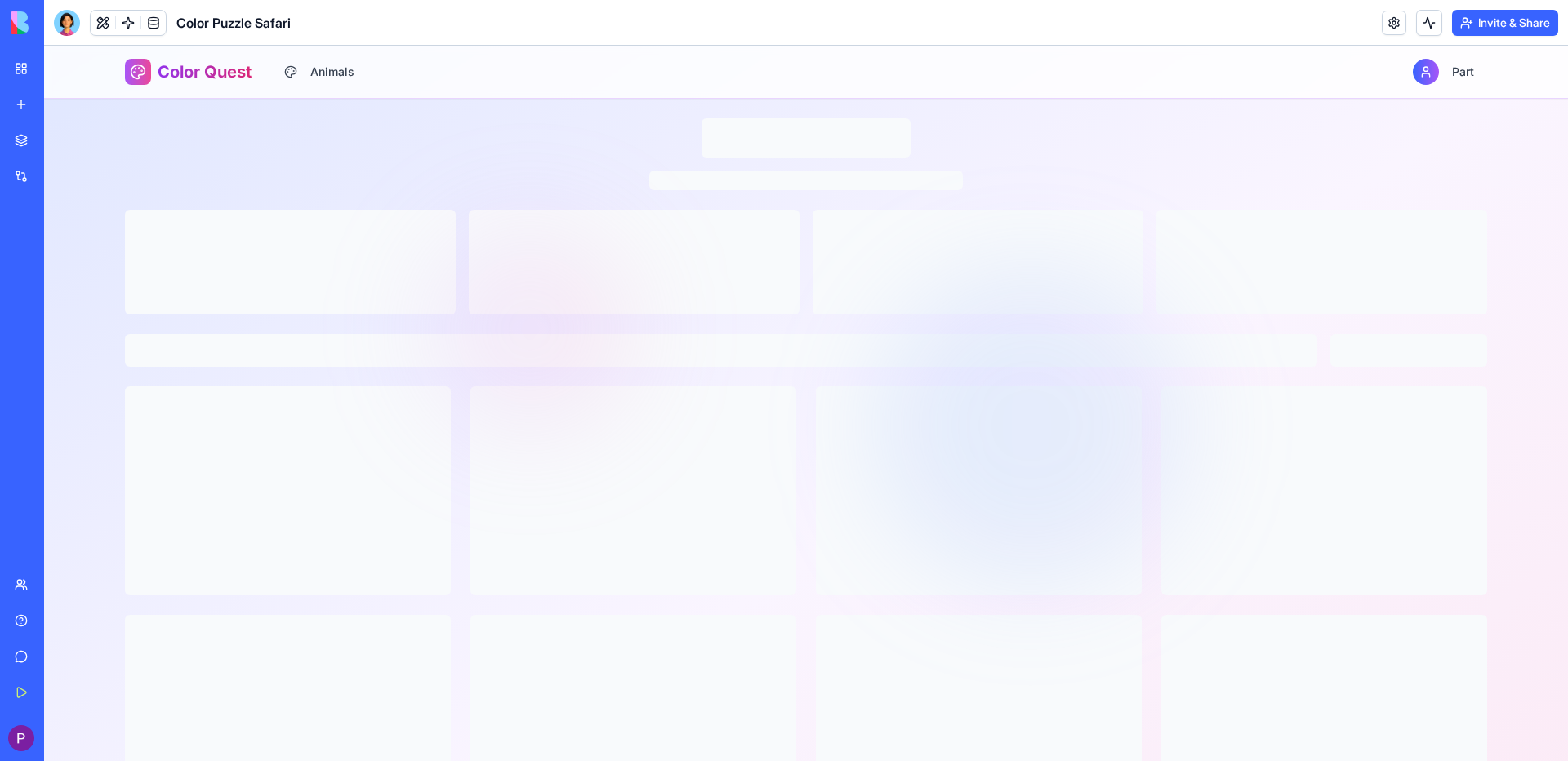
click at [1498, 23] on button "Invite & Share" at bounding box center [1505, 23] width 107 height 26
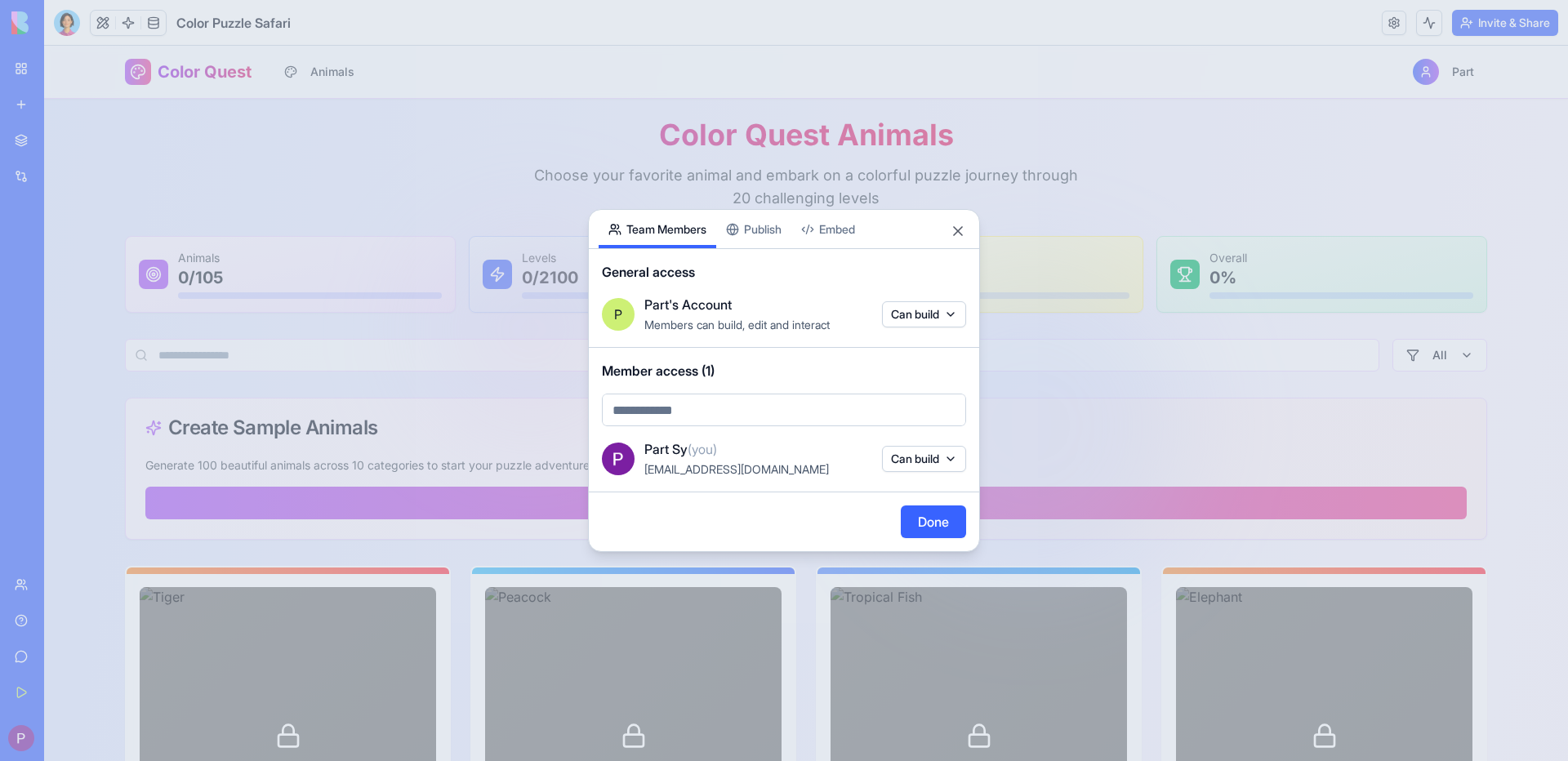
click at [716, 410] on body "BETA My Workspace New app Marketplace Integrations Recent AI Logo Generator Pro…" at bounding box center [784, 380] width 1568 height 761
click at [748, 230] on body "BETA My Workspace New app Marketplace Integrations Recent AI Logo Generator Pro…" at bounding box center [784, 380] width 1568 height 761
click at [751, 222] on button "Publish" at bounding box center [753, 229] width 75 height 38
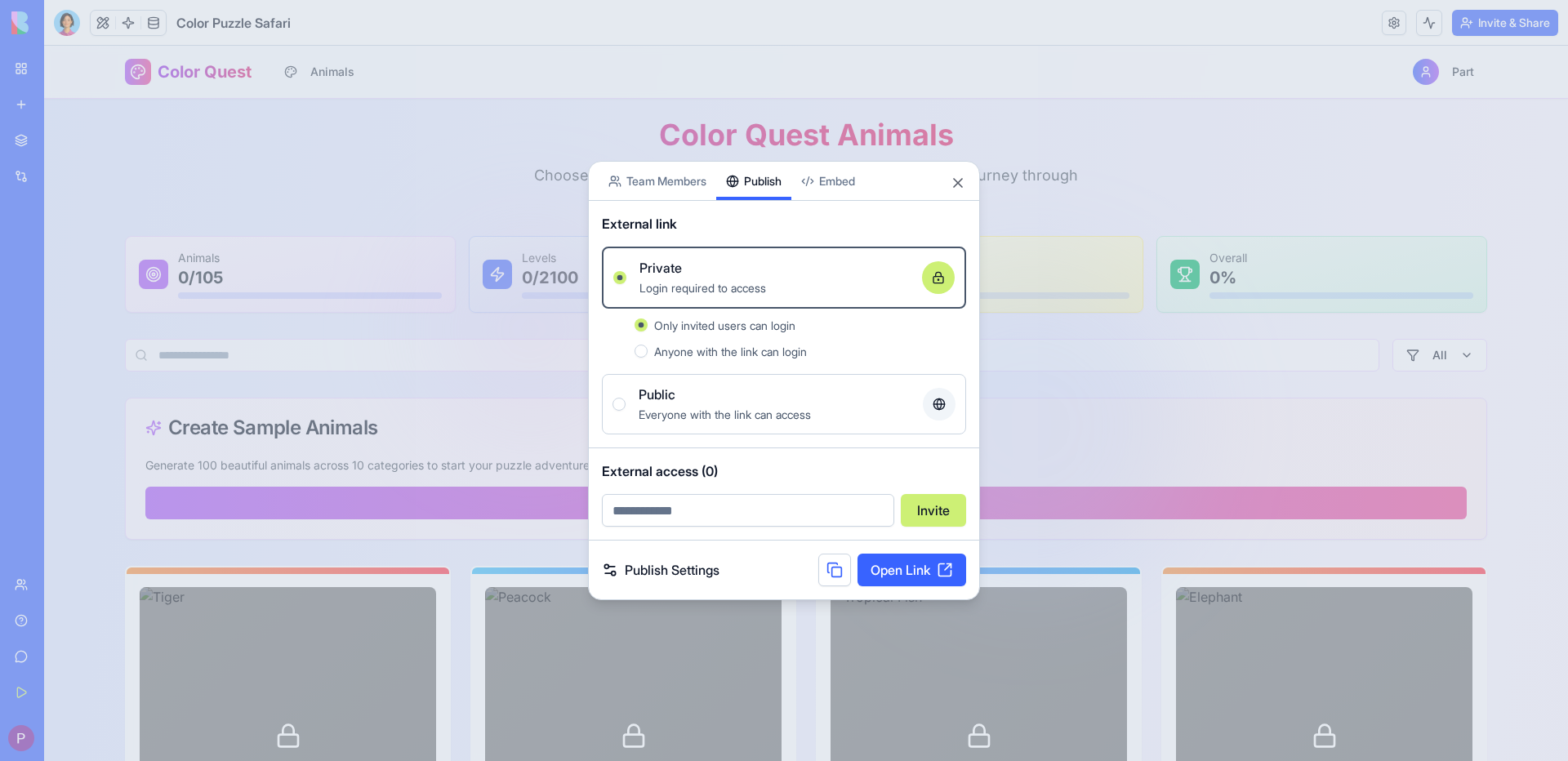
click at [731, 355] on span "Anyone with the link can login" at bounding box center [730, 352] width 153 height 14
click at [648, 355] on button "Anyone with the link can login" at bounding box center [641, 351] width 13 height 13
click at [671, 413] on span "Everyone with the link can access" at bounding box center [724, 415] width 172 height 14
click at [625, 410] on button "Public Everyone with the link can access" at bounding box center [618, 403] width 13 height 13
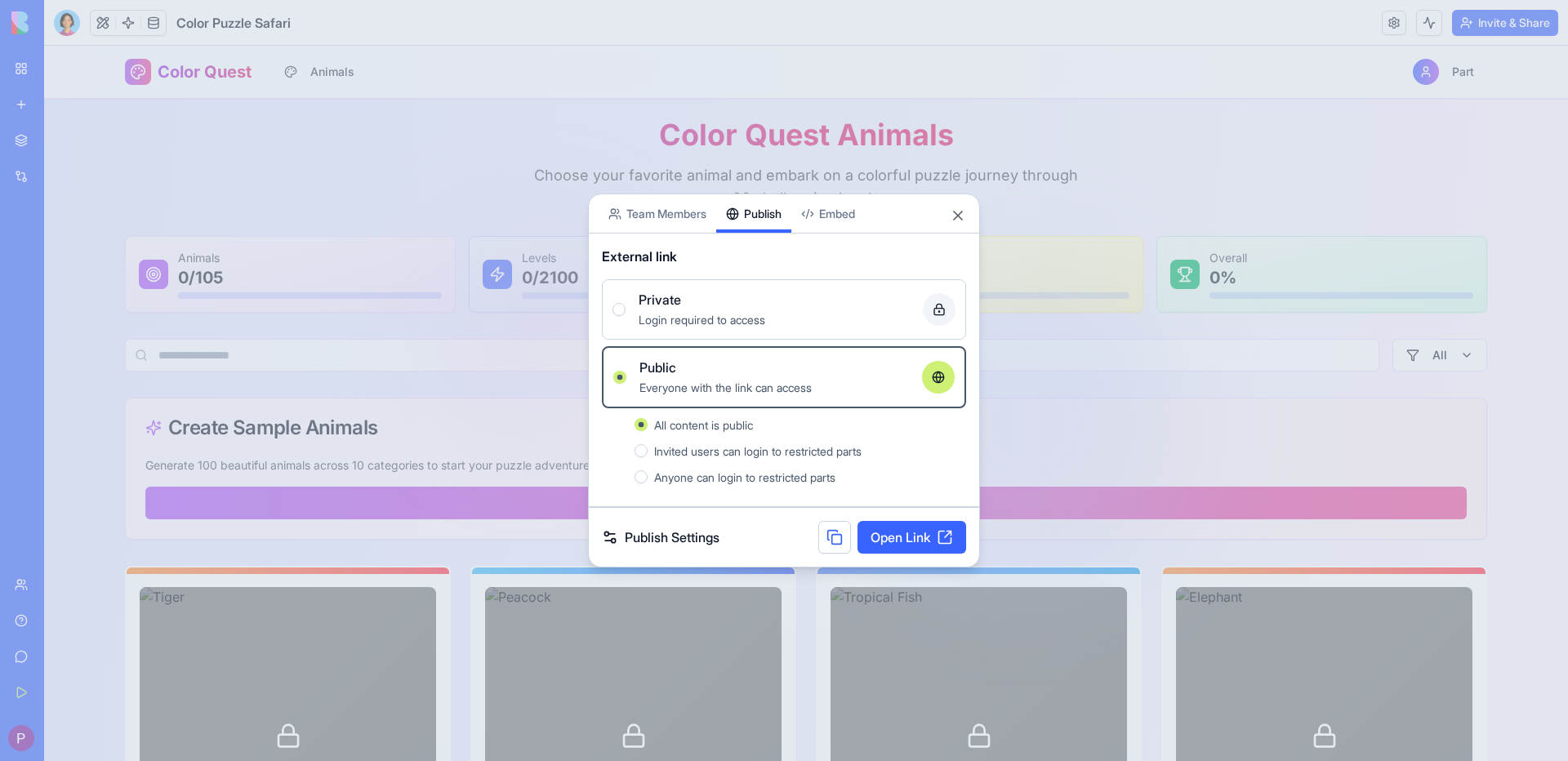
click at [918, 542] on link "Open Link" at bounding box center [911, 537] width 108 height 32
click at [959, 216] on button "Close" at bounding box center [958, 216] width 17 height 17
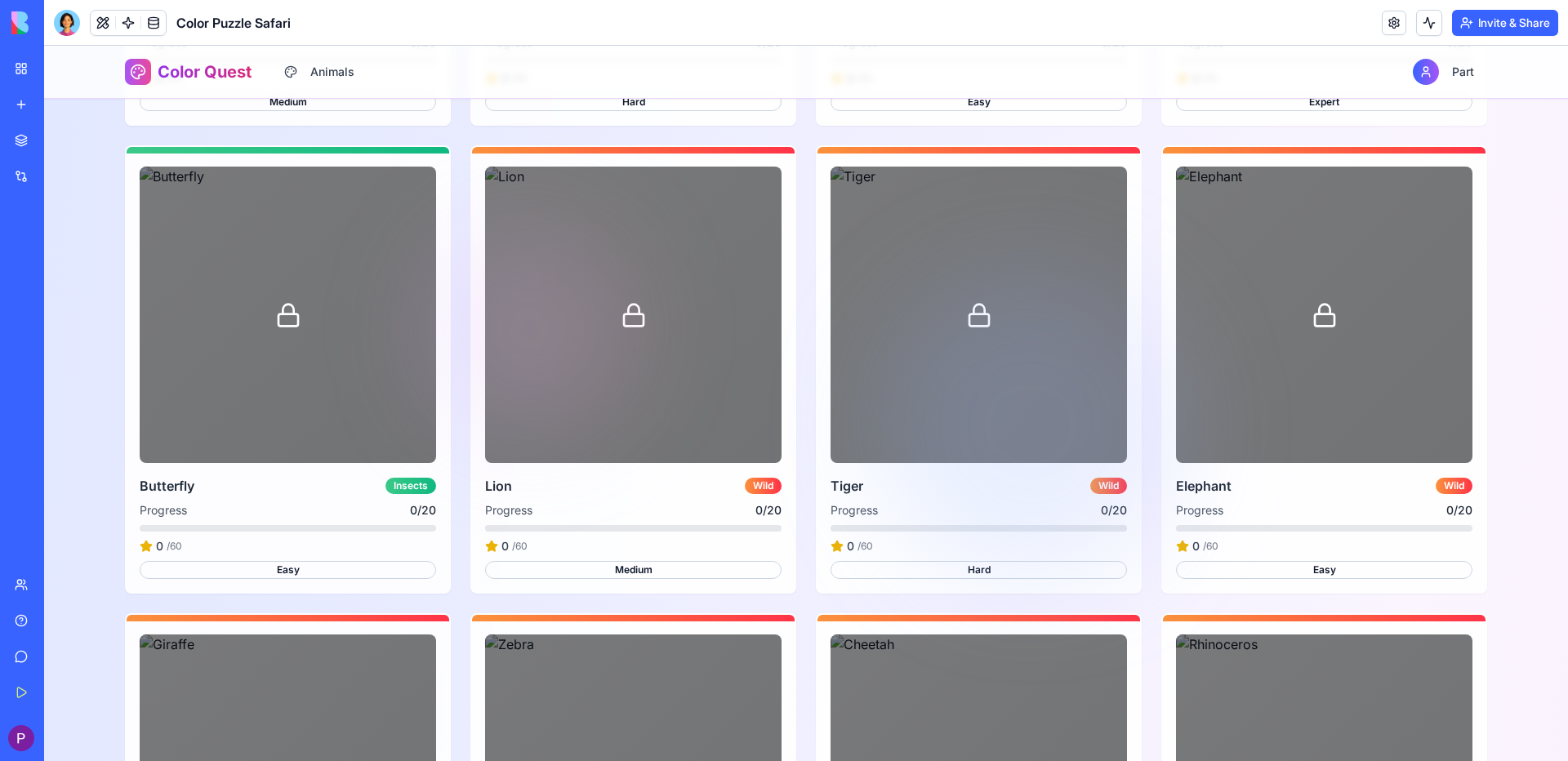
scroll to position [979, 0]
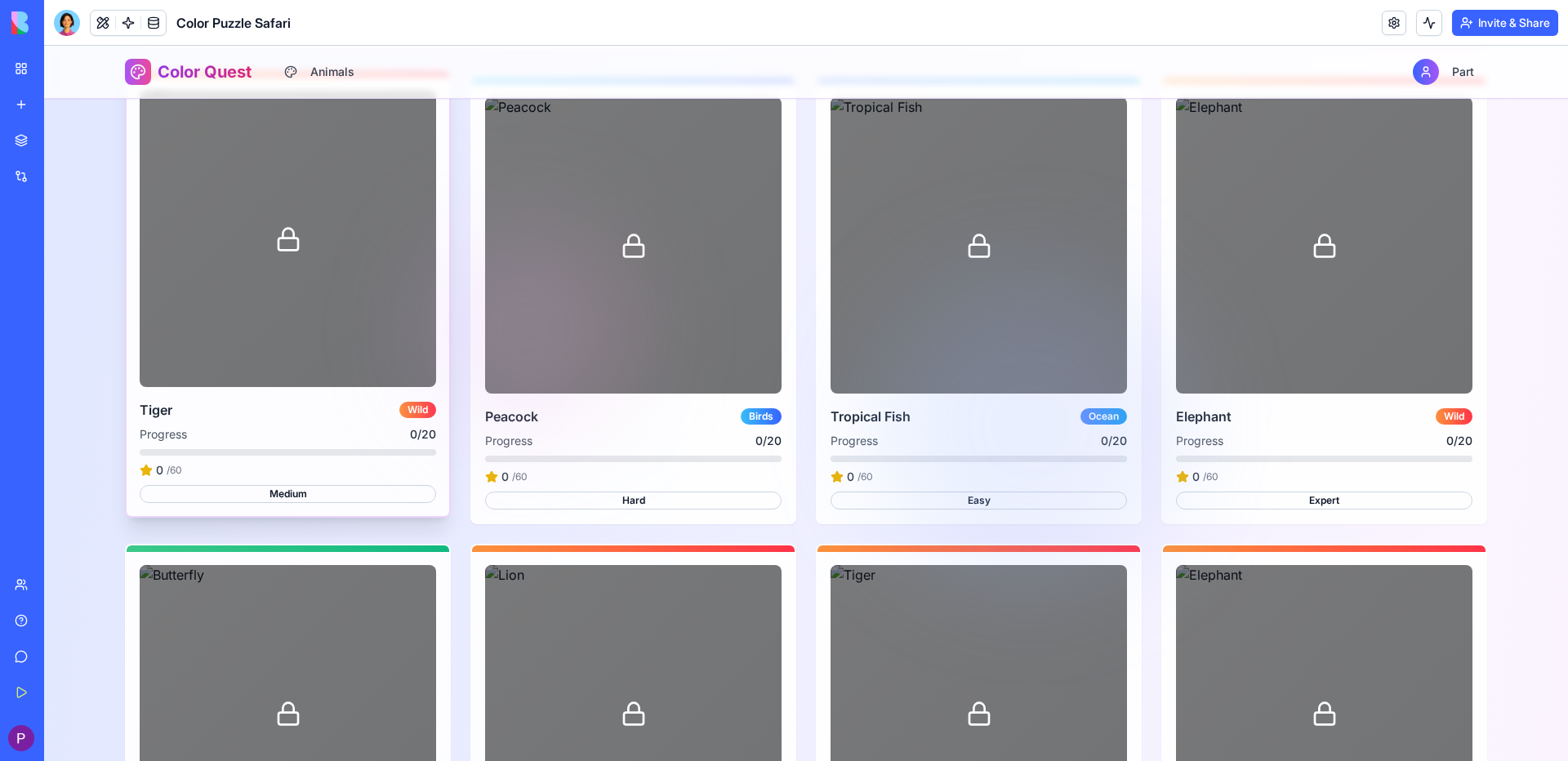
click at [322, 278] on div at bounding box center [288, 239] width 297 height 297
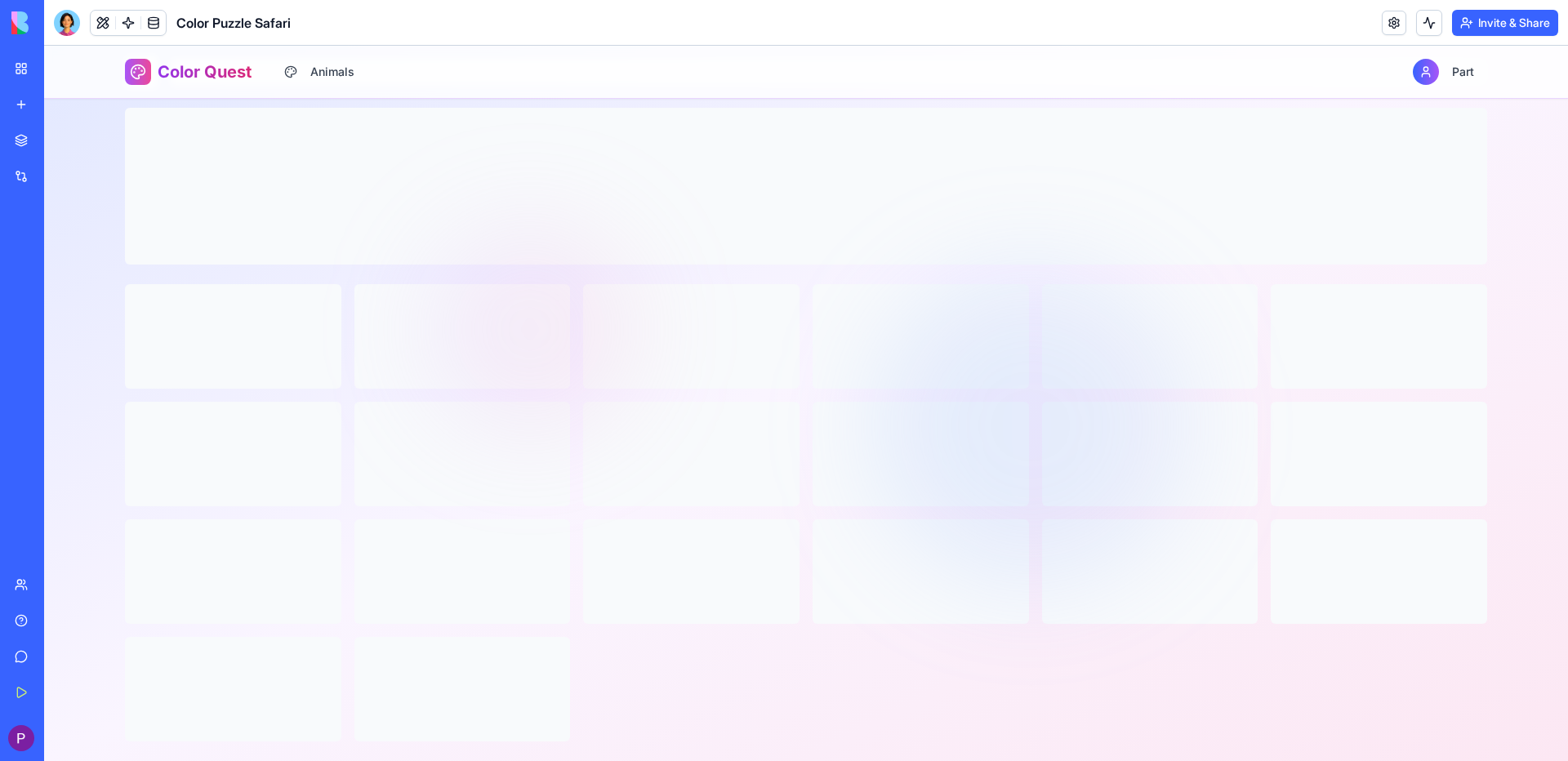
scroll to position [243, 0]
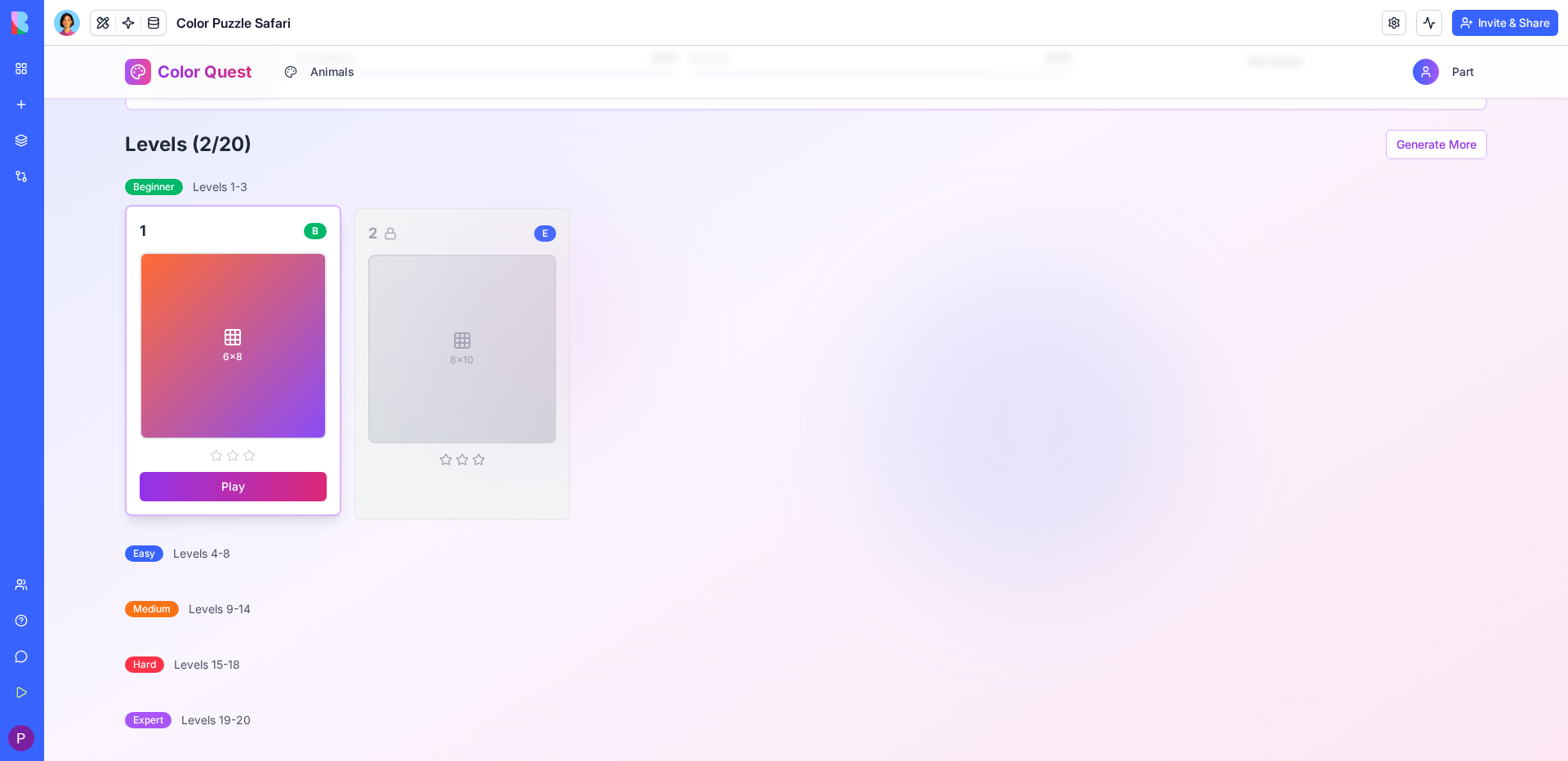
click at [267, 485] on button "Play" at bounding box center [233, 487] width 187 height 30
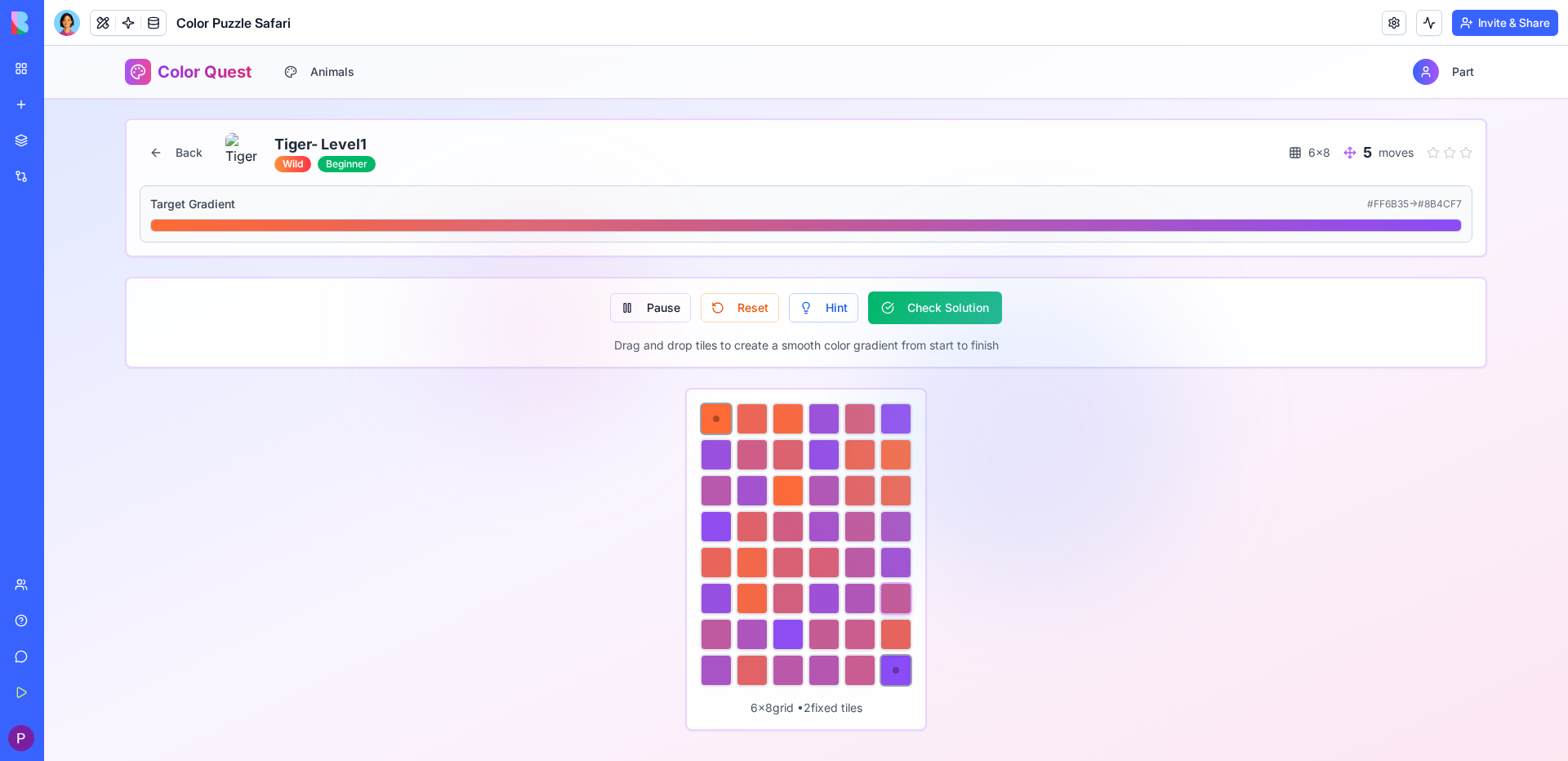
drag, startPoint x: 904, startPoint y: 668, endPoint x: 897, endPoint y: 608, distance: 60.4
click at [893, 610] on div at bounding box center [806, 544] width 212 height 284
